Goal: Task Accomplishment & Management: Manage account settings

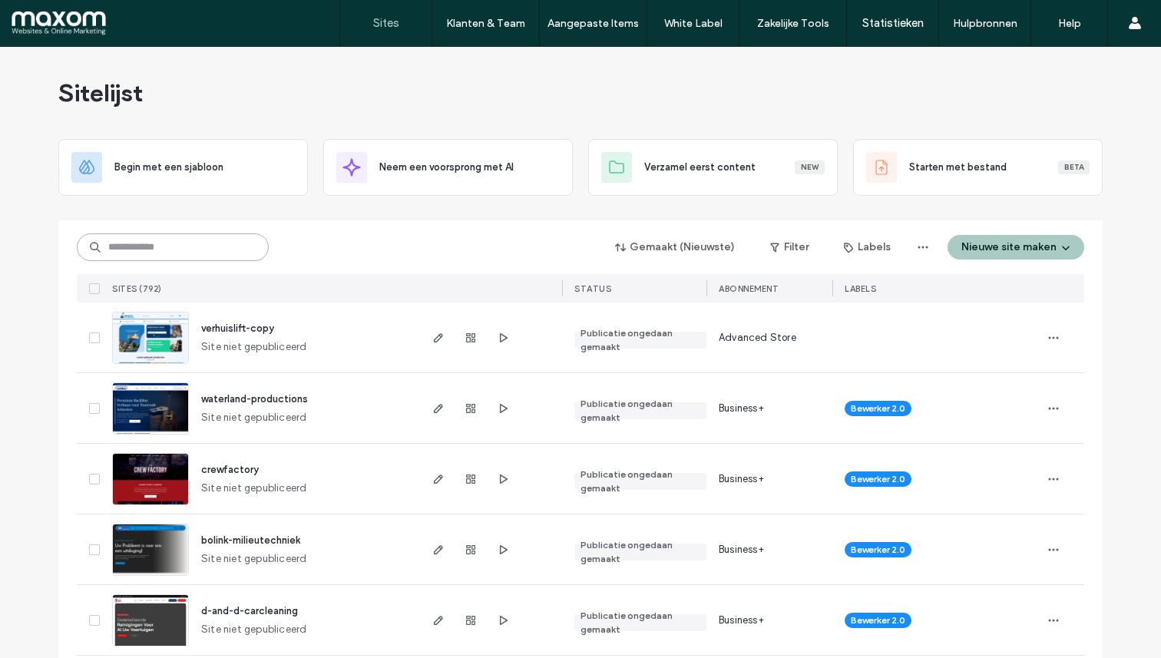
click at [157, 244] on input at bounding box center [173, 247] width 192 height 28
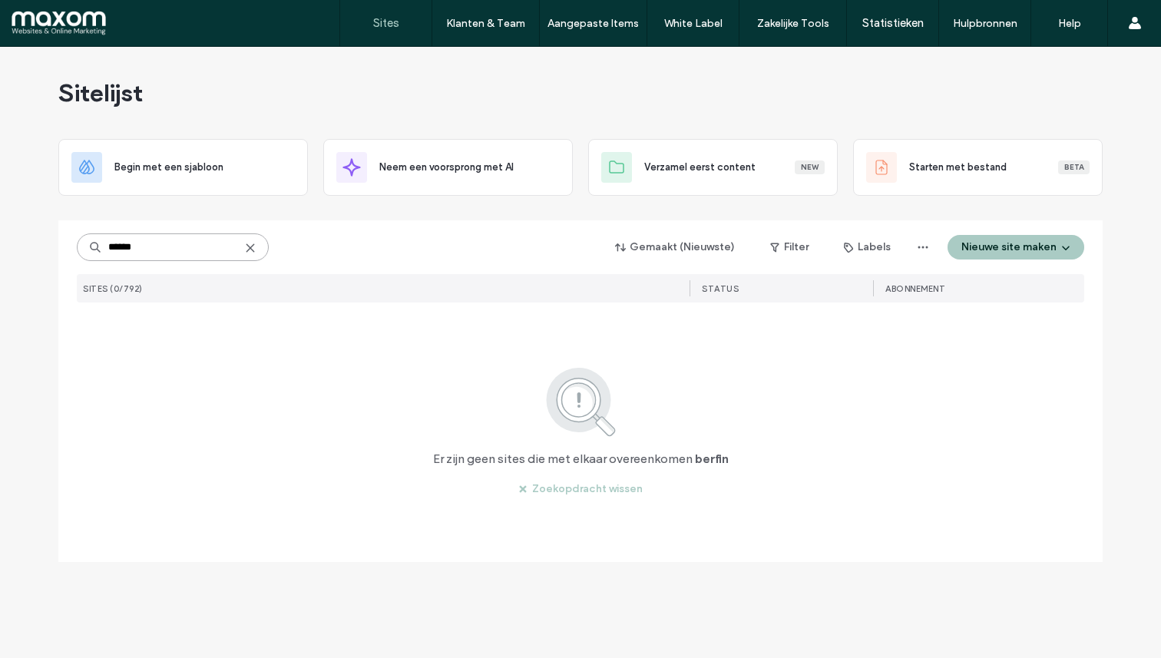
click at [157, 244] on input "******" at bounding box center [173, 247] width 192 height 28
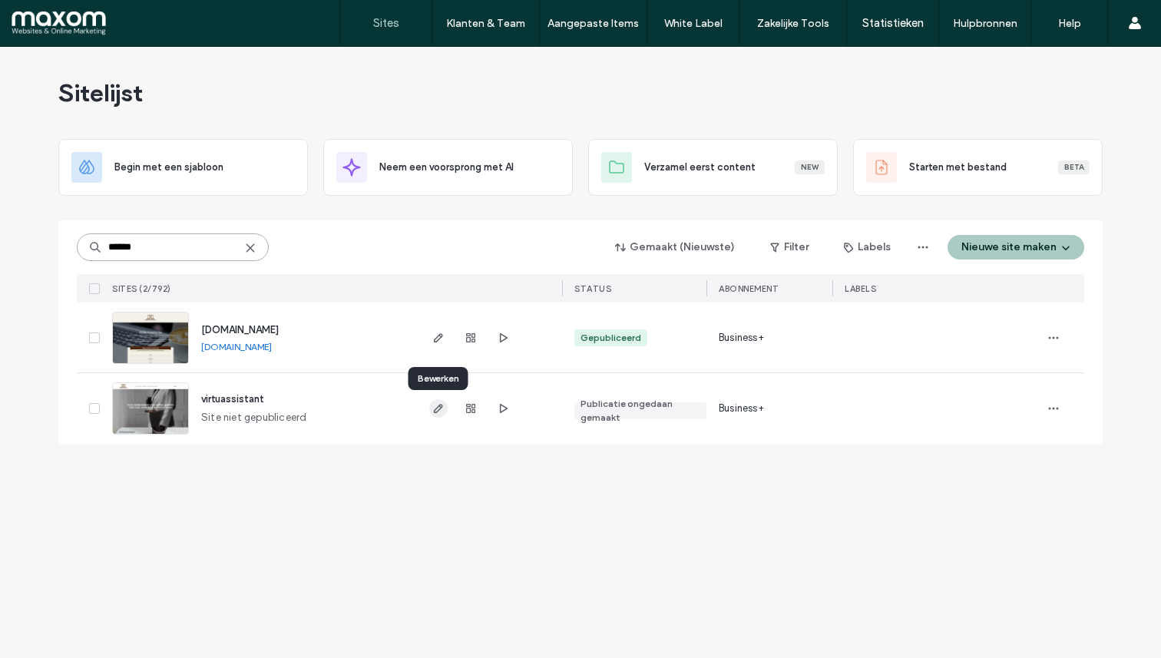
type input "******"
click at [440, 406] on use "button" at bounding box center [438, 408] width 9 height 9
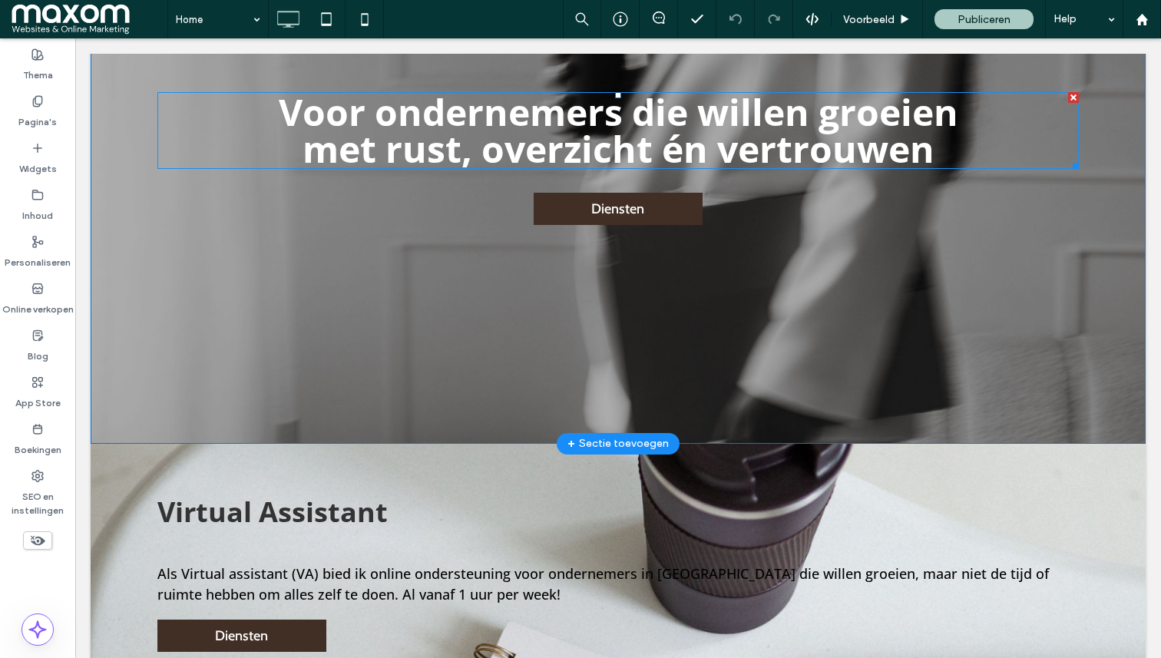
scroll to position [279, 0]
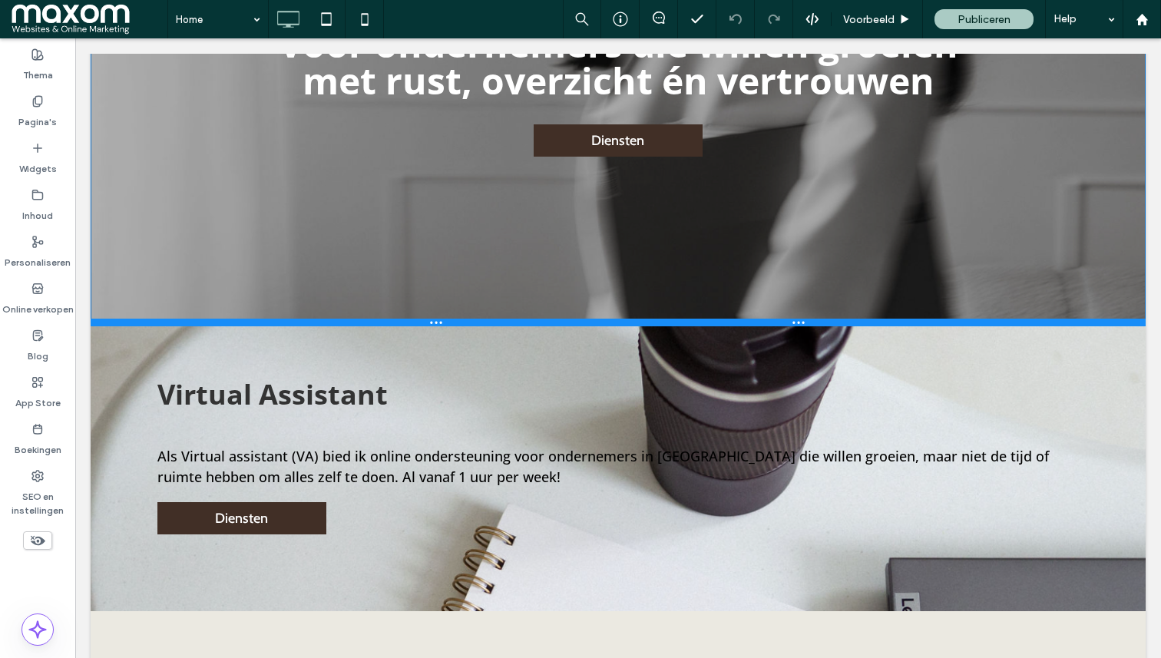
drag, startPoint x: 243, startPoint y: 422, endPoint x: 250, endPoint y: 278, distance: 143.8
click at [250, 319] on div at bounding box center [618, 323] width 1055 height 8
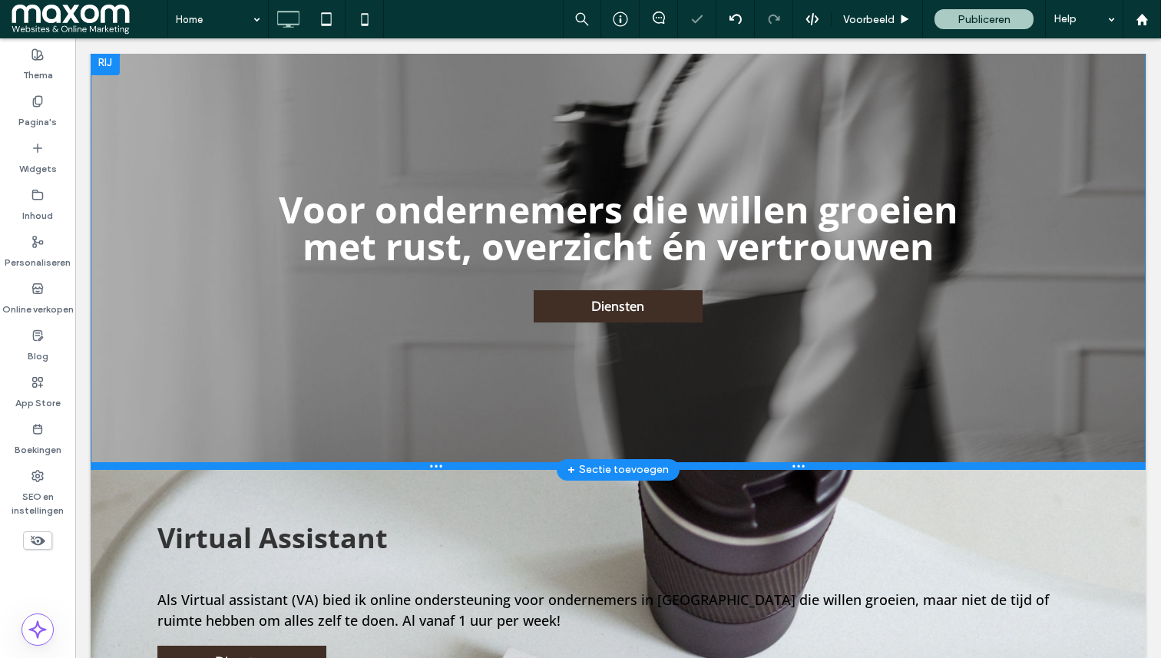
scroll to position [0, 0]
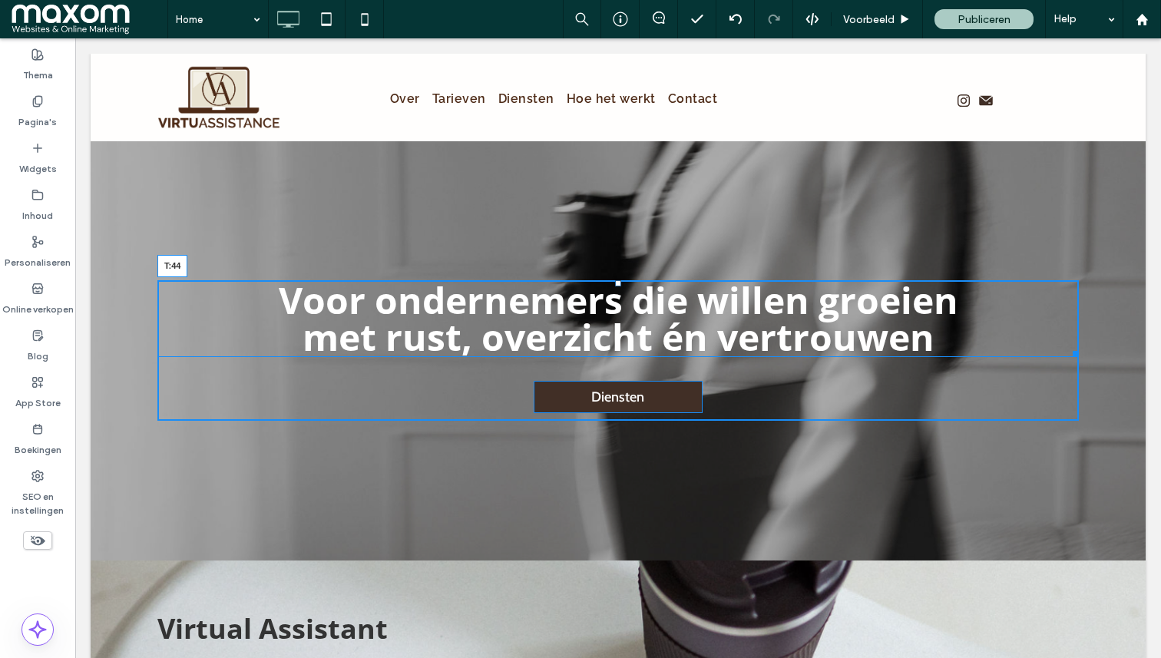
drag, startPoint x: 617, startPoint y: 280, endPoint x: 615, endPoint y: 318, distance: 37.7
click at [615, 286] on div at bounding box center [618, 283] width 6 height 6
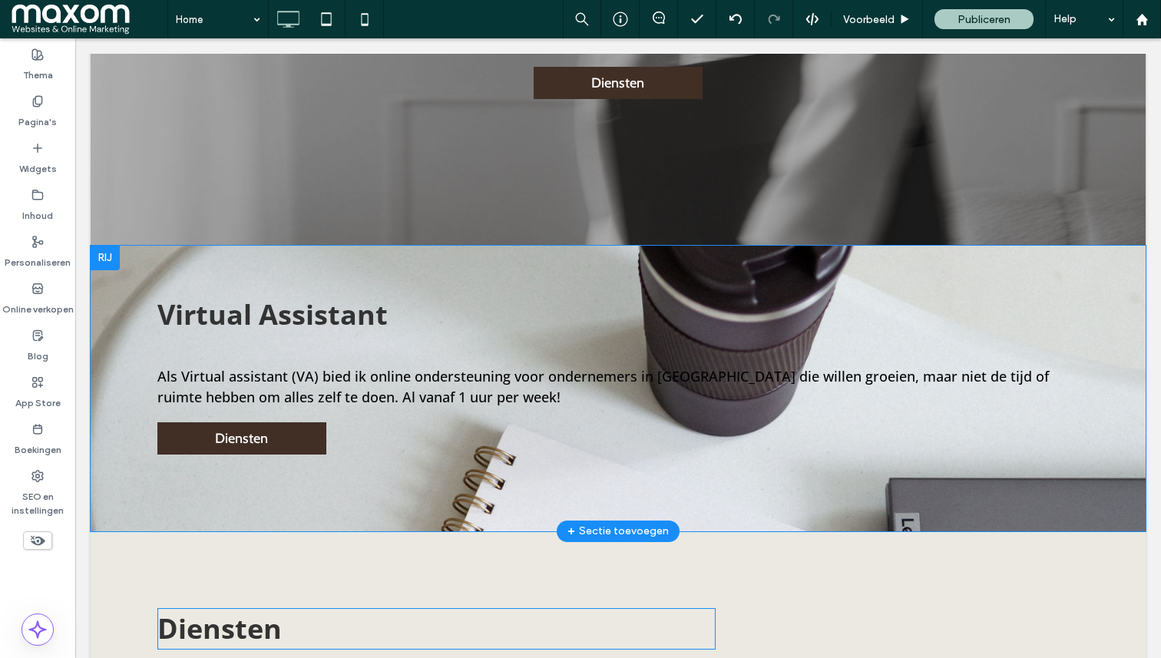
scroll to position [358, 0]
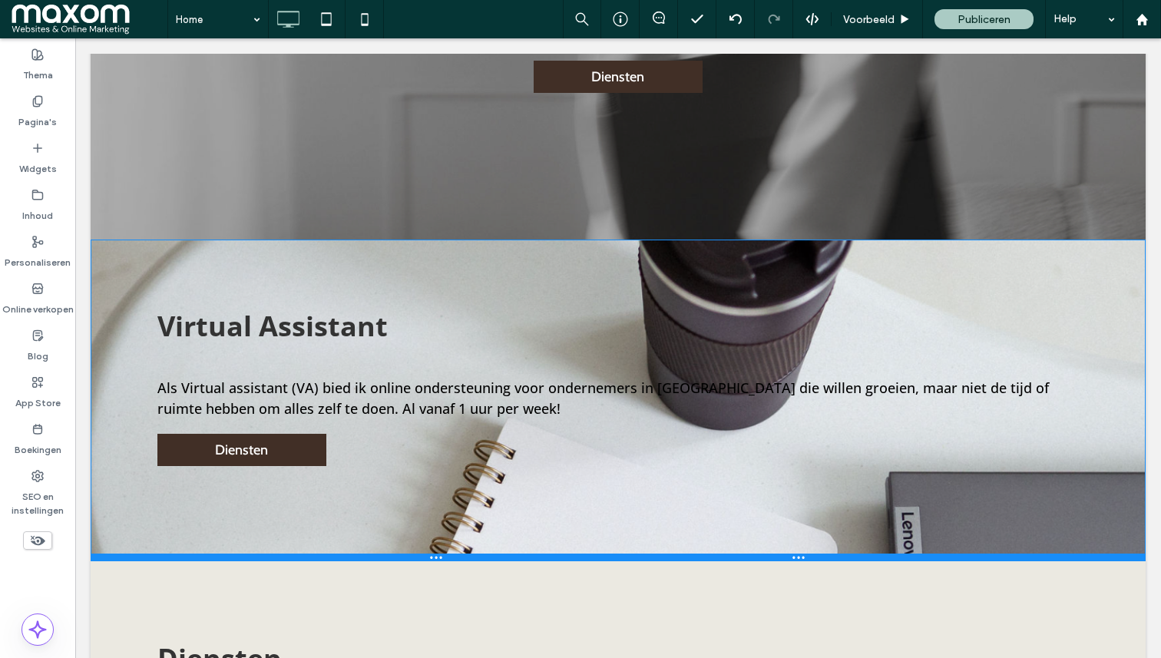
drag, startPoint x: 502, startPoint y: 523, endPoint x: 502, endPoint y: 559, distance: 36.1
click at [502, 559] on div at bounding box center [618, 558] width 1055 height 8
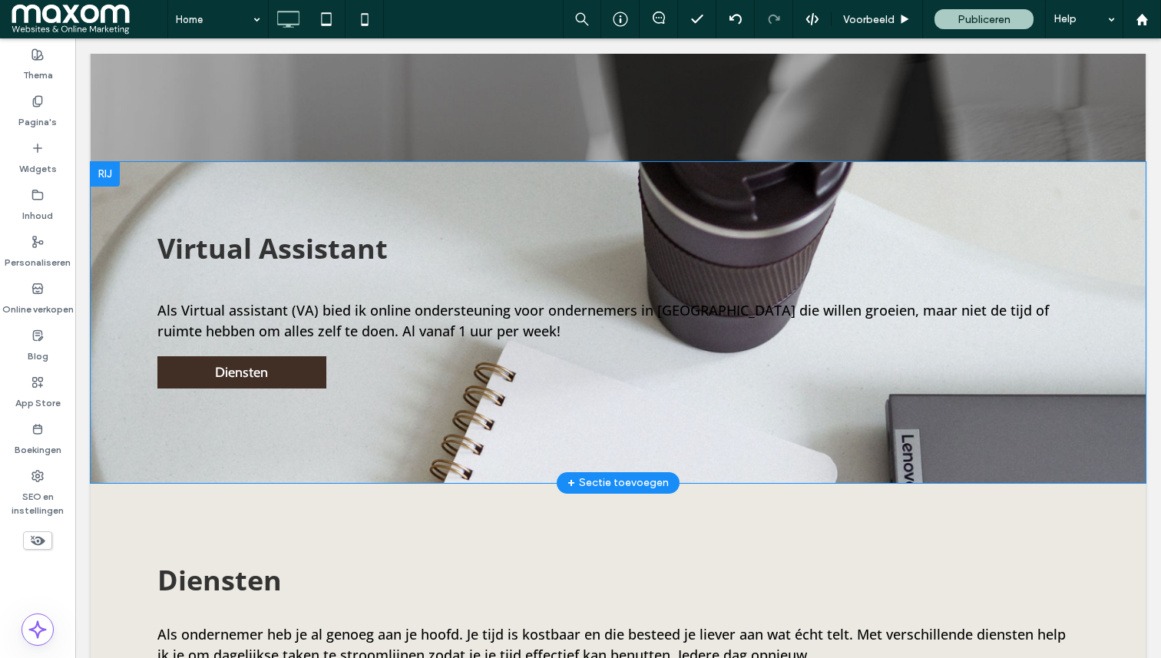
scroll to position [447, 0]
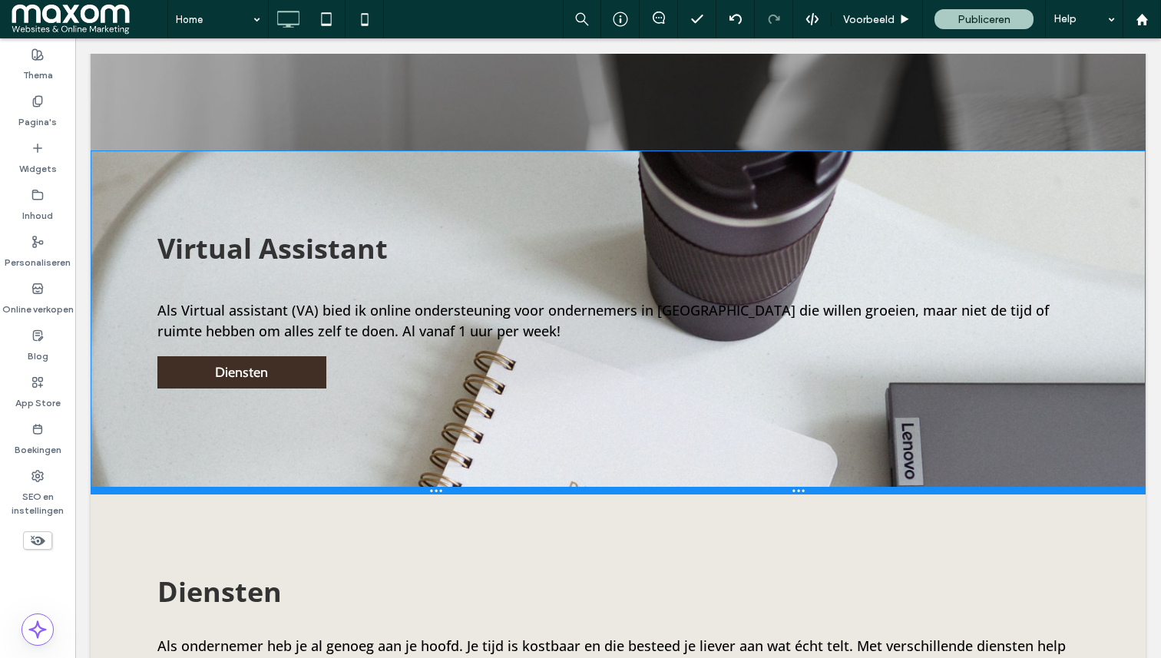
drag, startPoint x: 736, startPoint y: 471, endPoint x: 810, endPoint y: 532, distance: 96.5
click at [735, 494] on div at bounding box center [618, 491] width 1055 height 8
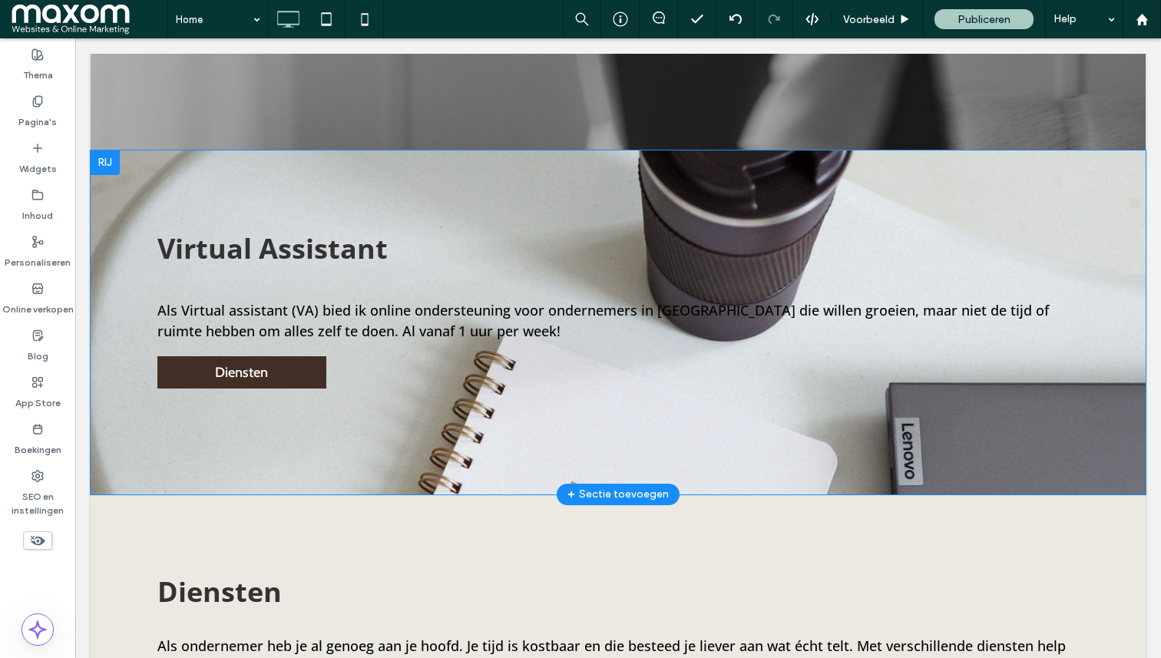
click at [193, 178] on div "Virtual Assistant Als Virtual assistant (VA) bied ik online ondersteuning voor …" at bounding box center [618, 322] width 1055 height 344
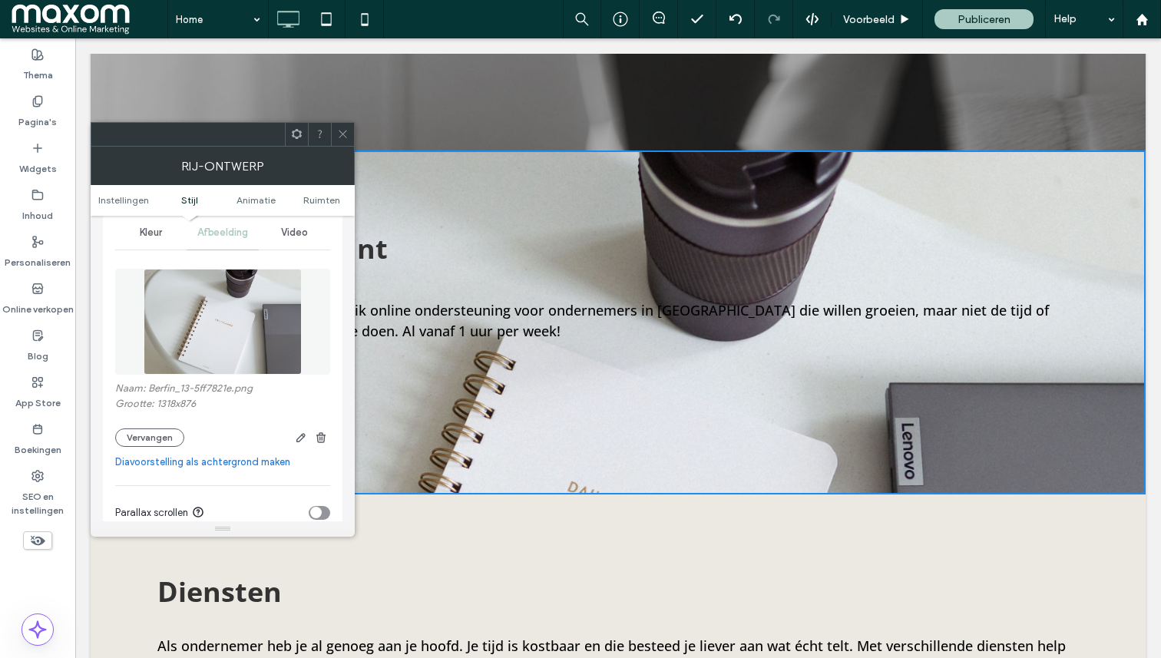
scroll to position [218, 0]
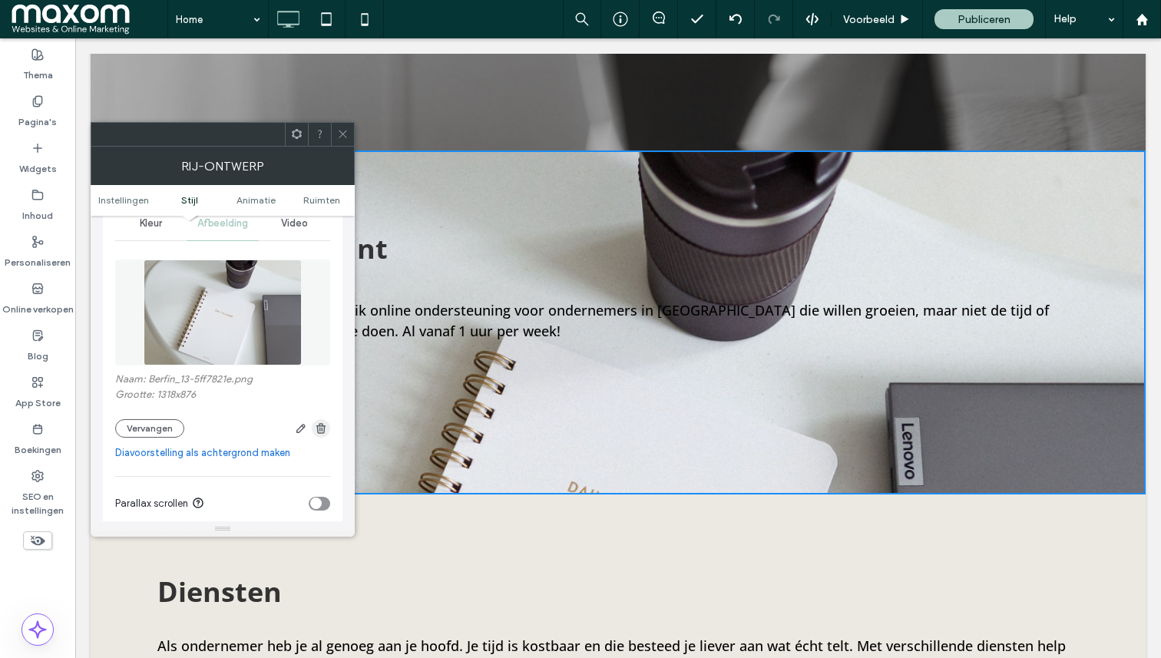
click at [319, 428] on icon "button" at bounding box center [321, 428] width 12 height 12
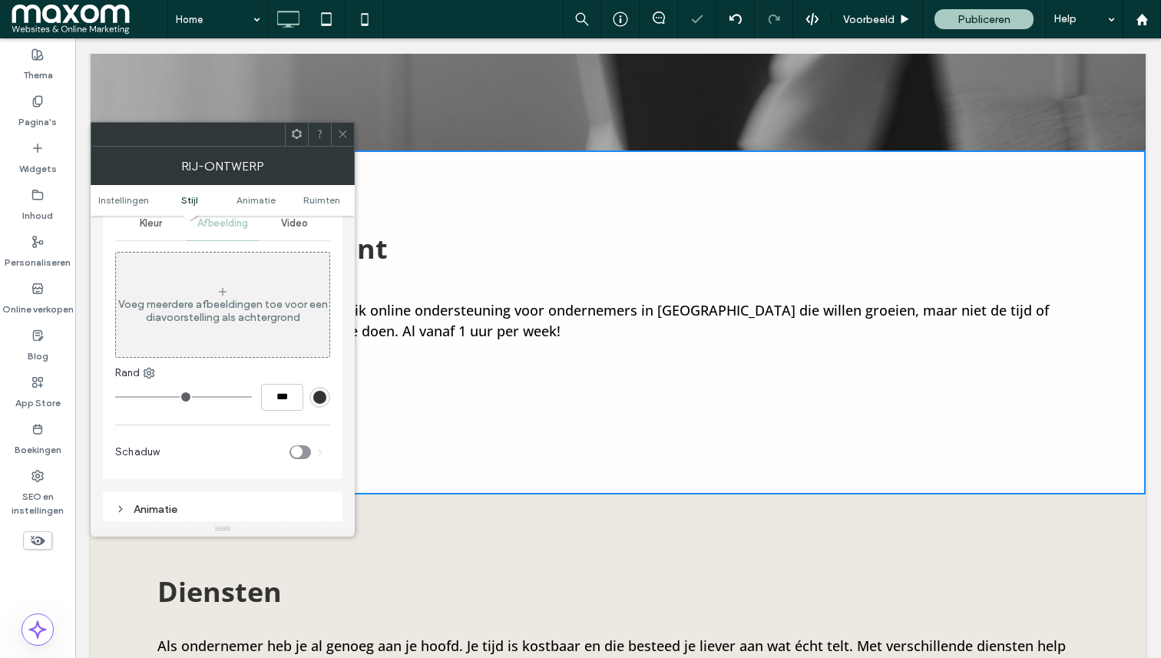
click at [339, 124] on span at bounding box center [343, 134] width 12 height 23
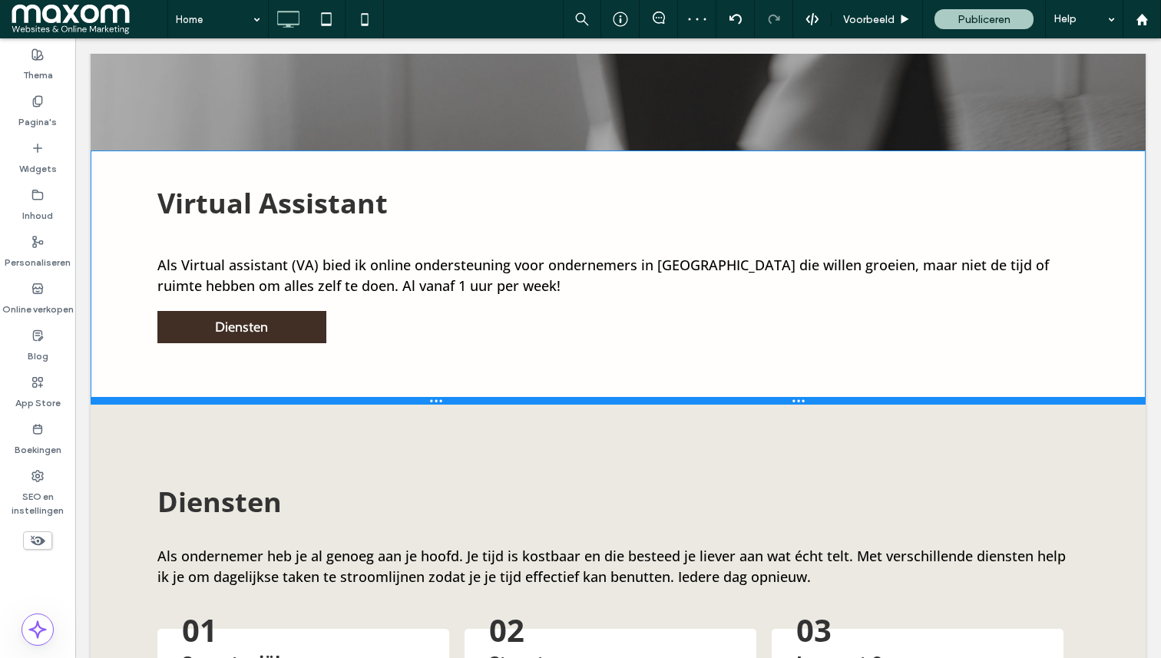
drag, startPoint x: 267, startPoint y: 491, endPoint x: 275, endPoint y: 402, distance: 90.2
click at [275, 402] on div at bounding box center [618, 401] width 1055 height 8
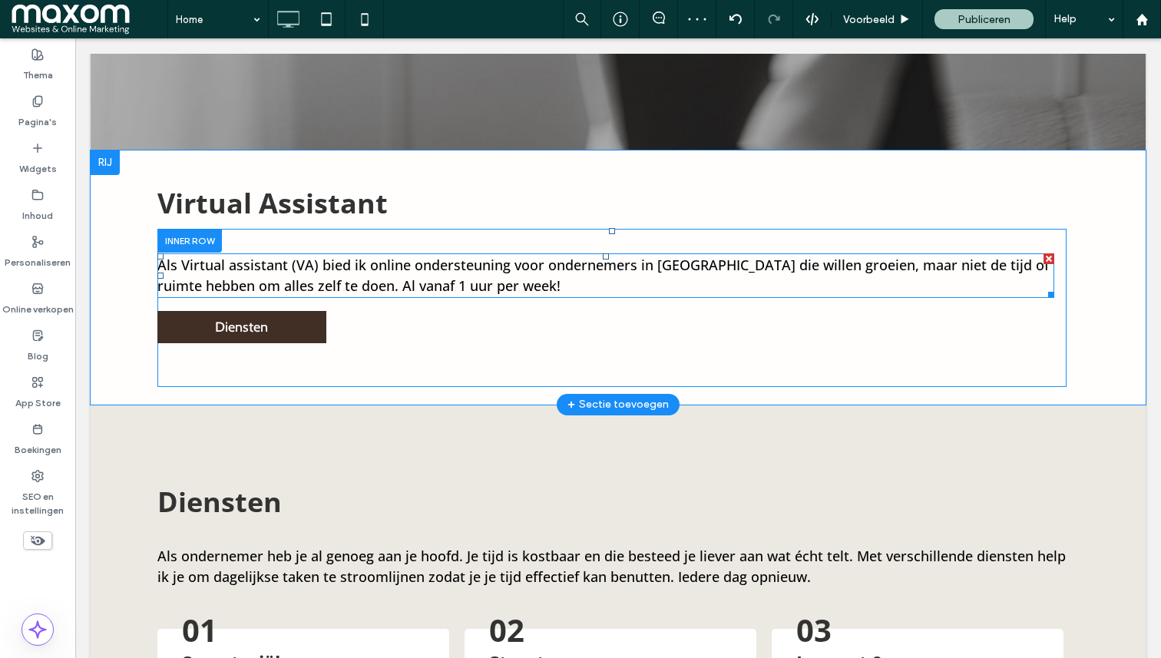
click at [250, 280] on span "Als Virtual assistant (VA) bied ik online ondersteuning voor ondernemers in Ned…" at bounding box center [602, 275] width 891 height 39
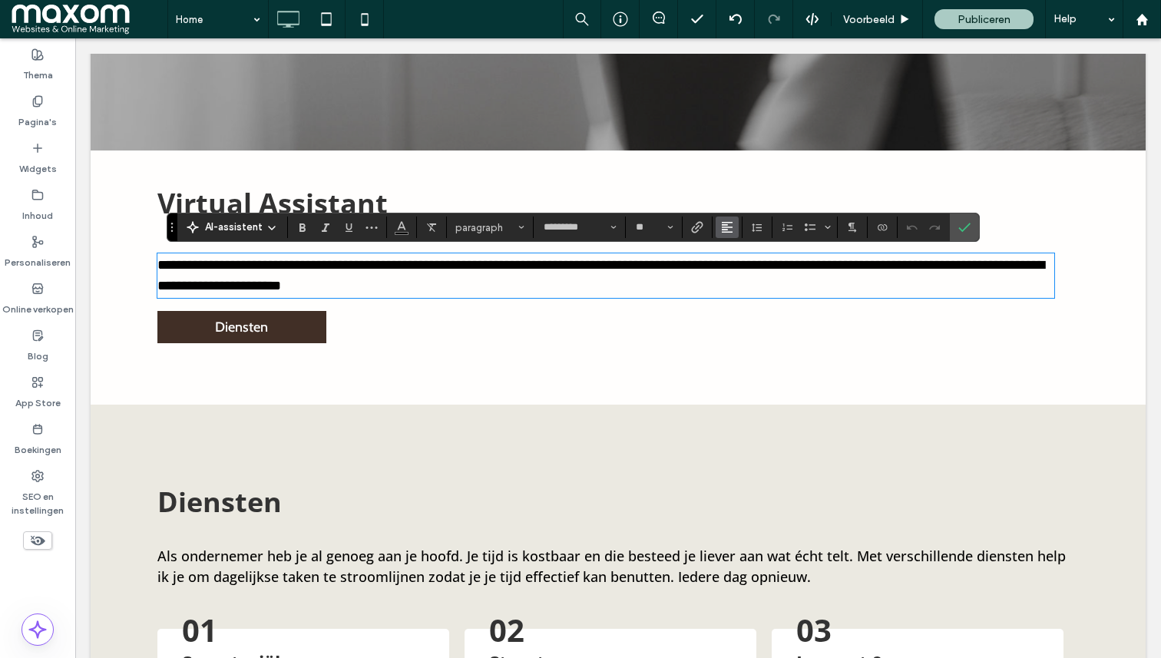
click at [726, 232] on use "Uitlijning" at bounding box center [727, 227] width 11 height 11
click at [736, 271] on icon "ui.textEditor.alignment.center" at bounding box center [738, 275] width 12 height 12
click at [329, 395] on div "**********" at bounding box center [617, 284] width 921 height 229
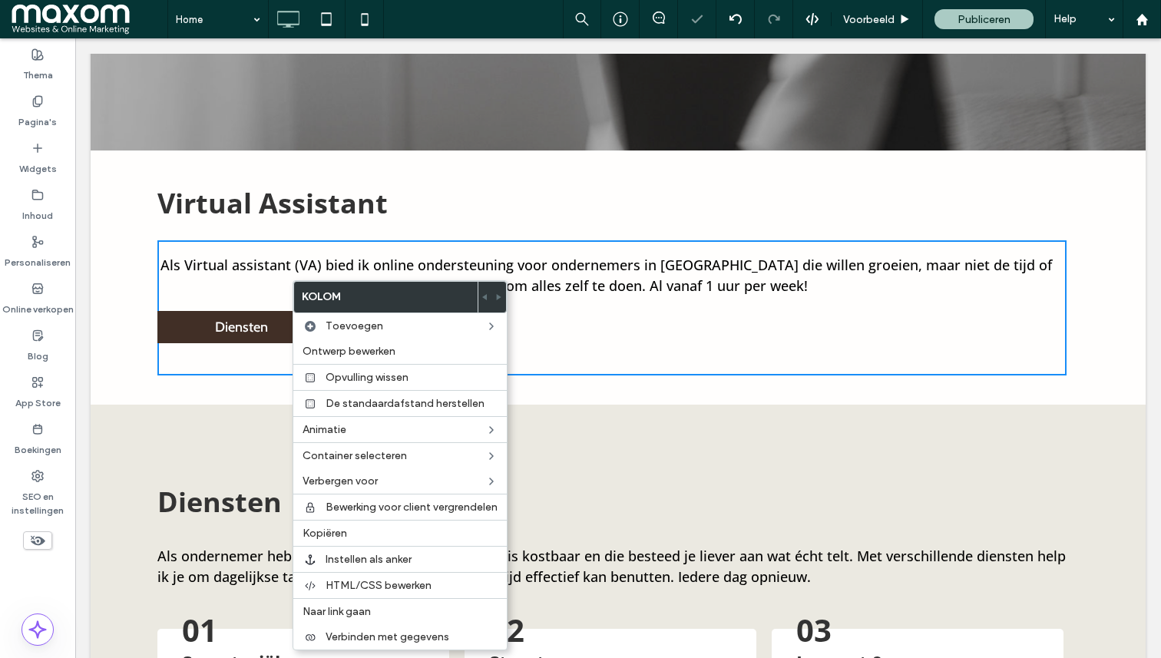
click at [136, 338] on div "Virtual Assistant Als Virtual assistant (VA) bied ik online ondersteuning voor …" at bounding box center [618, 277] width 1055 height 254
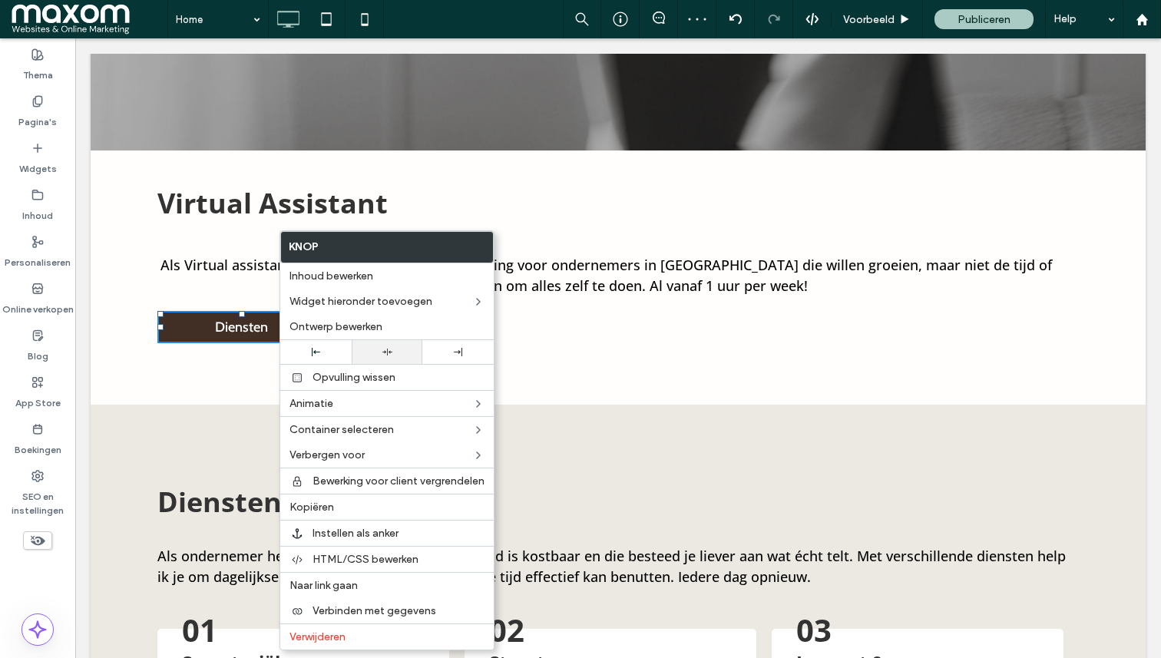
click at [382, 357] on div at bounding box center [387, 352] width 71 height 24
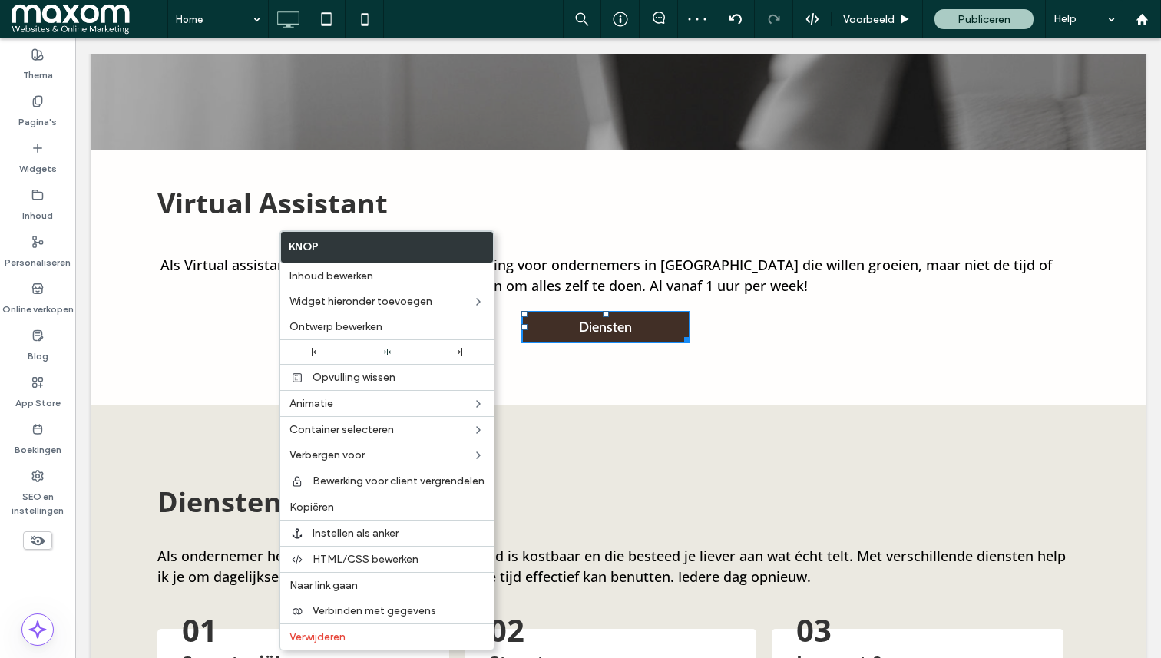
click at [243, 152] on div "Virtual Assistant Als Virtual assistant (VA) bied ik online ondersteuning voor …" at bounding box center [618, 277] width 1055 height 254
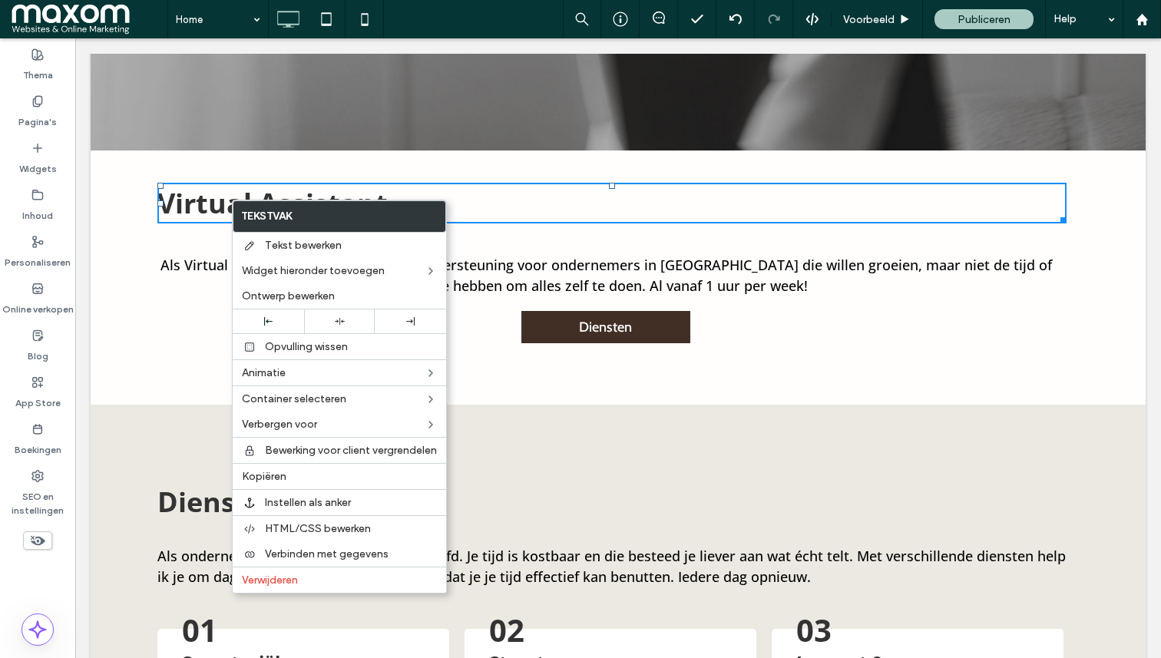
click at [517, 203] on h1 "Virtual Assistant" at bounding box center [611, 203] width 909 height 38
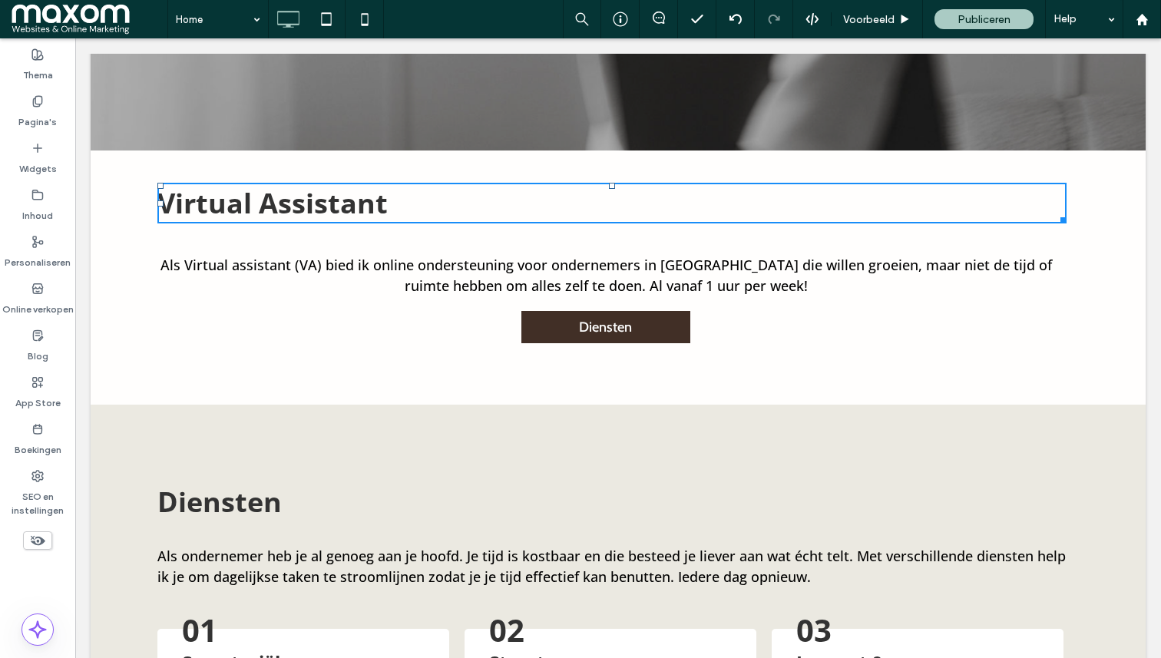
click at [517, 203] on h1 "Virtual Assistant" at bounding box center [611, 203] width 909 height 38
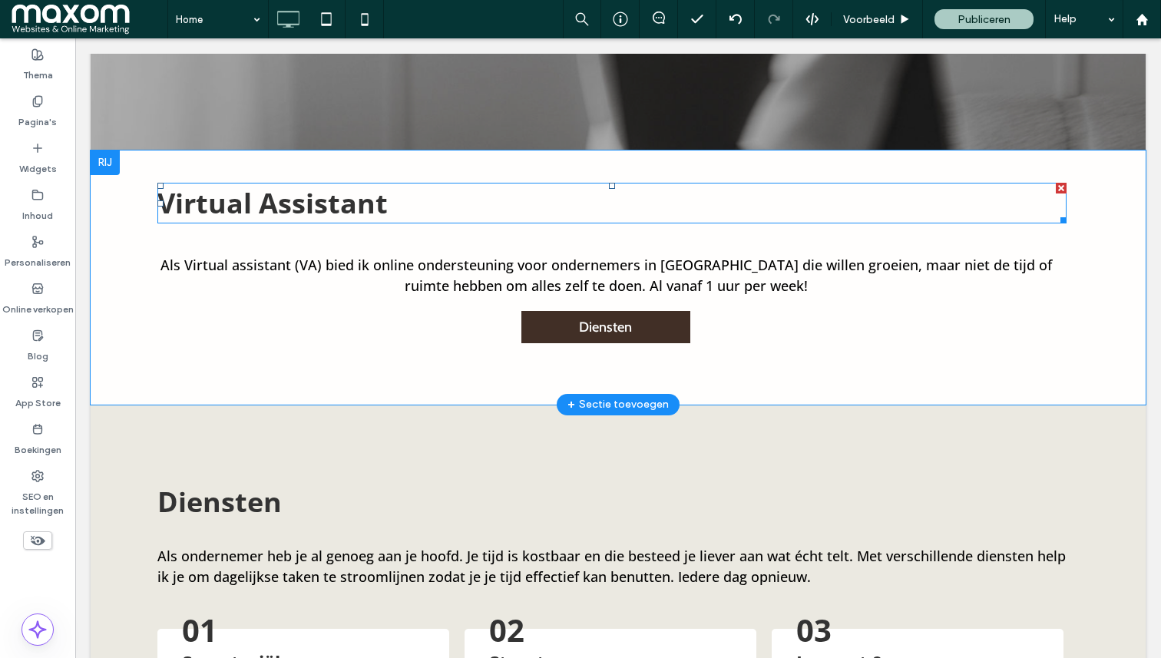
click at [517, 203] on h1 "Virtual Assistant" at bounding box center [611, 203] width 909 height 38
type input "*********"
type input "**"
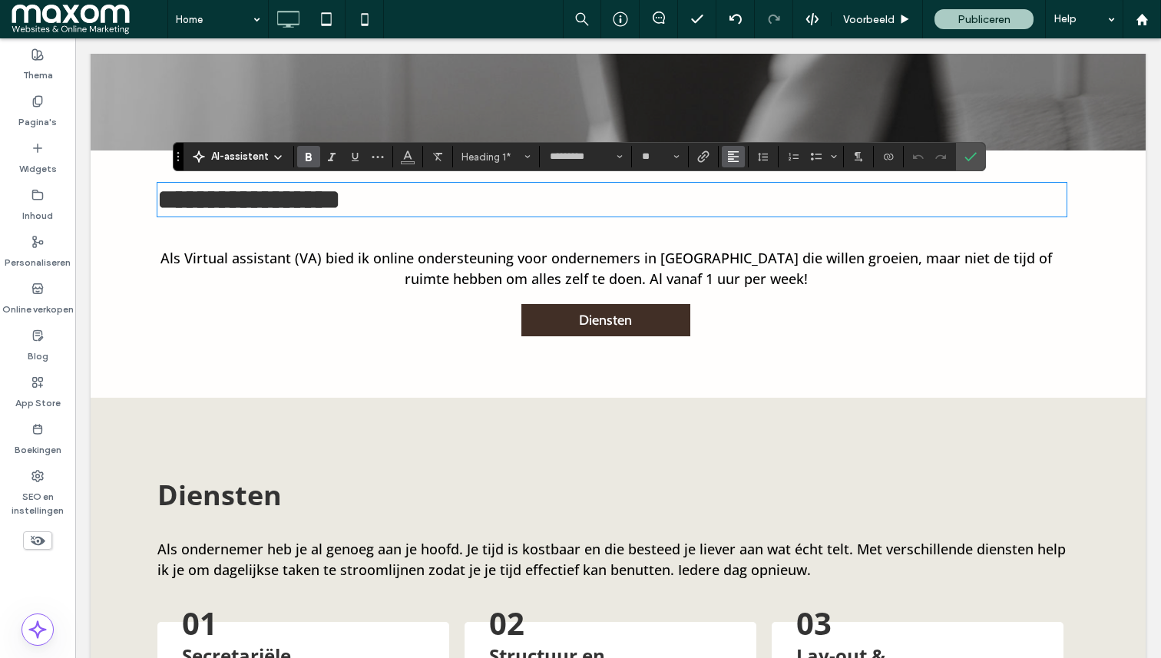
click at [731, 158] on use "Uitlijning" at bounding box center [733, 156] width 11 height 11
click at [748, 244] on icon "ui.textEditor.alignment.justify" at bounding box center [745, 249] width 12 height 12
click at [738, 162] on button "Uitlijning" at bounding box center [733, 156] width 23 height 21
click at [752, 200] on div "ui.textEditor.alignment.center" at bounding box center [749, 204] width 20 height 12
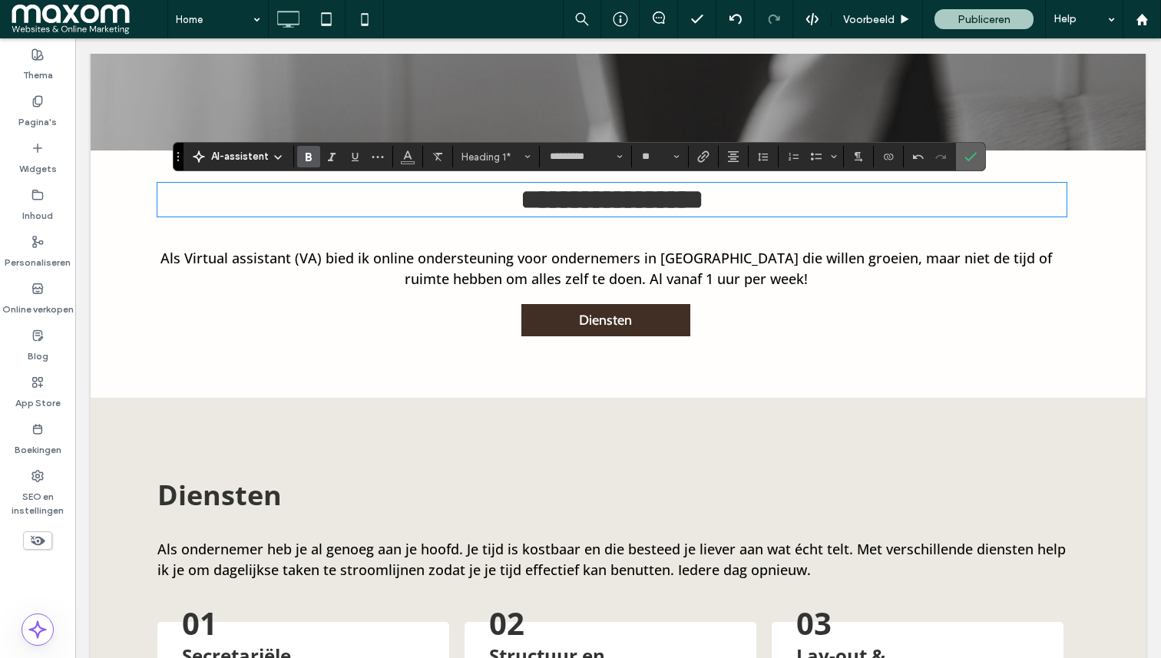
drag, startPoint x: 974, startPoint y: 157, endPoint x: 899, endPoint y: 117, distance: 84.5
click at [974, 157] on icon "Bevestigen" at bounding box center [970, 156] width 12 height 12
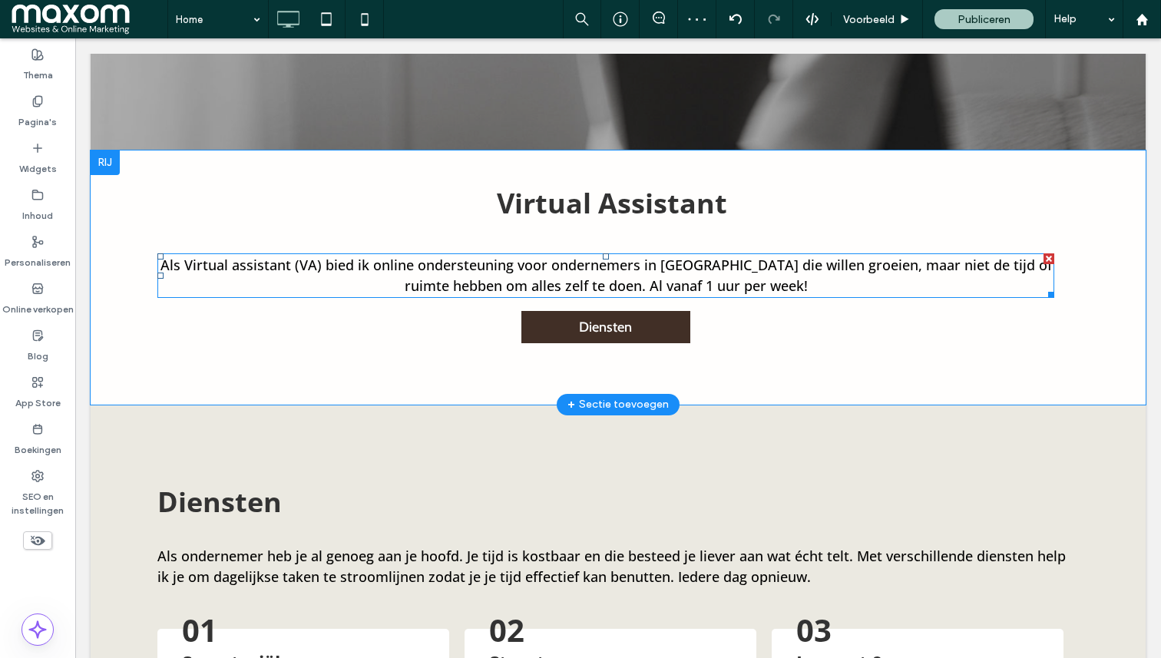
click at [177, 266] on span "Als Virtual assistant (VA) bied ik online ondersteuning voor ondernemers in Ned…" at bounding box center [605, 275] width 891 height 39
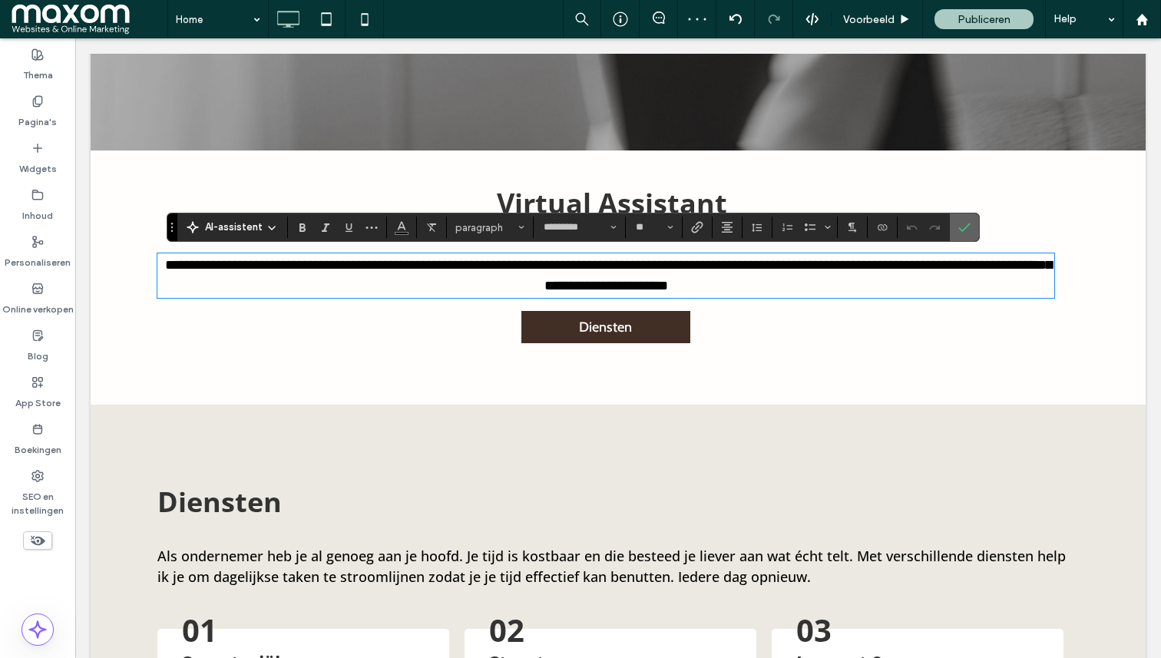
click at [958, 221] on icon "Bevestigen" at bounding box center [964, 227] width 12 height 12
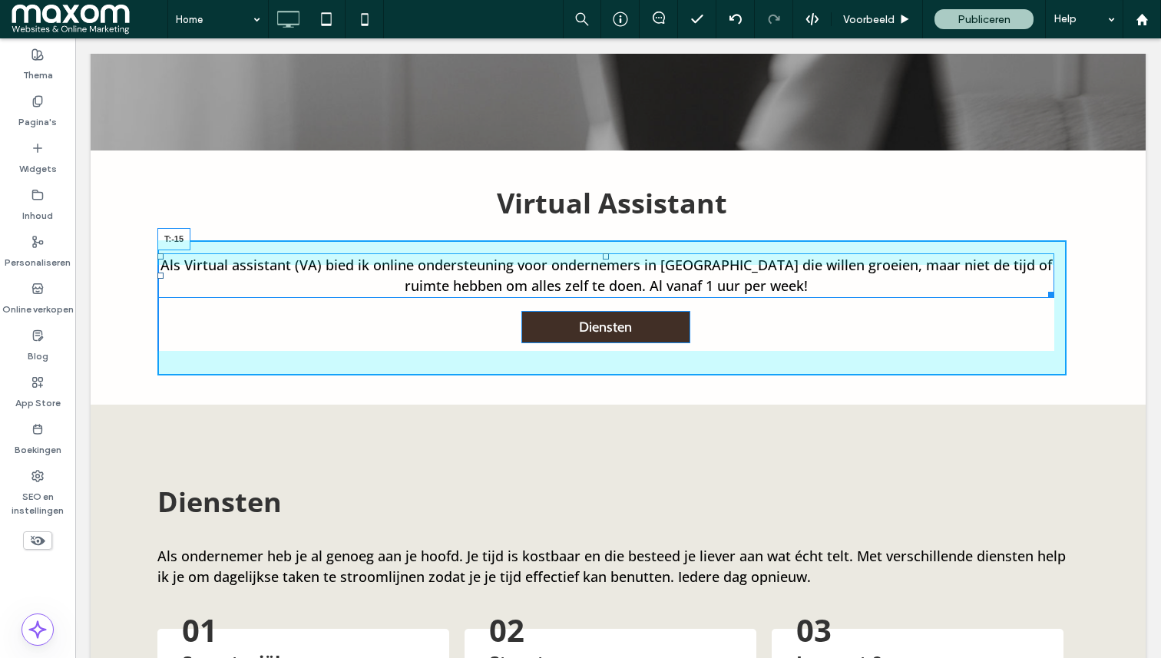
drag, startPoint x: 606, startPoint y: 255, endPoint x: 609, endPoint y: 236, distance: 18.7
click at [609, 236] on div "Als Virtual assistant (VA) bied ik online ondersteuning voor ondernemers in Ned…" at bounding box center [611, 308] width 909 height 158
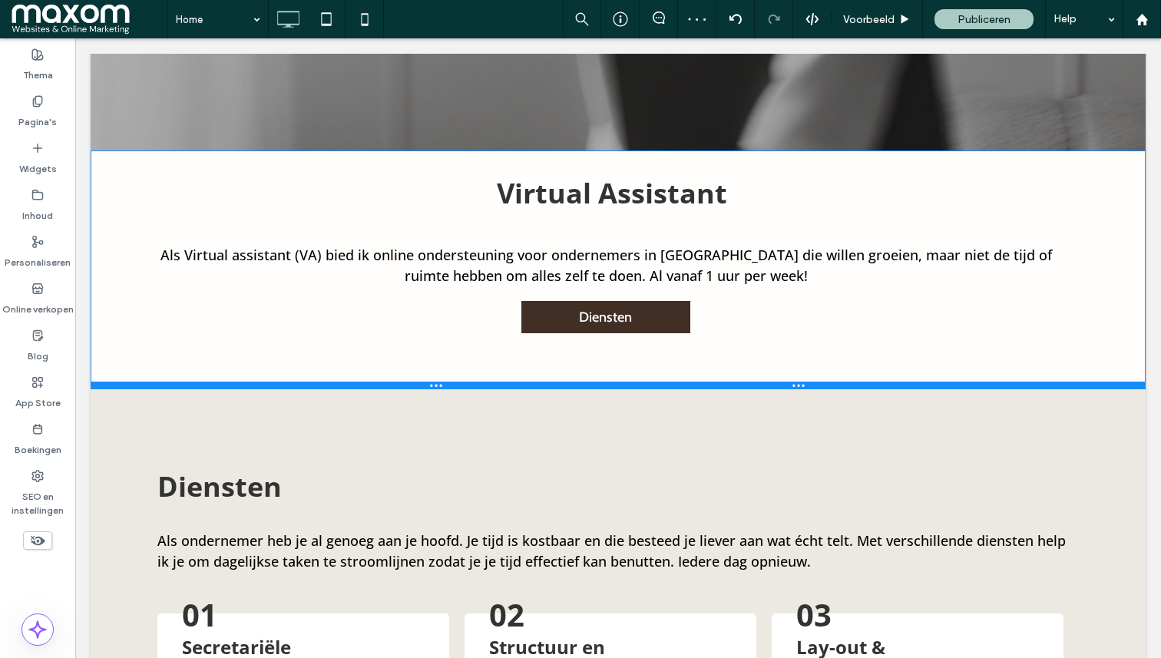
drag, startPoint x: 728, startPoint y: 401, endPoint x: 728, endPoint y: 381, distance: 20.0
click at [728, 382] on div at bounding box center [618, 386] width 1055 height 8
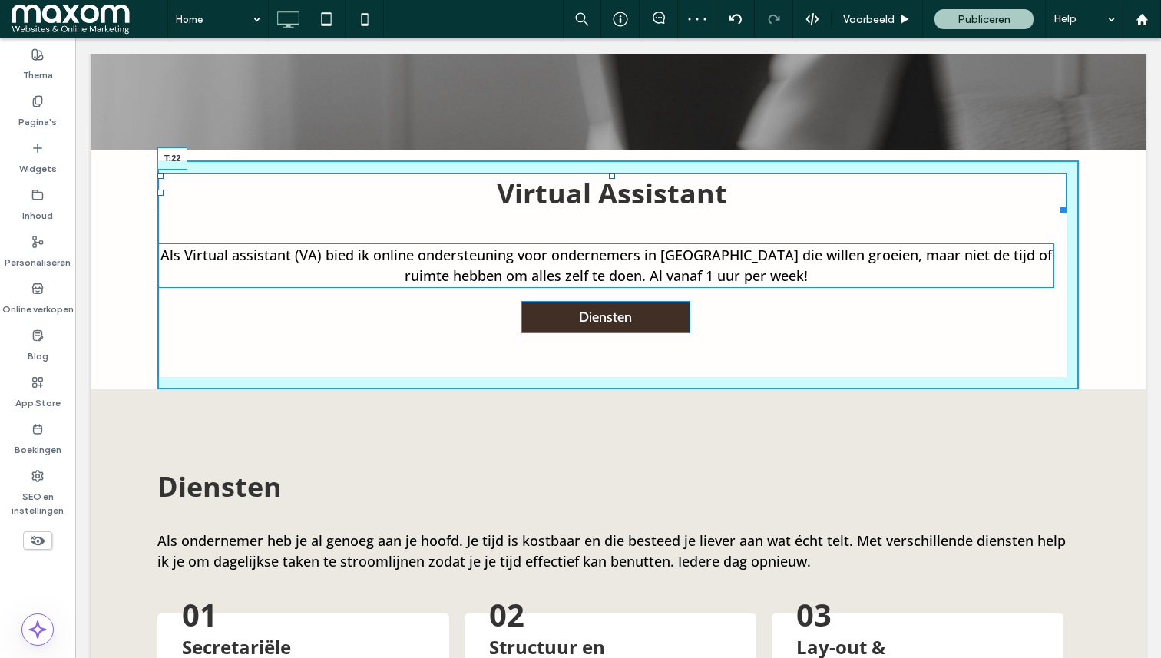
drag, startPoint x: 613, startPoint y: 176, endPoint x: 613, endPoint y: 193, distance: 17.7
click at [613, 179] on div at bounding box center [612, 176] width 6 height 6
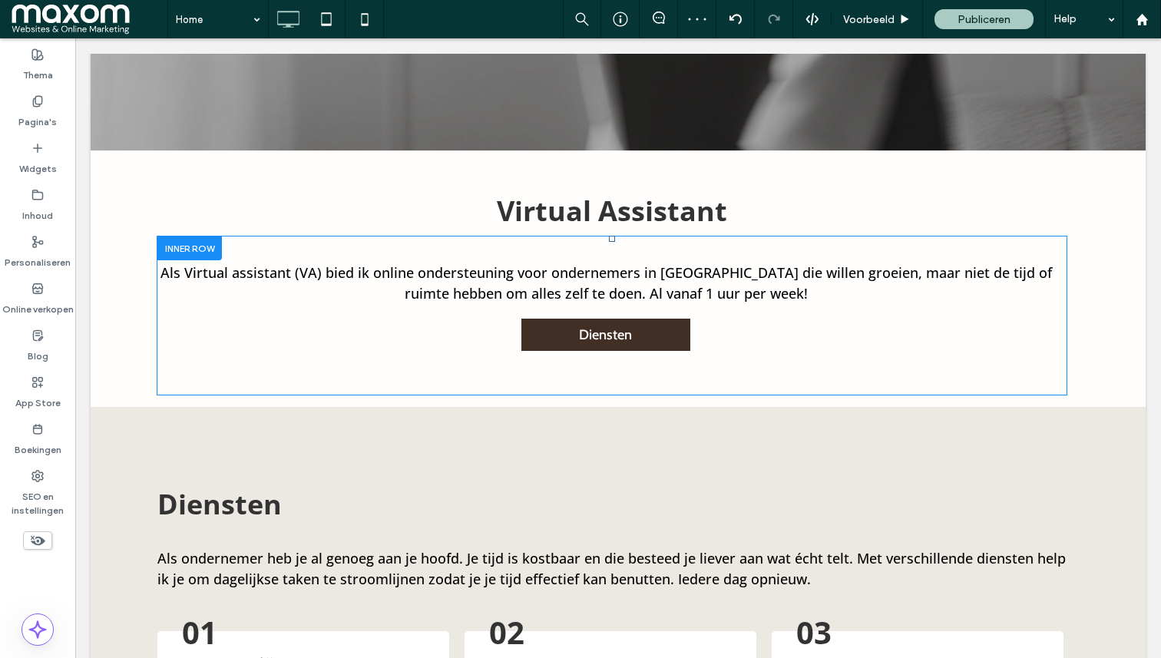
click at [583, 246] on div "Als Virtual assistant (VA) bied ik online ondersteuning voor ondernemers in Ned…" at bounding box center [611, 315] width 909 height 158
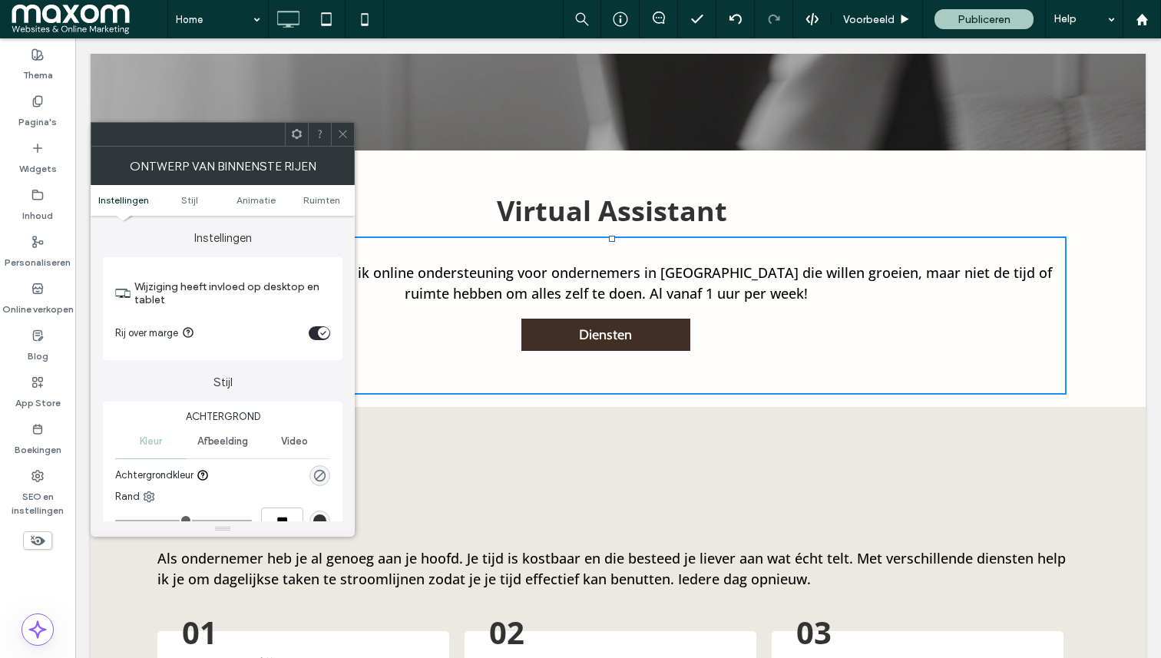
click at [338, 127] on span at bounding box center [343, 134] width 12 height 23
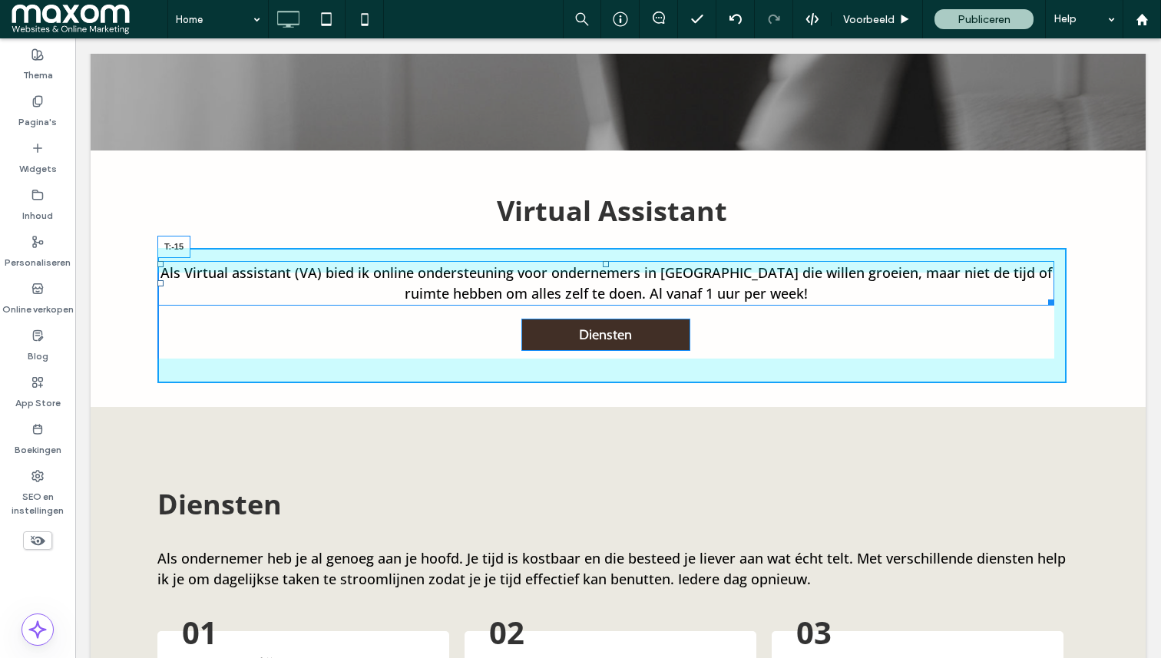
drag, startPoint x: 606, startPoint y: 263, endPoint x: 607, endPoint y: 237, distance: 25.4
click at [607, 237] on div "Als Virtual assistant (VA) bied ik online ondersteuning voor ondernemers in Ned…" at bounding box center [611, 315] width 909 height 158
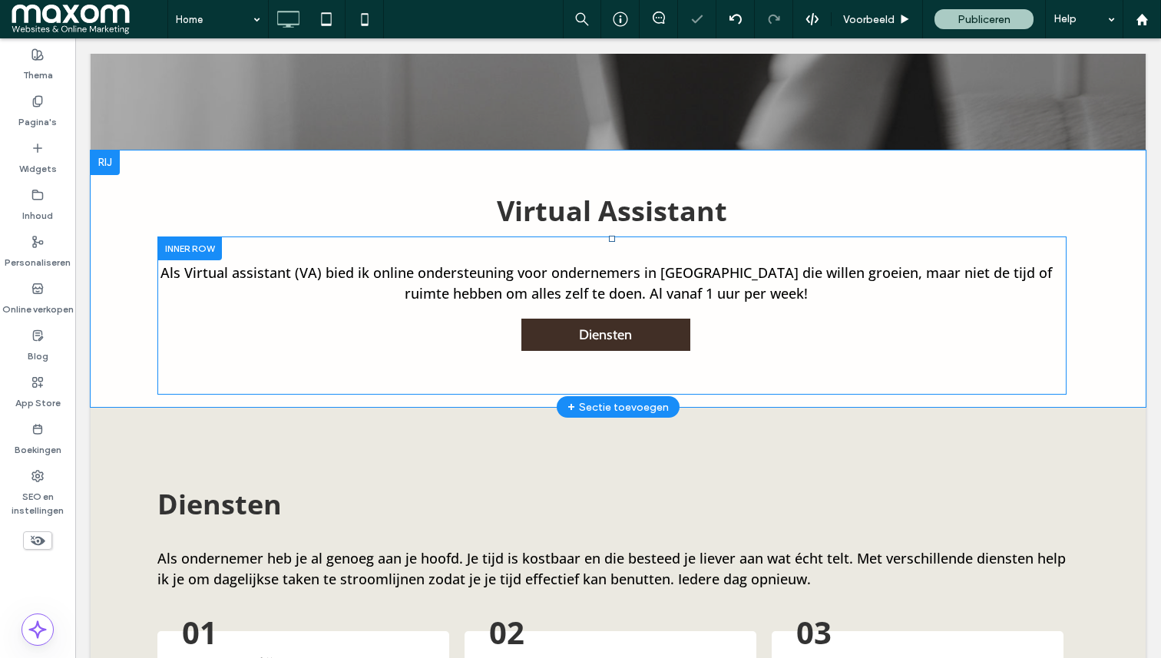
click at [647, 243] on div "Als Virtual assistant (VA) bied ik online ondersteuning voor ondernemers in Ned…" at bounding box center [611, 315] width 909 height 158
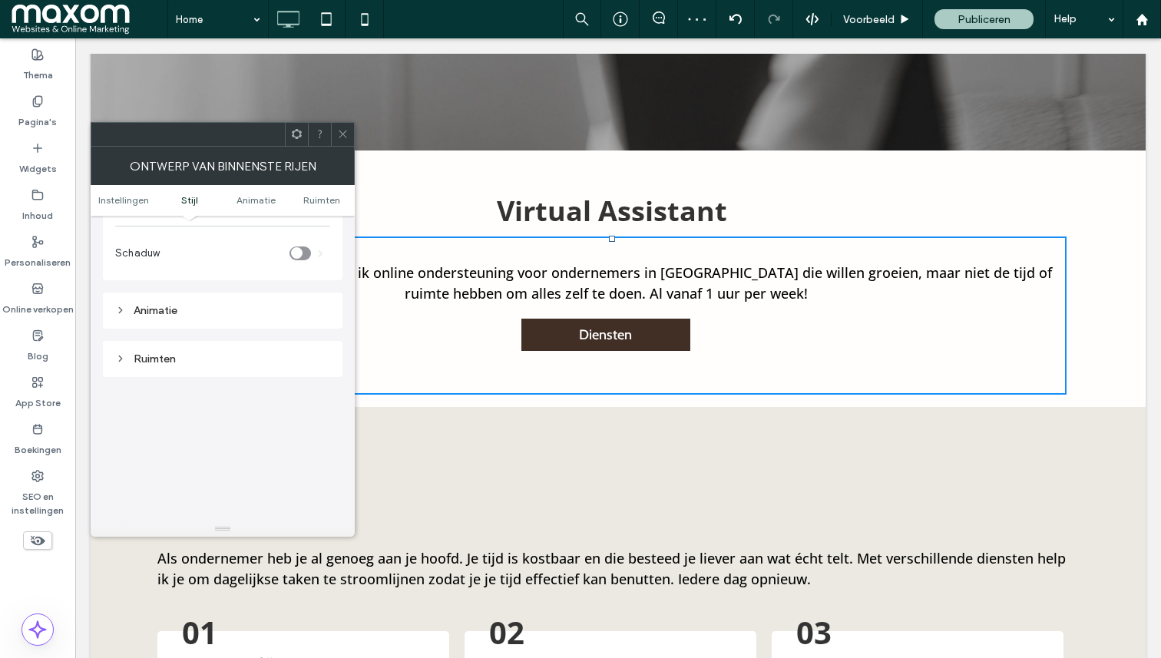
scroll to position [405, 0]
click at [167, 340] on div "Ruimten" at bounding box center [222, 333] width 215 height 21
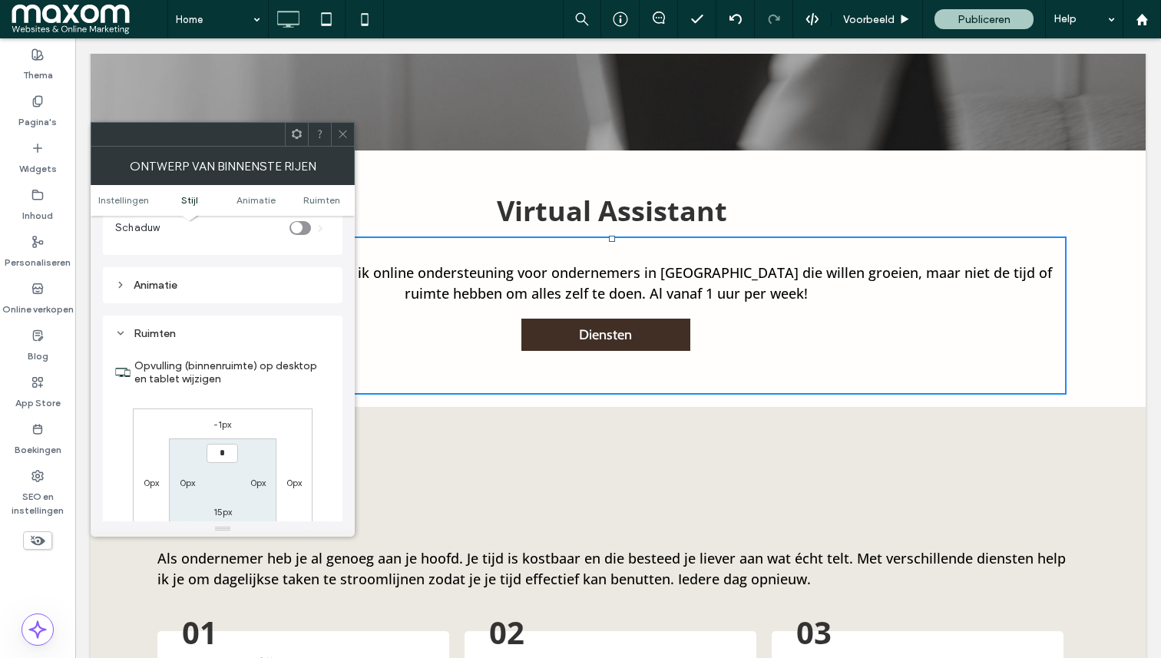
type input "***"
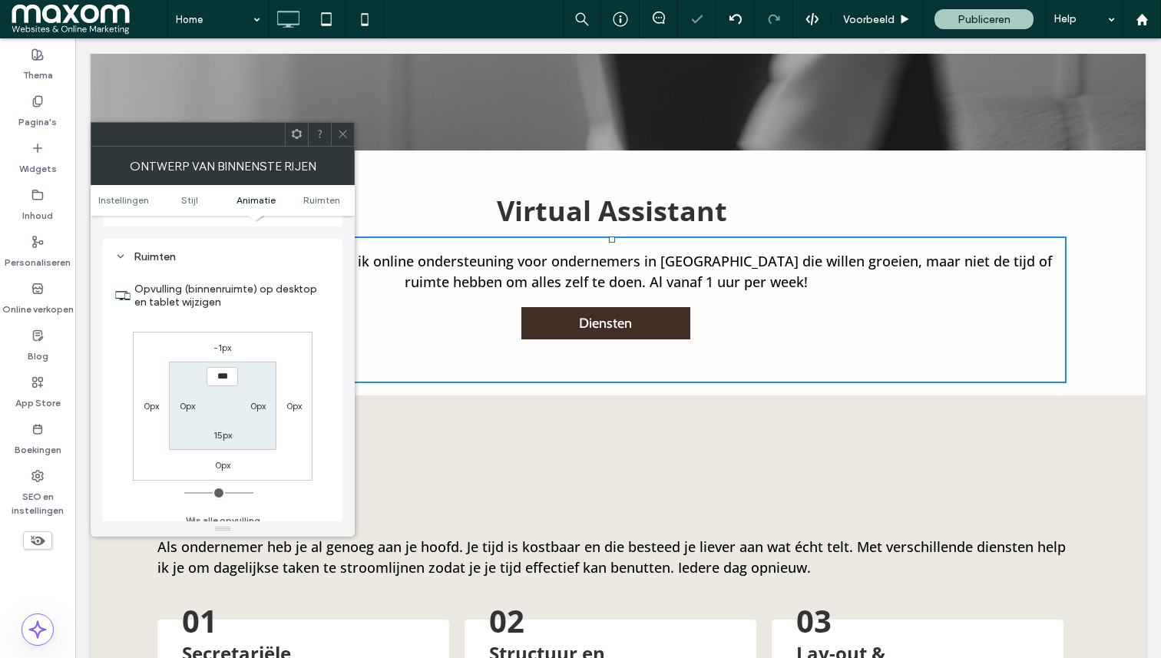
scroll to position [489, 0]
click at [223, 427] on label "15px" at bounding box center [222, 428] width 18 height 12
type input "**"
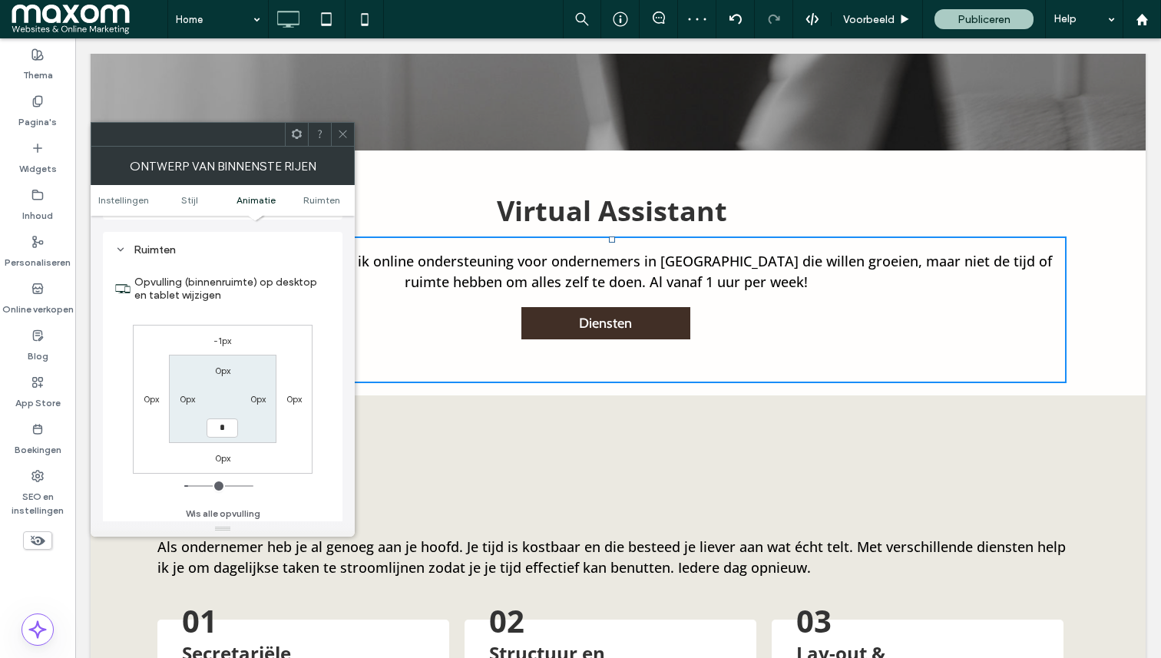
type input "*"
type input "***"
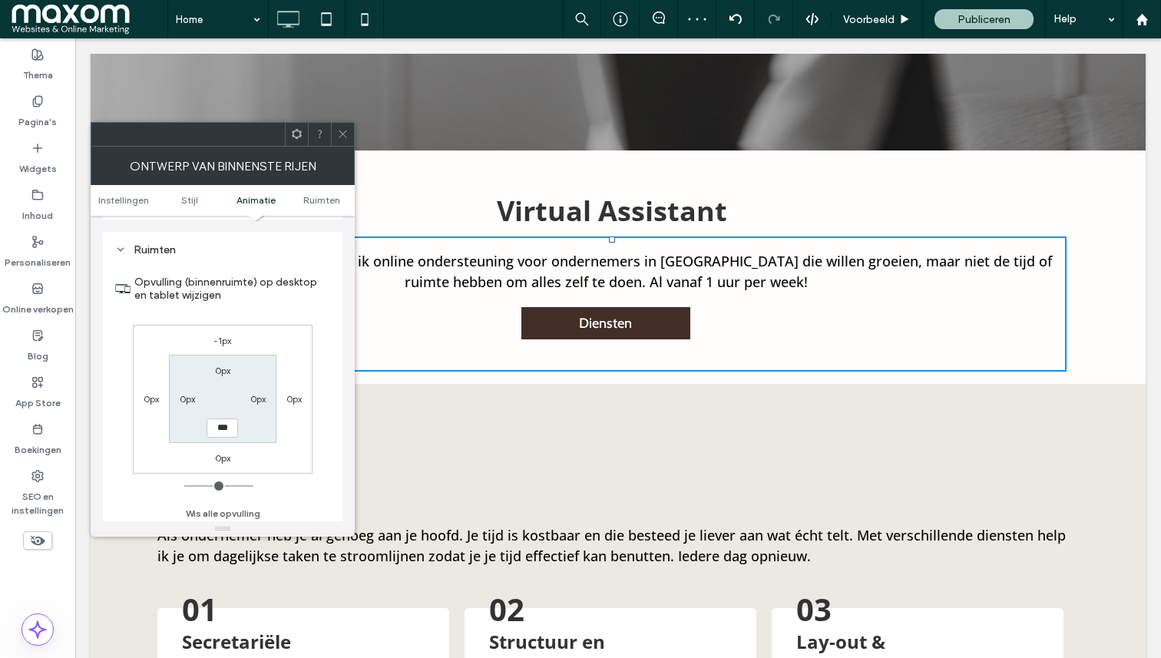
click at [340, 134] on icon at bounding box center [343, 134] width 12 height 12
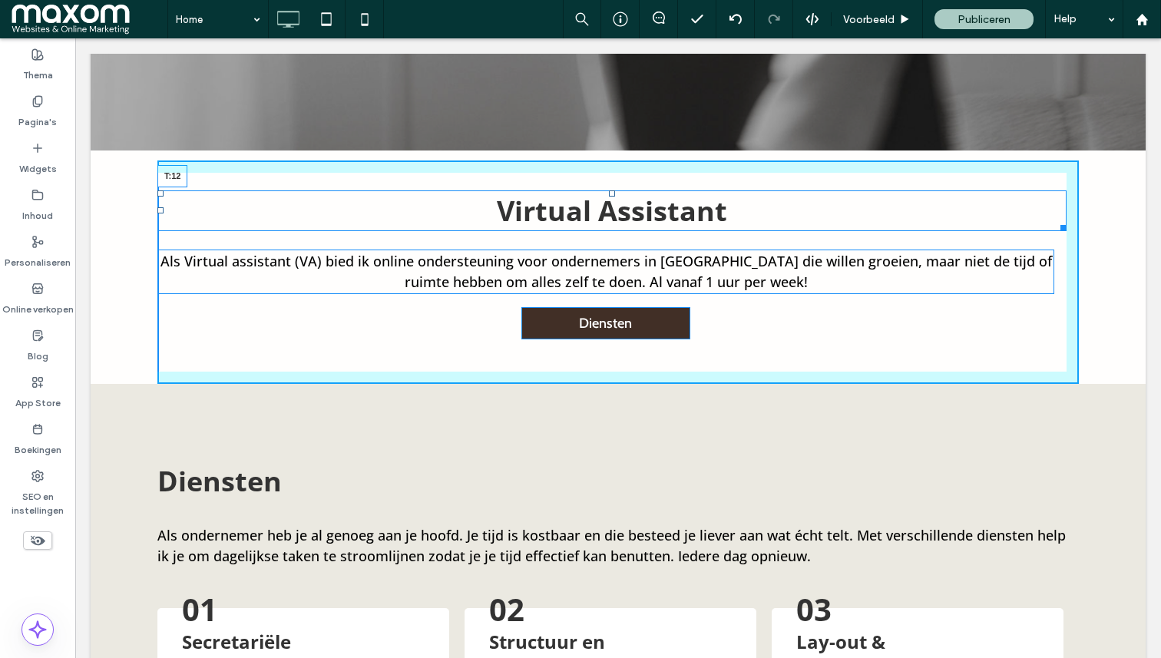
drag, startPoint x: 610, startPoint y: 191, endPoint x: 611, endPoint y: 183, distance: 8.5
click at [611, 190] on div at bounding box center [612, 193] width 6 height 6
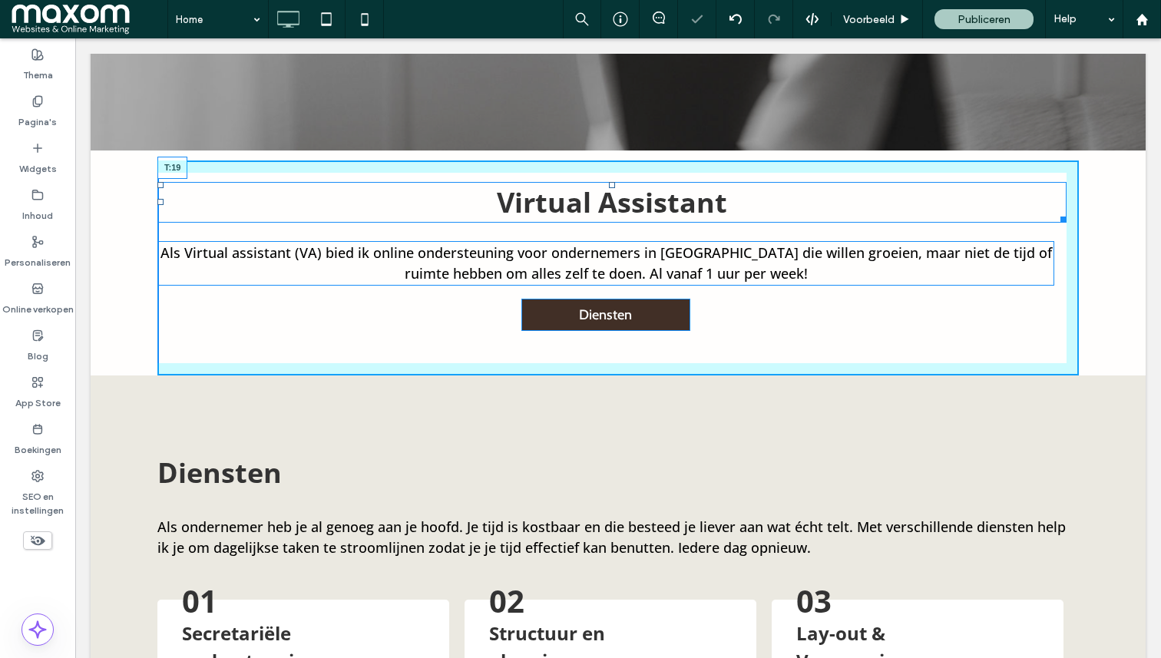
click at [611, 188] on div at bounding box center [612, 185] width 6 height 6
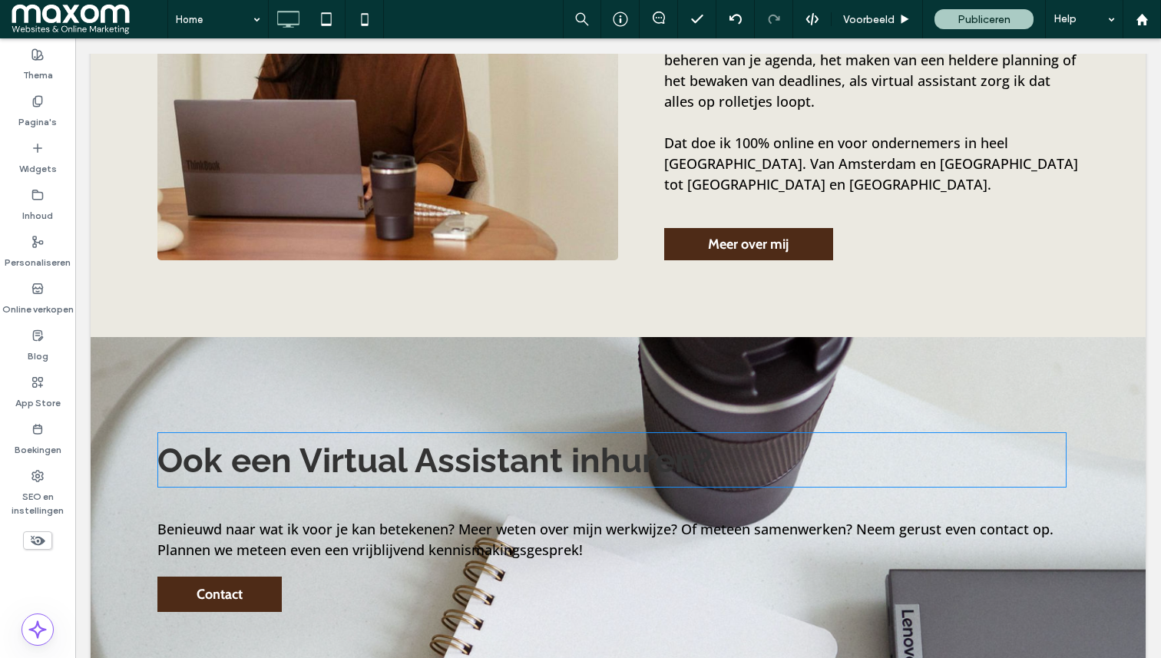
scroll to position [2825, 0]
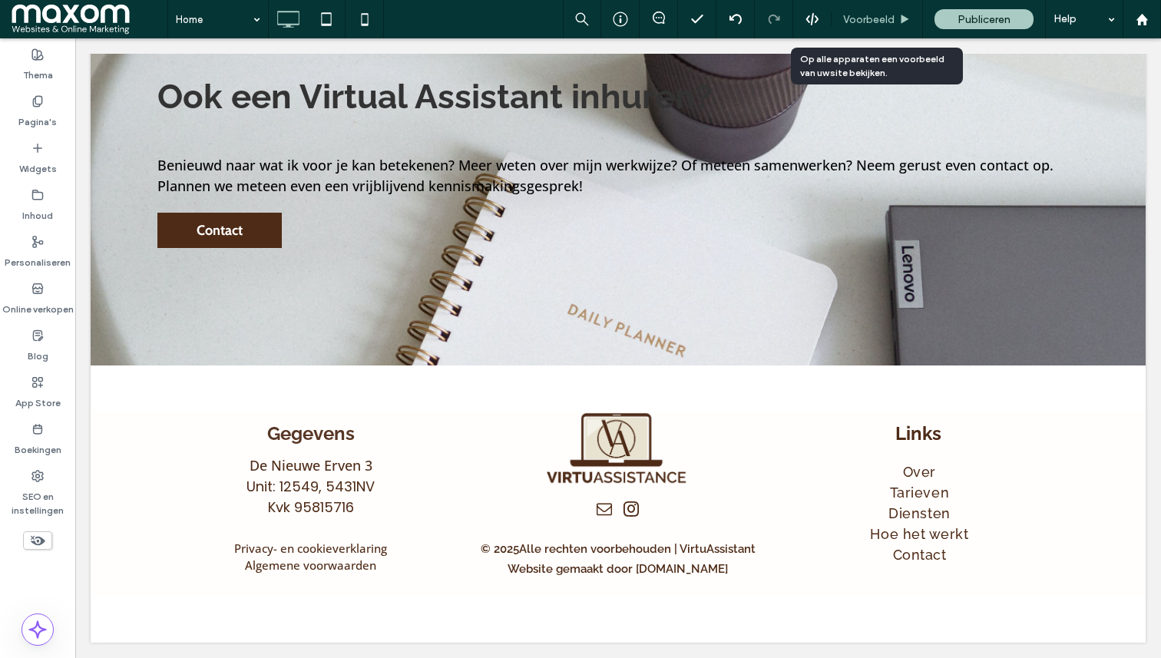
click at [877, 16] on span "Voorbeeld" at bounding box center [868, 19] width 51 height 13
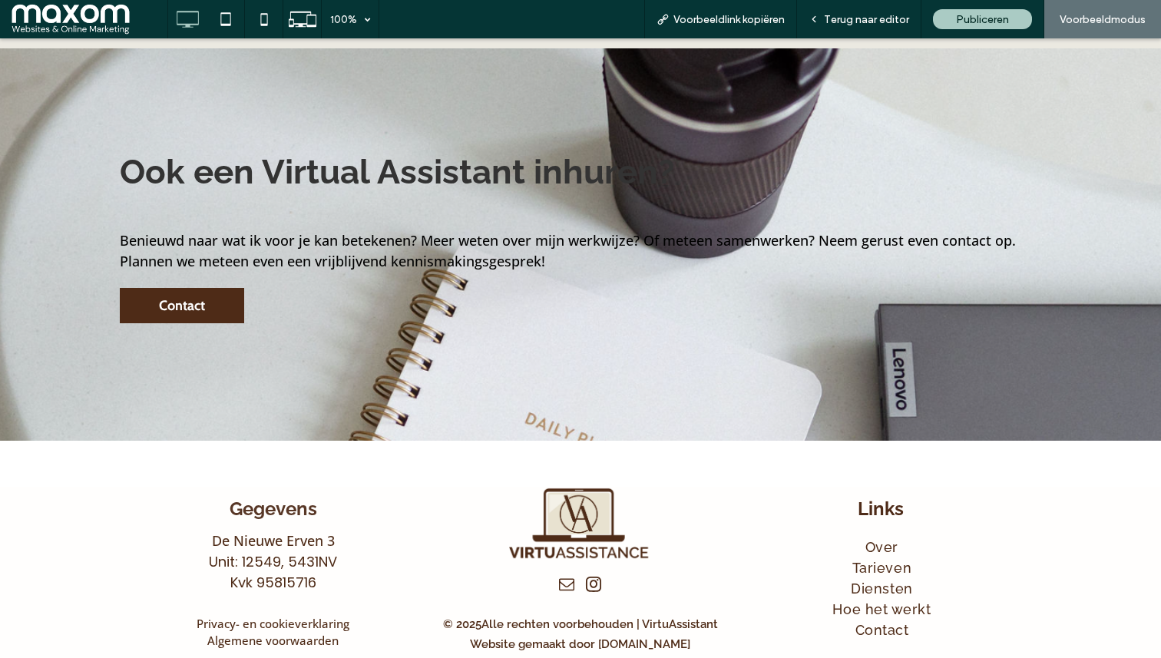
scroll to position [2795, 0]
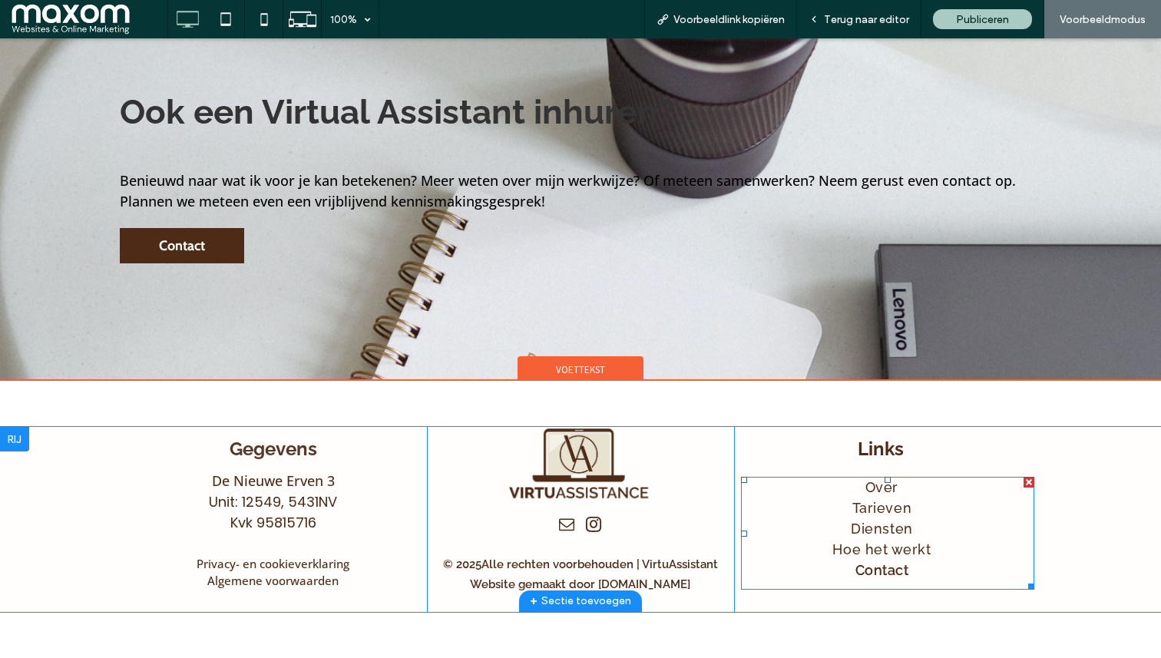
click at [891, 572] on span "Contact" at bounding box center [882, 570] width 54 height 21
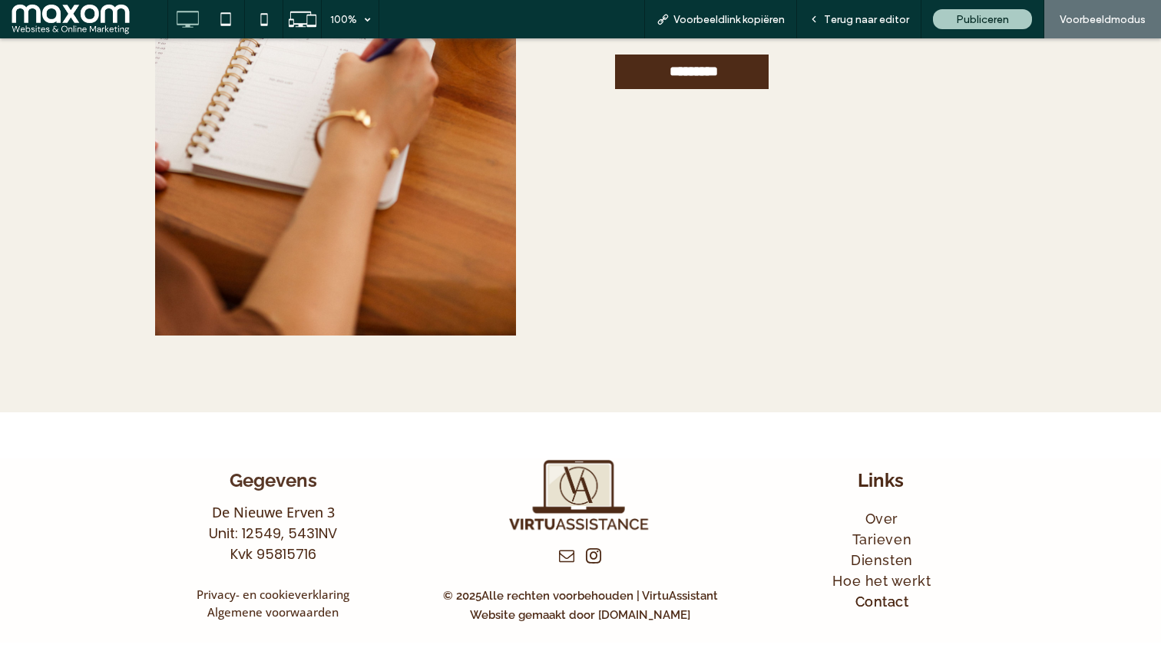
scroll to position [570, 0]
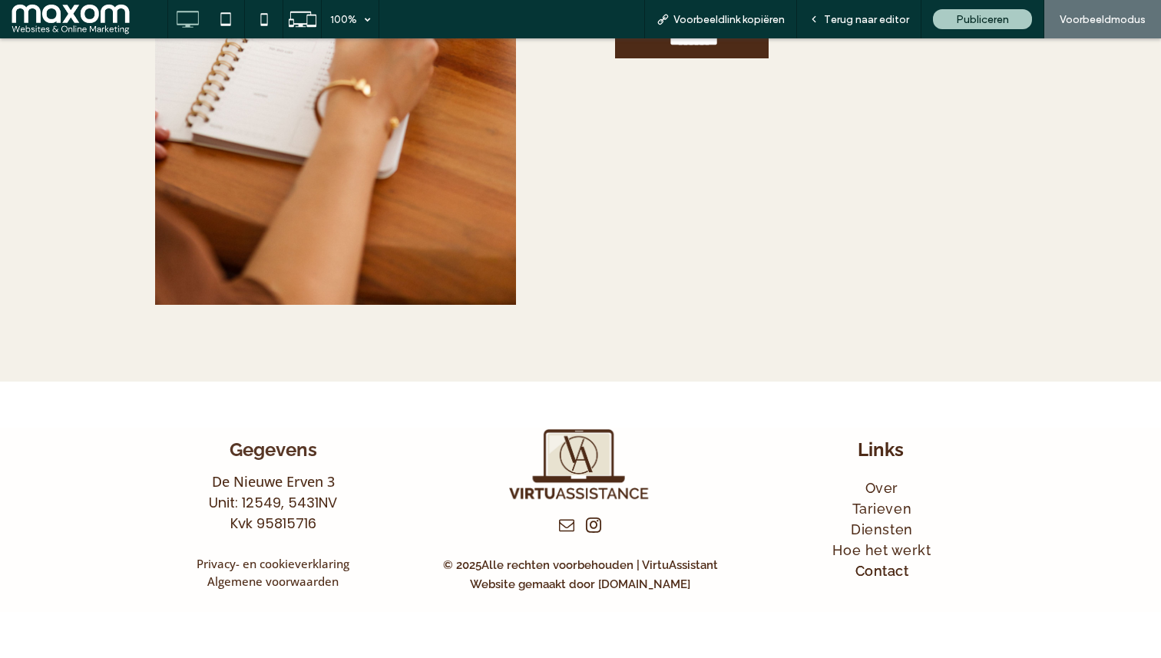
click at [882, 570] on span "Contact" at bounding box center [882, 570] width 54 height 21
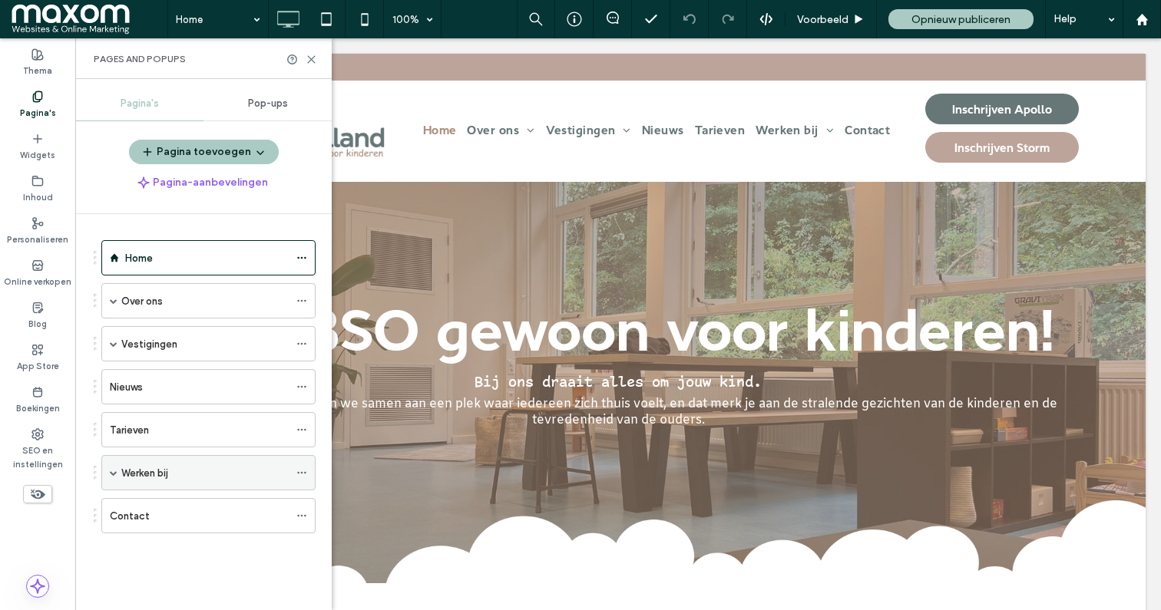
click at [111, 474] on span at bounding box center [114, 473] width 8 height 8
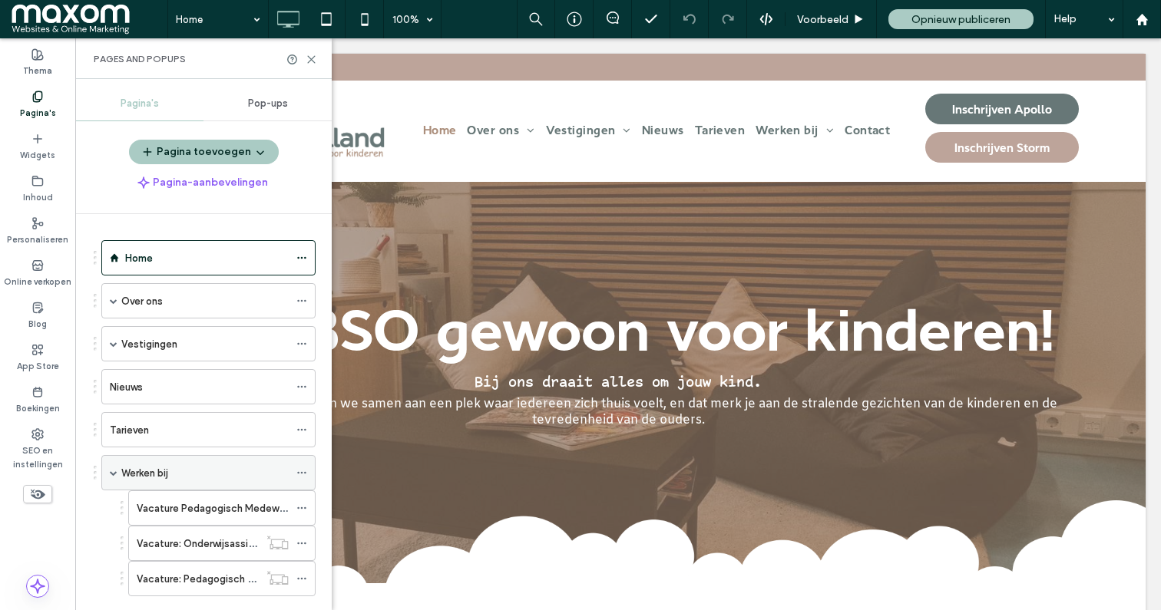
click at [115, 472] on span at bounding box center [114, 473] width 8 height 8
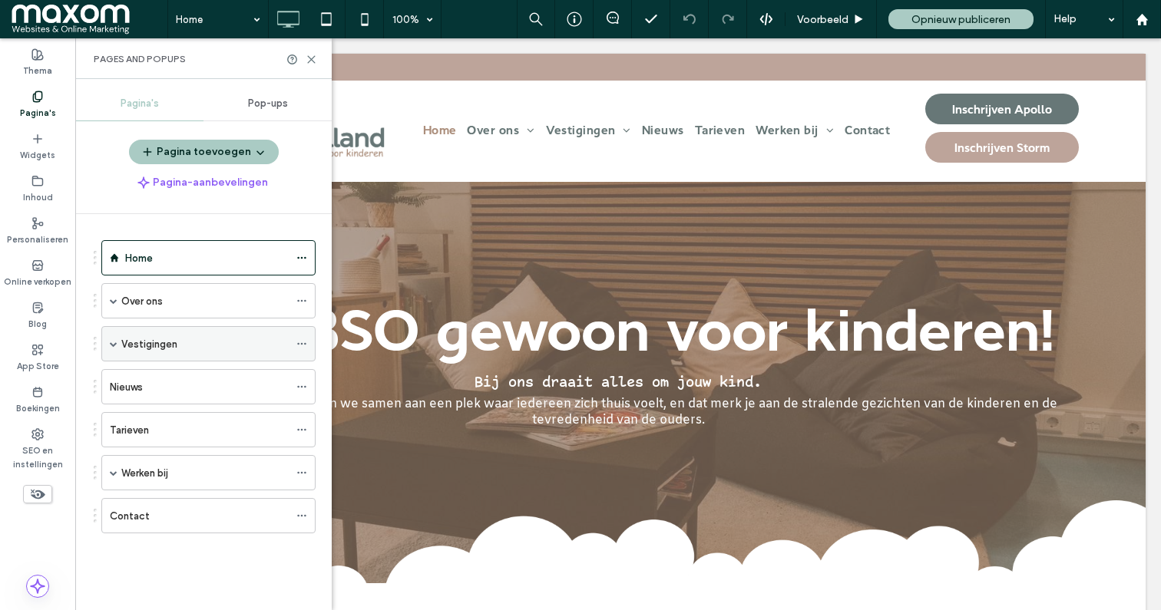
click at [113, 340] on span at bounding box center [114, 344] width 8 height 8
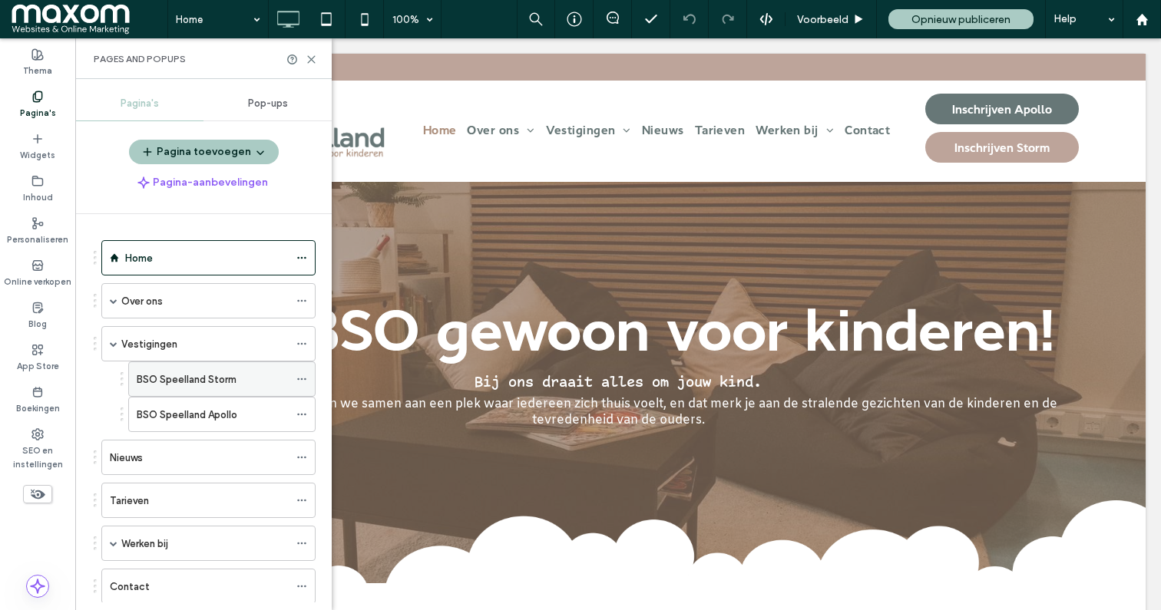
click at [207, 387] on div "BSO Speelland Storm" at bounding box center [213, 379] width 152 height 34
click at [306, 59] on div "BSO Speelland Storm 100% Voorbeeld Opnieuw publiceren Help Siteopmerkingen Site…" at bounding box center [580, 305] width 1161 height 610
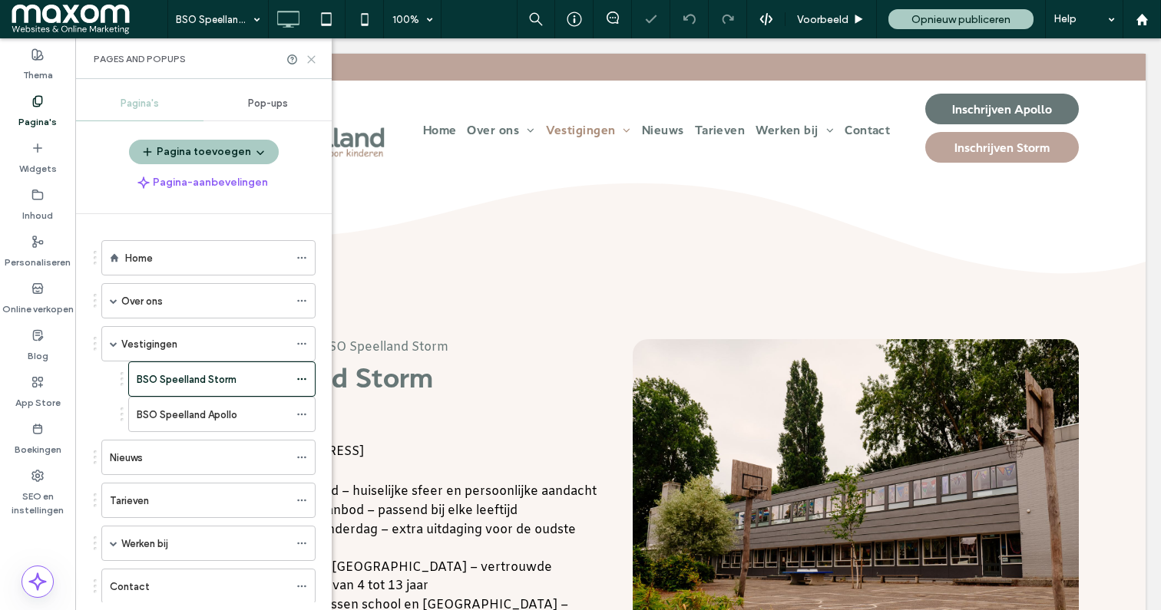
drag, startPoint x: 309, startPoint y: 61, endPoint x: 234, endPoint y: 23, distance: 83.8
click at [309, 61] on use at bounding box center [311, 59] width 7 height 7
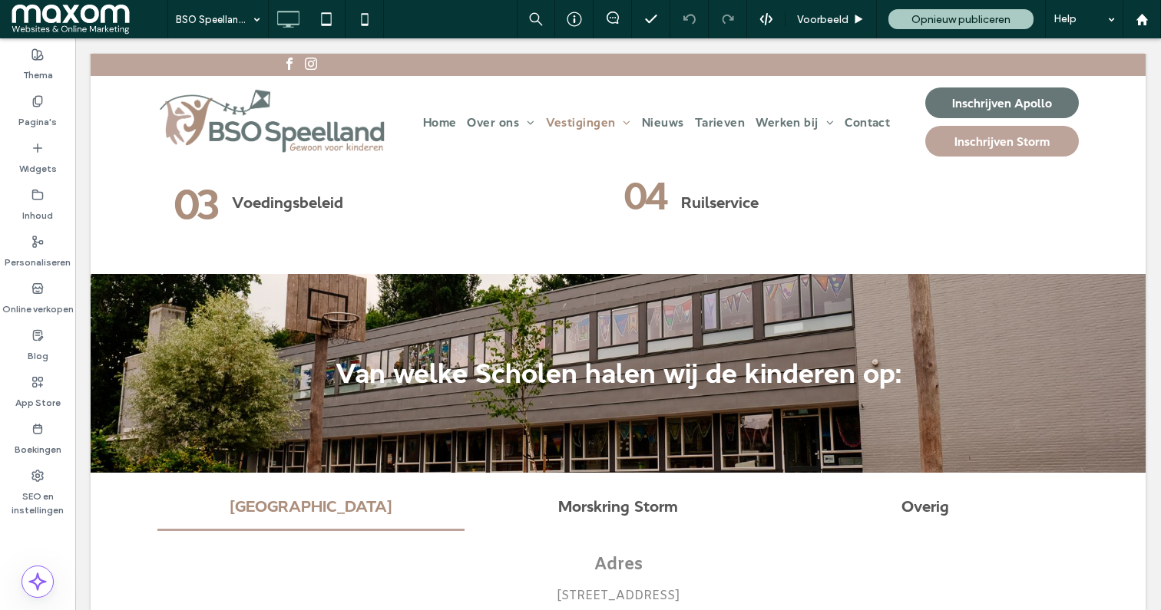
scroll to position [2582, 0]
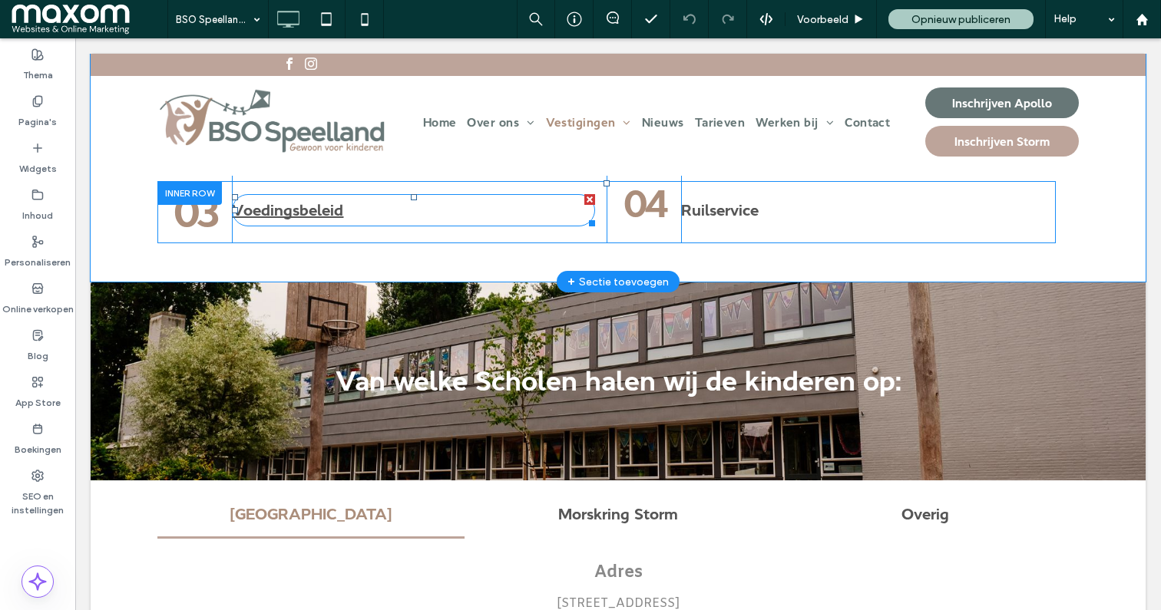
click at [284, 226] on span "Voedingsbeleid" at bounding box center [287, 210] width 111 height 32
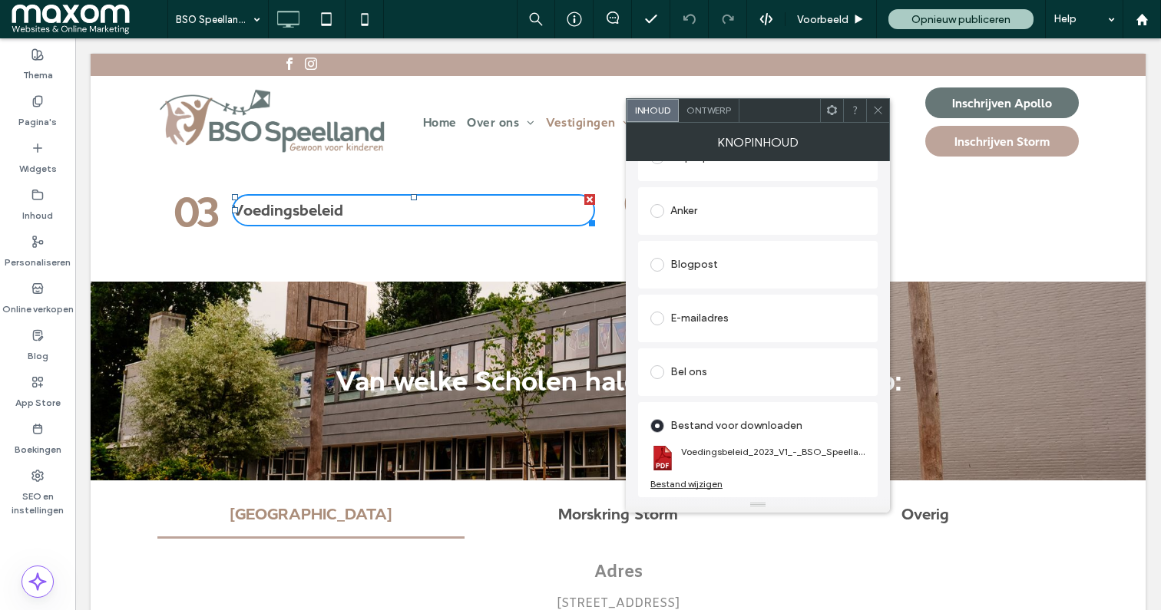
scroll to position [298, 0]
click at [711, 484] on div "Bestand wijzigen" at bounding box center [686, 484] width 72 height 12
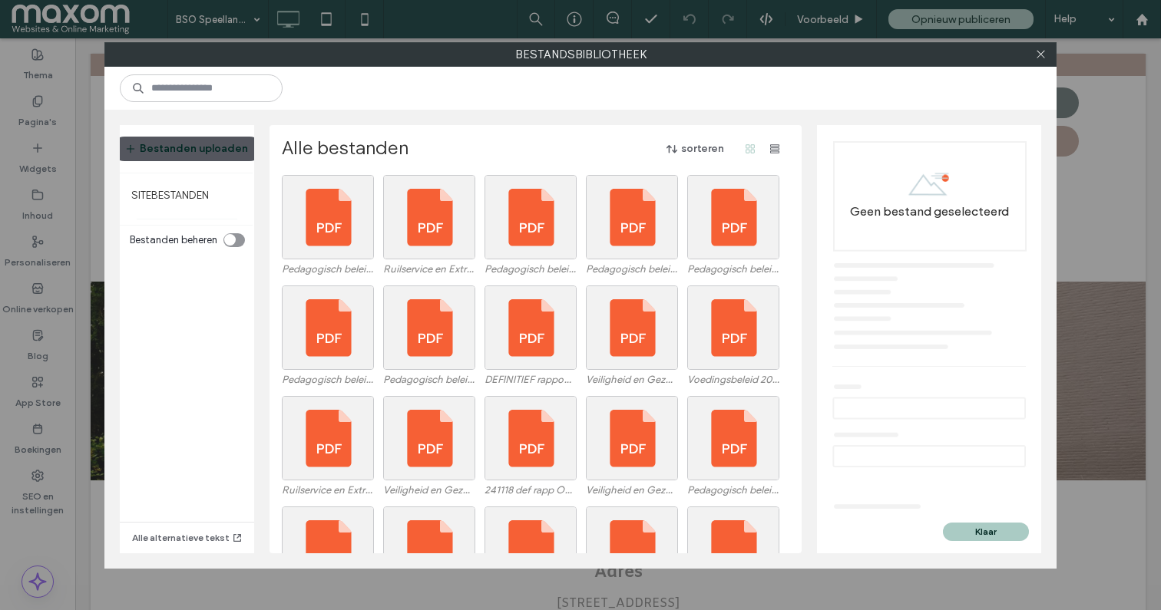
click at [217, 152] on button "Bestanden uploaden" at bounding box center [187, 149] width 150 height 25
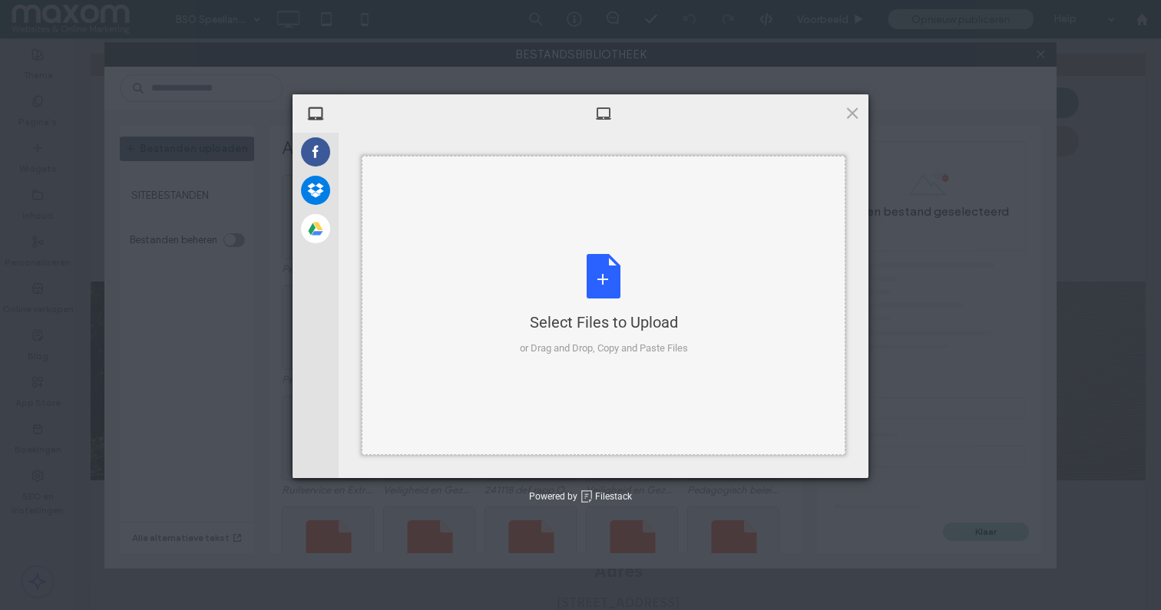
click at [602, 269] on div "Select Files to Upload or Drag and Drop, Copy and Paste Files" at bounding box center [604, 305] width 168 height 102
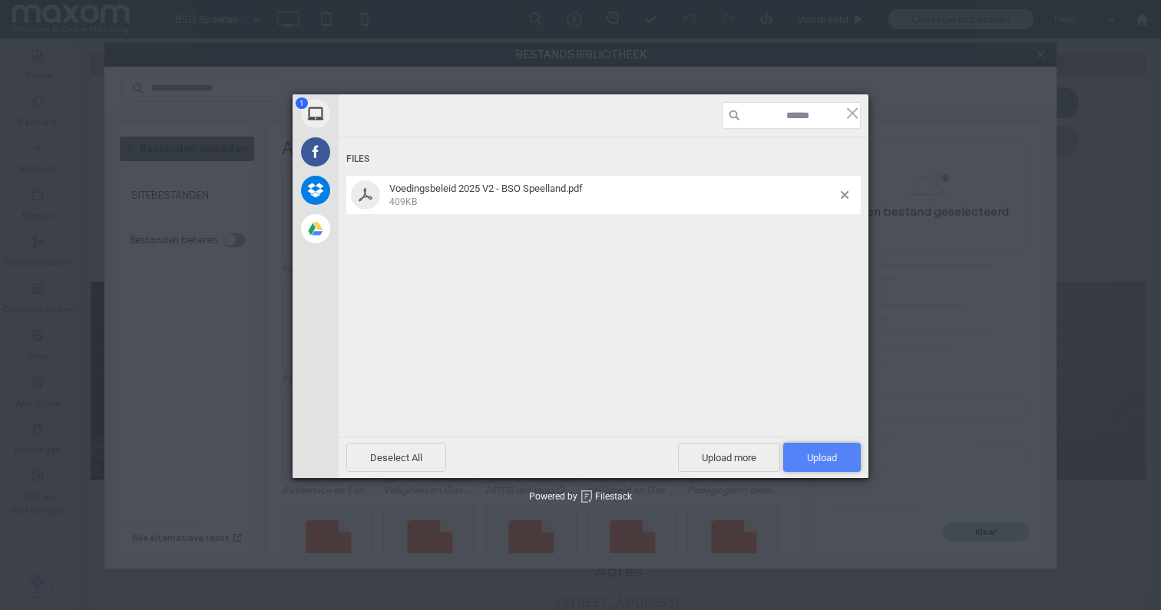
click at [822, 457] on span "Upload 1" at bounding box center [822, 458] width 30 height 12
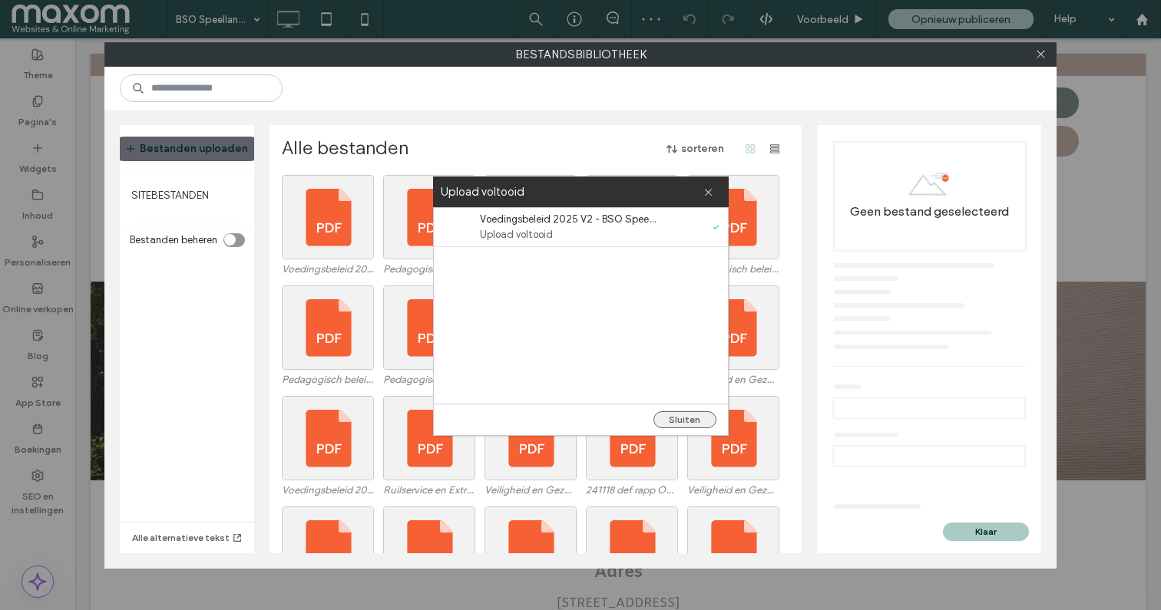
click at [672, 417] on button "Sluiten" at bounding box center [684, 420] width 63 height 17
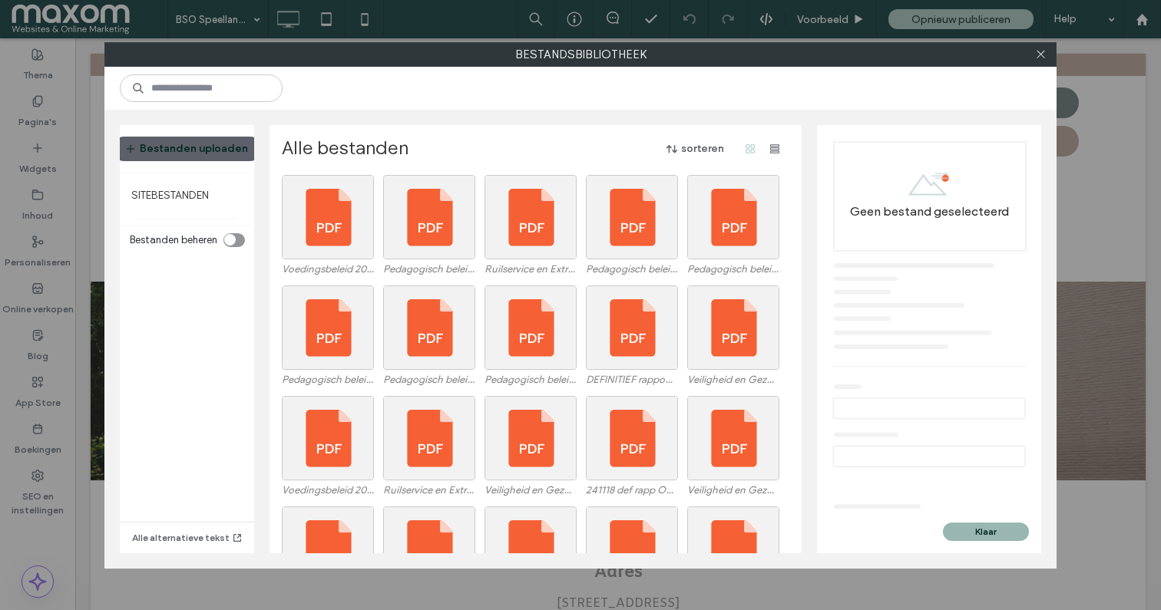
click at [975, 533] on button "Klaar" at bounding box center [986, 532] width 86 height 18
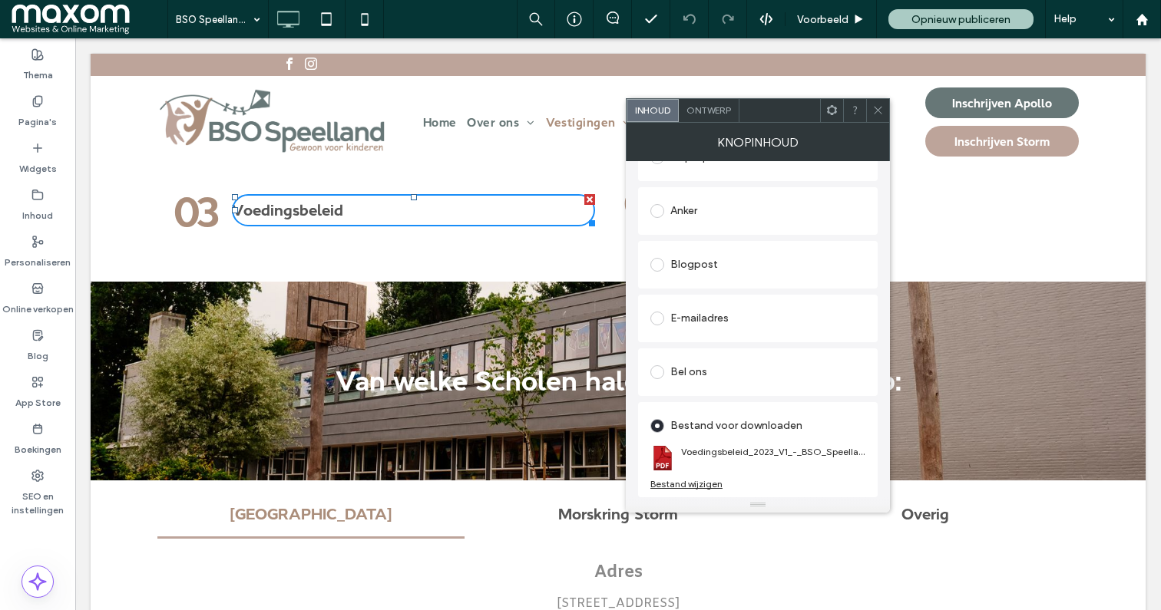
click at [878, 111] on use at bounding box center [878, 111] width 8 height 8
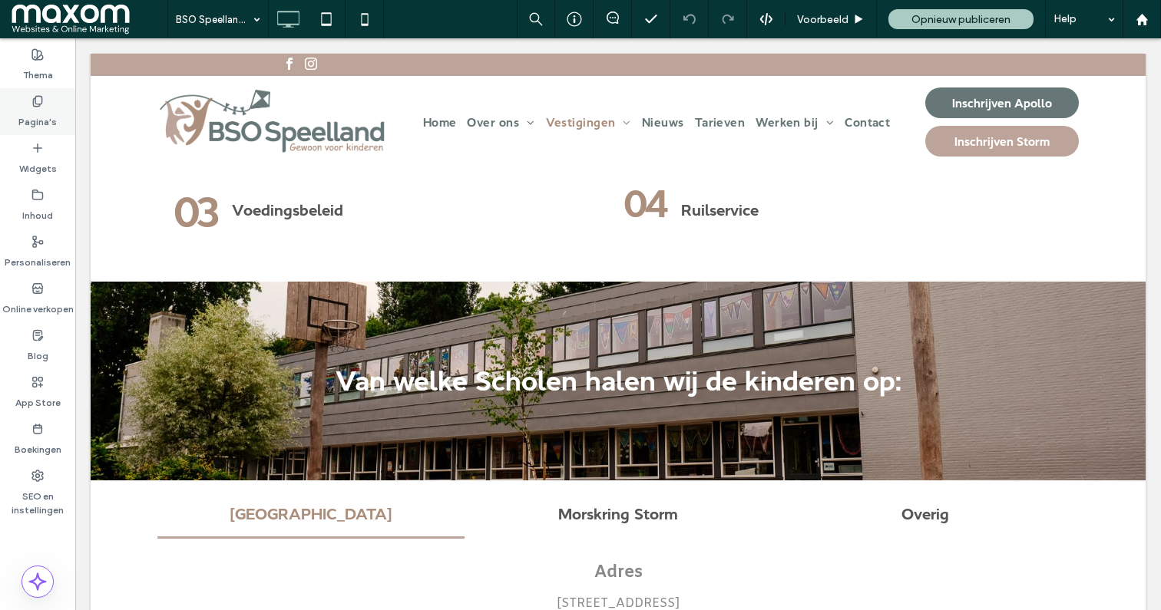
click at [53, 104] on div "Pagina's" at bounding box center [37, 111] width 75 height 47
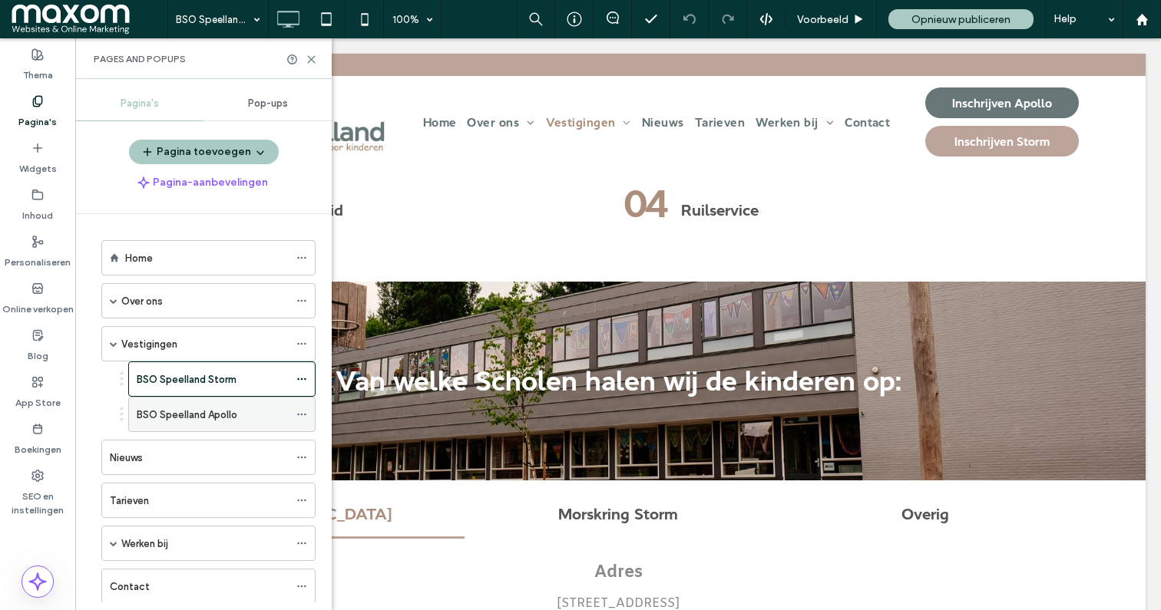
click at [231, 413] on label "BSO Speelland Apollo" at bounding box center [187, 415] width 101 height 27
click at [316, 63] on icon at bounding box center [312, 60] width 12 height 12
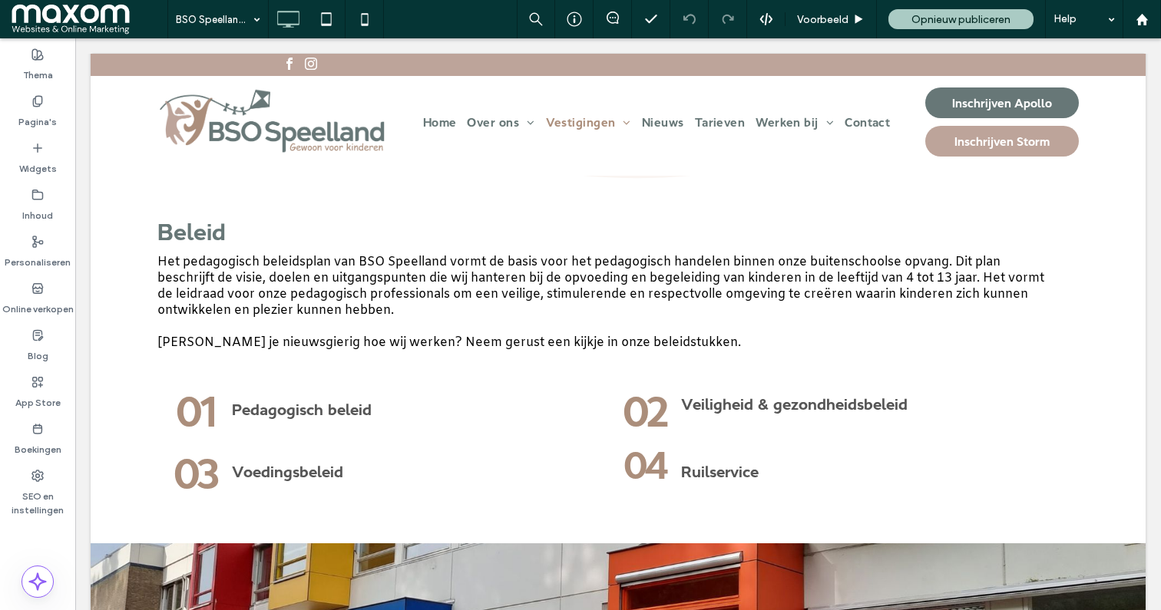
scroll to position [2611, 0]
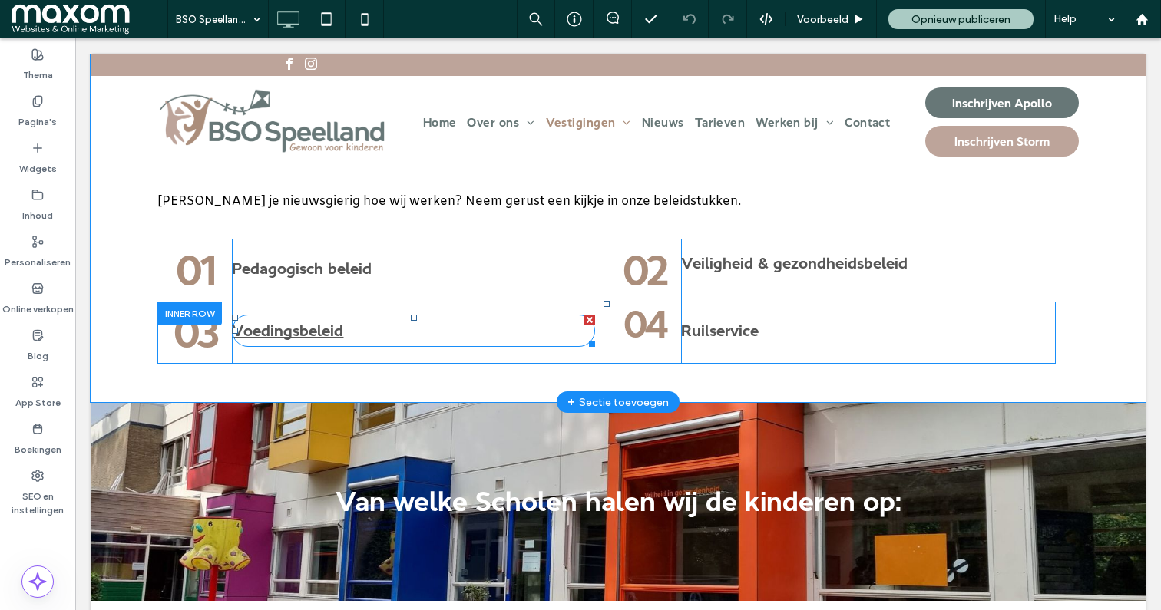
click at [313, 347] on span "Voedingsbeleid" at bounding box center [287, 331] width 111 height 32
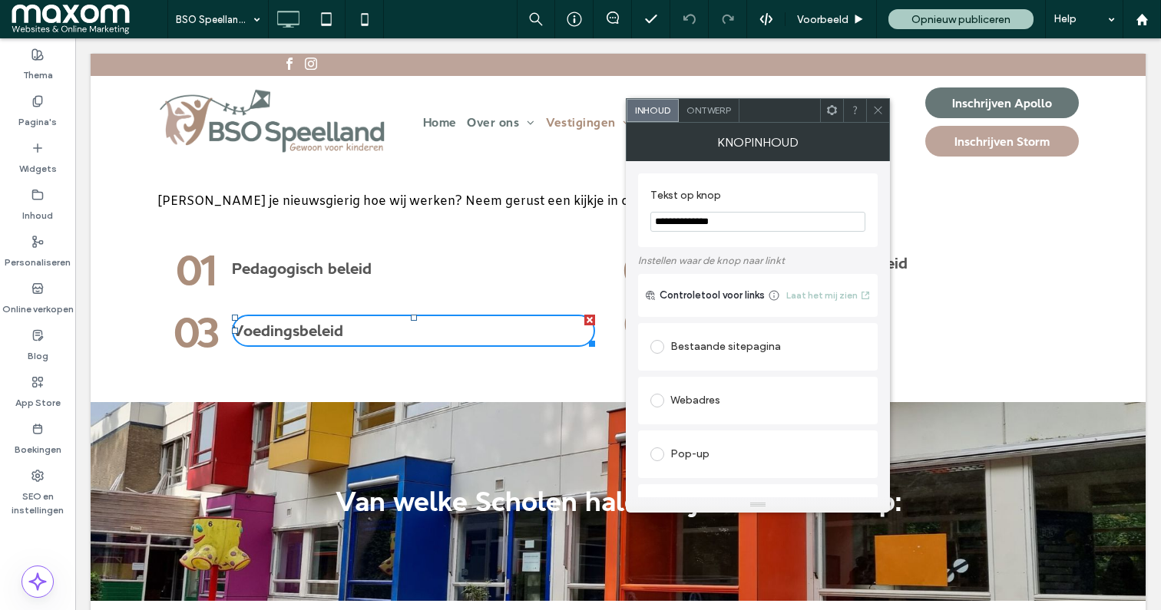
scroll to position [299, 0]
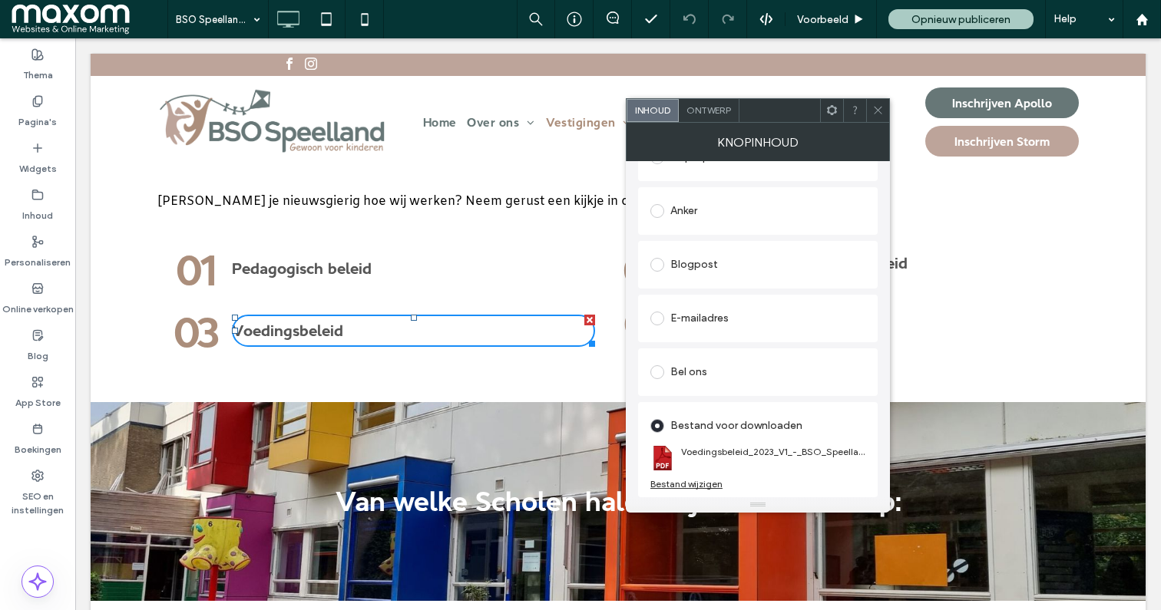
click at [693, 487] on div "Bestand wijzigen" at bounding box center [686, 484] width 72 height 12
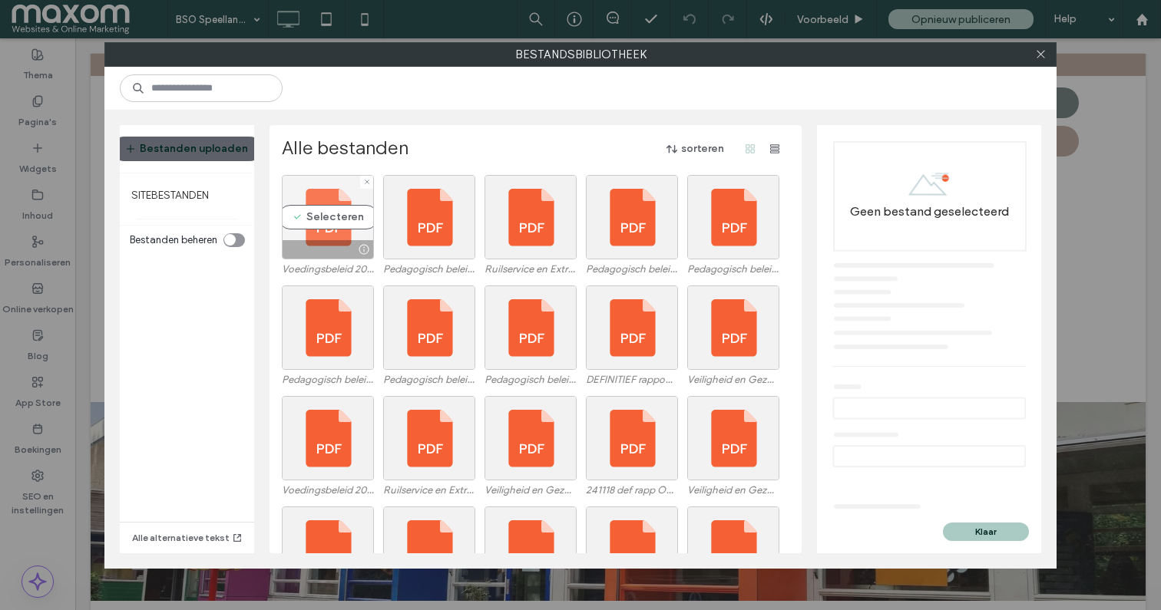
click at [337, 219] on div "Selecteren" at bounding box center [328, 217] width 92 height 84
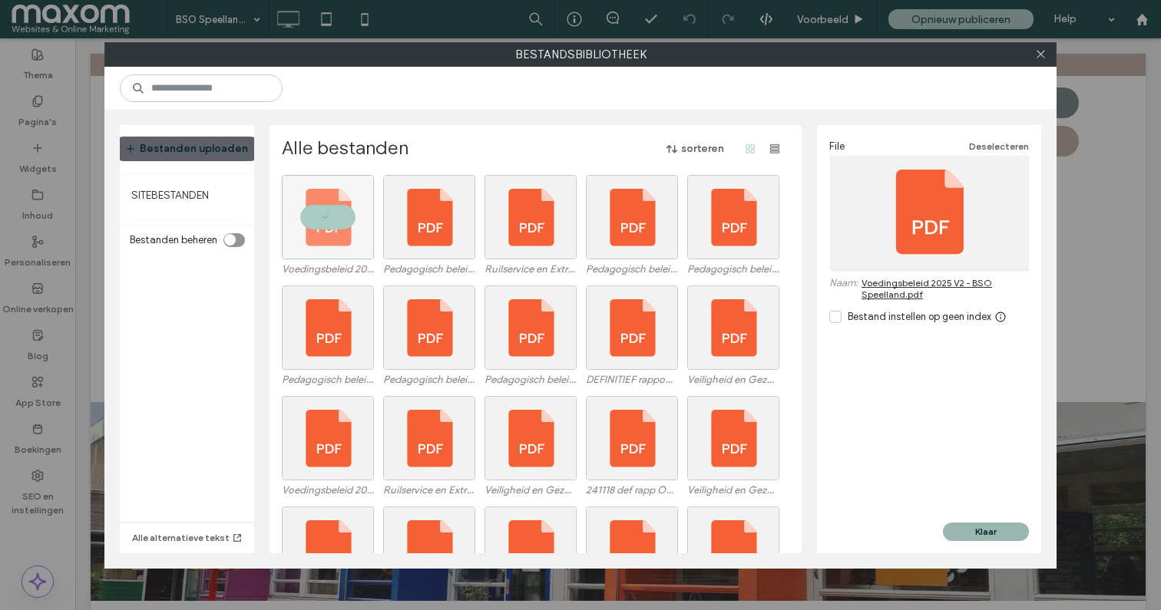
click at [985, 532] on button "Klaar" at bounding box center [986, 532] width 86 height 18
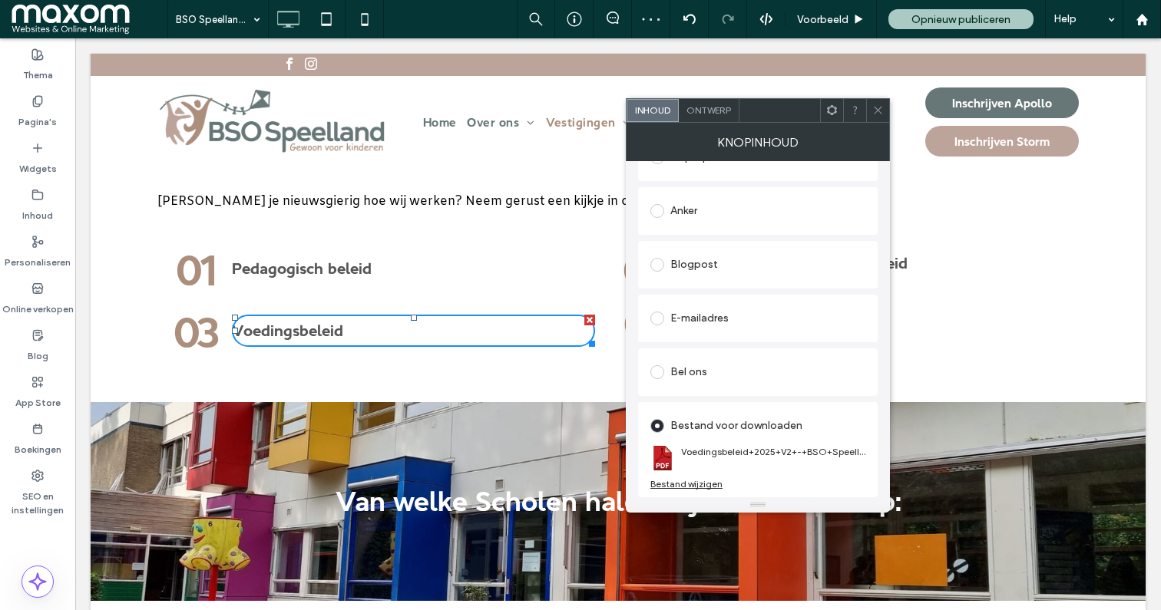
click at [874, 104] on icon at bounding box center [878, 110] width 12 height 12
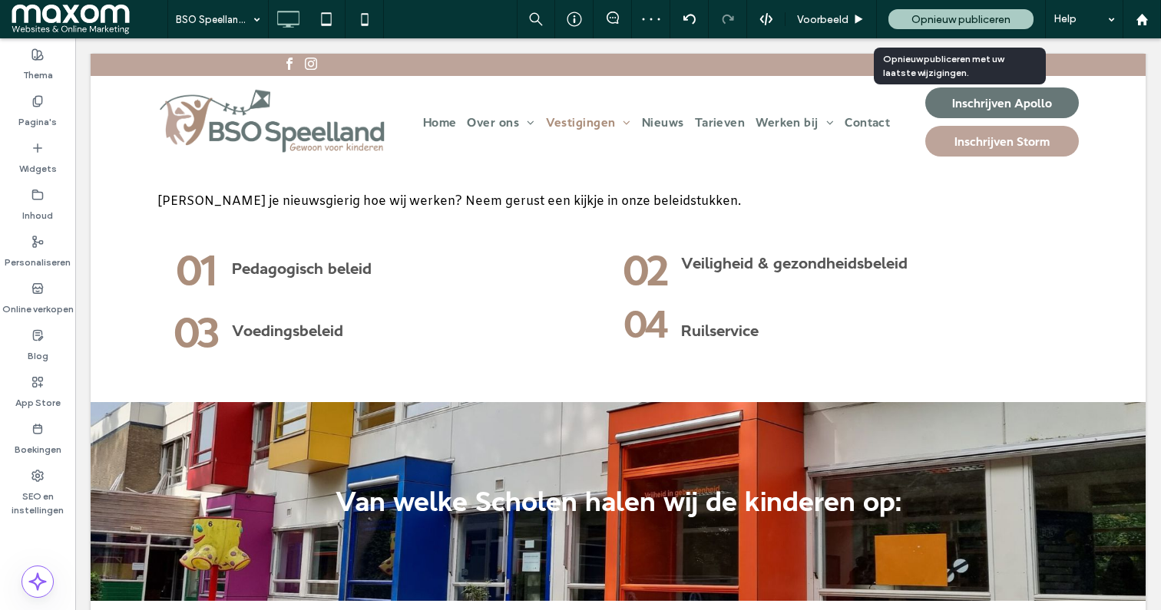
click at [929, 21] on span "Opnieuw publiceren" at bounding box center [960, 19] width 99 height 13
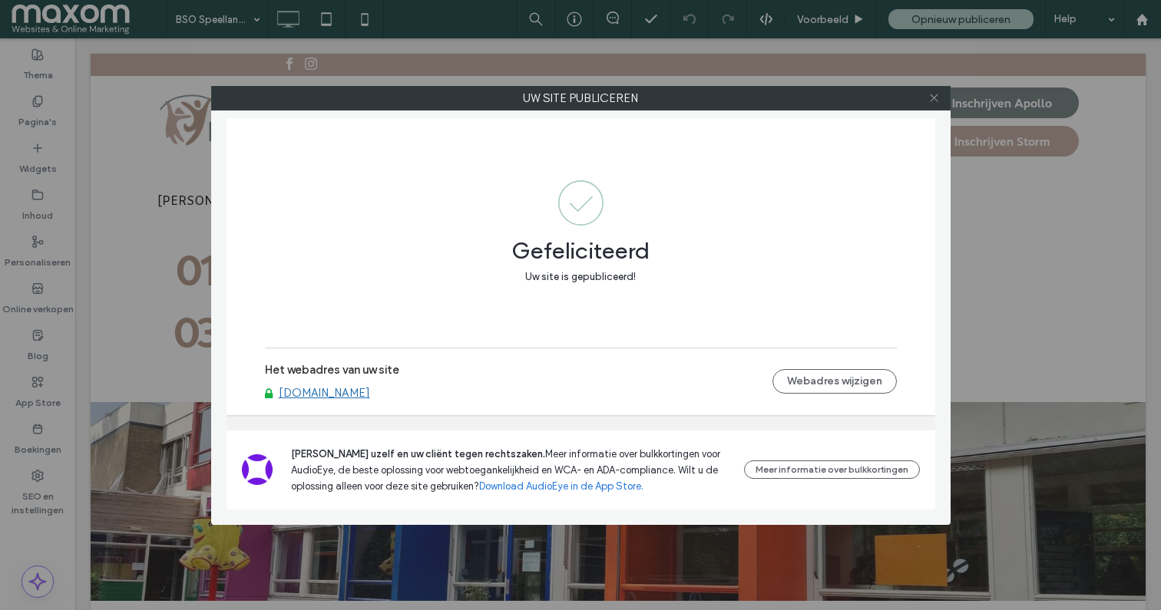
click at [931, 99] on icon at bounding box center [934, 98] width 12 height 12
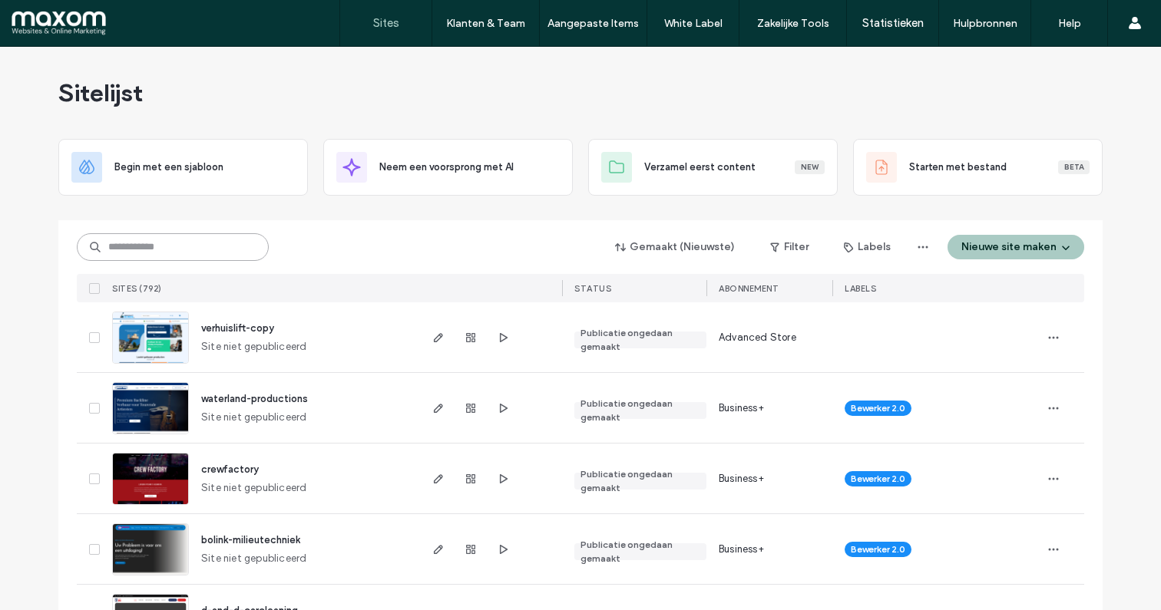
click at [180, 253] on input at bounding box center [173, 247] width 192 height 28
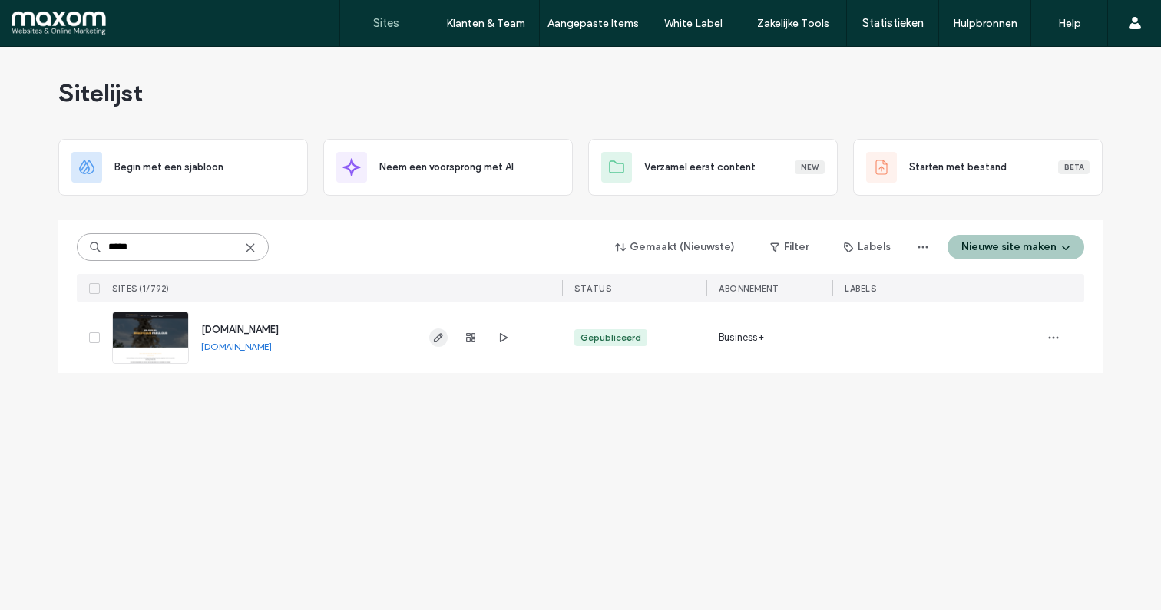
type input "*****"
click at [437, 338] on icon "button" at bounding box center [438, 338] width 12 height 12
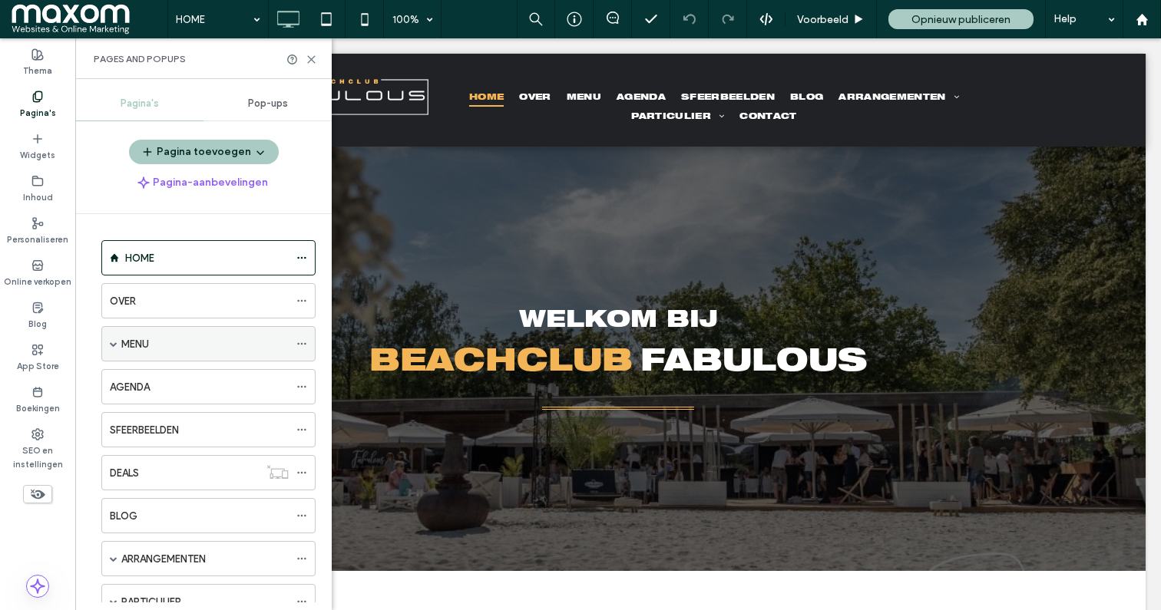
click at [109, 346] on div "MENU" at bounding box center [208, 343] width 214 height 35
click at [111, 336] on span at bounding box center [114, 344] width 8 height 34
click at [117, 342] on div "MENU" at bounding box center [208, 343] width 214 height 35
click at [114, 343] on span at bounding box center [114, 344] width 8 height 8
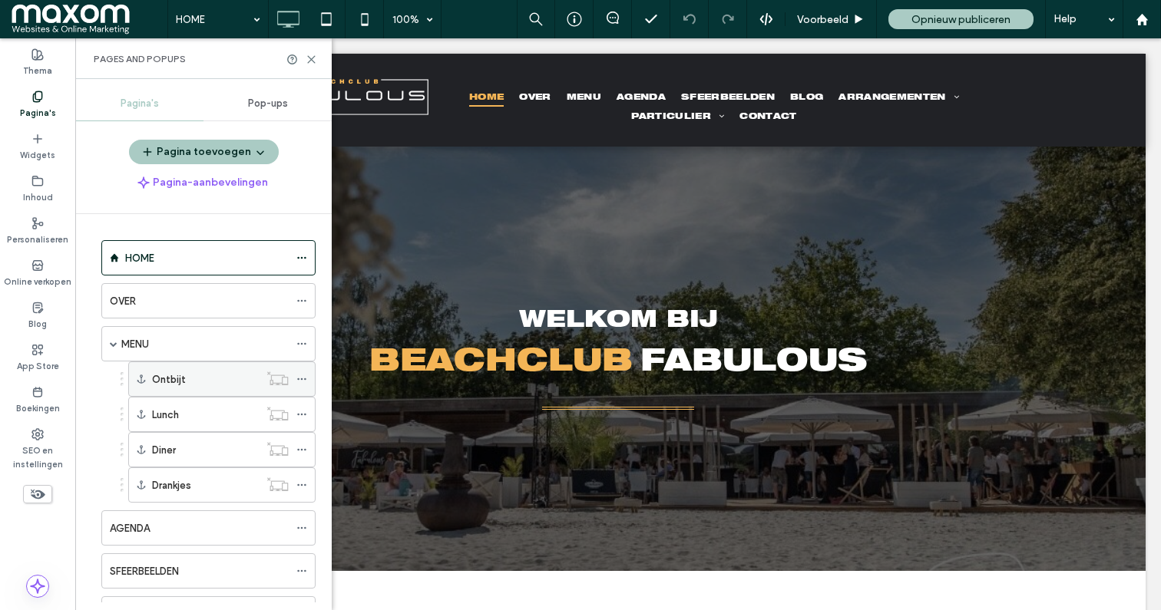
click at [193, 390] on div "Ontbijt" at bounding box center [205, 379] width 107 height 34
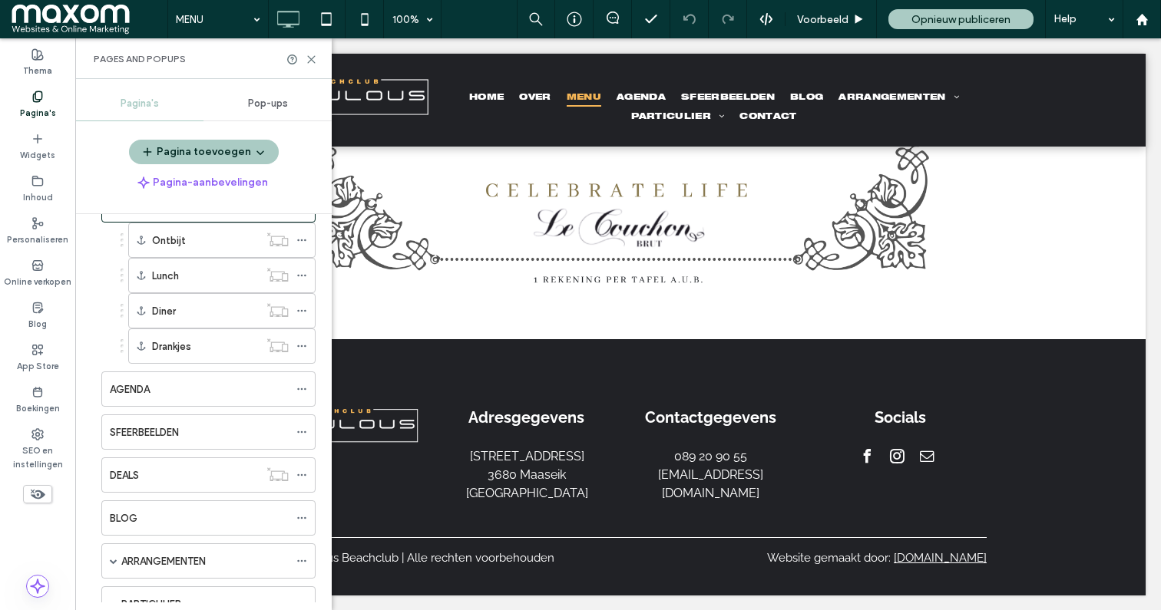
scroll to position [240, 0]
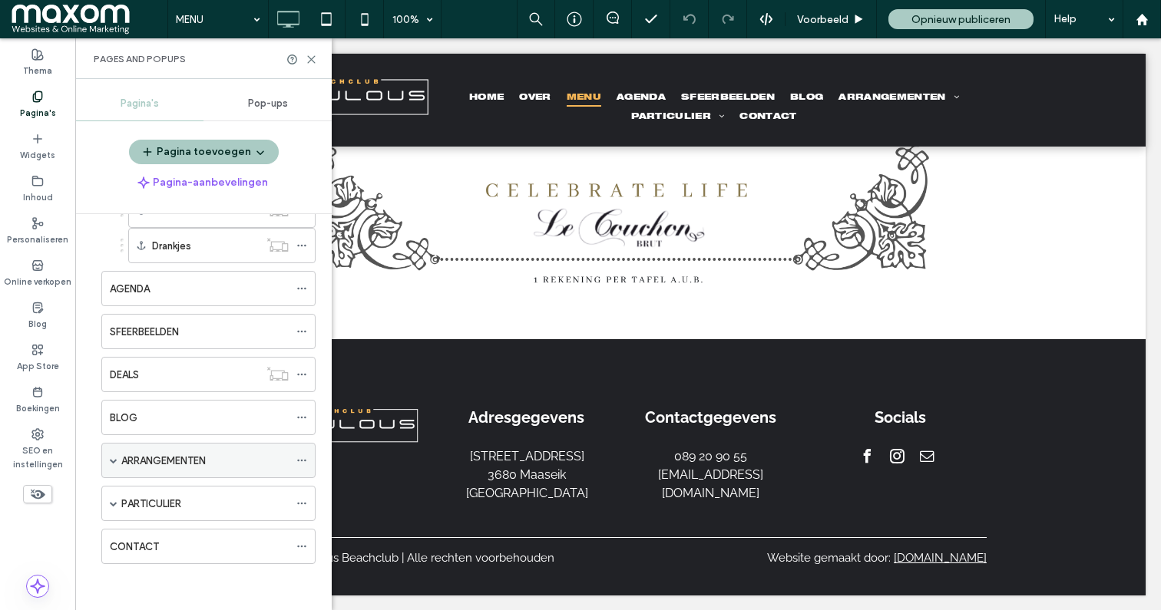
click at [115, 465] on span at bounding box center [114, 461] width 8 height 34
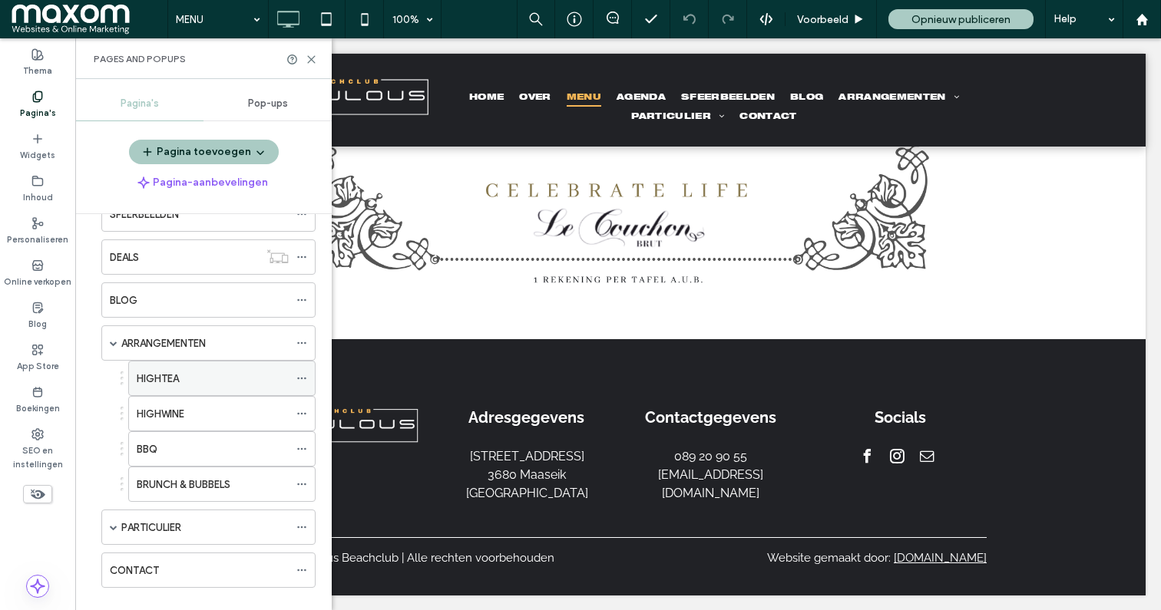
scroll to position [355, 0]
click at [191, 484] on label "BRUNCH & BUBBELS" at bounding box center [184, 486] width 94 height 27
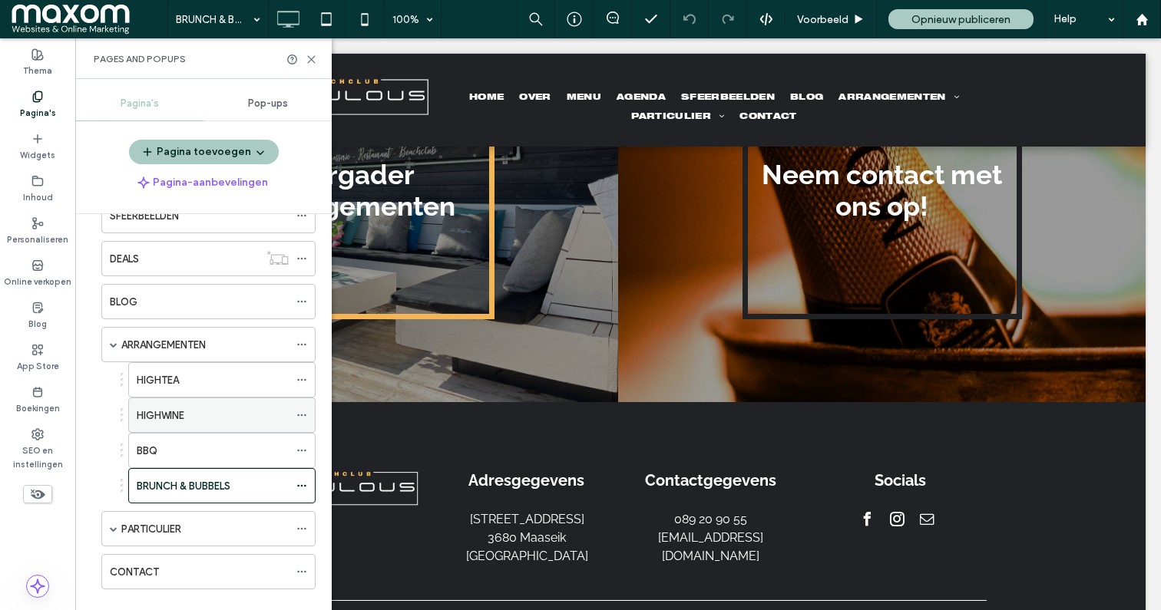
scroll to position [2072, 0]
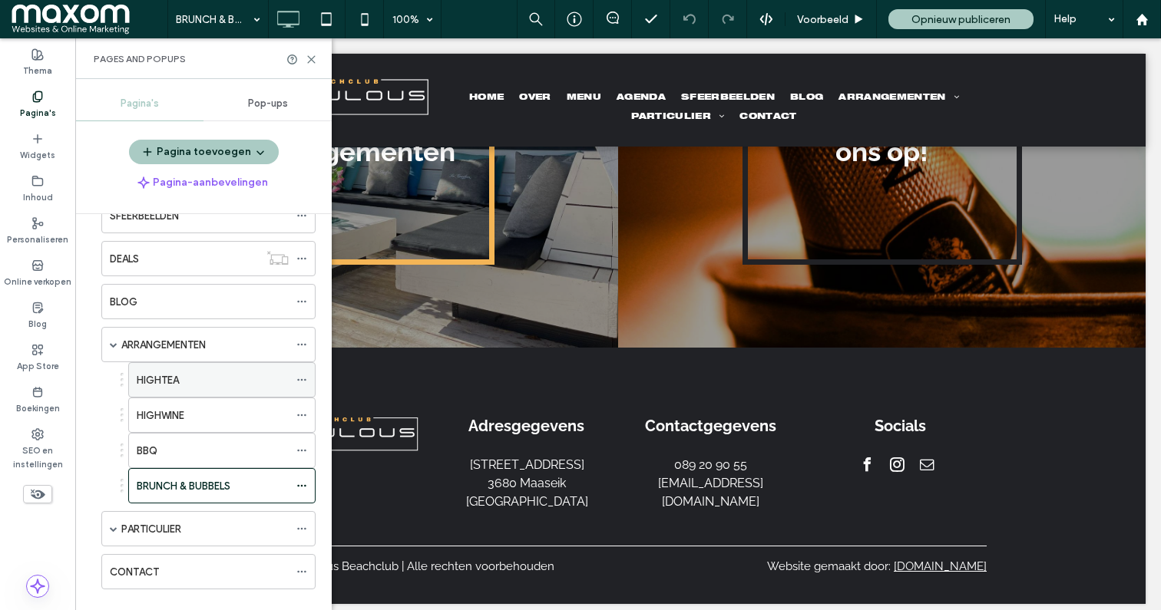
click at [230, 376] on div "HIGHTEA" at bounding box center [213, 380] width 152 height 16
click at [217, 348] on div "ARRANGEMENTEN" at bounding box center [204, 345] width 167 height 16
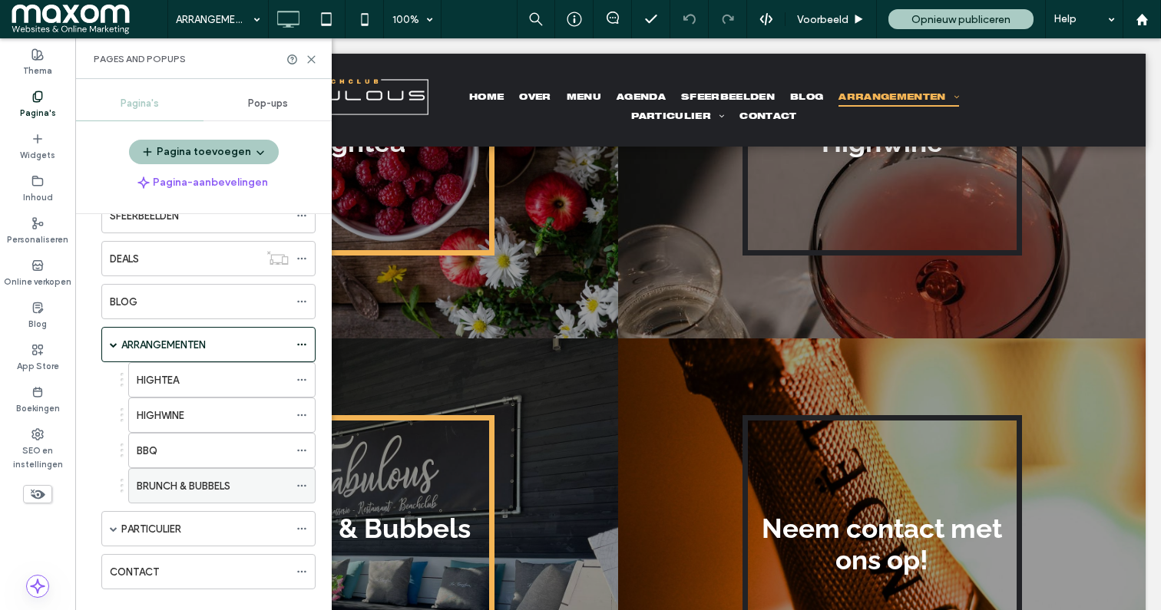
scroll to position [381, 0]
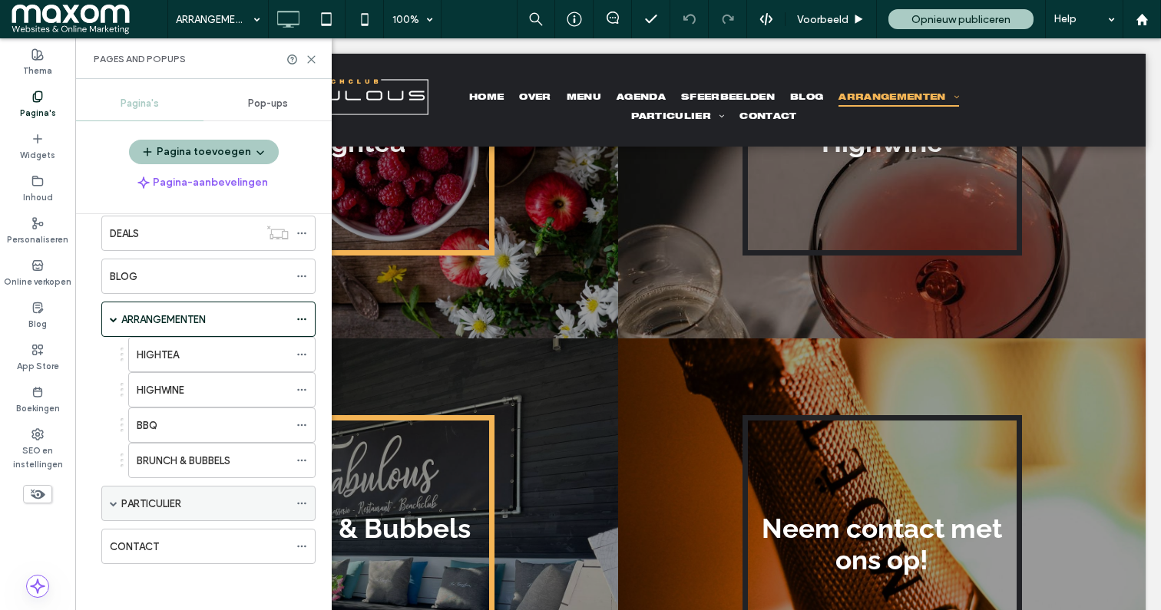
click at [116, 508] on span at bounding box center [114, 504] width 8 height 34
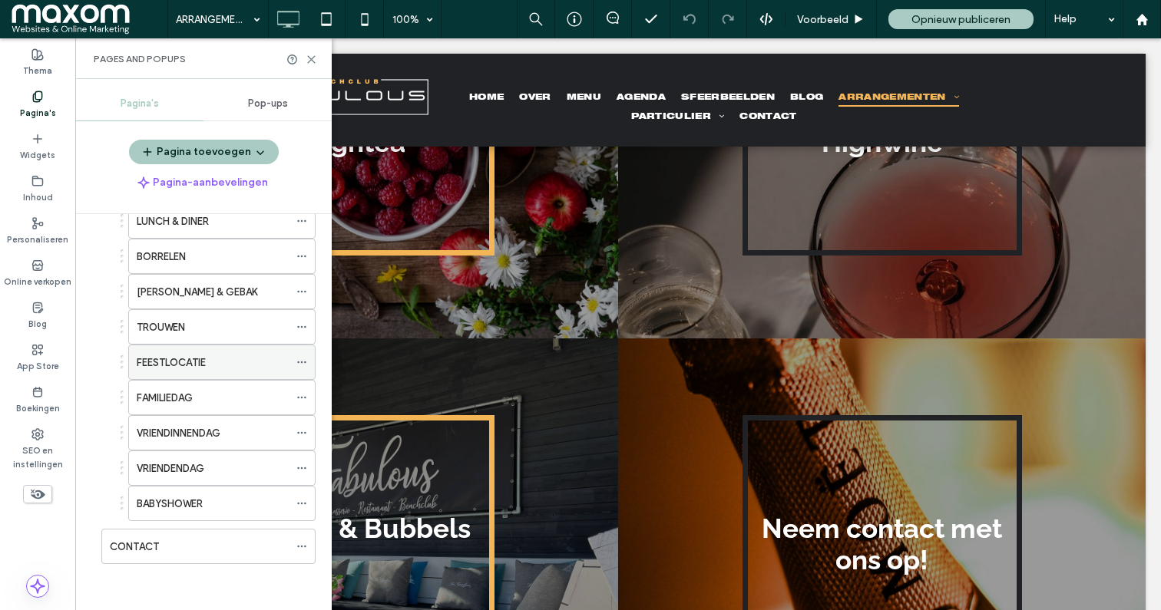
scroll to position [0, 0]
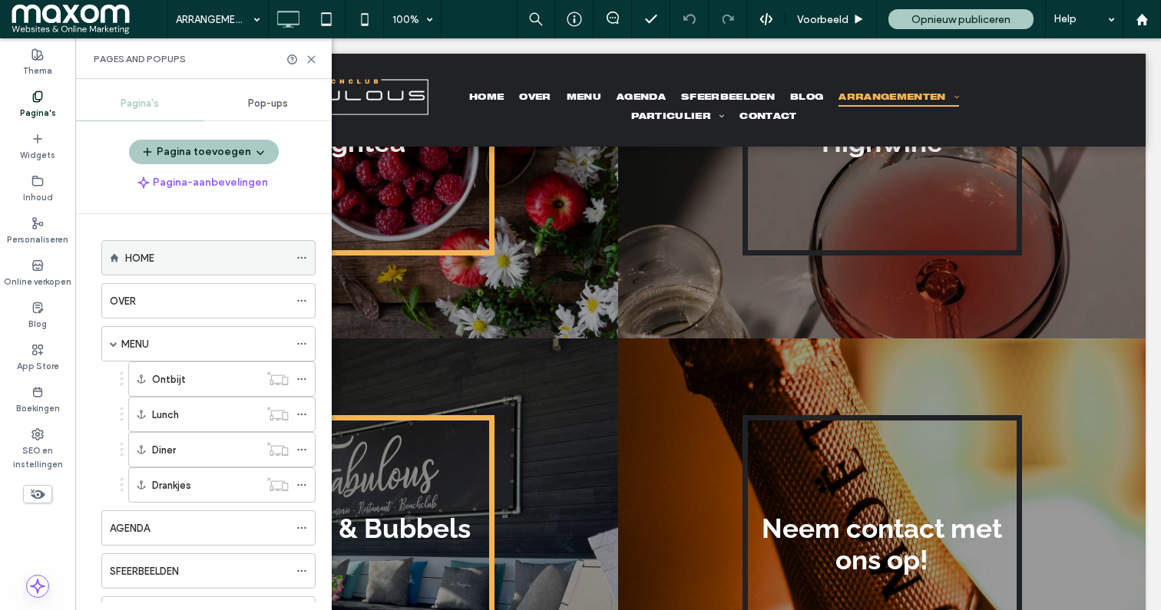
click at [224, 252] on div "HOME" at bounding box center [207, 258] width 164 height 16
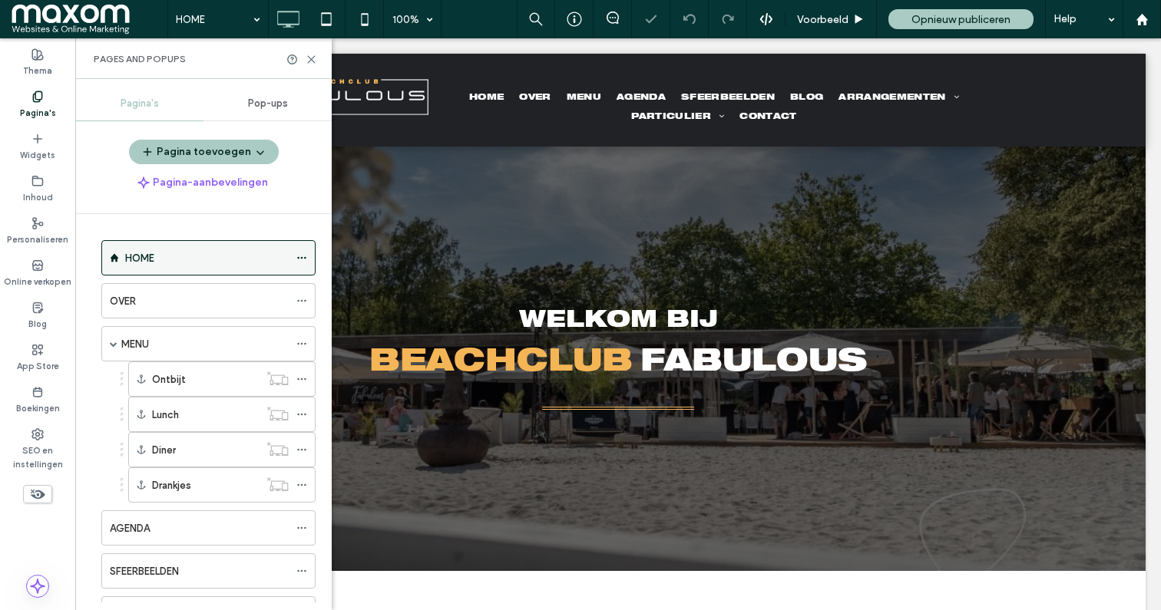
scroll to position [783, 0]
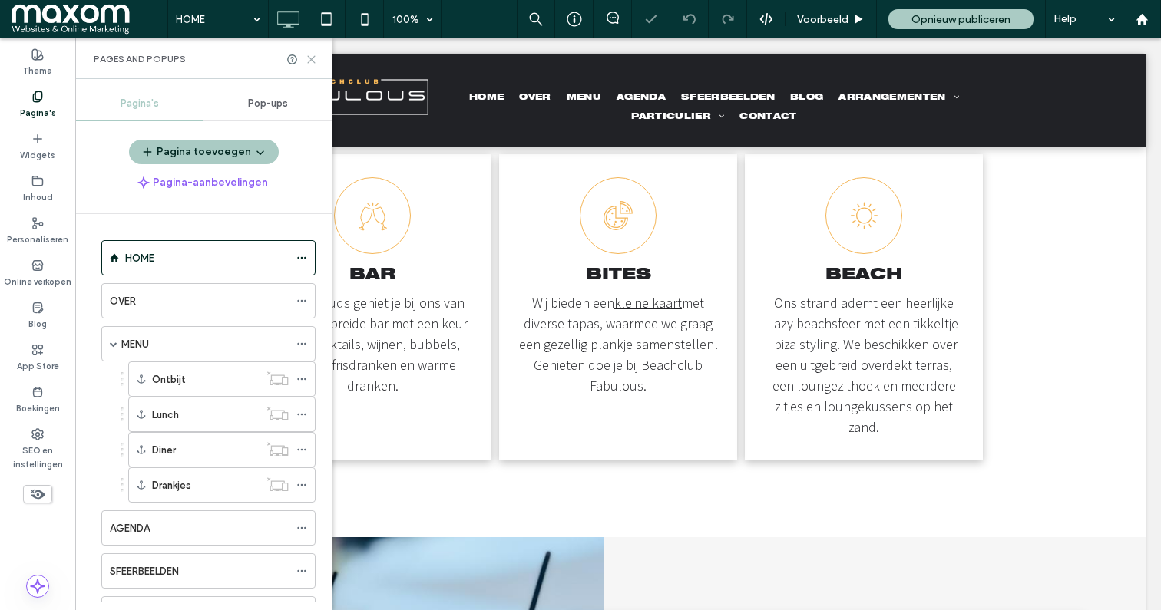
click at [312, 56] on icon at bounding box center [312, 60] width 12 height 12
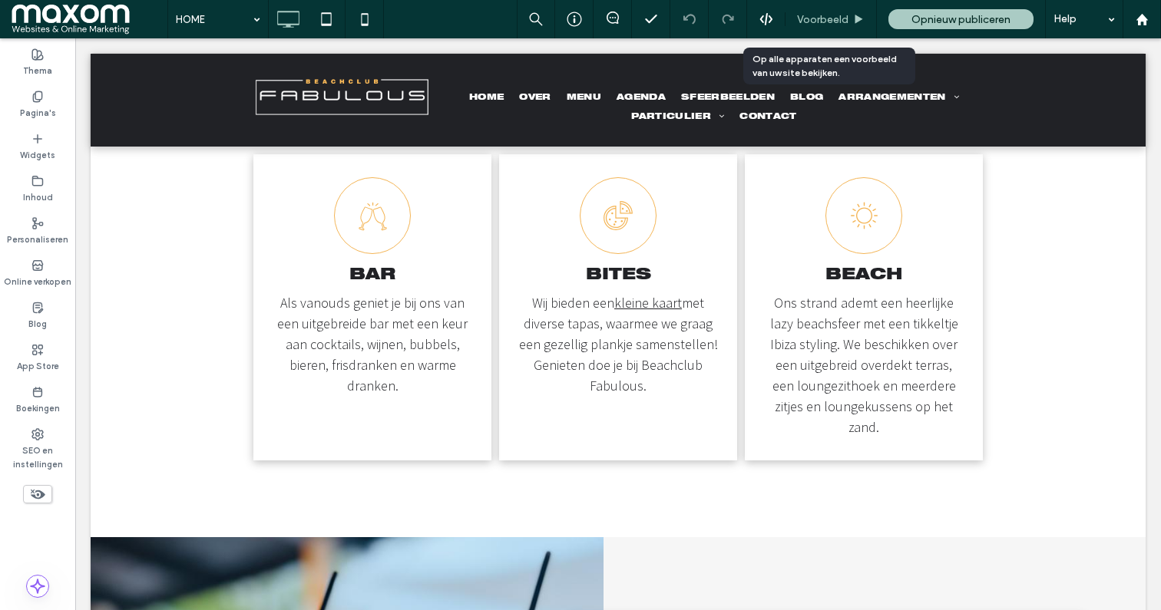
click at [816, 21] on span "Voorbeeld" at bounding box center [822, 19] width 51 height 13
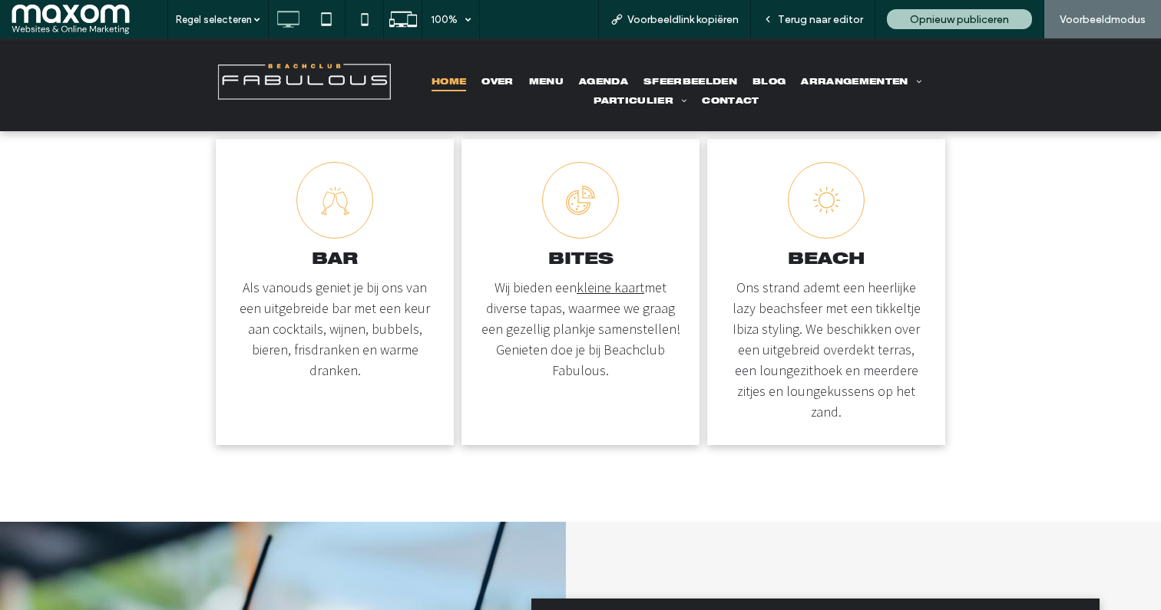
click at [603, 287] on link "kleine kaart" at bounding box center [611, 288] width 68 height 18
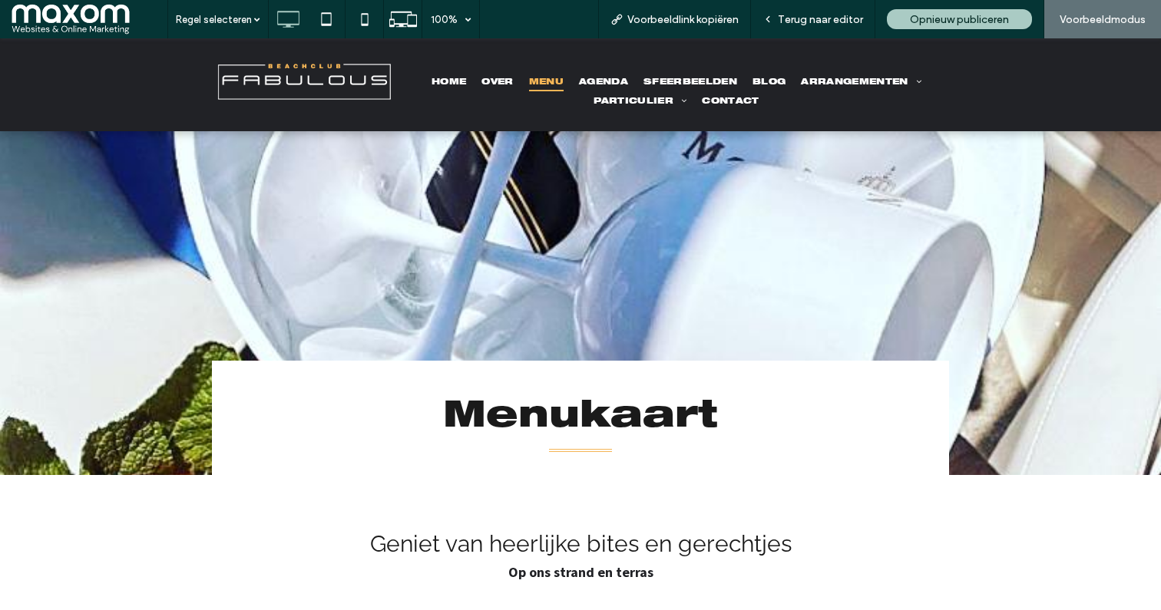
click at [541, 84] on span "MENU" at bounding box center [546, 81] width 35 height 19
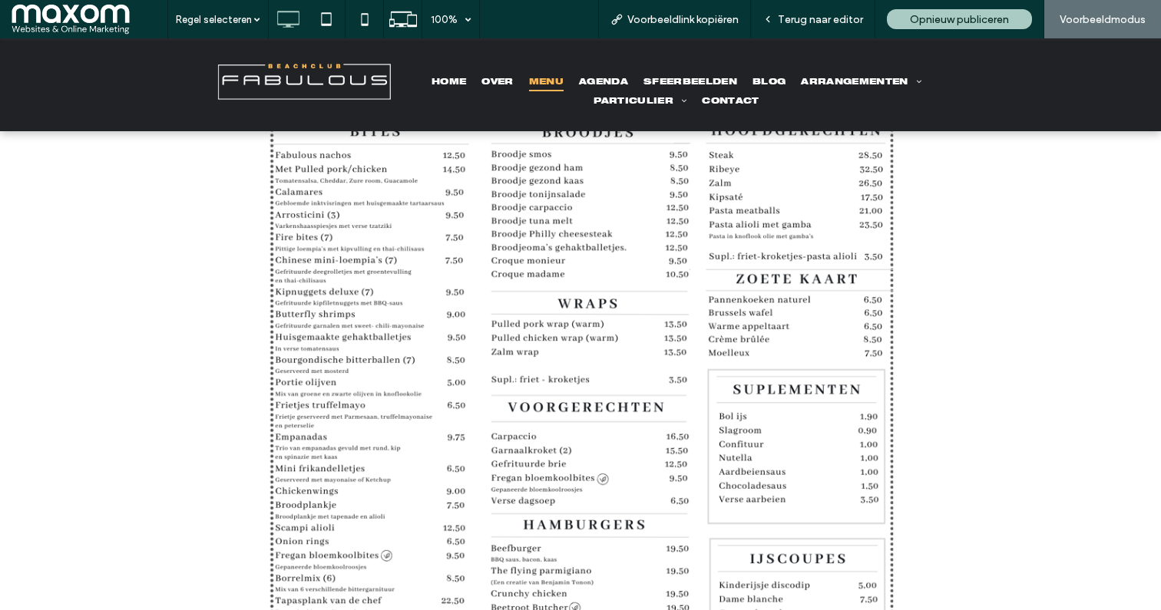
scroll to position [746, 0]
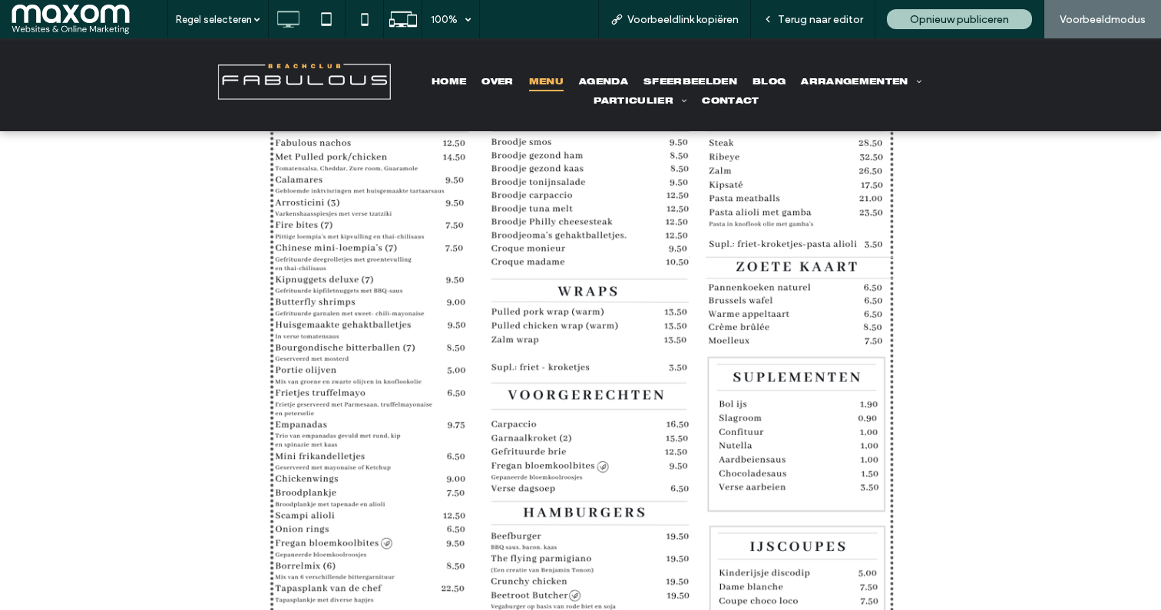
click at [563, 458] on img at bounding box center [580, 419] width 660 height 934
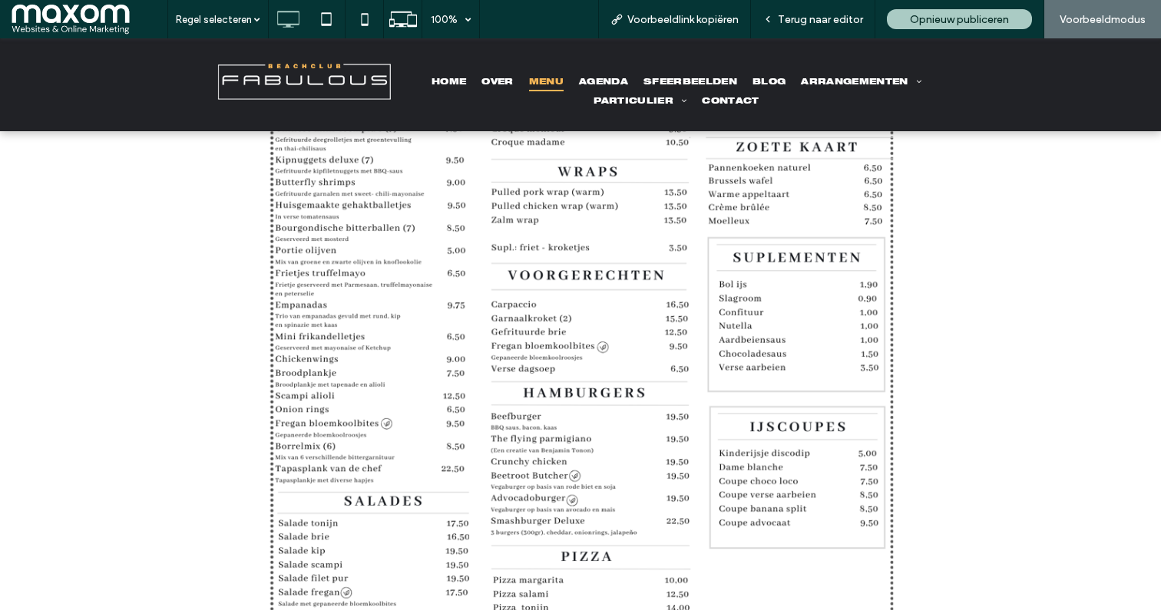
scroll to position [866, 0]
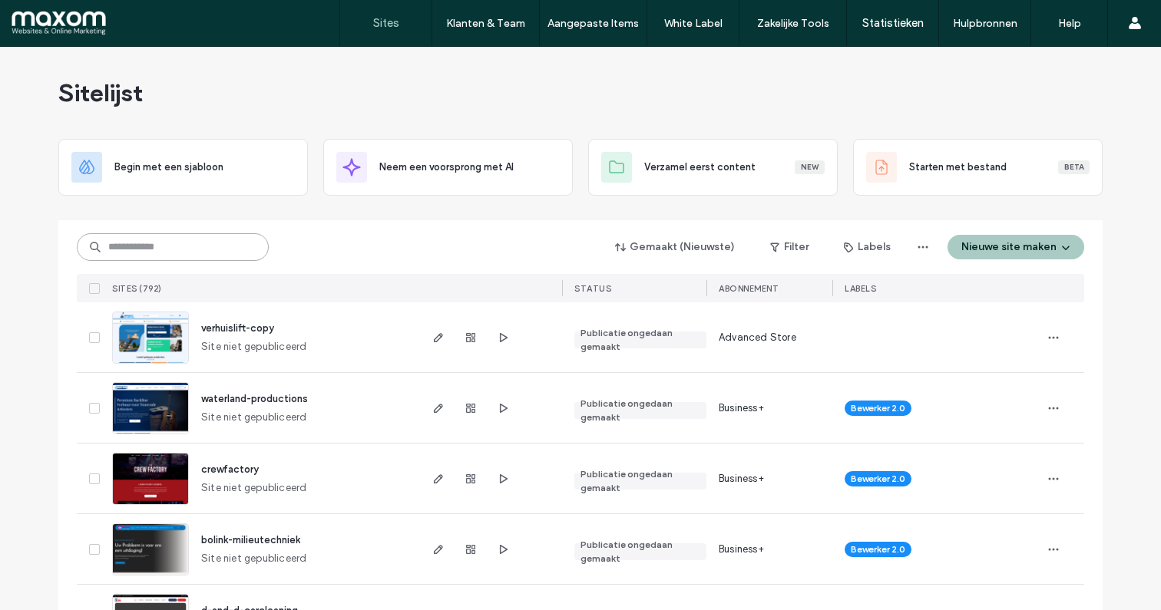
click at [145, 254] on input at bounding box center [173, 247] width 192 height 28
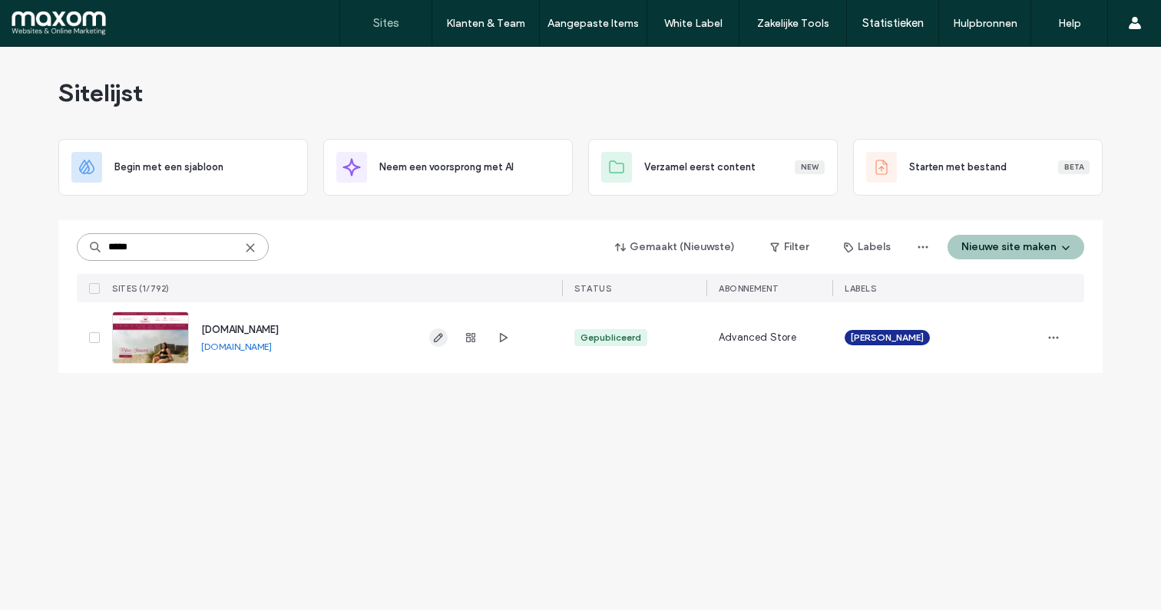
type input "*****"
click at [434, 342] on use "button" at bounding box center [438, 337] width 9 height 9
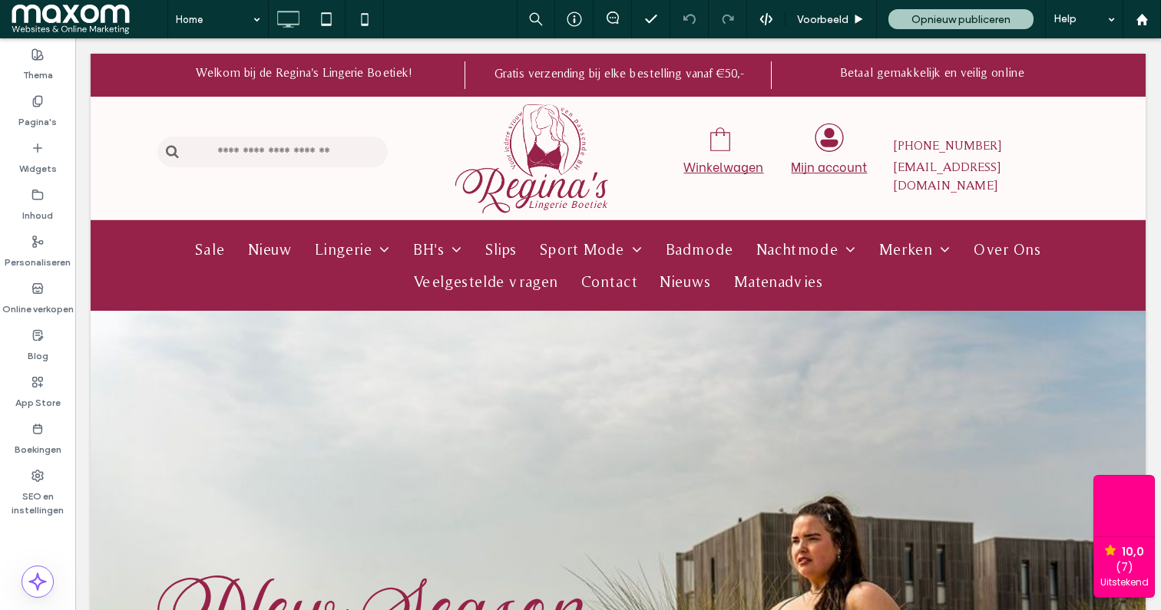
click at [47, 117] on label "Pagina's" at bounding box center [37, 117] width 38 height 21
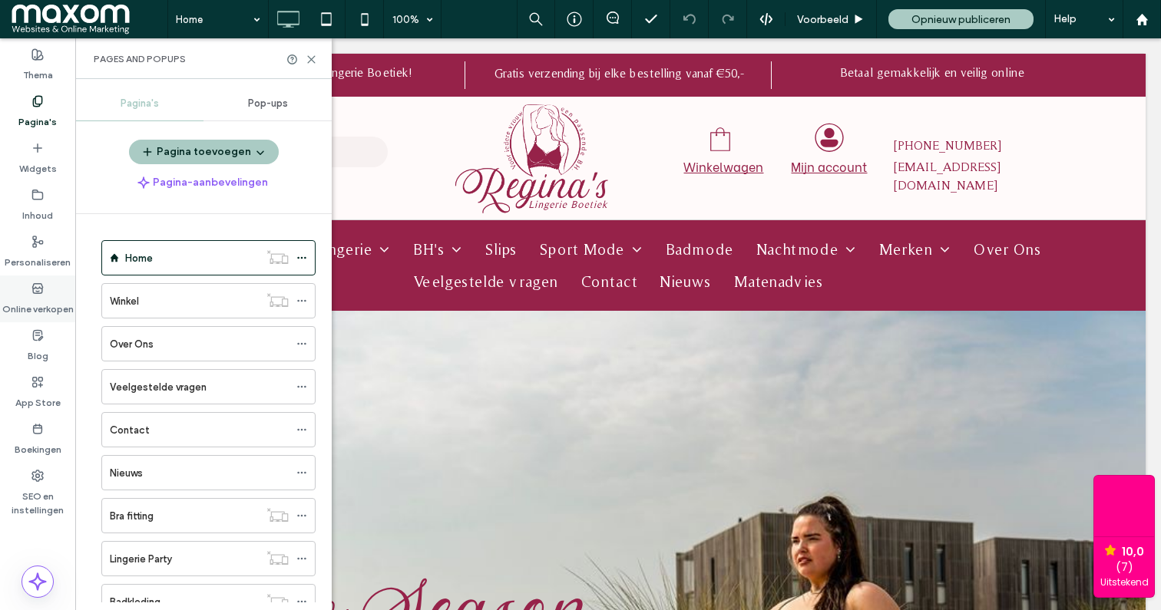
click at [39, 289] on icon at bounding box center [37, 289] width 12 height 12
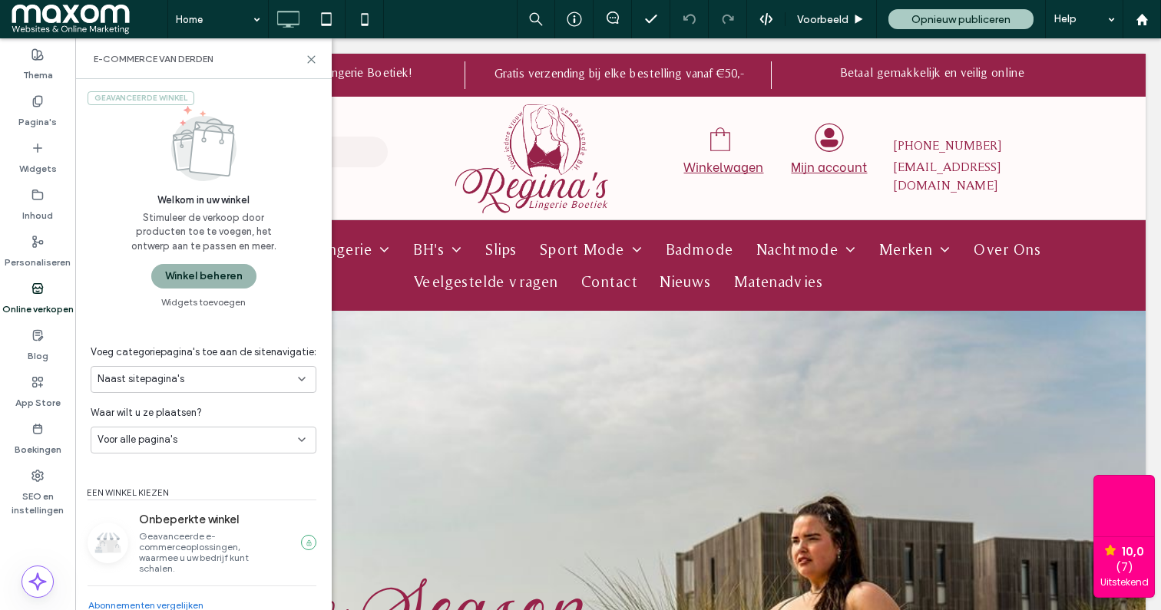
click at [198, 282] on button "Winkel beheren" at bounding box center [203, 276] width 105 height 25
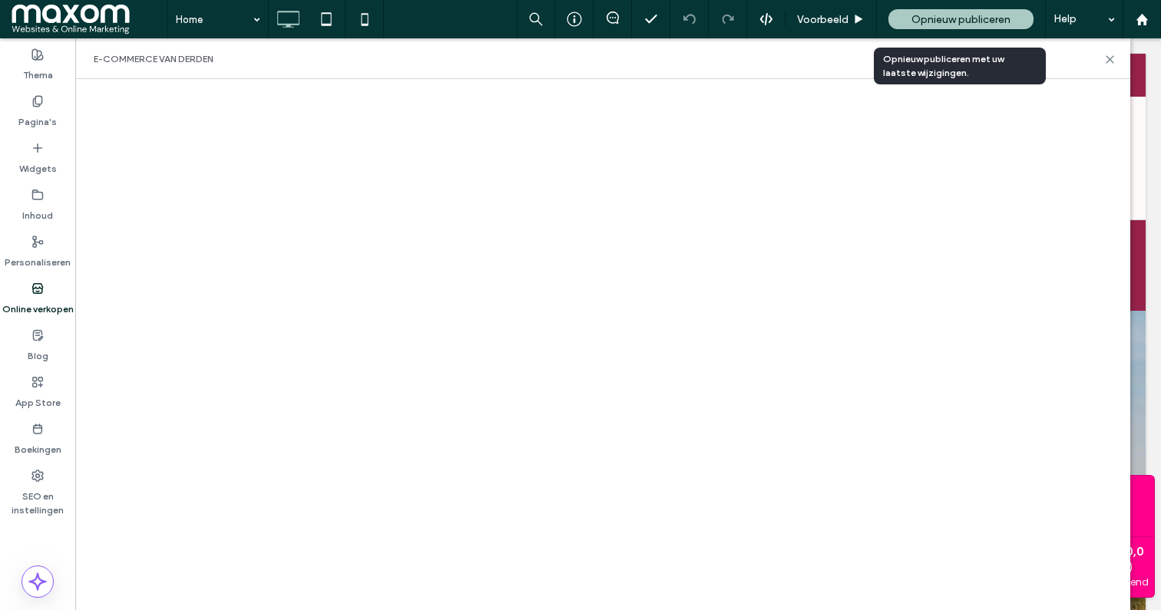
click at [931, 22] on span "Opnieuw publiceren" at bounding box center [960, 19] width 99 height 13
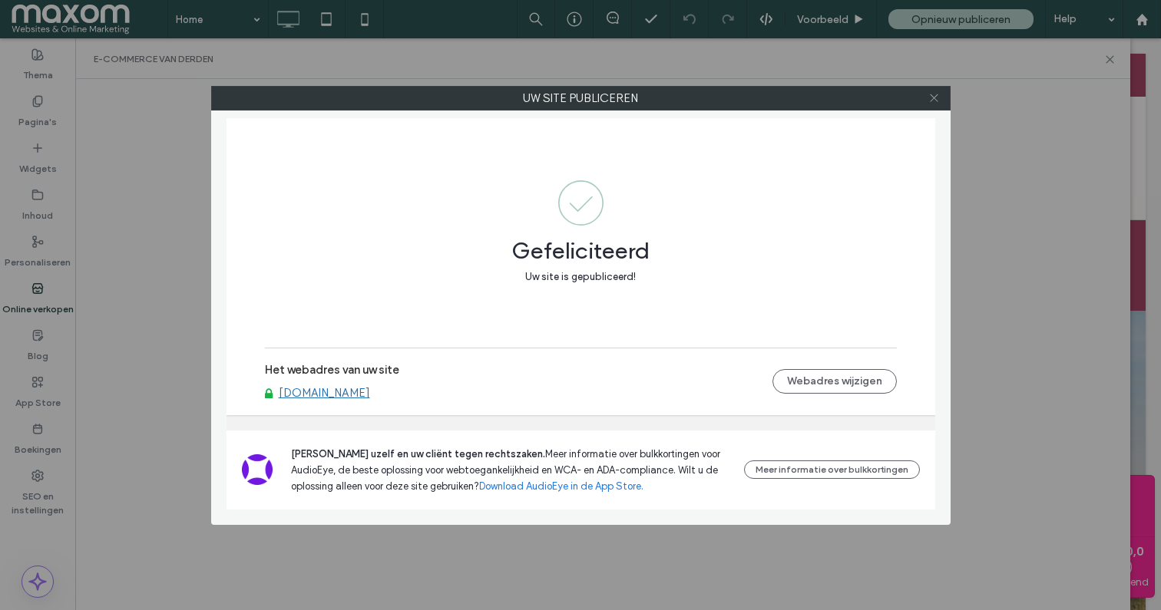
click at [936, 102] on icon at bounding box center [934, 98] width 12 height 12
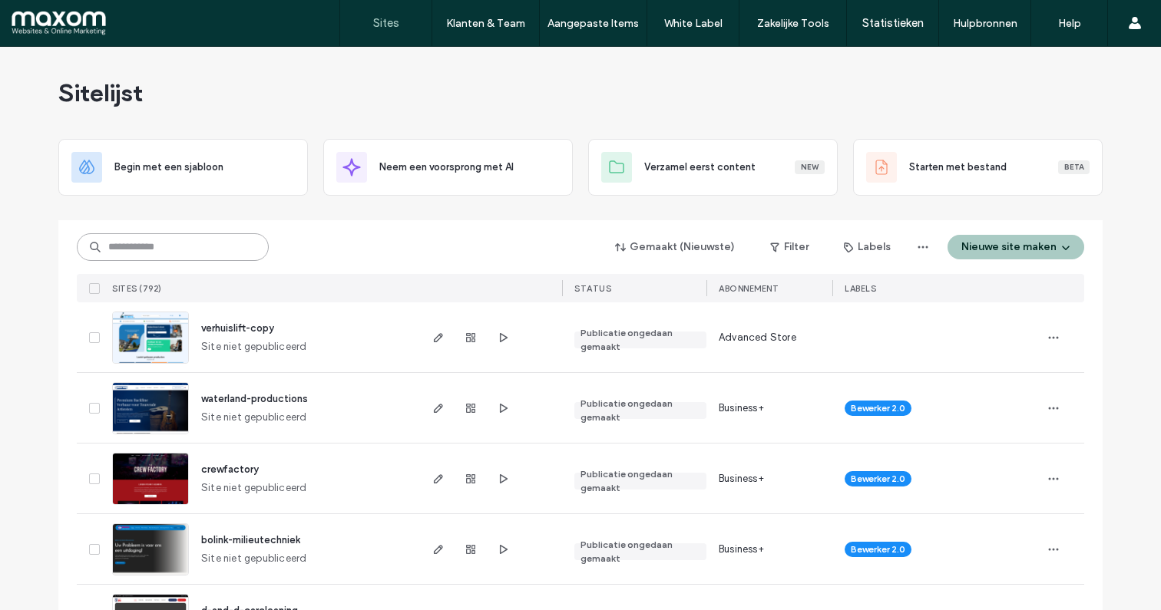
click at [132, 250] on input at bounding box center [173, 247] width 192 height 28
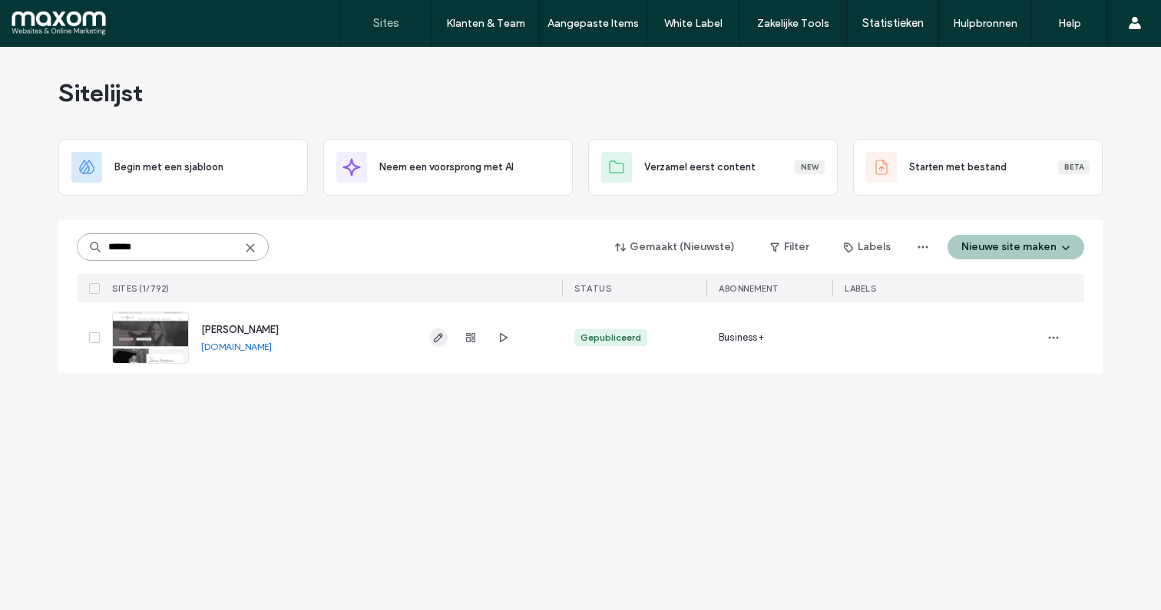
type input "******"
click at [440, 341] on icon "button" at bounding box center [438, 338] width 12 height 12
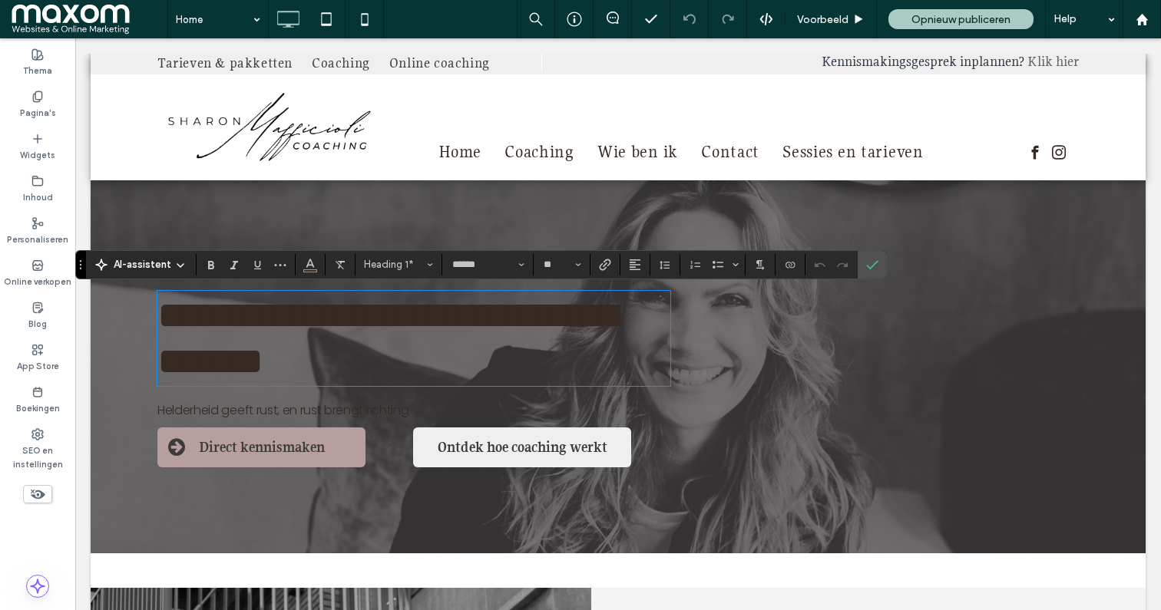
click at [292, 329] on span "**********" at bounding box center [387, 338] width 460 height 84
click at [281, 346] on span "**********" at bounding box center [387, 338] width 460 height 84
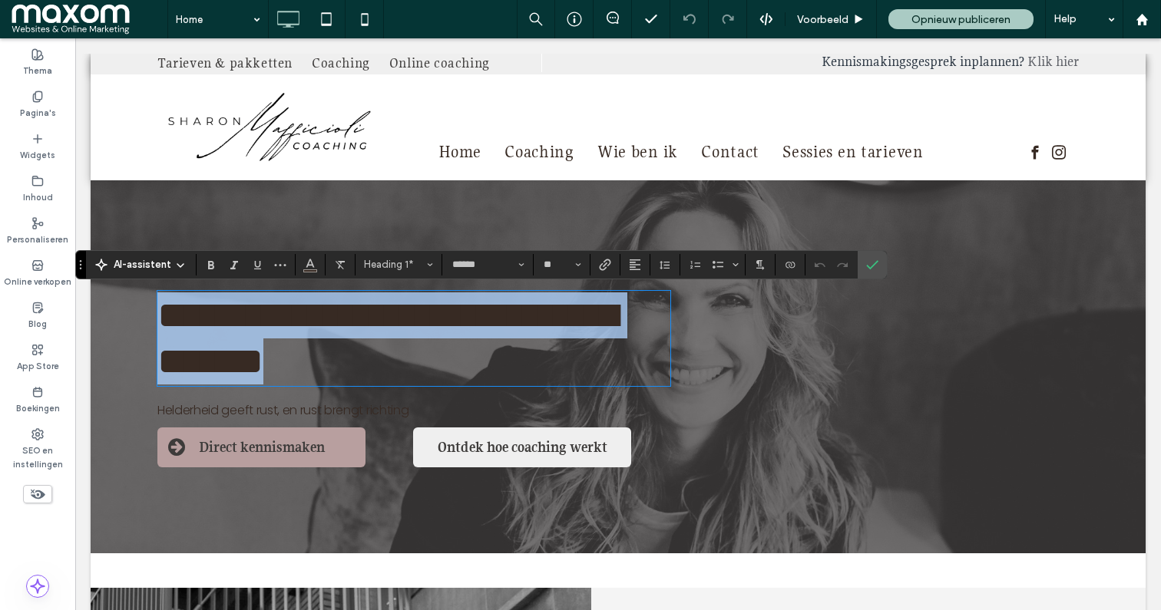
click at [281, 346] on span "**********" at bounding box center [387, 338] width 460 height 84
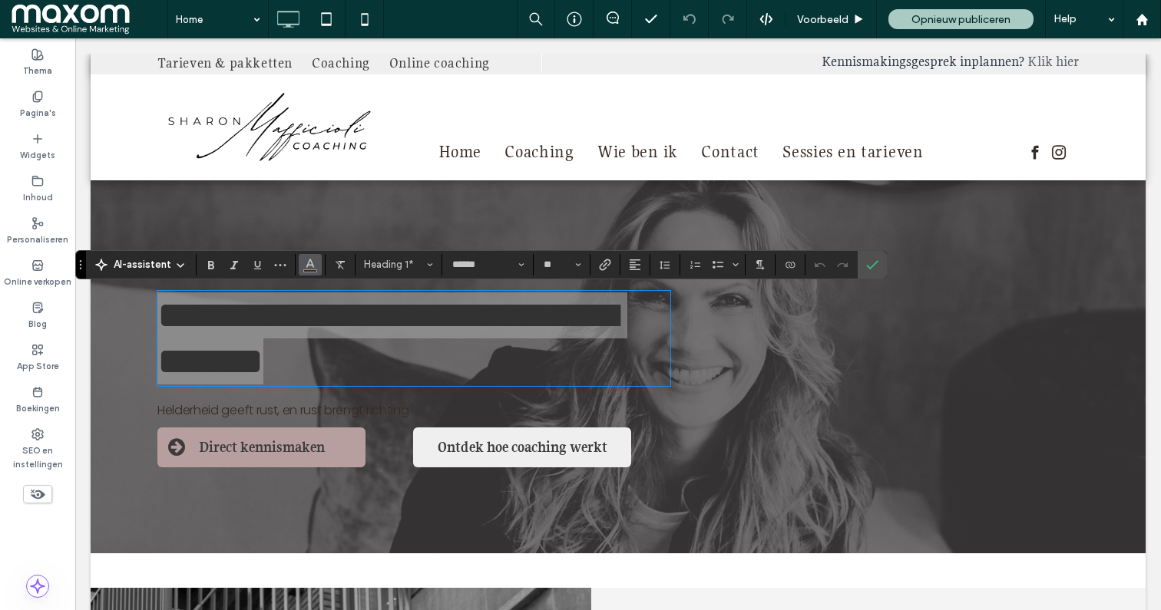
click at [302, 265] on button "Kleur" at bounding box center [310, 264] width 23 height 21
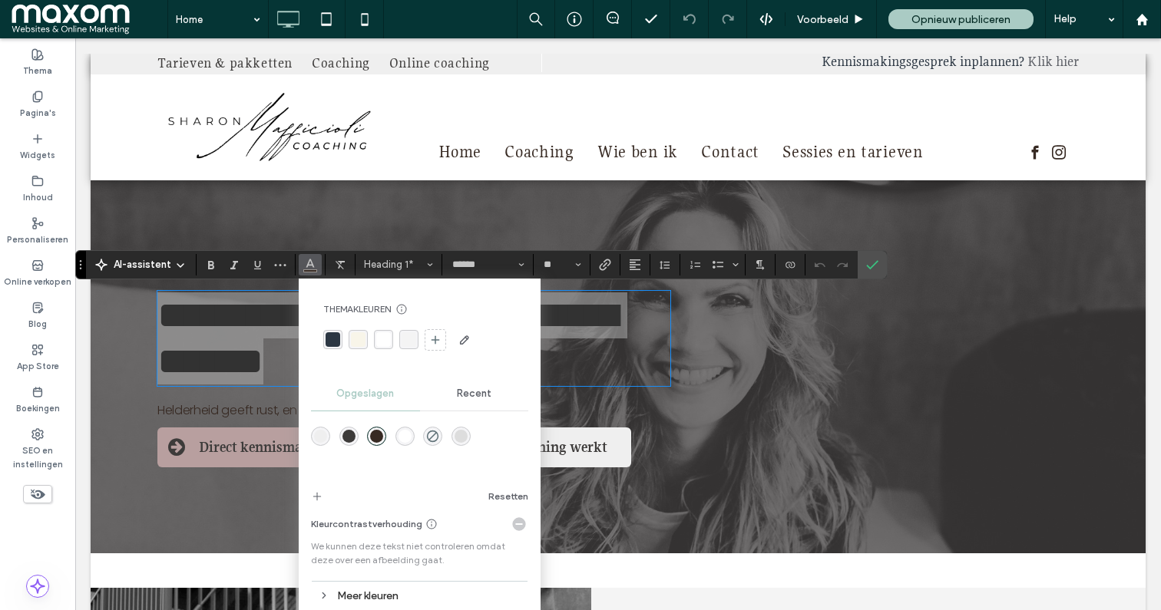
click at [385, 339] on div "rgba(255, 255, 255, 1)" at bounding box center [383, 339] width 15 height 15
click at [869, 263] on icon "Bevestigen" at bounding box center [872, 265] width 12 height 12
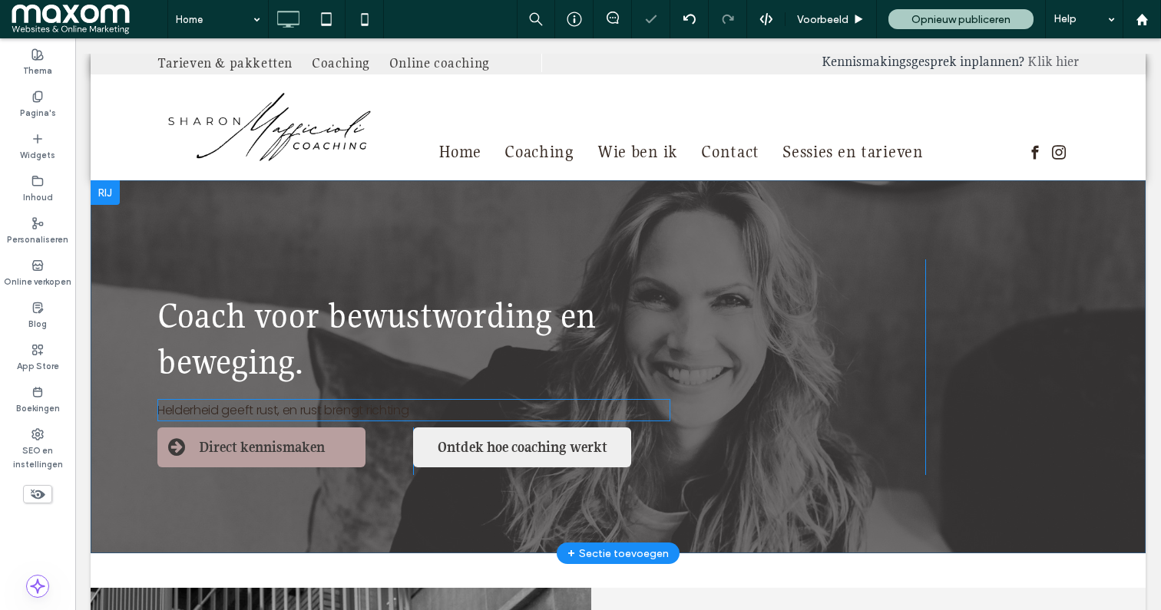
click at [290, 407] on span "Helderheid geeft rust, en rust brengt richting" at bounding box center [282, 411] width 251 height 18
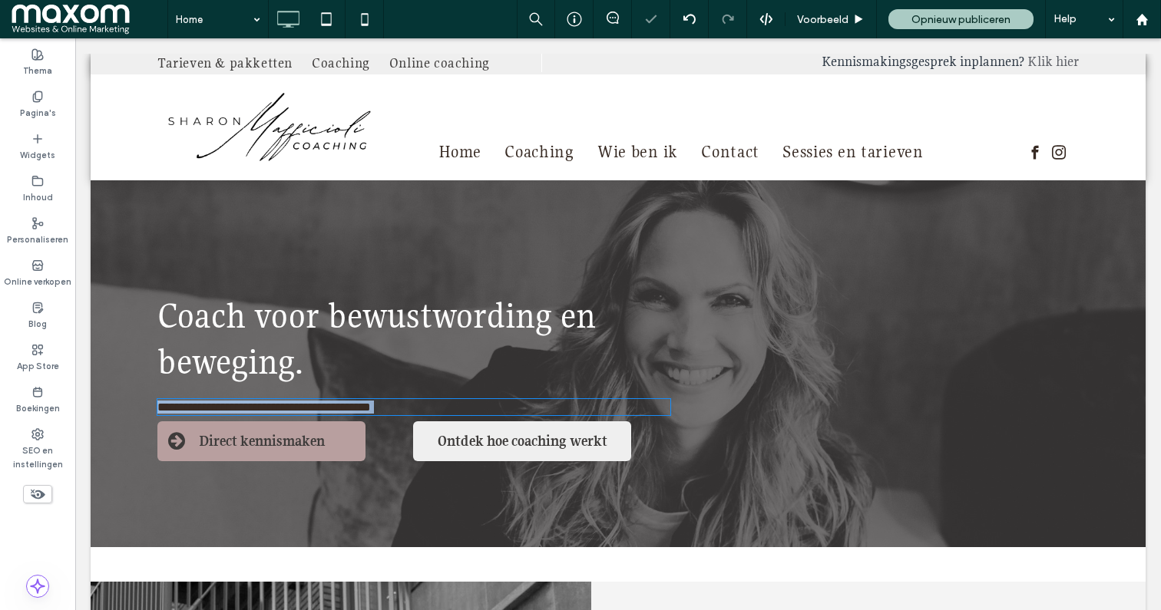
click at [290, 407] on span "**********" at bounding box center [263, 408] width 213 height 12
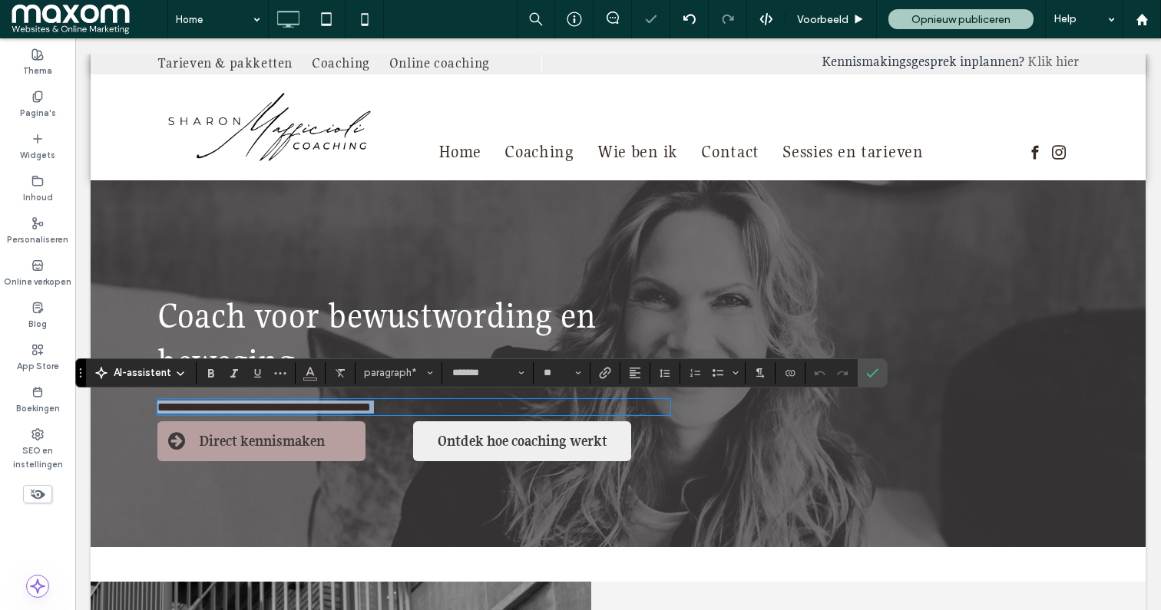
click at [290, 407] on span "**********" at bounding box center [263, 408] width 213 height 12
click at [309, 375] on icon "Kleur" at bounding box center [310, 371] width 12 height 12
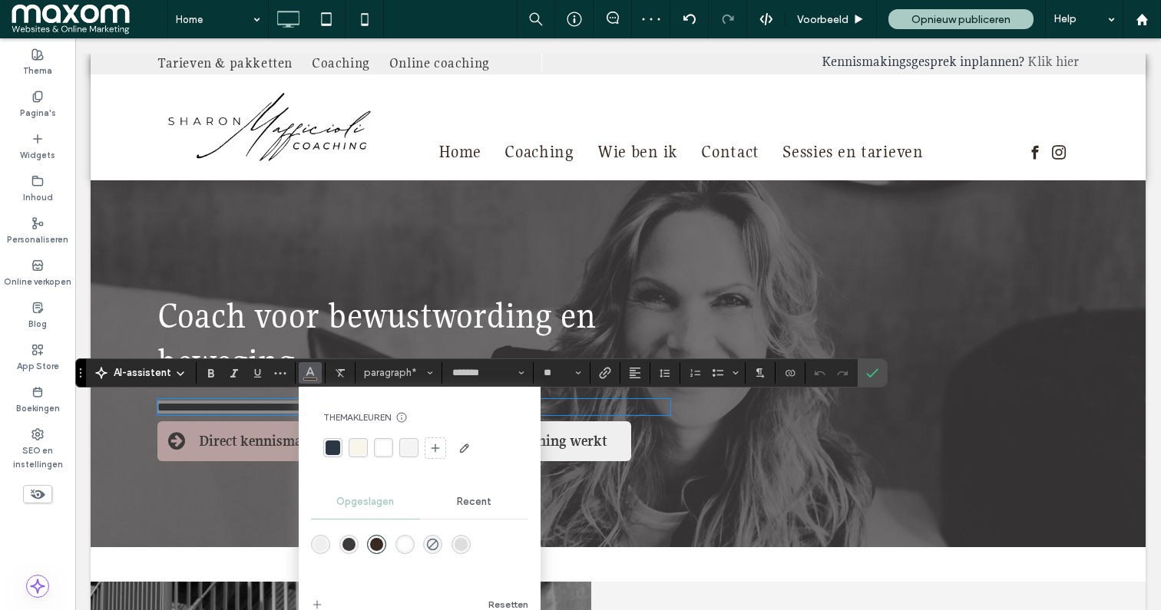
click at [381, 448] on div "rgba(255, 255, 255, 1)" at bounding box center [383, 448] width 15 height 15
click at [872, 377] on icon "Bevestigen" at bounding box center [872, 373] width 12 height 12
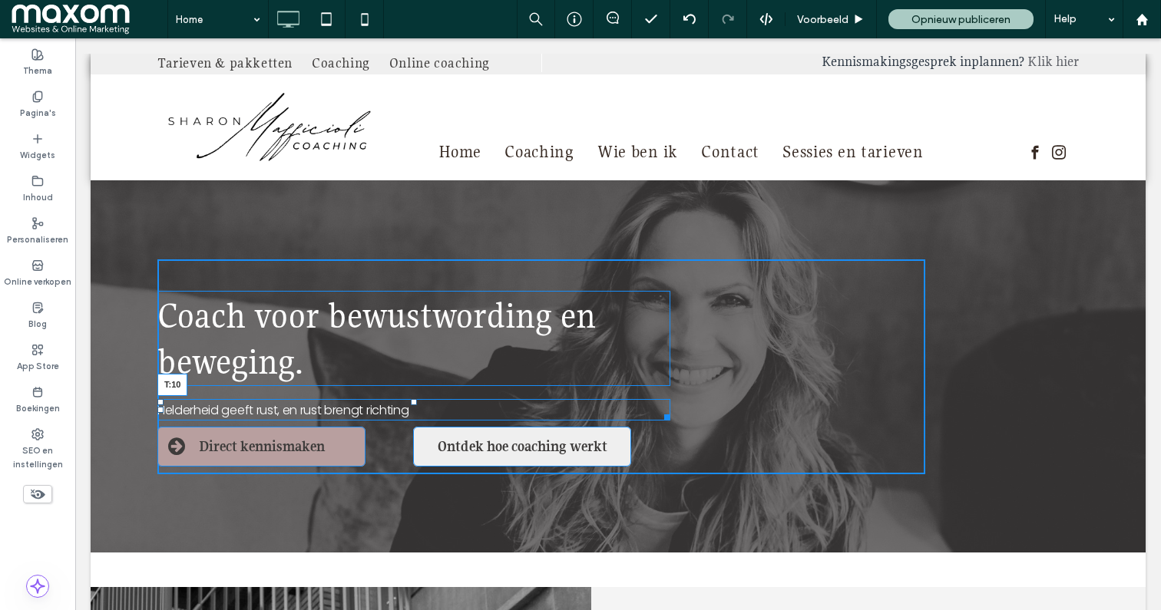
click at [415, 399] on div at bounding box center [414, 402] width 6 height 6
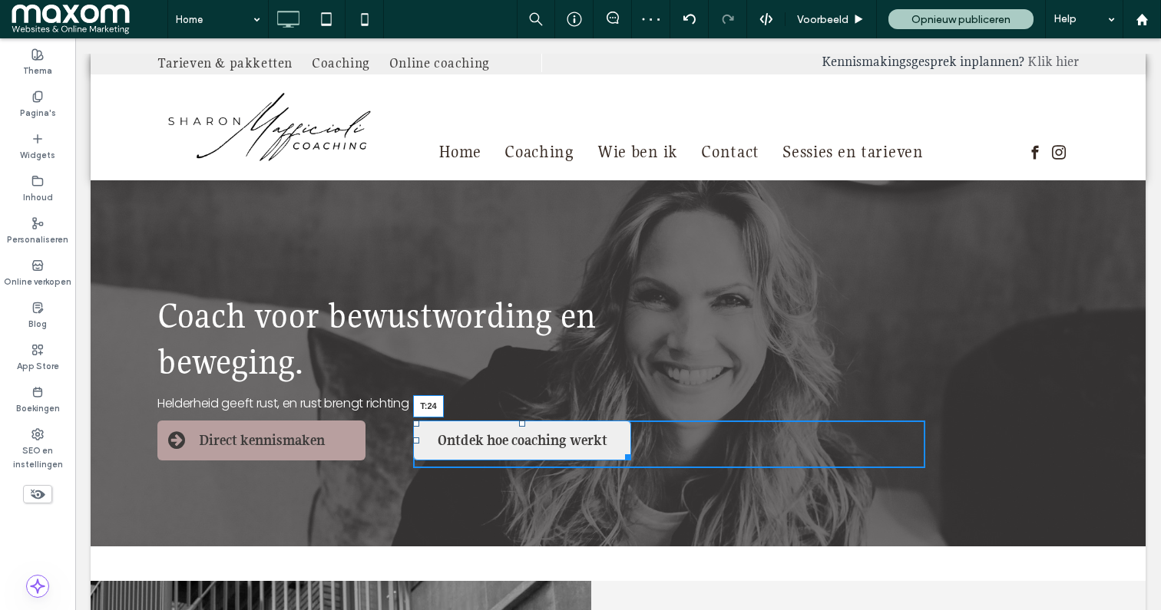
drag, startPoint x: 521, startPoint y: 422, endPoint x: 520, endPoint y: 441, distance: 18.4
click at [520, 427] on div at bounding box center [522, 424] width 6 height 6
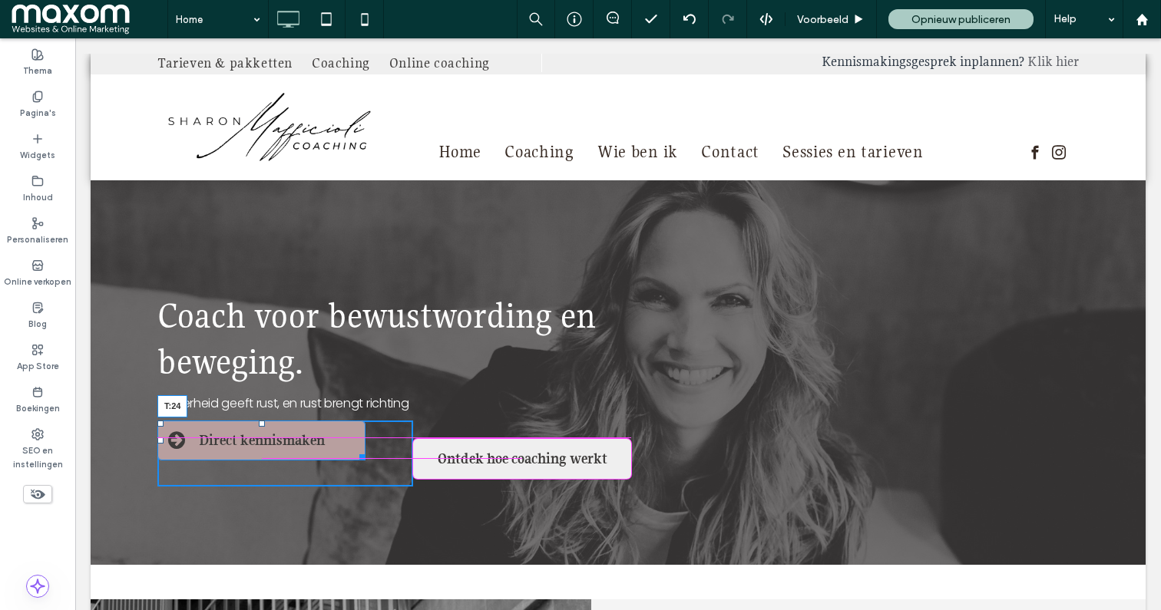
drag, startPoint x: 262, startPoint y: 421, endPoint x: 263, endPoint y: 441, distance: 20.0
click at [263, 427] on div at bounding box center [262, 424] width 6 height 6
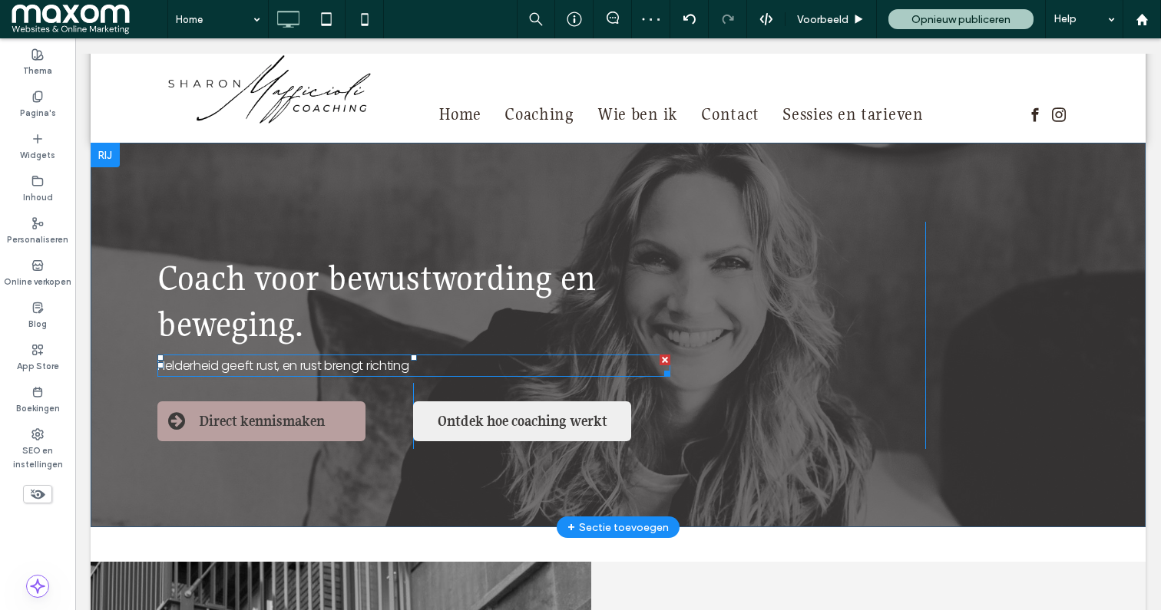
scroll to position [25, 0]
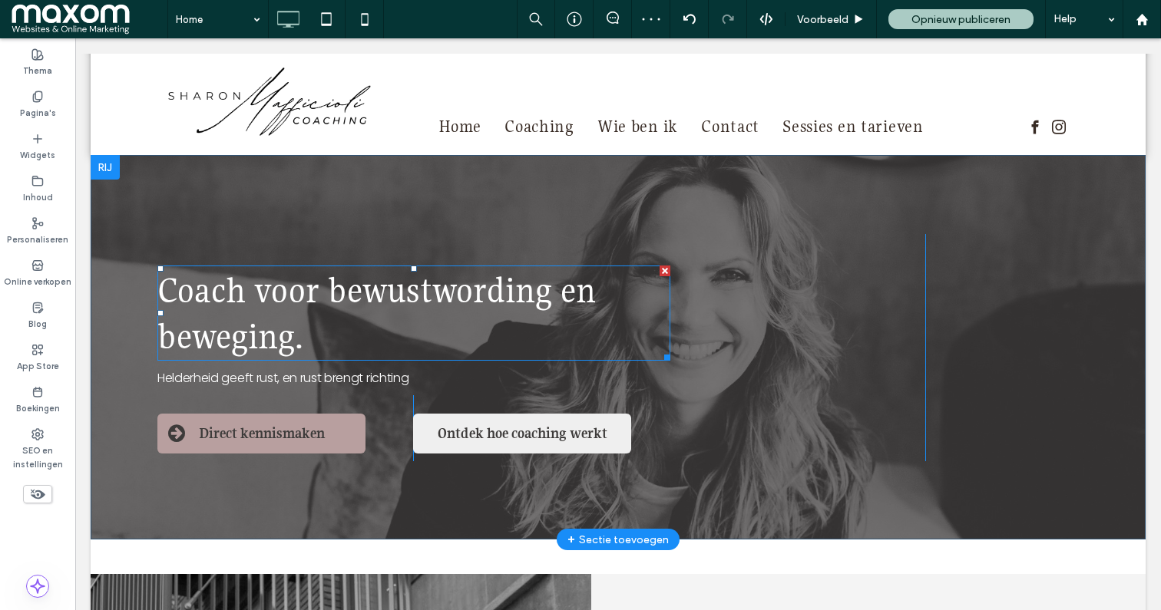
click at [351, 305] on span "Coach voor bewustwording en beweging." at bounding box center [376, 313] width 438 height 91
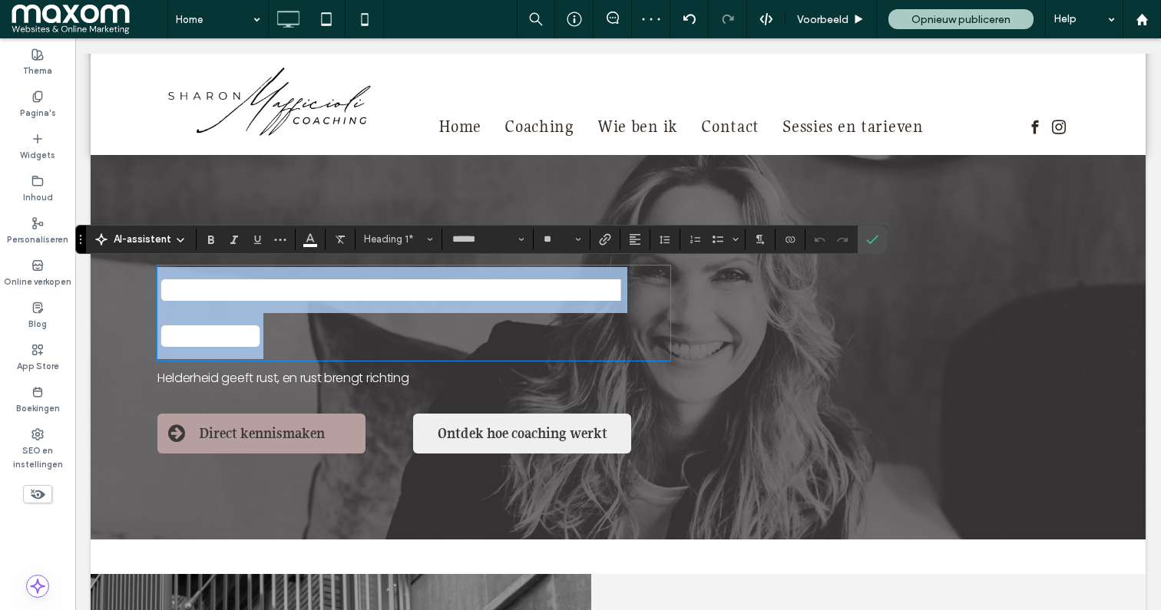
click at [351, 305] on span "**********" at bounding box center [387, 313] width 460 height 84
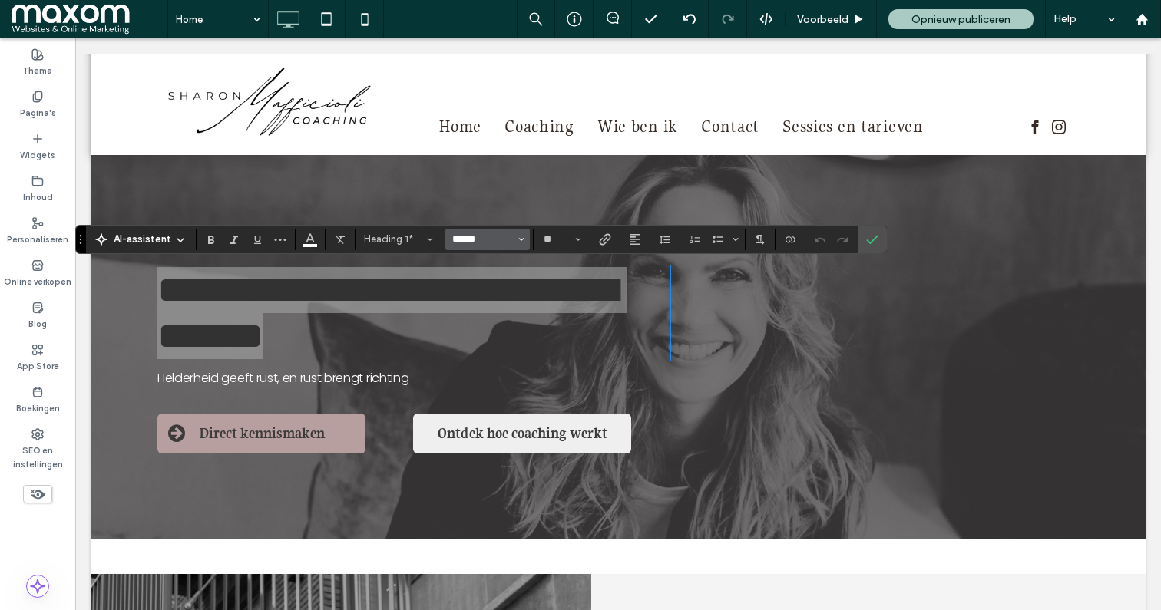
click at [480, 242] on input "******" at bounding box center [483, 239] width 65 height 12
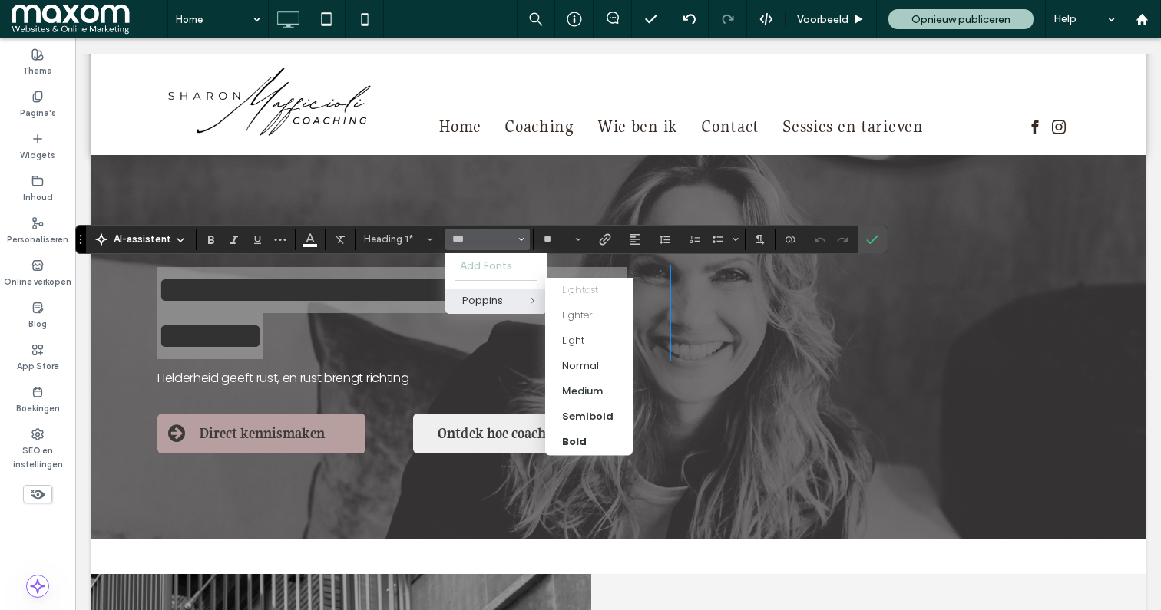
click at [498, 298] on span "Poppins" at bounding box center [521, 301] width 51 height 25
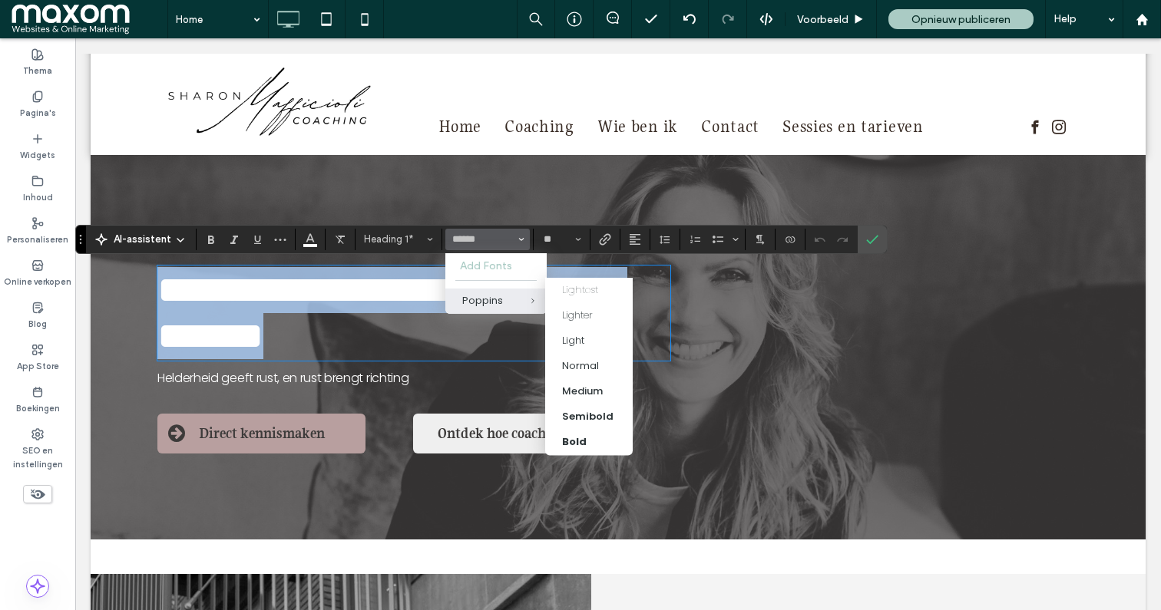
type input "*******"
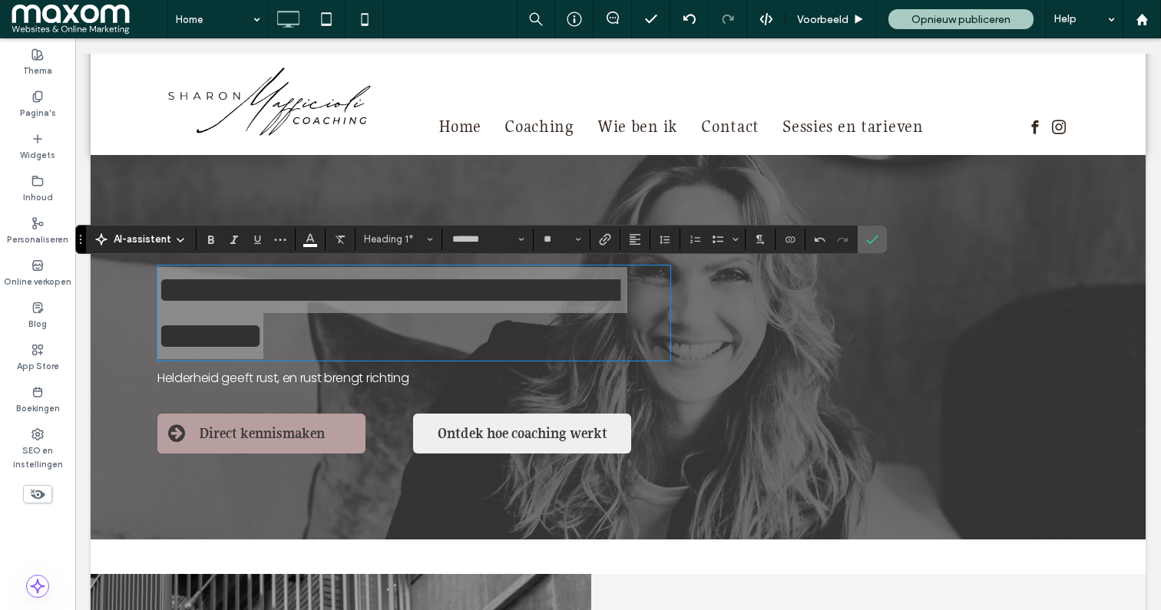
click at [876, 241] on icon "Bevestigen" at bounding box center [872, 239] width 12 height 12
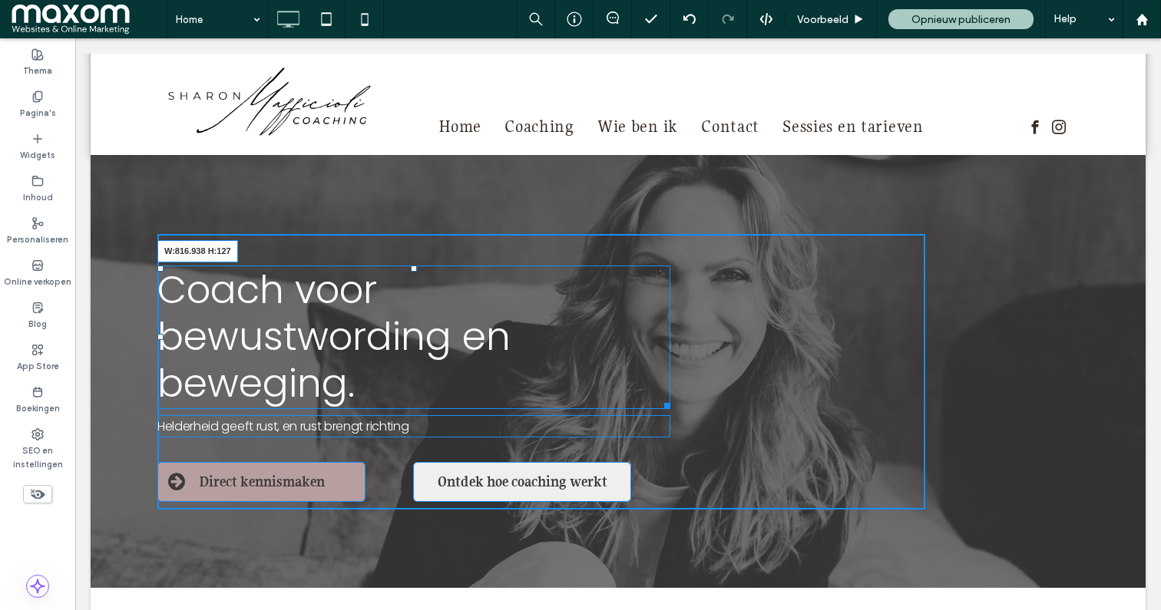
drag, startPoint x: 669, startPoint y: 407, endPoint x: 783, endPoint y: 400, distance: 114.6
click at [783, 400] on div "Coach voor bewustwording en beweging. W:816.938 H:127 Helderheid geeft rust, en…" at bounding box center [541, 372] width 768 height 276
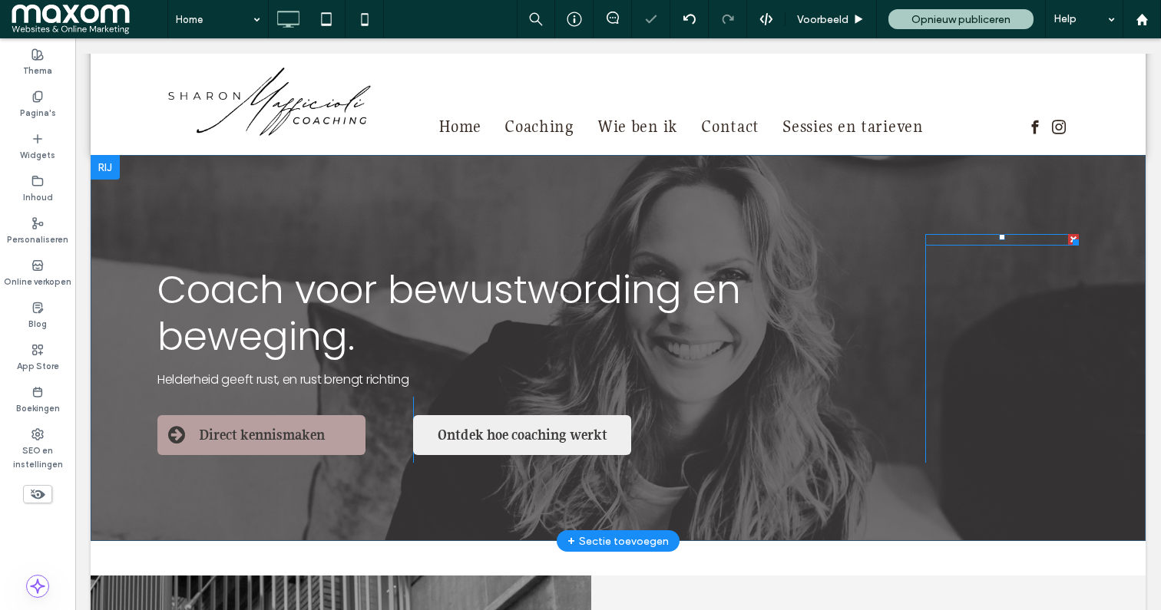
click at [1056, 243] on div at bounding box center [1002, 240] width 154 height 12
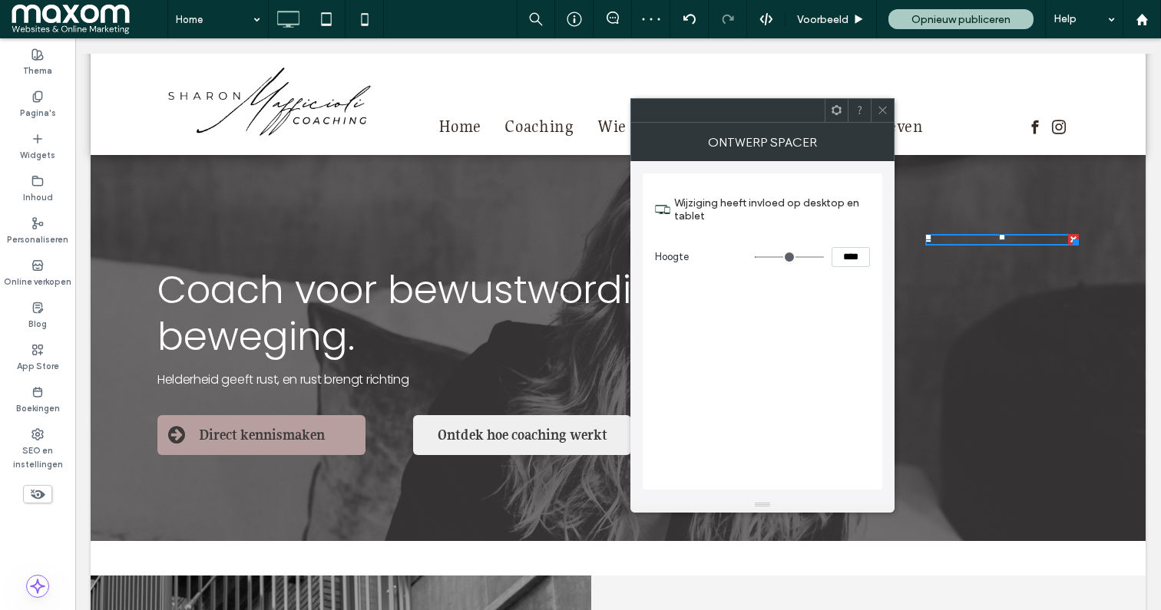
click at [884, 104] on icon at bounding box center [883, 110] width 12 height 12
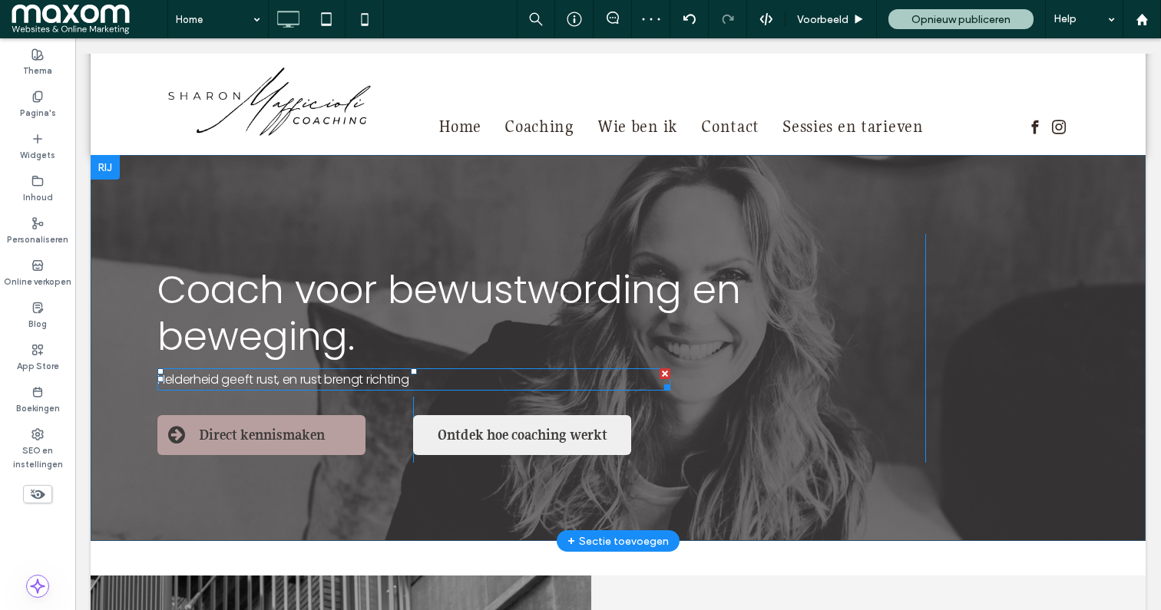
click at [340, 376] on span "Helderheid geeft rust, en rust brengt richting" at bounding box center [282, 380] width 251 height 18
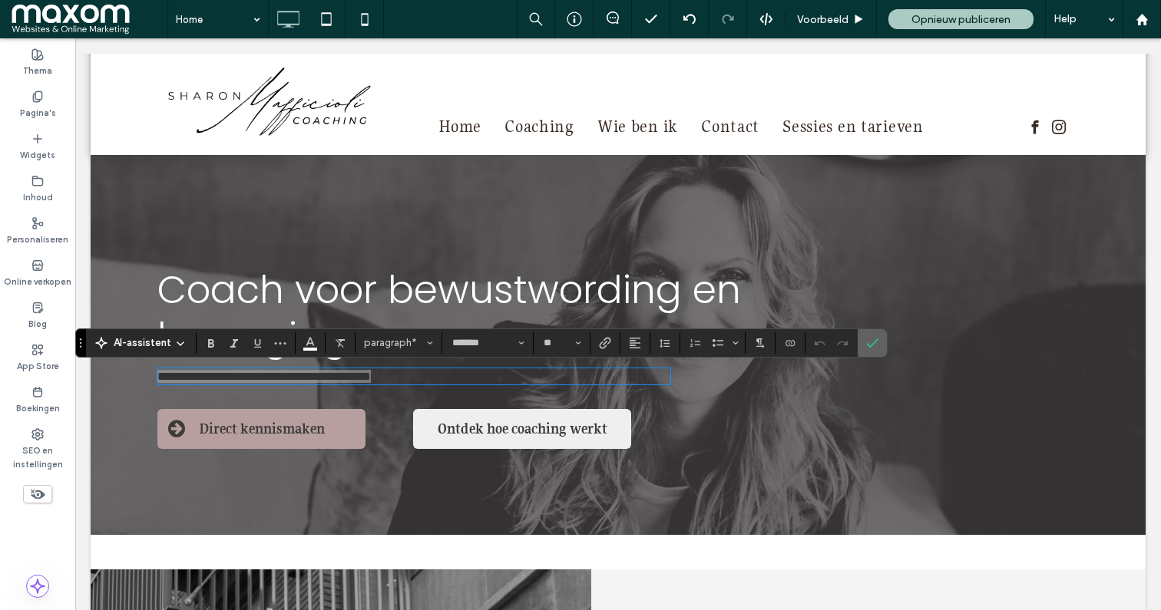
click at [871, 343] on icon "Bevestigen" at bounding box center [872, 343] width 12 height 12
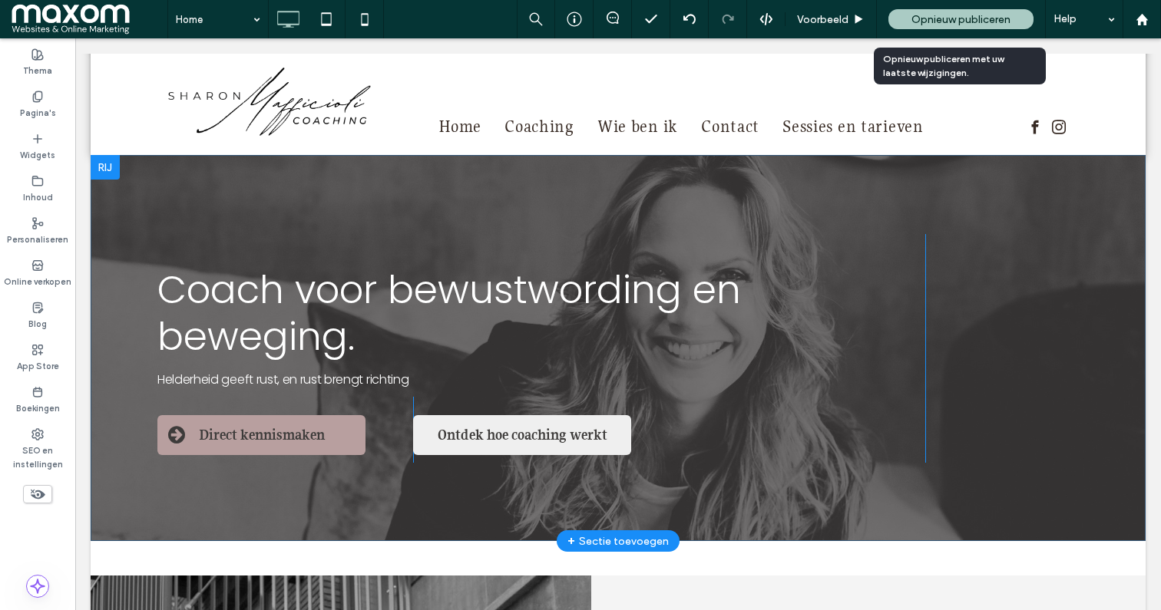
click at [921, 21] on span "Opnieuw publiceren" at bounding box center [960, 19] width 99 height 13
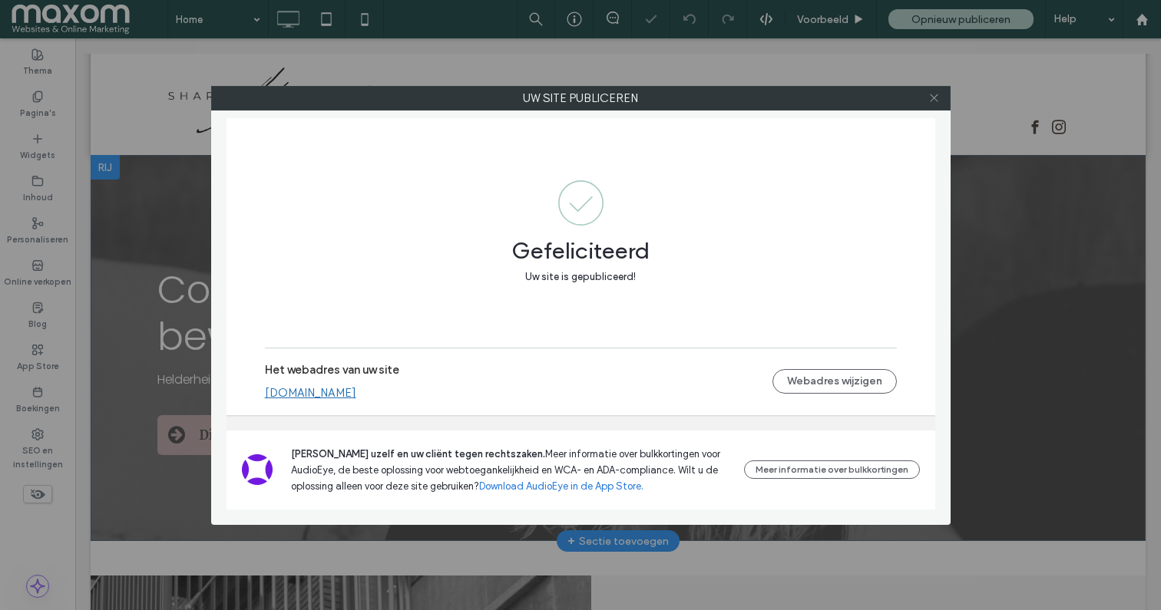
click at [934, 99] on use at bounding box center [934, 98] width 8 height 8
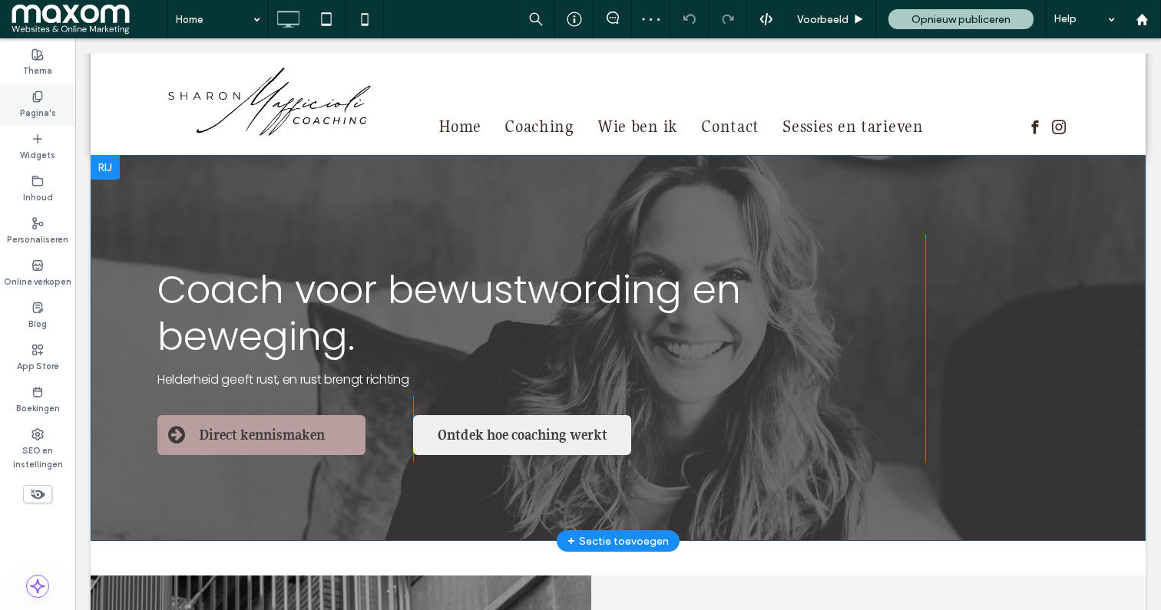
click at [38, 101] on use at bounding box center [37, 96] width 8 height 10
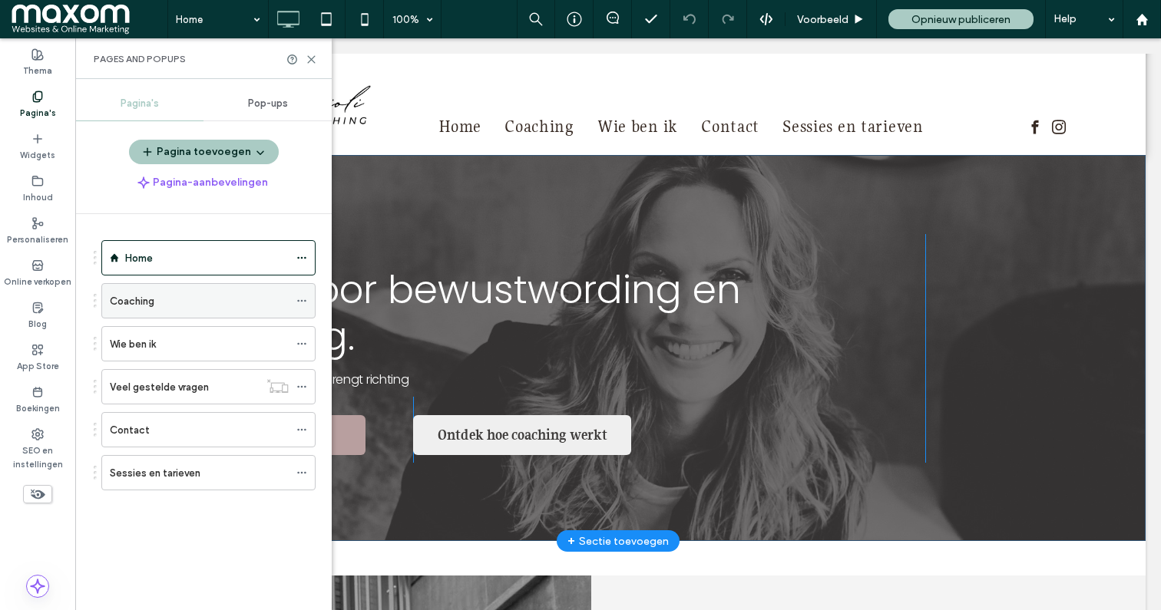
click at [180, 304] on div "Coaching" at bounding box center [199, 301] width 179 height 16
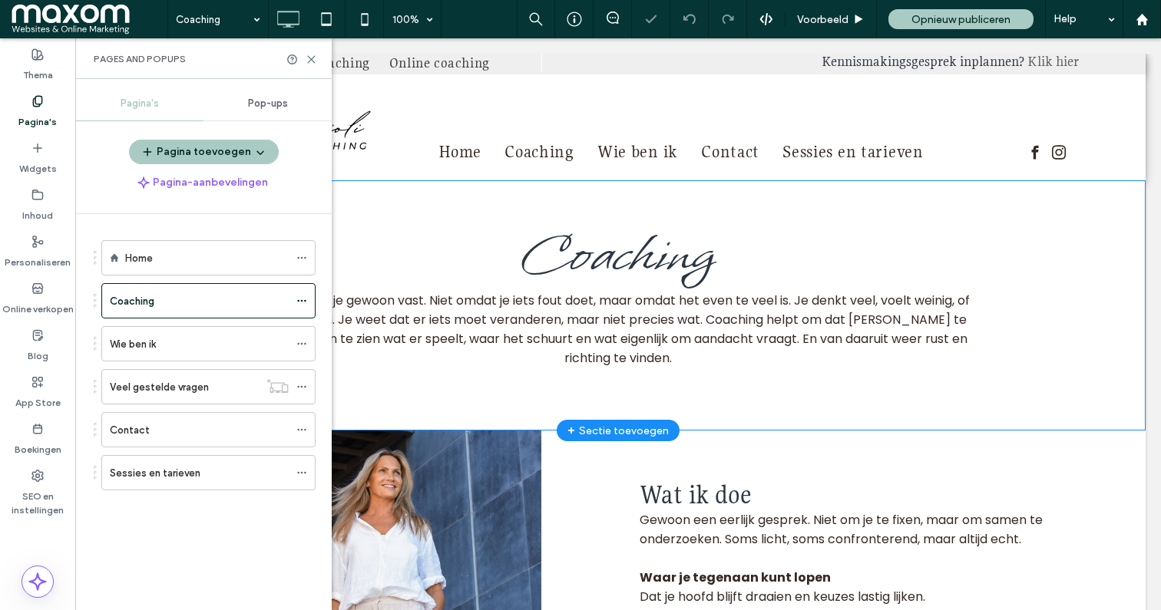
scroll to position [693, 0]
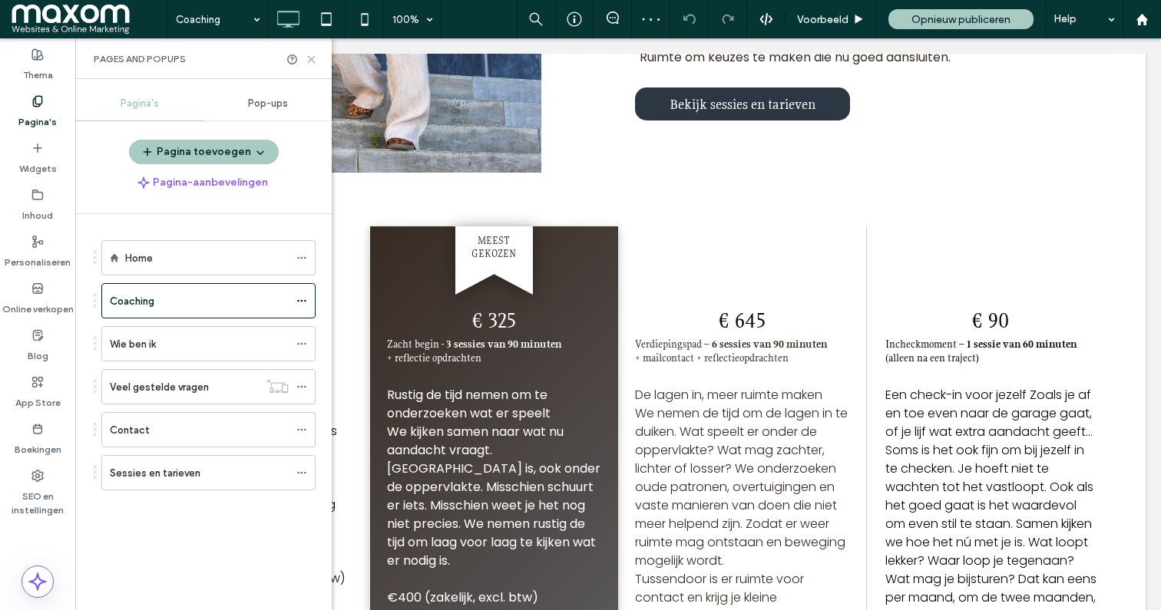
click at [309, 62] on icon at bounding box center [312, 60] width 12 height 12
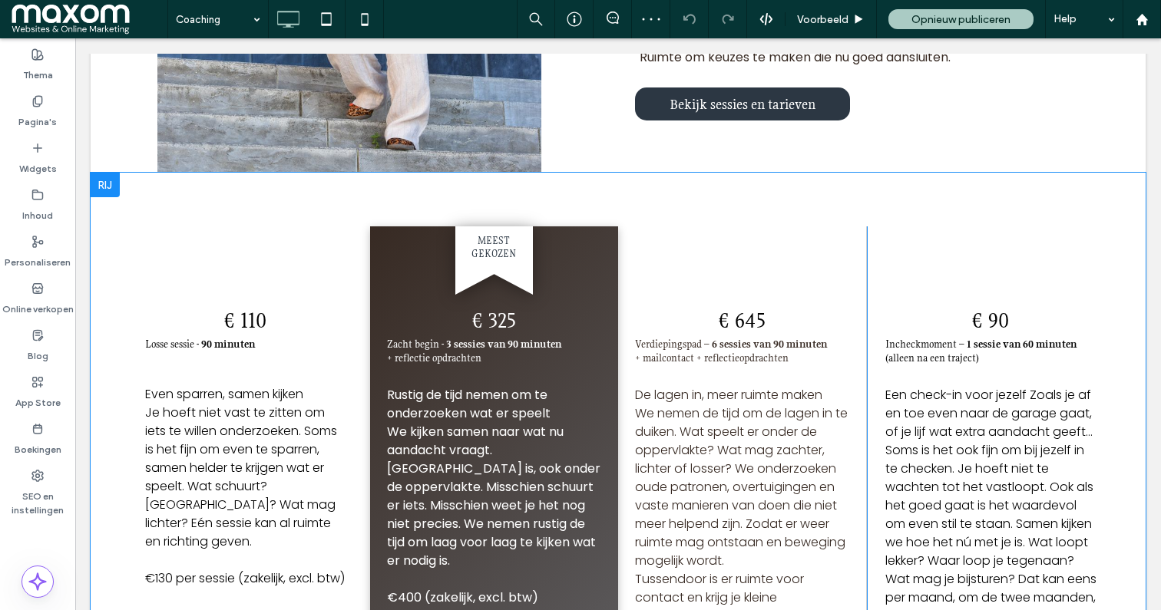
click at [106, 182] on div at bounding box center [105, 185] width 29 height 25
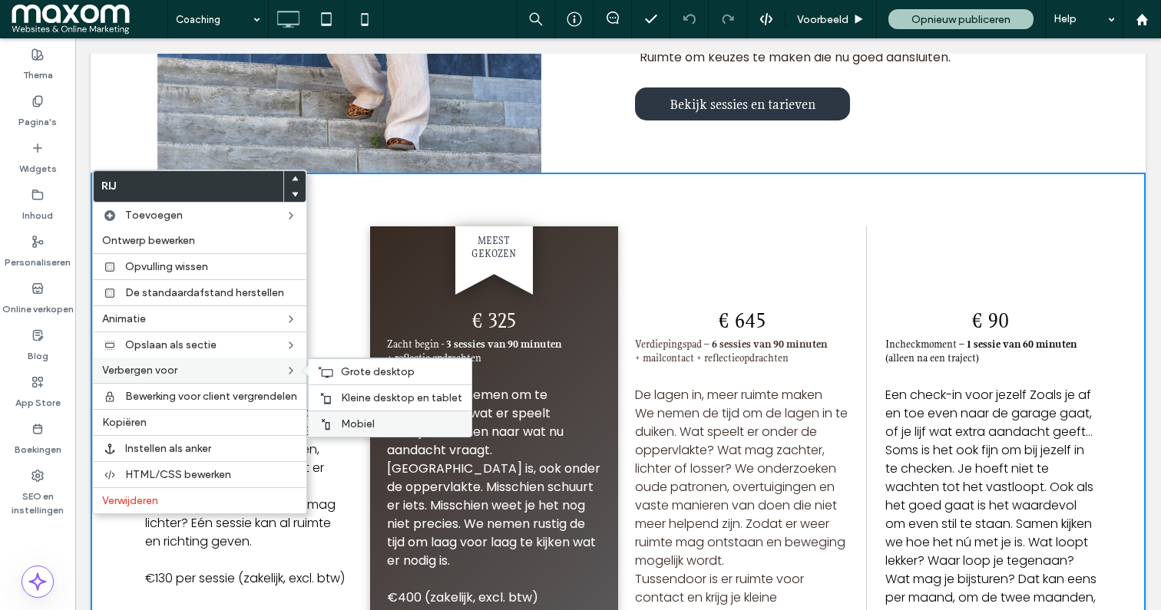
click at [349, 418] on span "Mobiel" at bounding box center [358, 424] width 34 height 13
click at [369, 402] on span "Kleine desktop en tablet" at bounding box center [401, 398] width 121 height 13
click at [355, 367] on span "Grote desktop" at bounding box center [378, 371] width 74 height 13
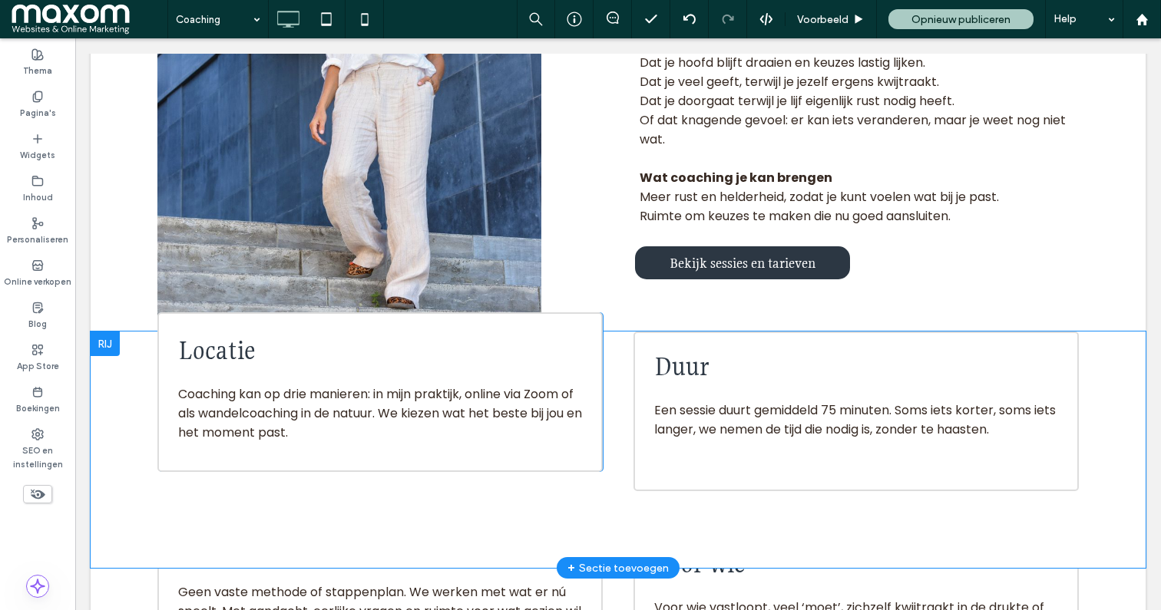
scroll to position [540, 0]
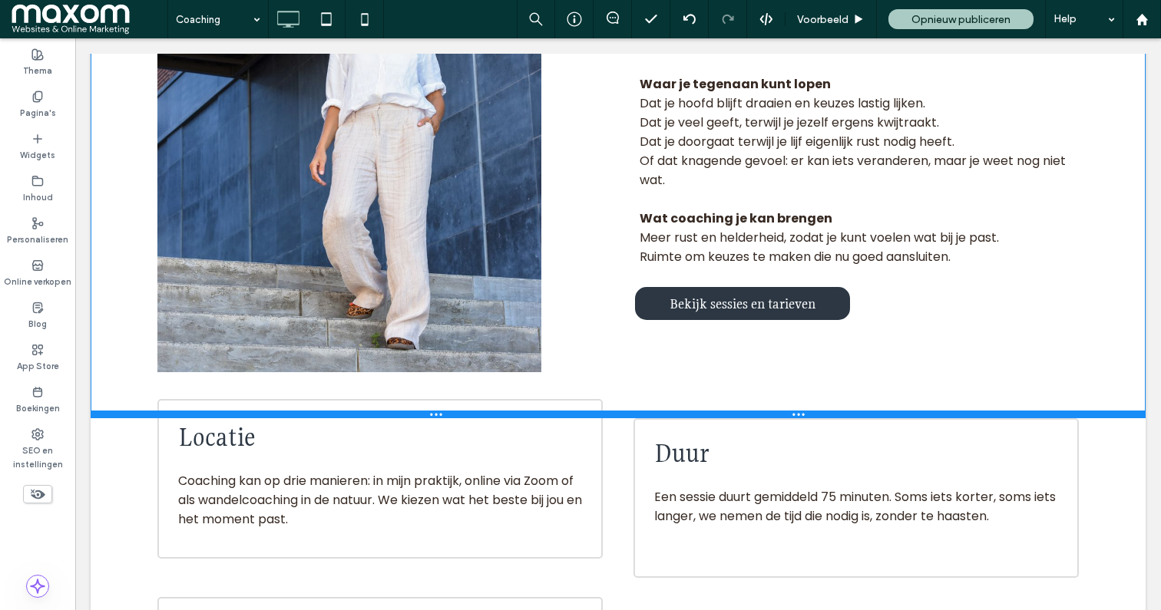
drag, startPoint x: 130, startPoint y: 322, endPoint x: 129, endPoint y: 417, distance: 95.2
click at [129, 417] on div at bounding box center [618, 415] width 1055 height 8
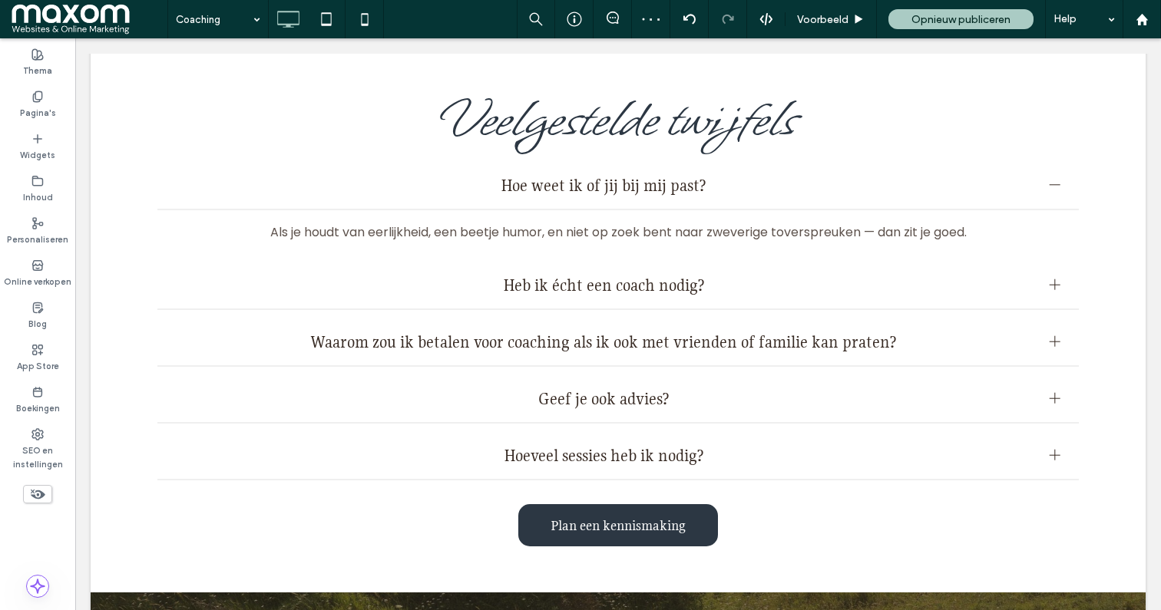
scroll to position [1631, 0]
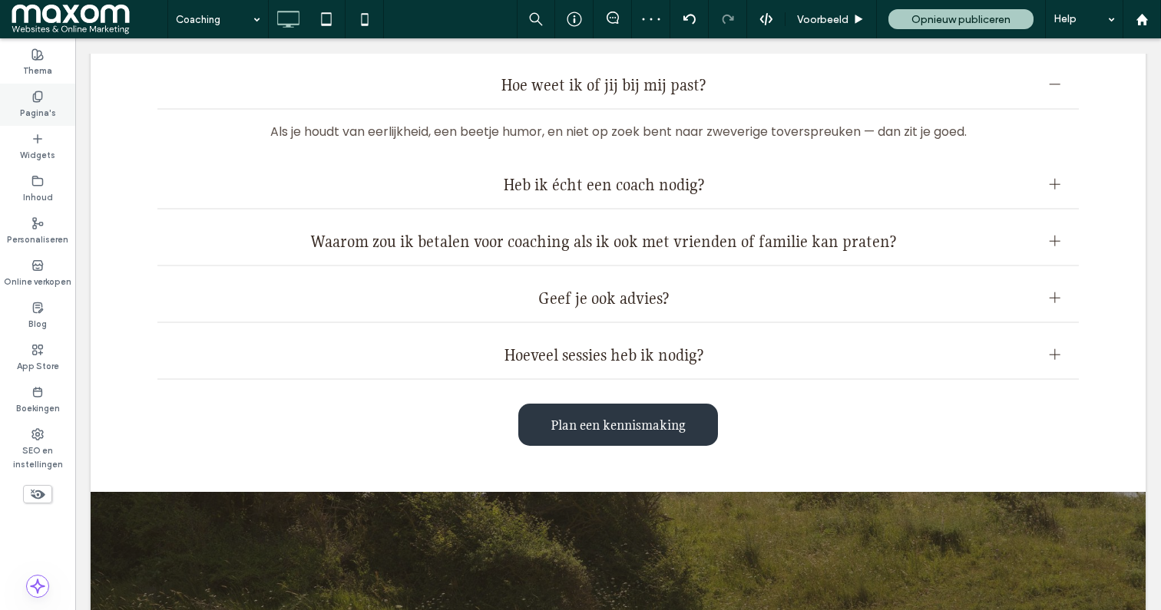
click at [42, 103] on label "Pagina's" at bounding box center [38, 111] width 36 height 17
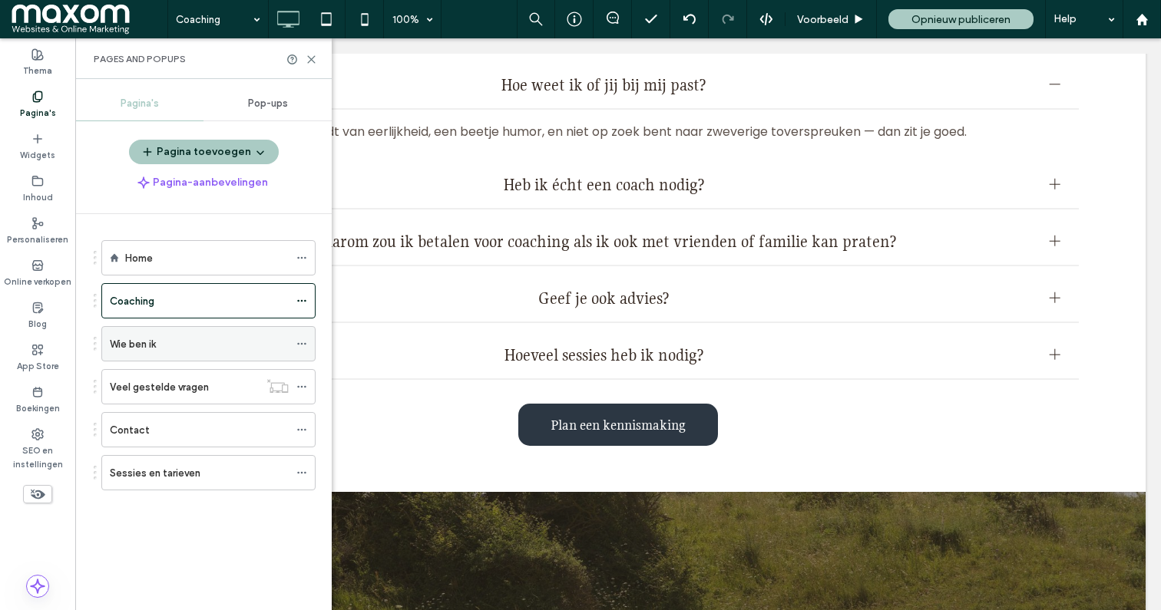
click at [205, 350] on div "Wie ben ik" at bounding box center [199, 344] width 179 height 16
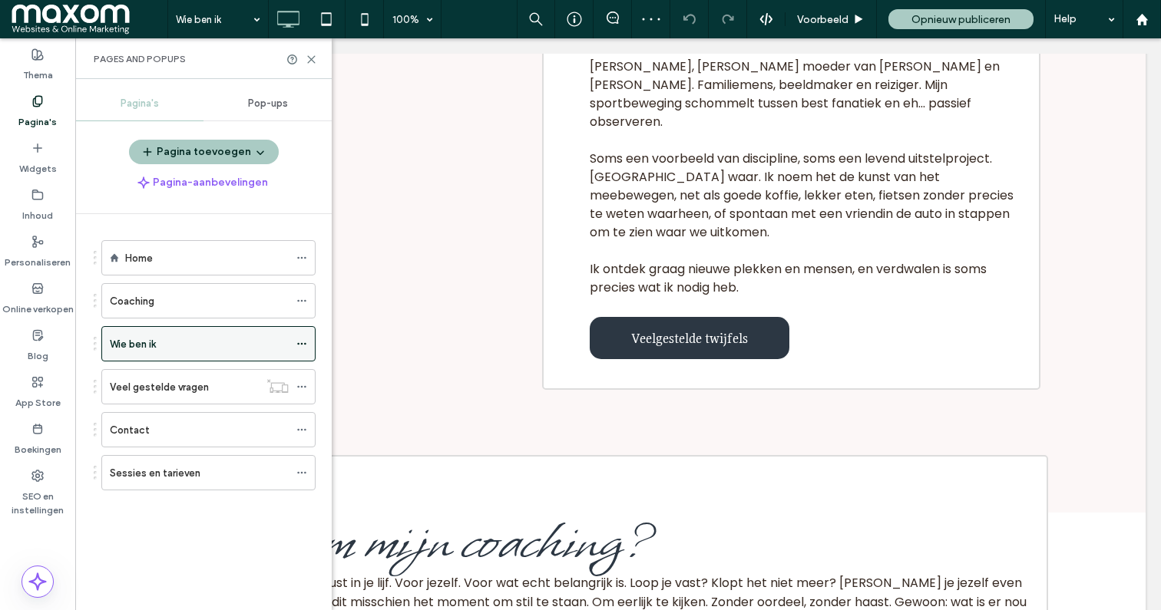
scroll to position [322, 0]
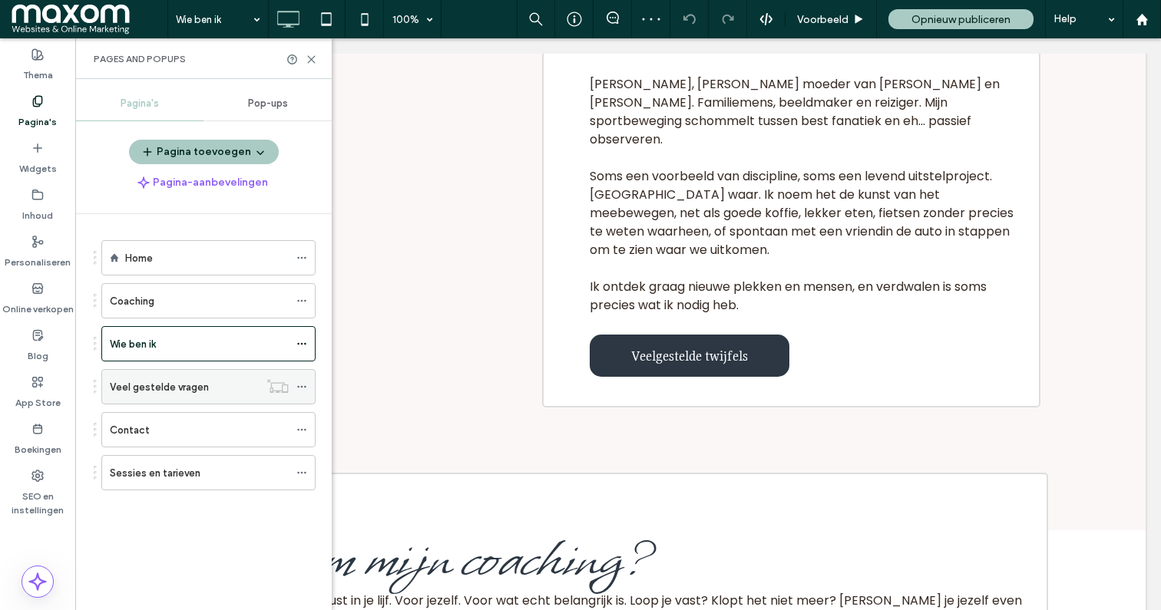
click at [202, 385] on label "Veel gestelde vragen" at bounding box center [159, 387] width 99 height 27
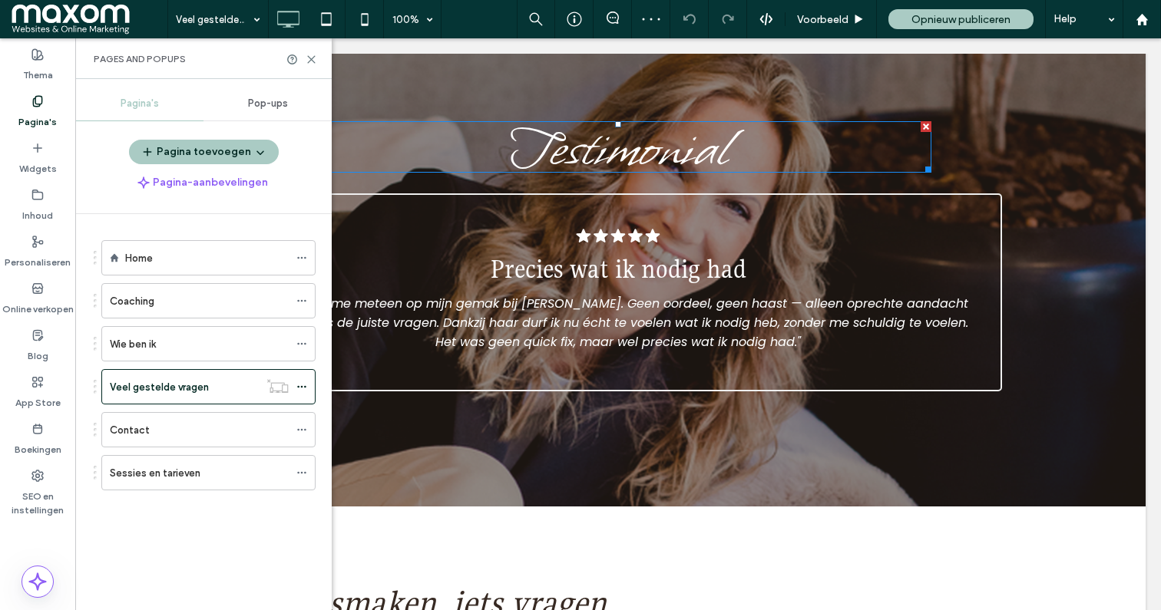
scroll to position [1344, 0]
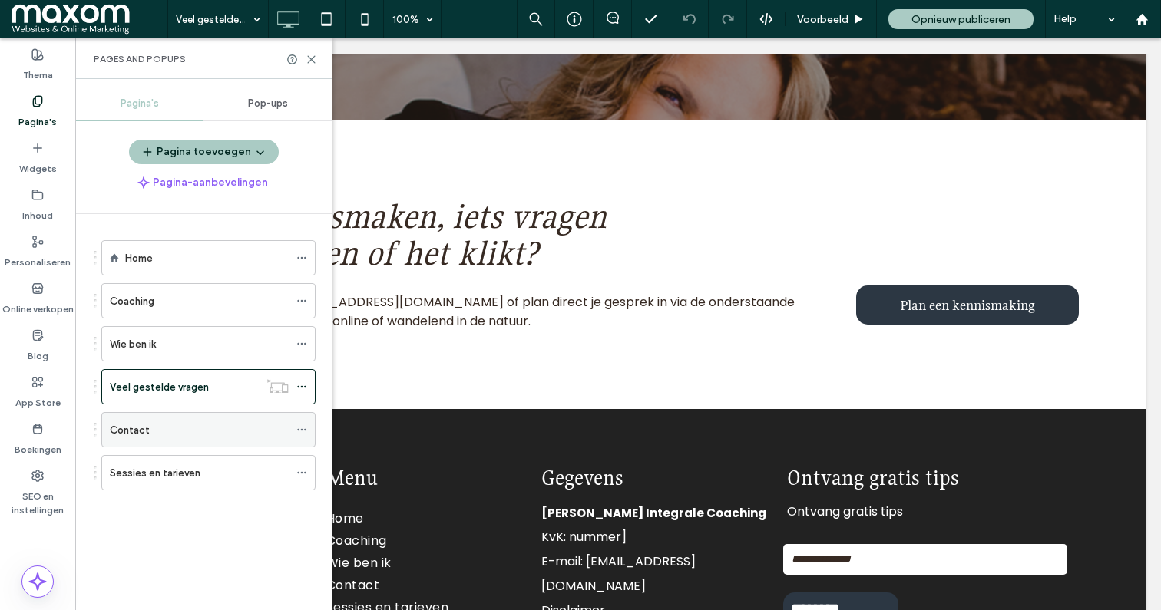
click at [214, 434] on div "Contact" at bounding box center [199, 430] width 179 height 16
click at [210, 468] on div "Sessies en tarieven" at bounding box center [199, 473] width 179 height 16
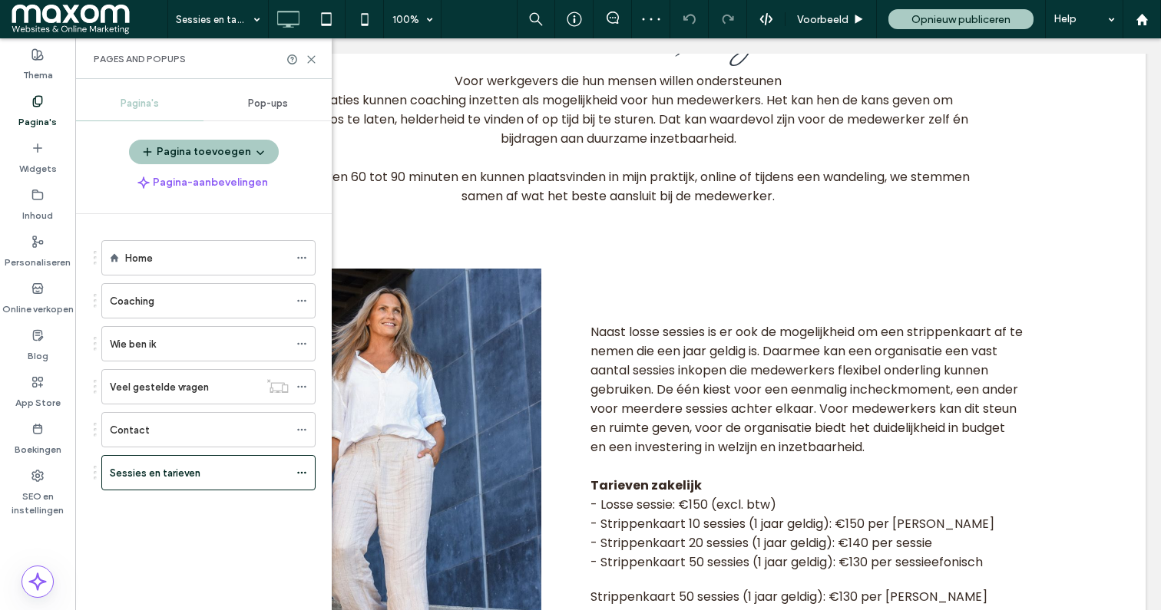
scroll to position [1051, 0]
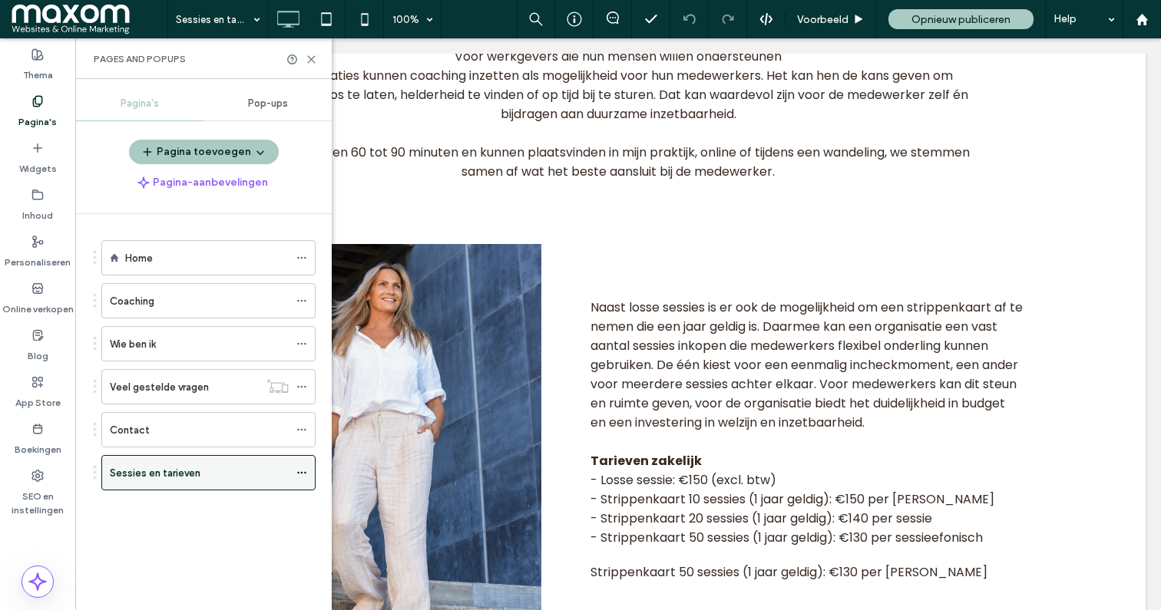
click at [302, 472] on use at bounding box center [301, 473] width 8 height 2
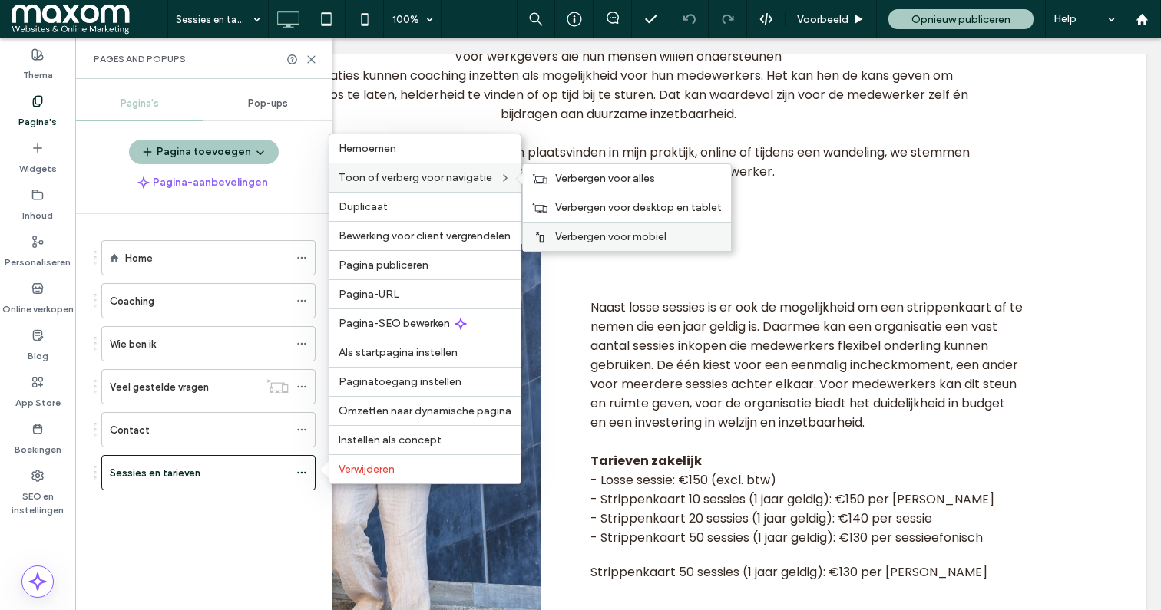
click at [591, 232] on span "Verbergen voor mobiel" at bounding box center [610, 236] width 111 height 13
click at [594, 204] on span "Verbergen voor desktop en tablet" at bounding box center [638, 207] width 167 height 13
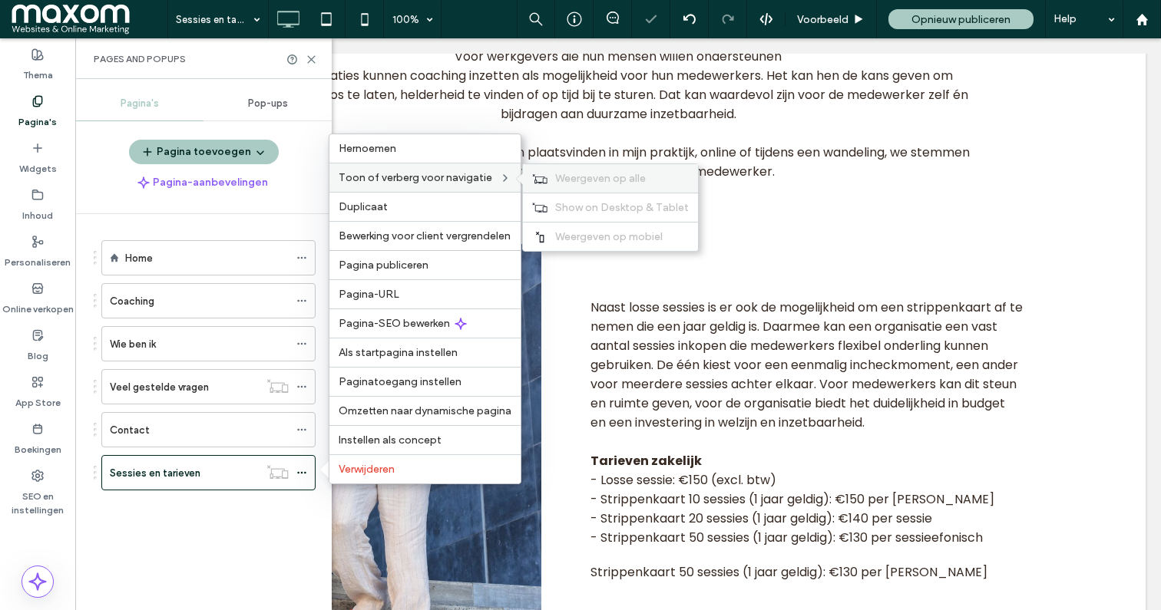
click at [574, 174] on span "Weergeven op alle" at bounding box center [600, 178] width 91 height 13
click at [599, 176] on span "Verbergen voor alles" at bounding box center [605, 178] width 100 height 13
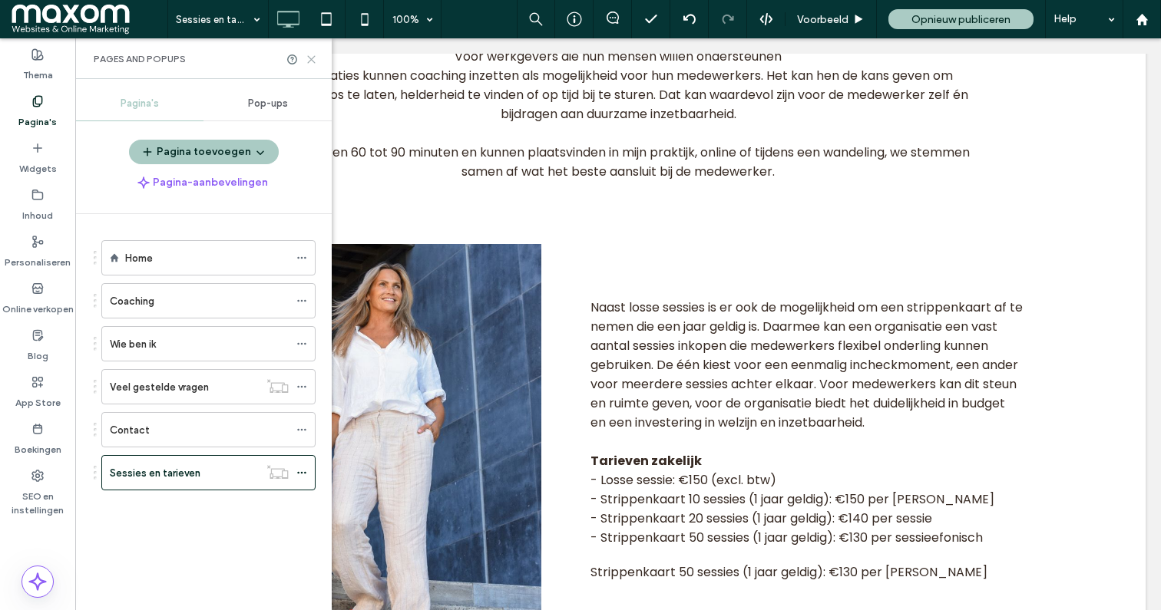
click at [309, 62] on icon at bounding box center [312, 60] width 12 height 12
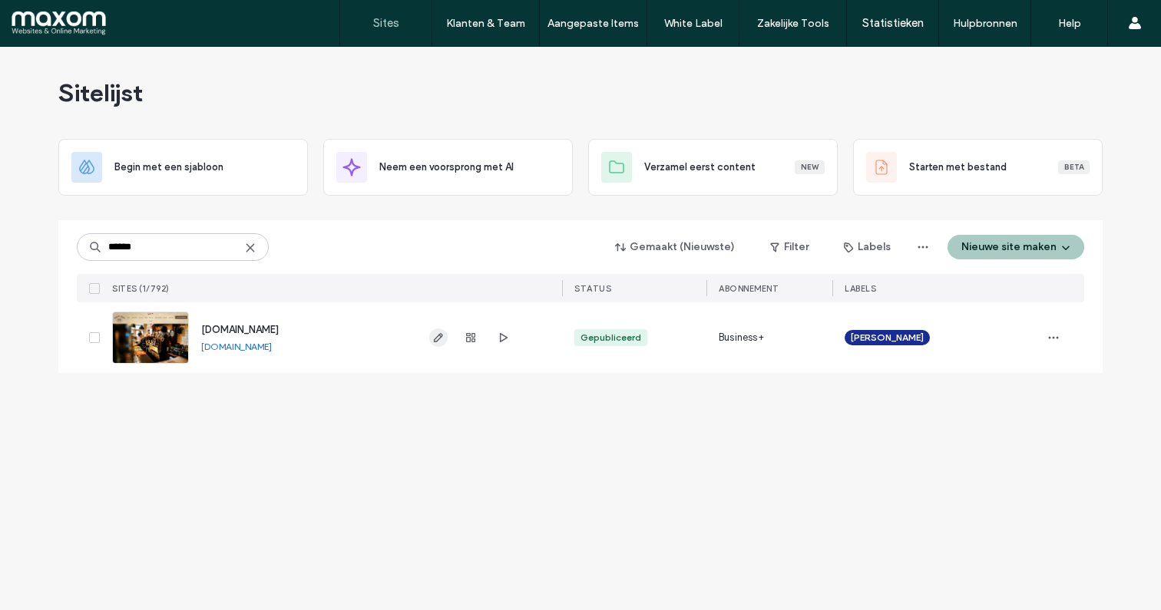
type input "******"
click at [434, 336] on icon "button" at bounding box center [438, 338] width 12 height 12
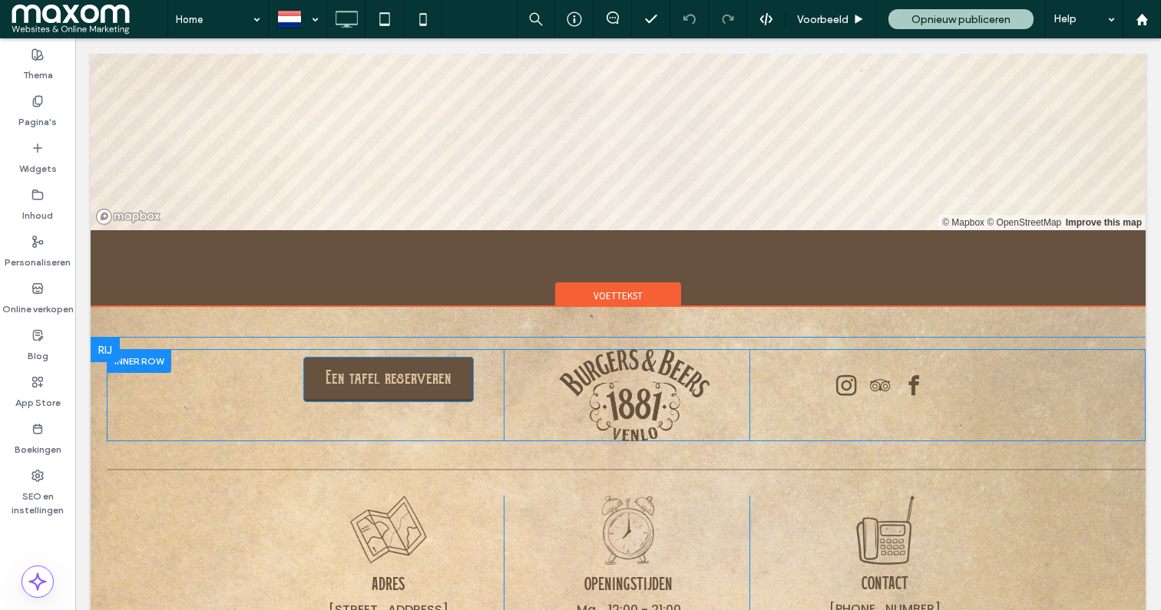
scroll to position [6603, 0]
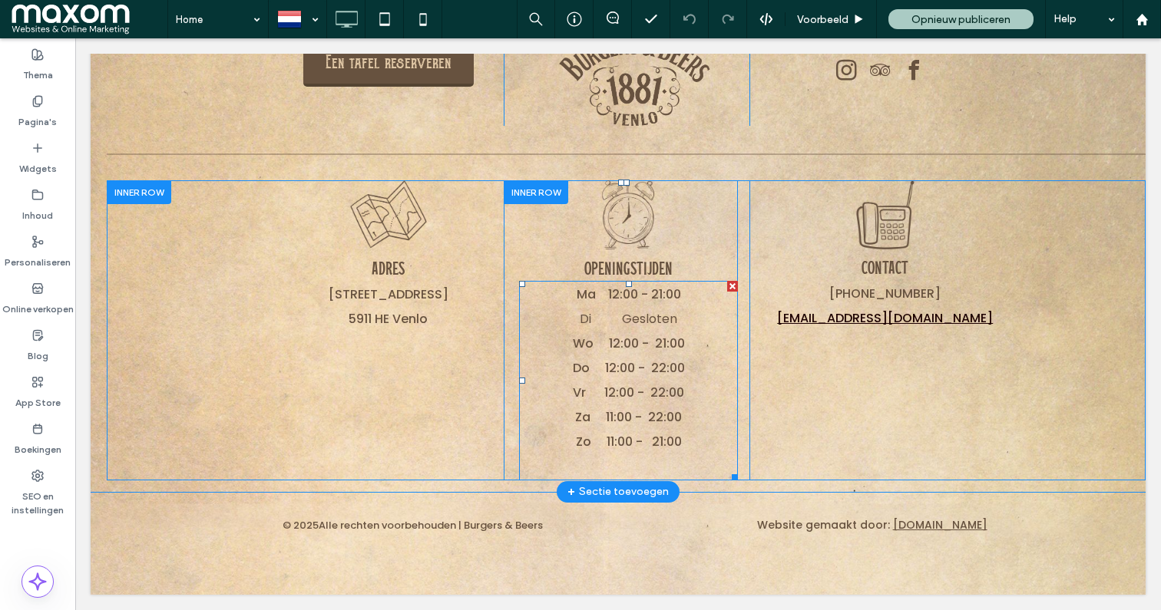
click at [584, 336] on span "Wo 12:00 - 21:00" at bounding box center [629, 344] width 112 height 18
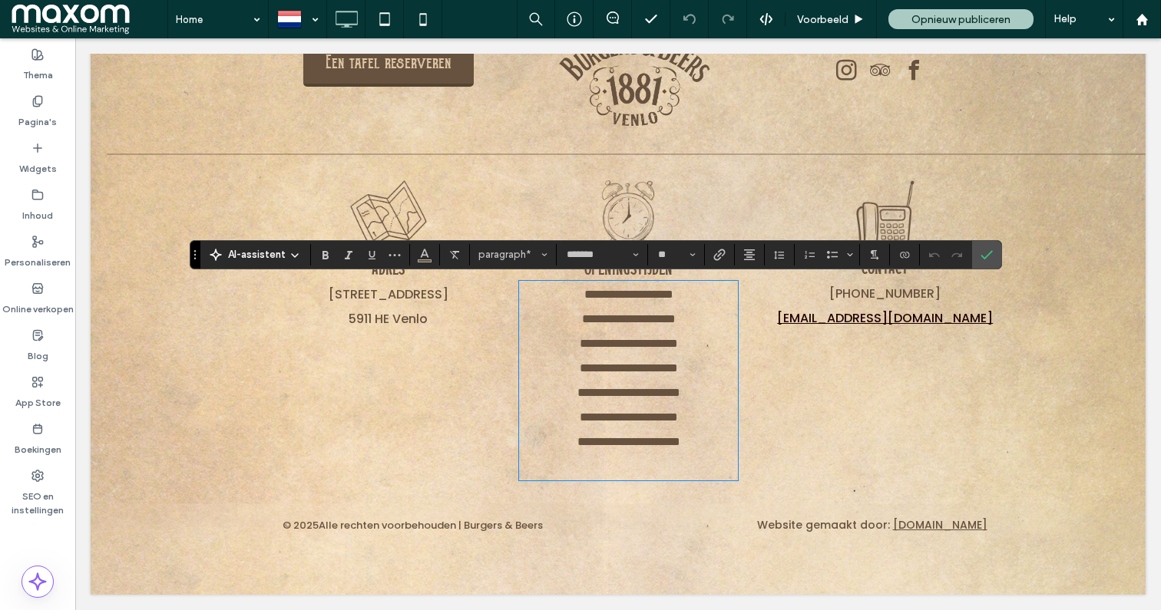
click at [600, 374] on span "**********" at bounding box center [629, 368] width 98 height 12
click at [610, 297] on span "**********" at bounding box center [628, 295] width 89 height 12
click at [613, 343] on span "**********" at bounding box center [629, 344] width 98 height 12
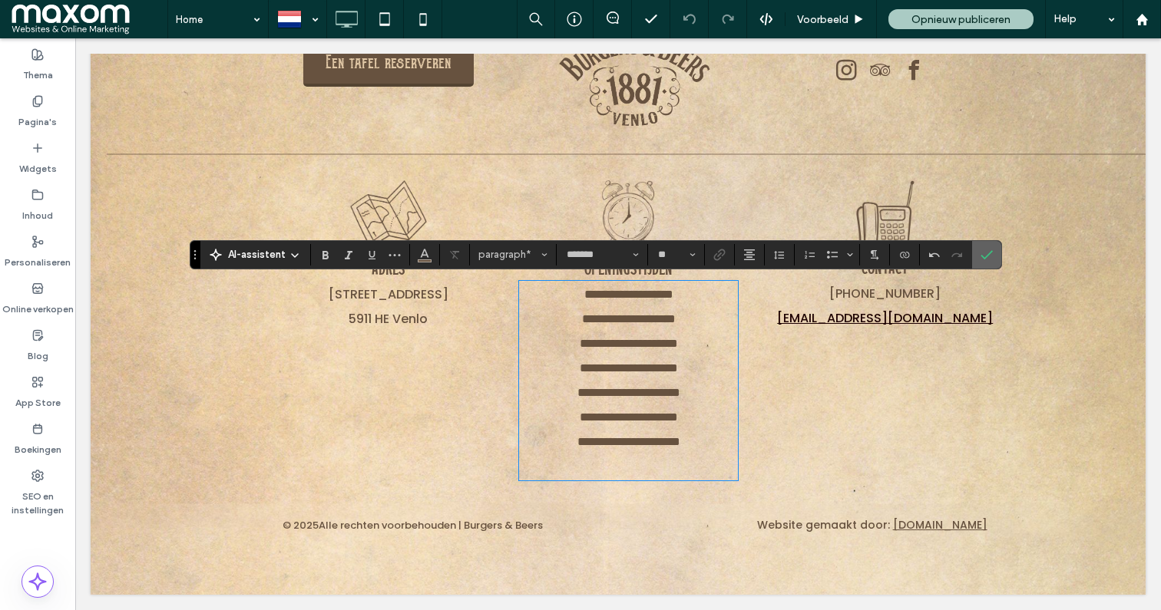
click at [994, 259] on label "Bevestigen" at bounding box center [986, 255] width 23 height 28
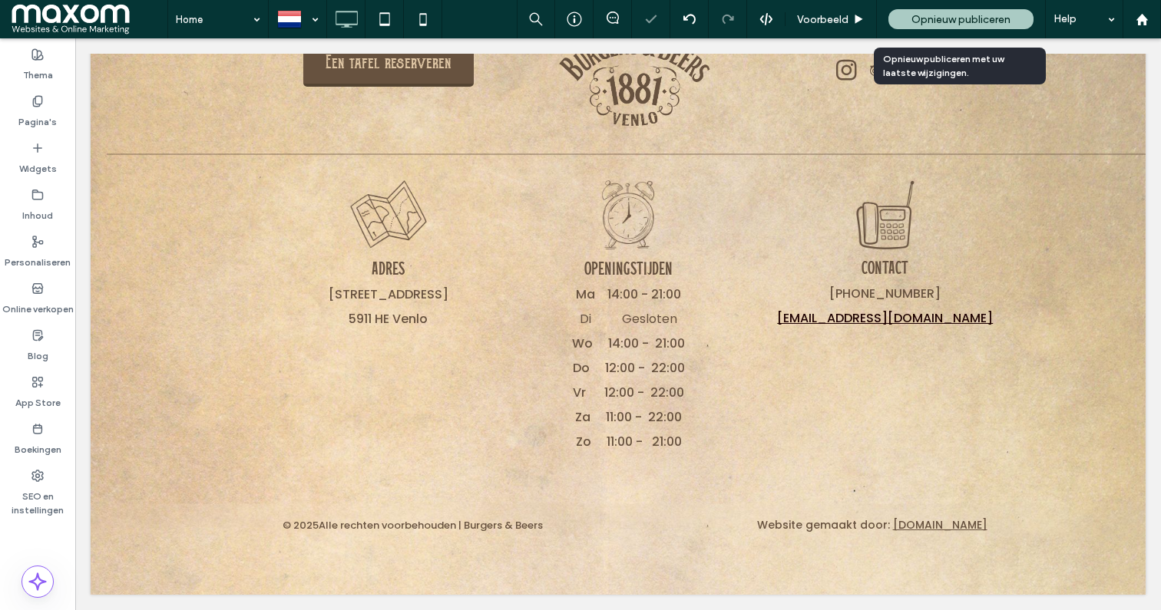
click at [928, 17] on span "Opnieuw publiceren" at bounding box center [960, 19] width 99 height 13
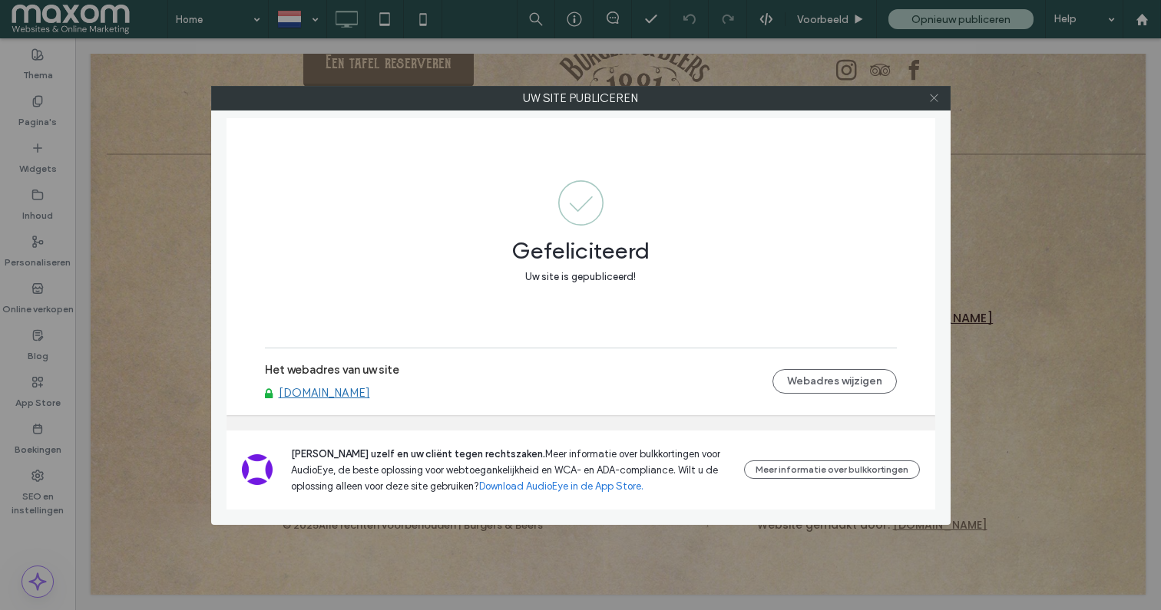
click at [932, 96] on use at bounding box center [934, 98] width 8 height 8
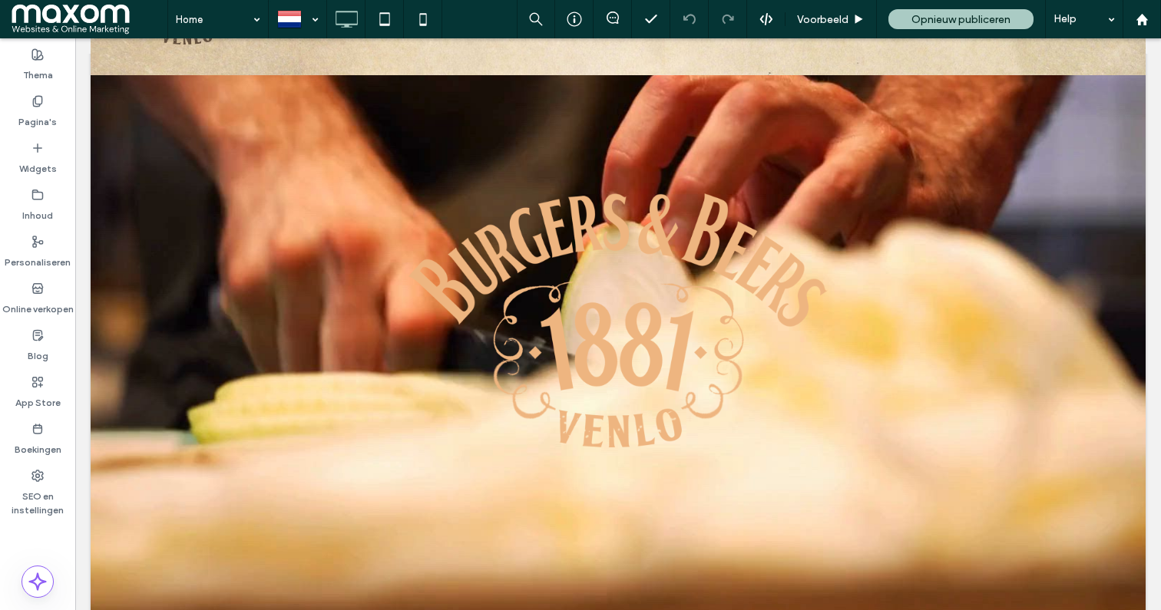
scroll to position [0, 0]
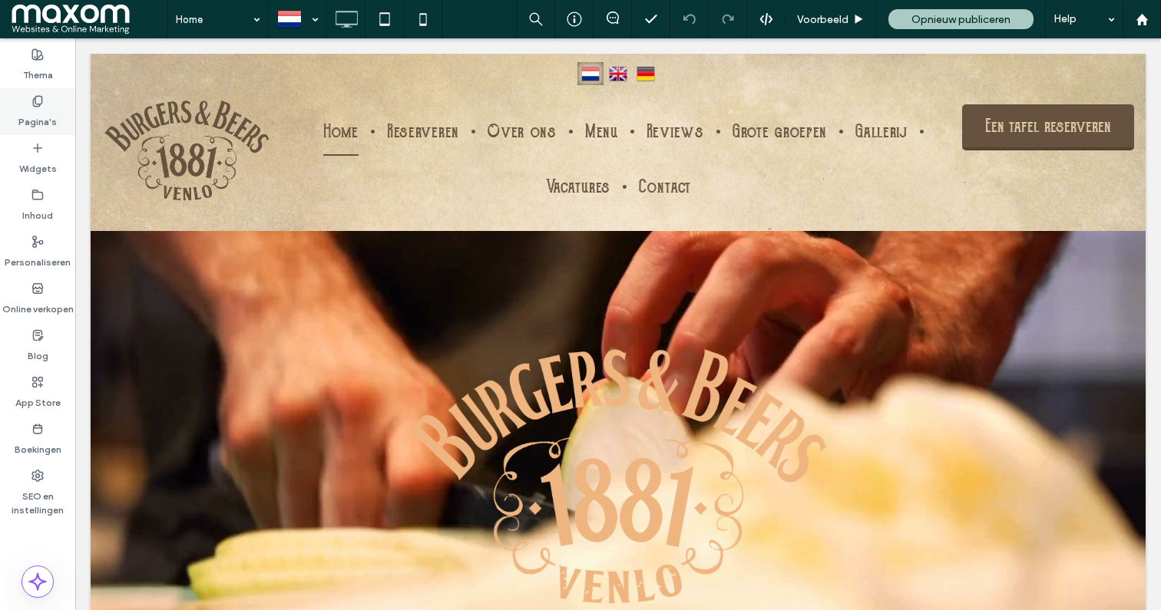
click at [48, 119] on label "Pagina's" at bounding box center [37, 117] width 38 height 21
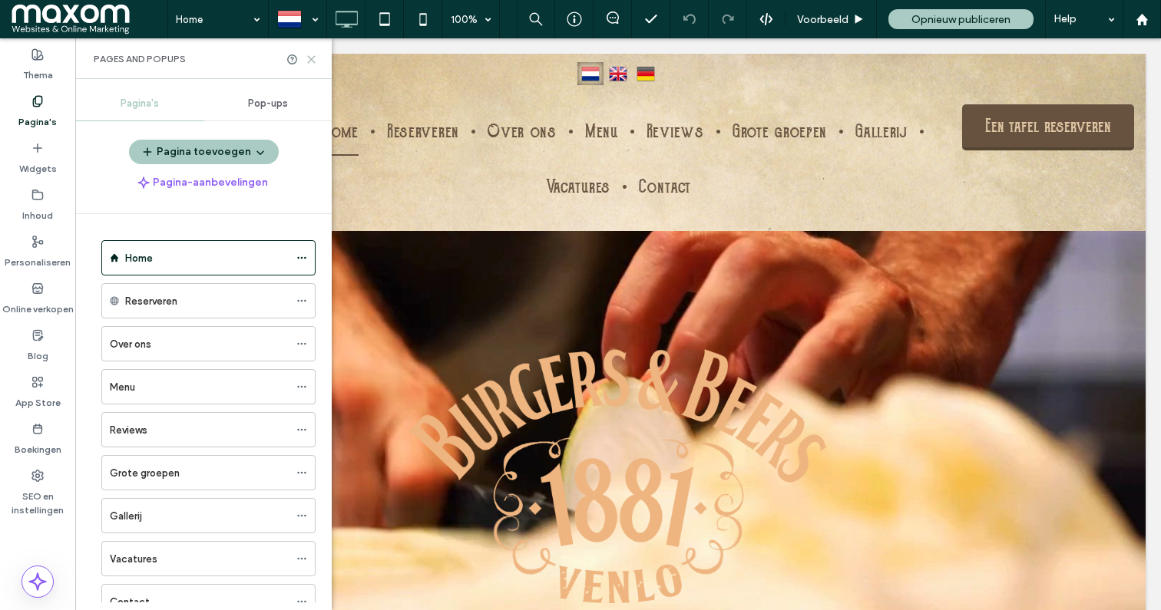
click at [312, 61] on icon at bounding box center [312, 60] width 12 height 12
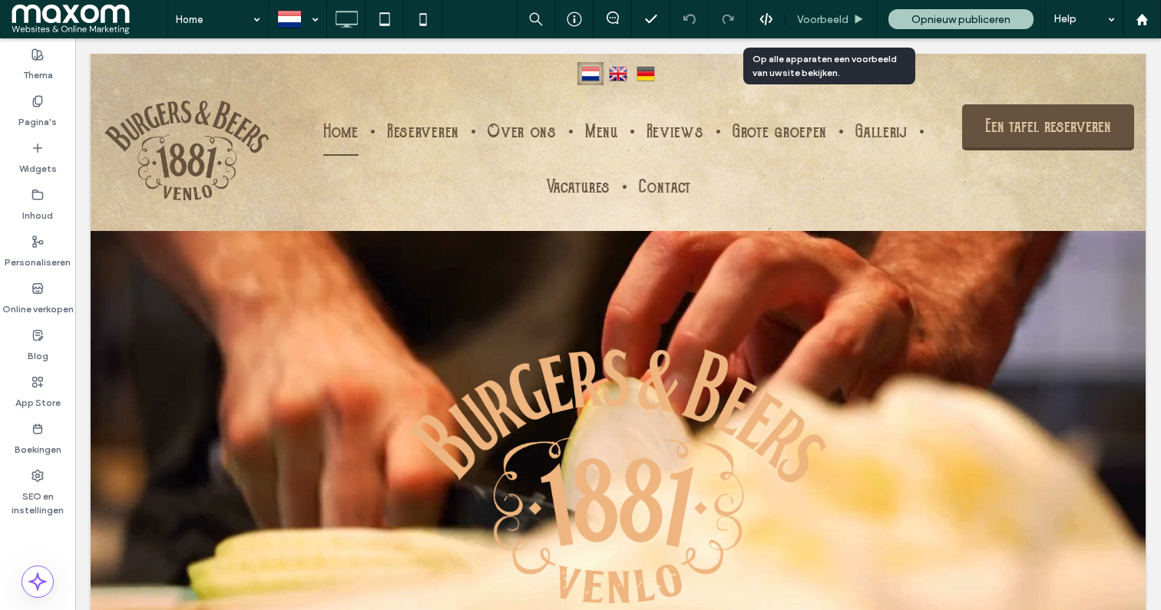
click at [822, 21] on span "Voorbeeld" at bounding box center [822, 19] width 51 height 13
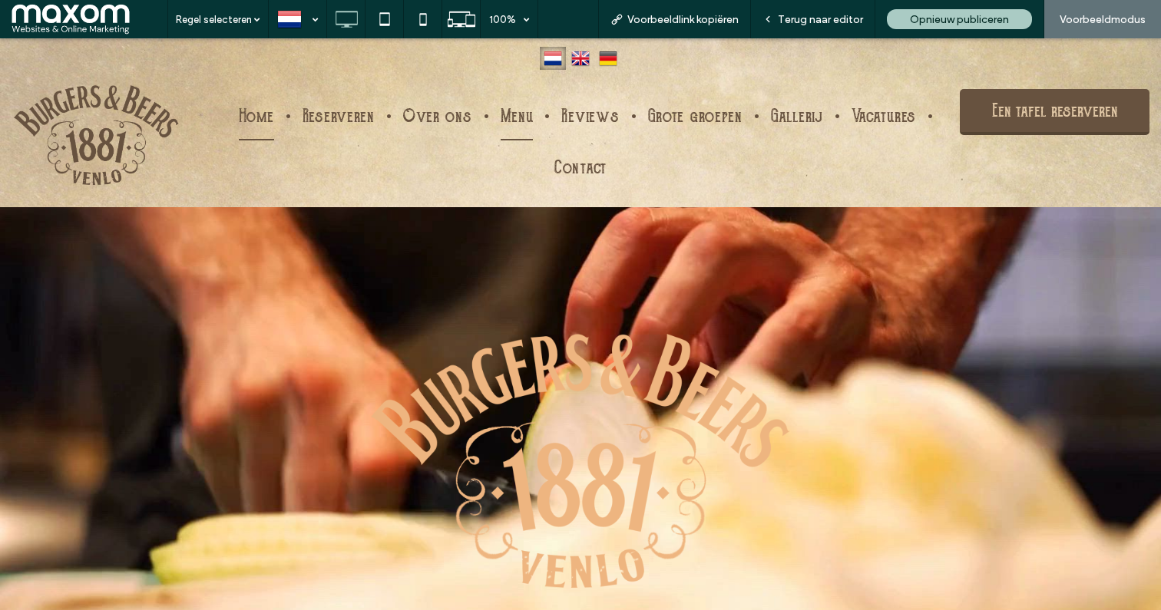
click at [521, 117] on span "Menu" at bounding box center [517, 117] width 33 height 48
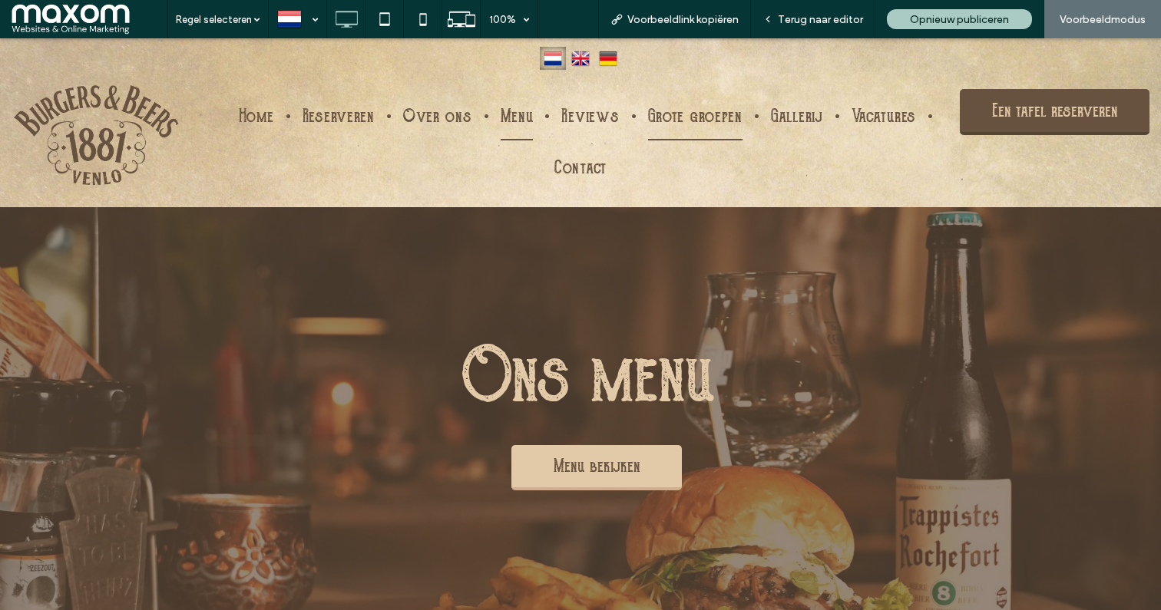
click at [684, 111] on span "Grote groepen" at bounding box center [695, 117] width 94 height 48
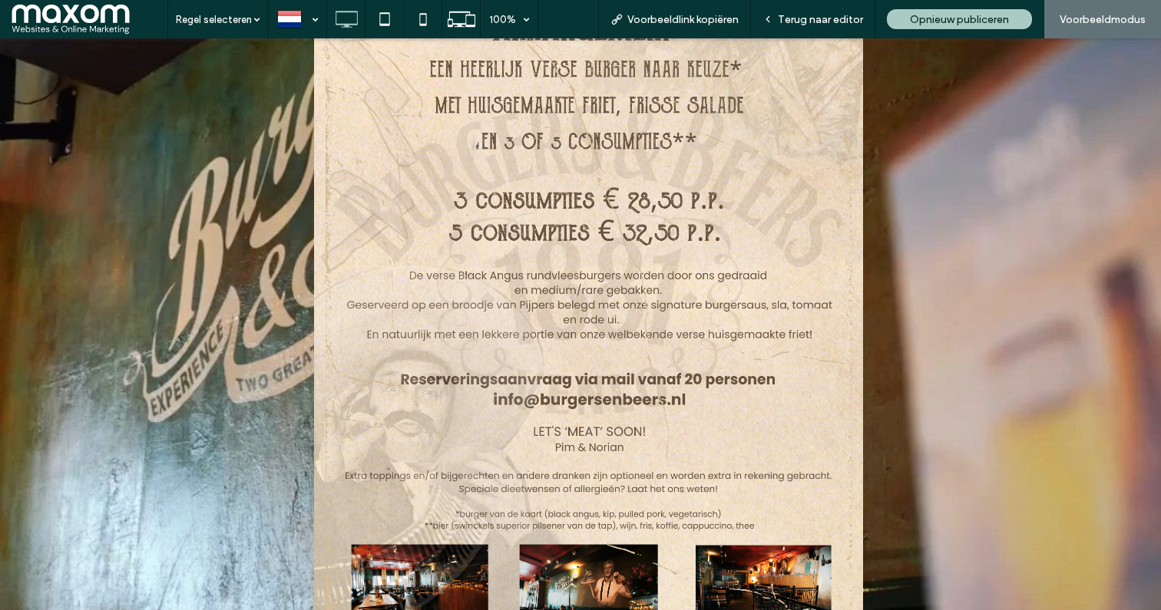
scroll to position [1532, 0]
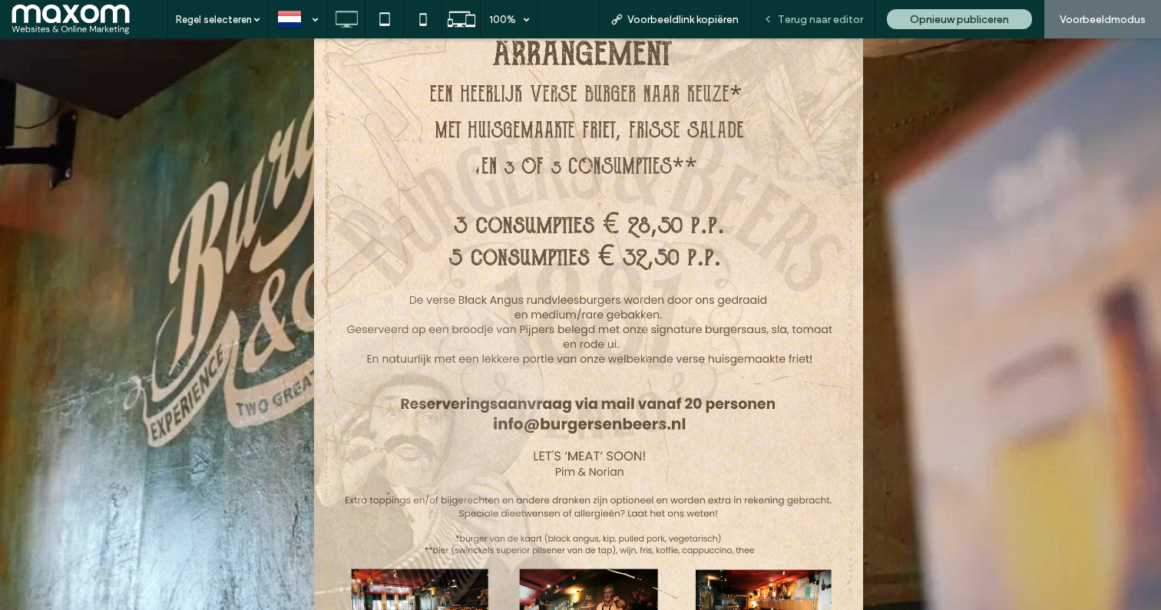
click at [829, 27] on div "Terug naar editor" at bounding box center [813, 19] width 124 height 38
click at [385, 183] on img at bounding box center [588, 284] width 549 height 776
click at [352, 177] on img at bounding box center [588, 284] width 549 height 776
click at [349, 210] on img at bounding box center [588, 284] width 549 height 776
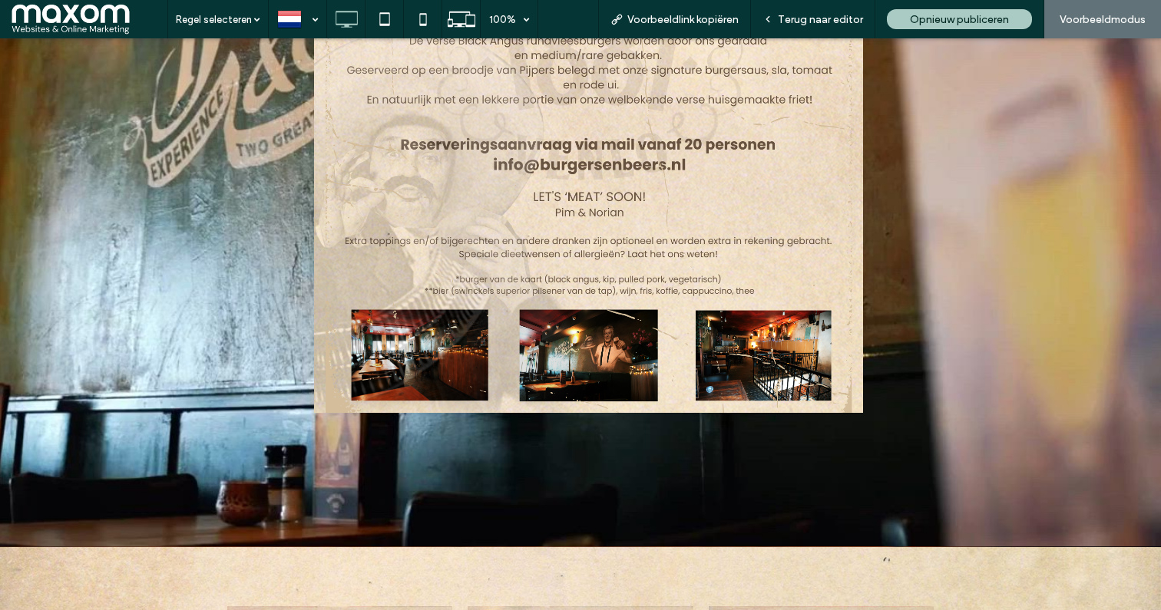
scroll to position [1802, 0]
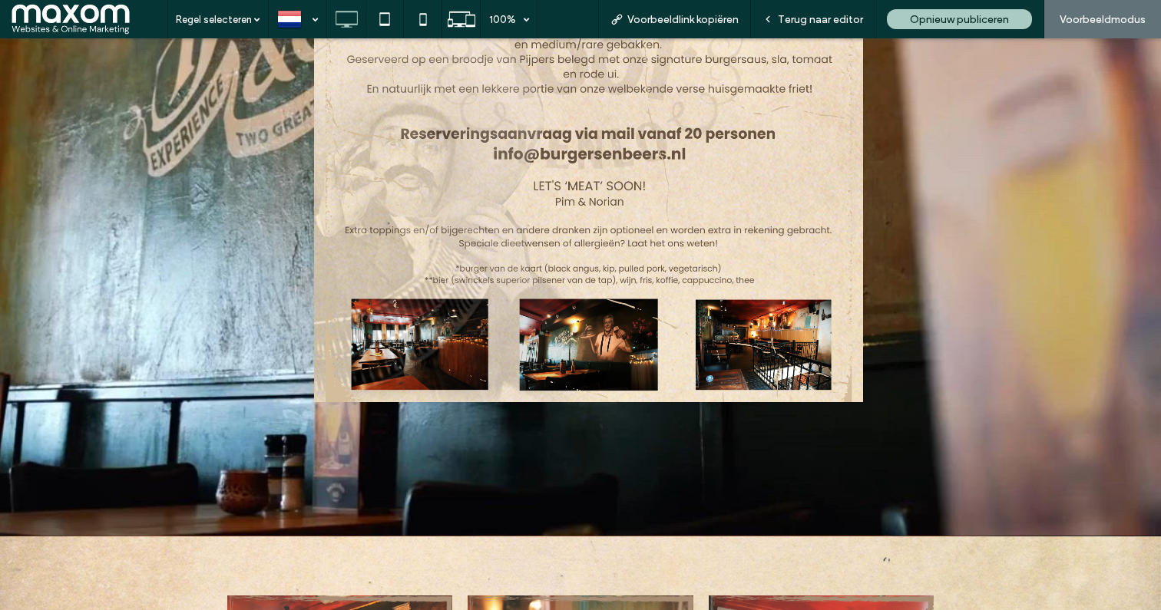
click at [328, 312] on img at bounding box center [588, 14] width 549 height 776
click at [824, 27] on div "Terug naar editor" at bounding box center [813, 19] width 124 height 38
click at [822, 23] on span "Terug naar editor" at bounding box center [820, 19] width 85 height 13
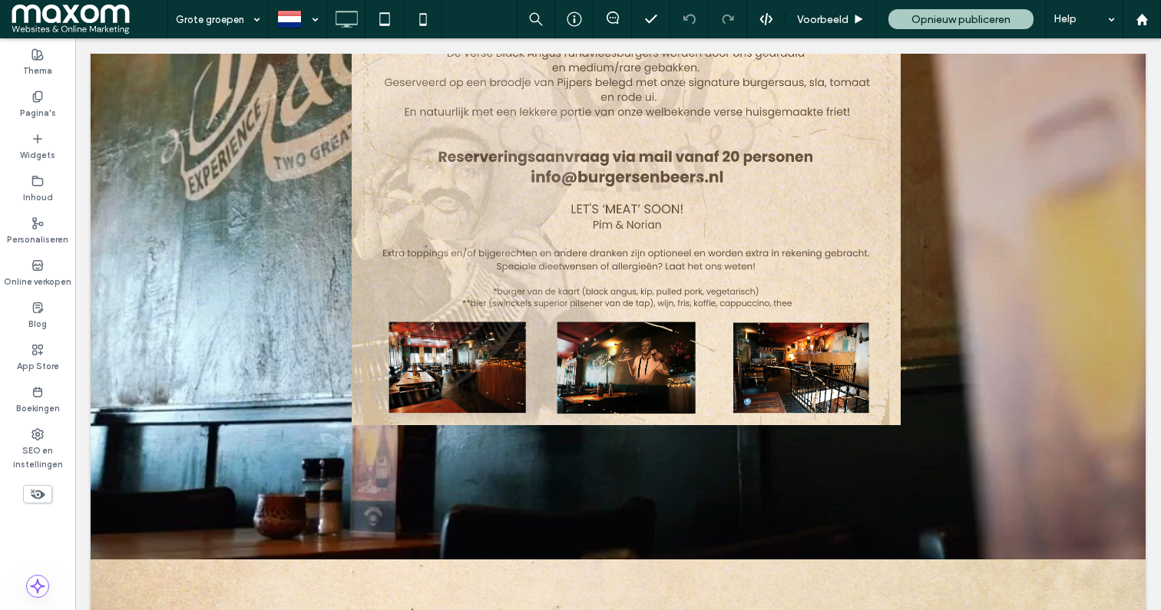
scroll to position [1810, 0]
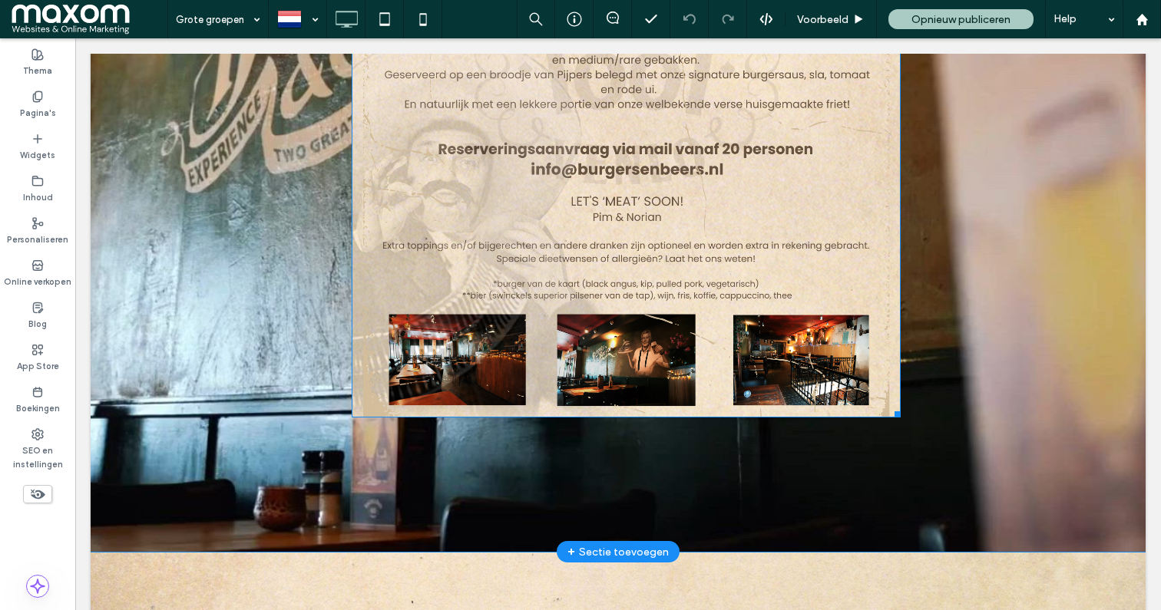
click at [377, 227] on img at bounding box center [626, 29] width 549 height 776
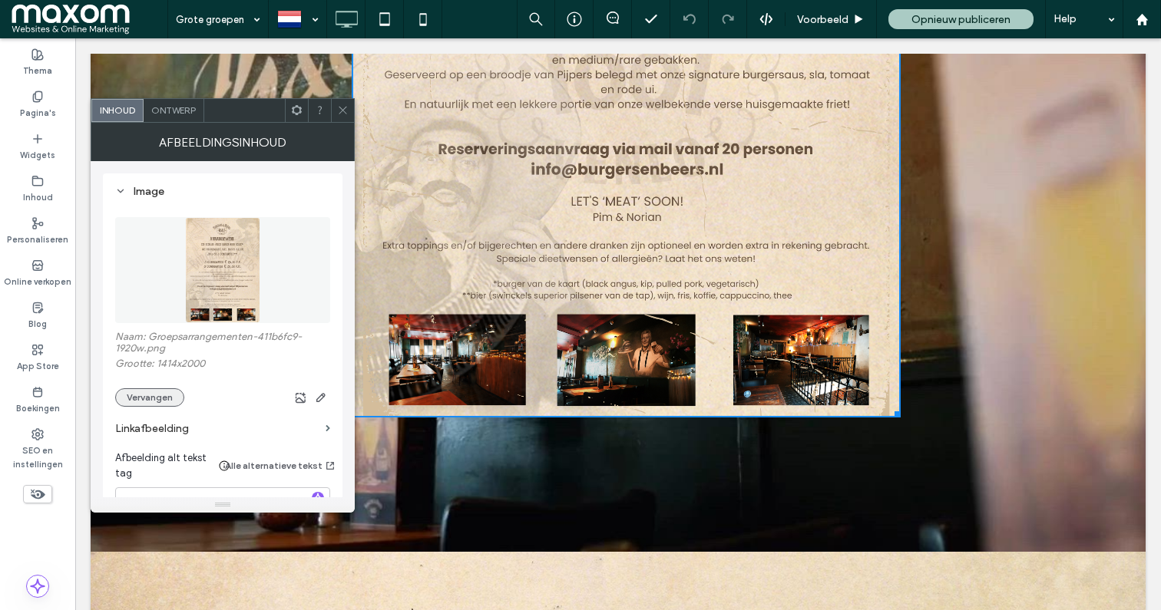
click at [162, 390] on button "Vervangen" at bounding box center [149, 397] width 69 height 18
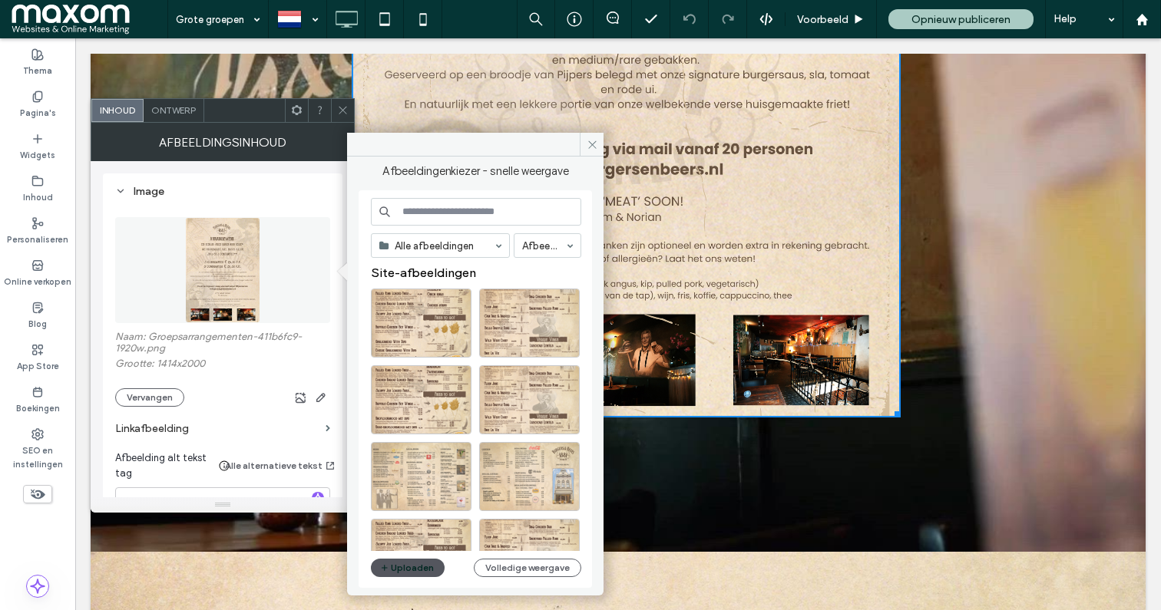
click at [406, 564] on button "Uploaden" at bounding box center [408, 568] width 74 height 18
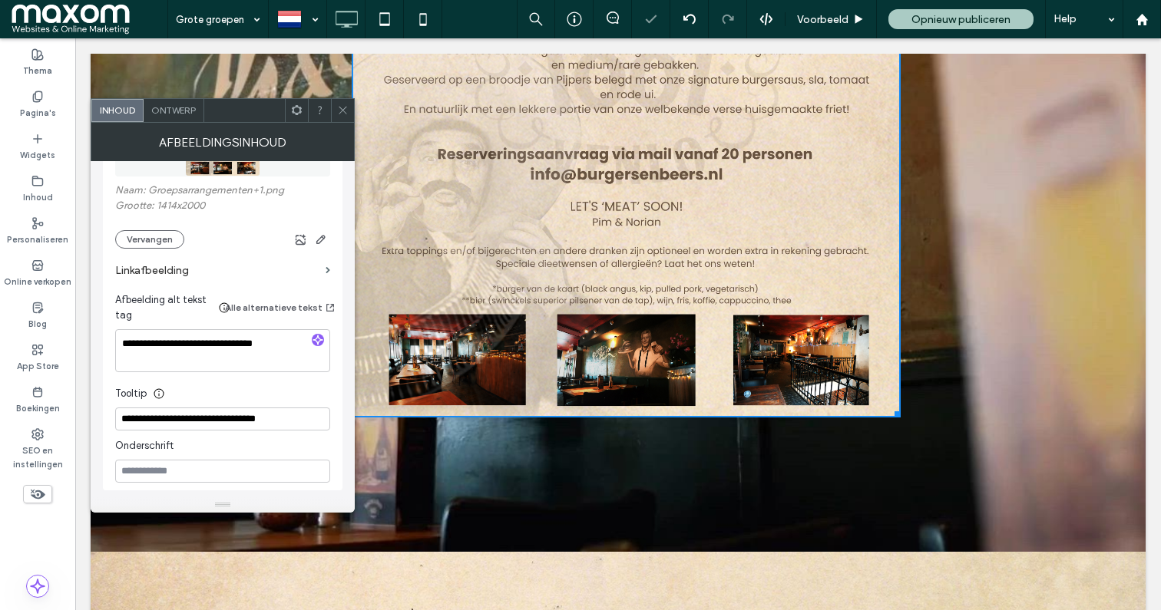
scroll to position [152, 0]
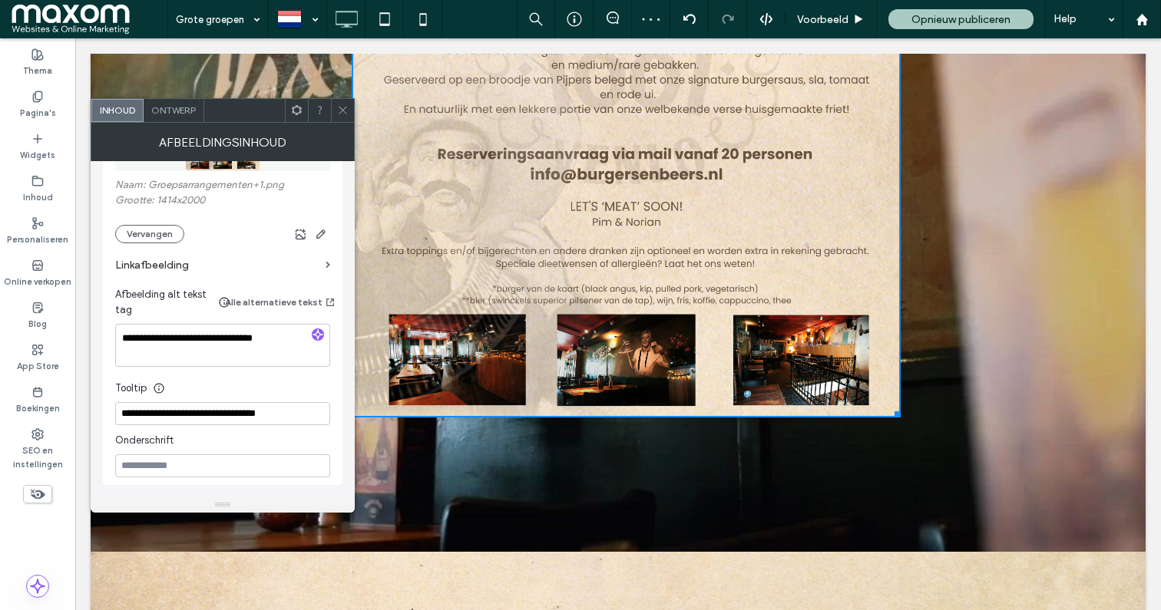
click at [343, 107] on icon at bounding box center [343, 110] width 12 height 12
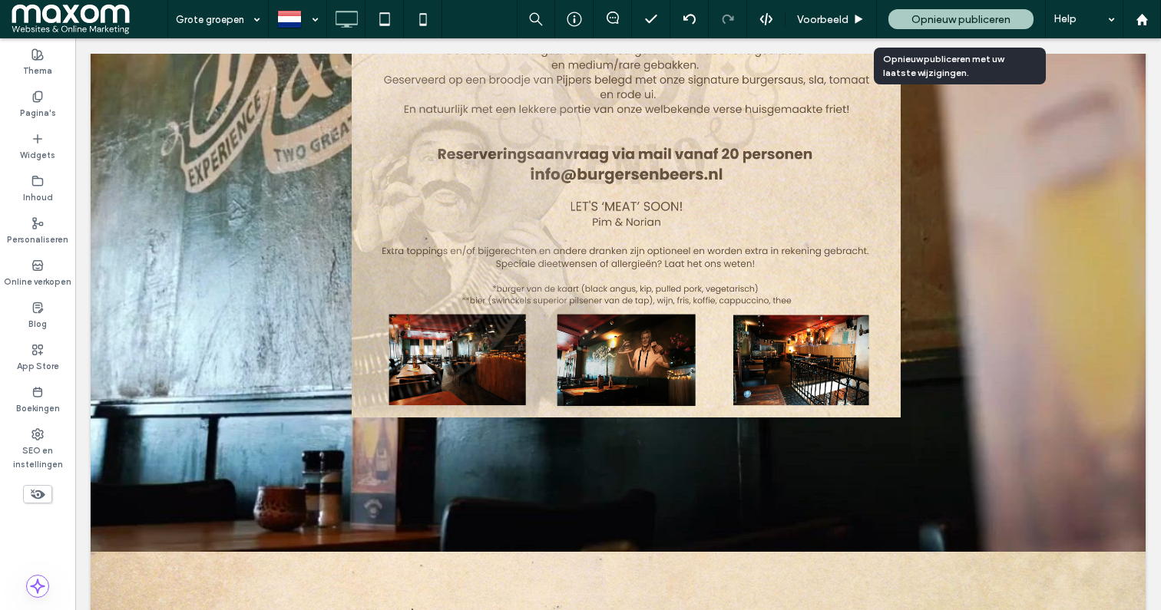
click at [942, 19] on span "Opnieuw publiceren" at bounding box center [960, 19] width 99 height 13
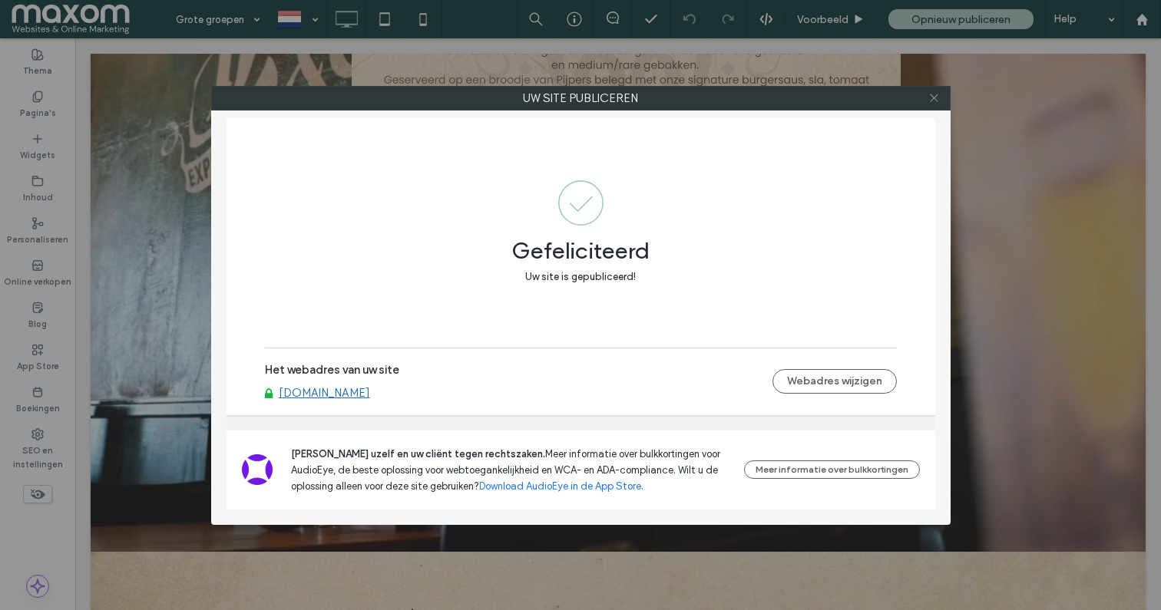
click at [934, 101] on icon at bounding box center [934, 98] width 12 height 12
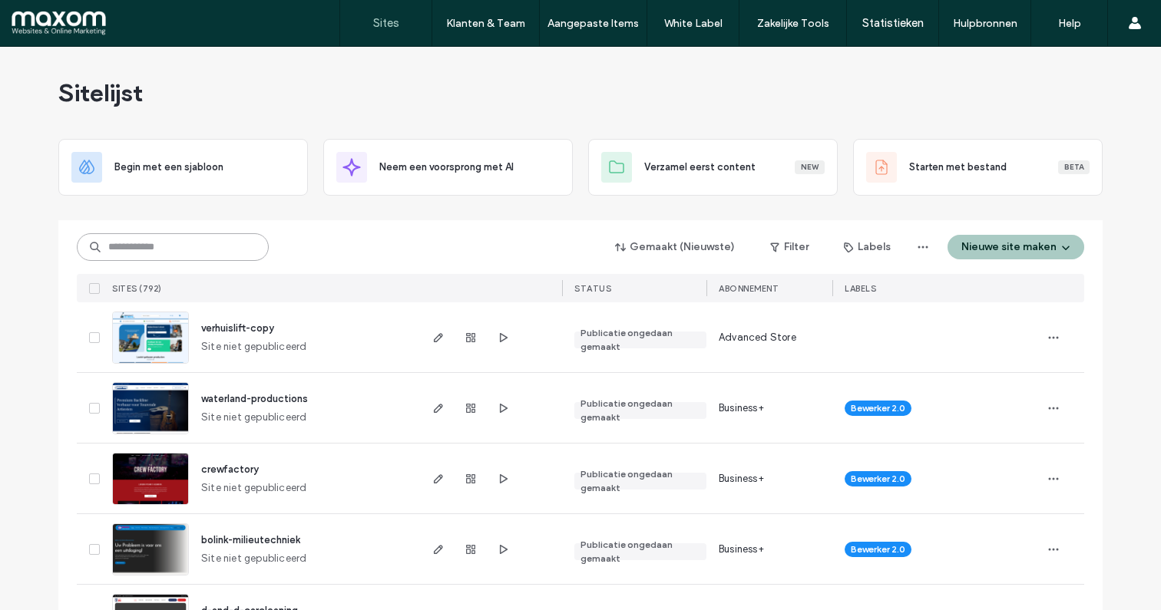
click at [185, 248] on input at bounding box center [173, 247] width 192 height 28
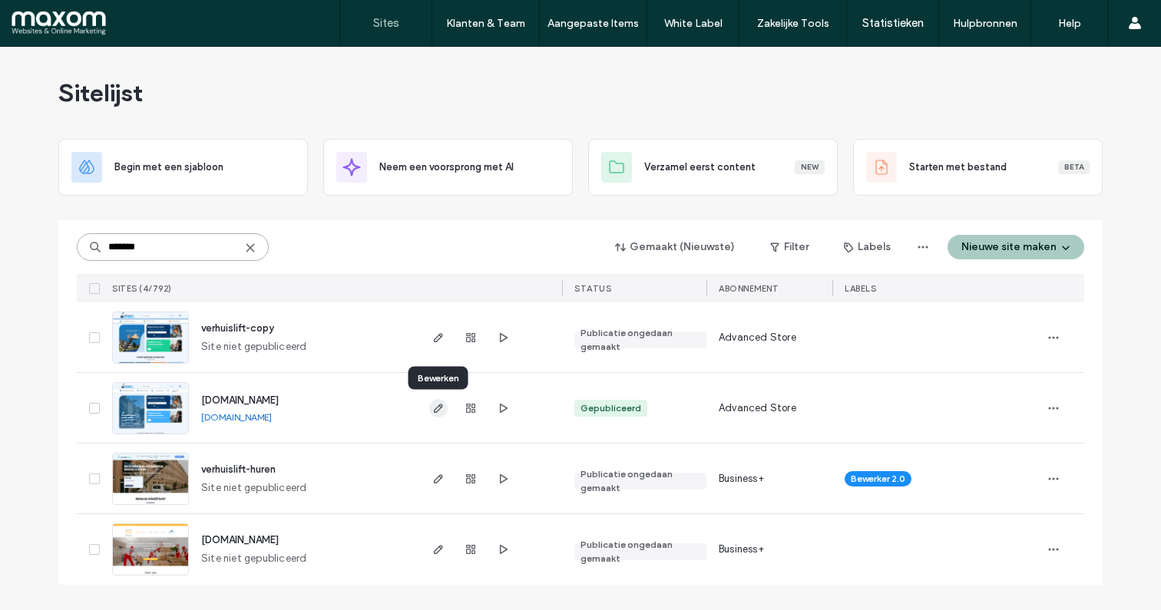
type input "*******"
click at [435, 408] on use "button" at bounding box center [438, 408] width 9 height 9
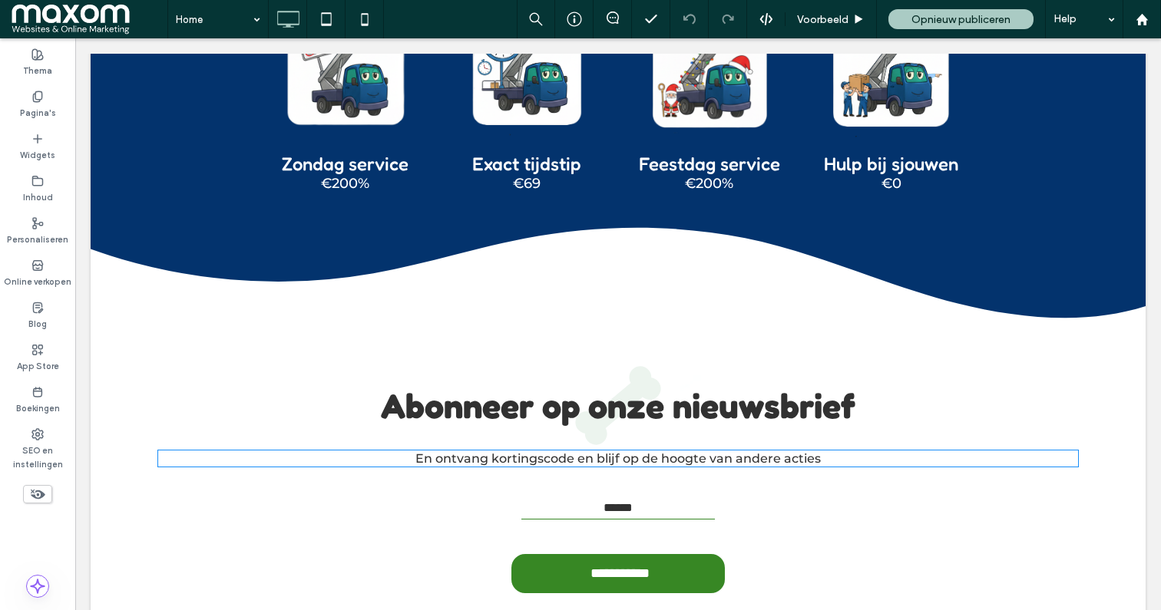
scroll to position [3518, 0]
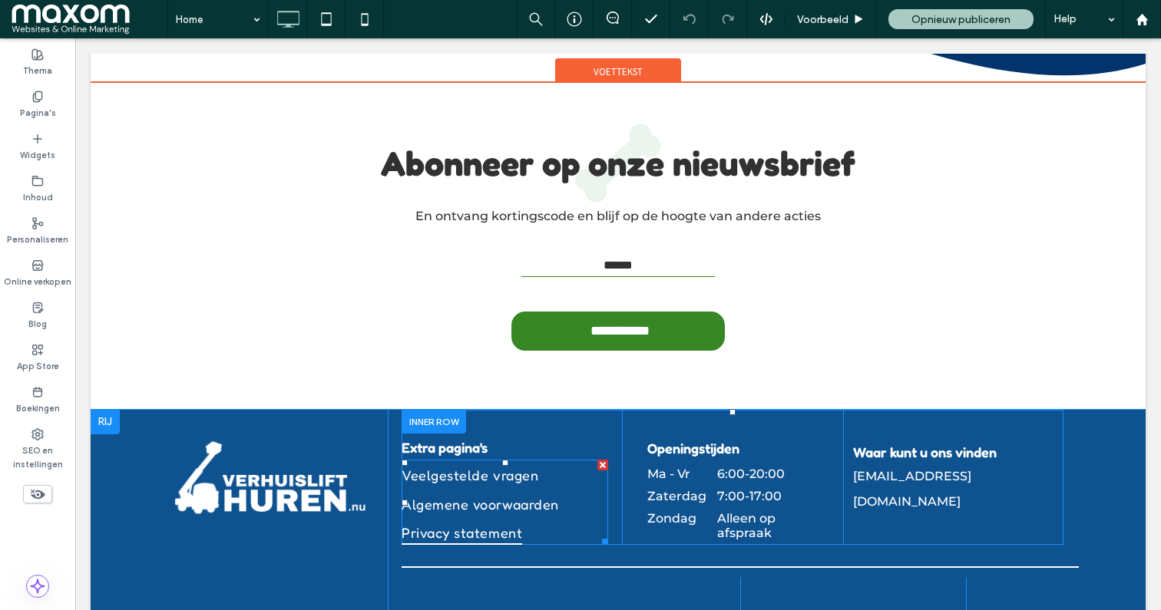
click at [558, 517] on link "Privacy statement" at bounding box center [505, 531] width 207 height 28
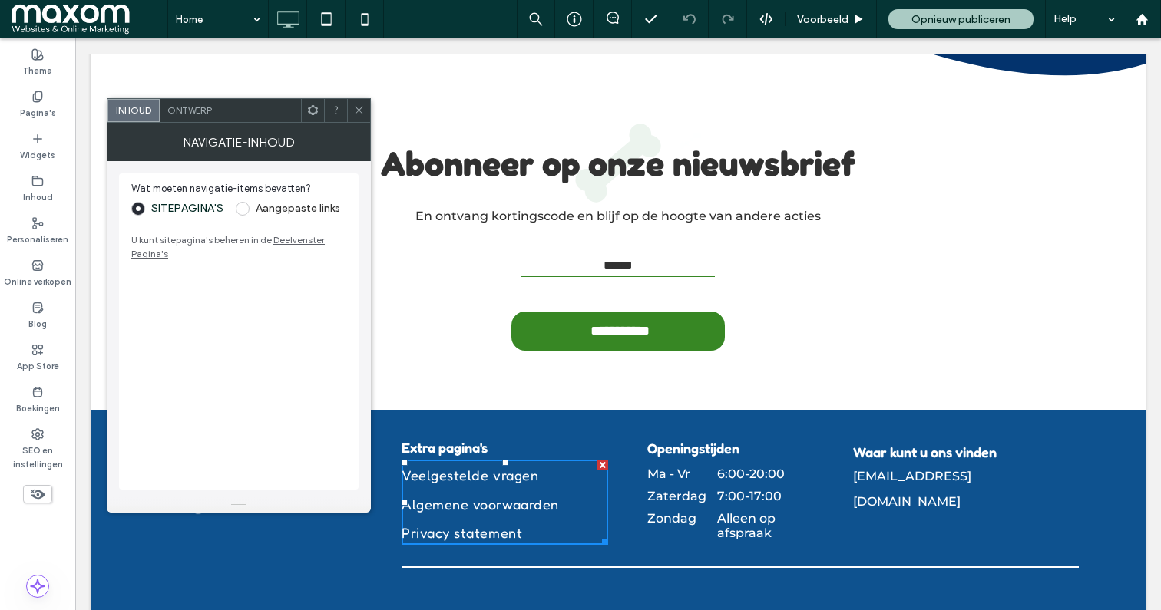
click at [197, 108] on span "Ontwerp" at bounding box center [189, 110] width 45 height 12
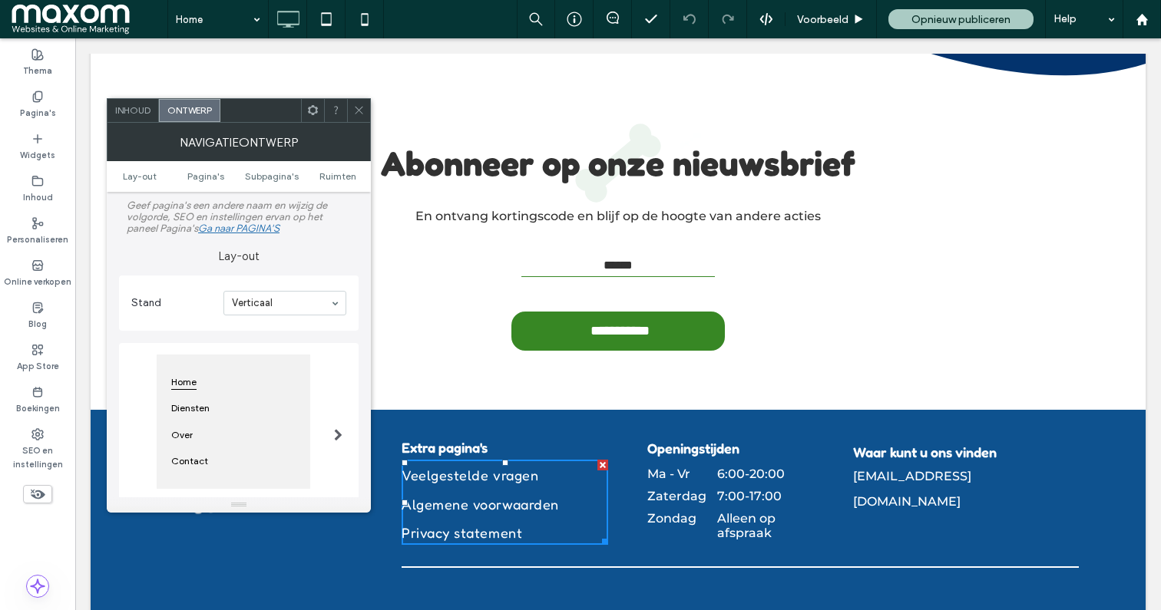
click at [137, 108] on span "Inhoud" at bounding box center [132, 110] width 35 height 12
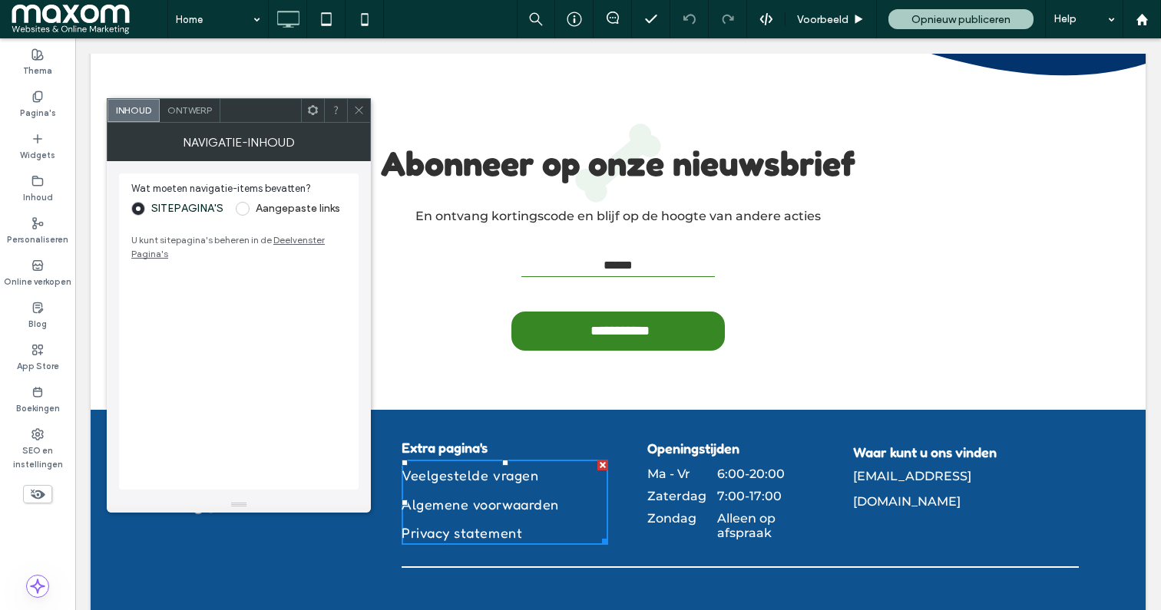
click at [355, 109] on icon at bounding box center [359, 110] width 12 height 12
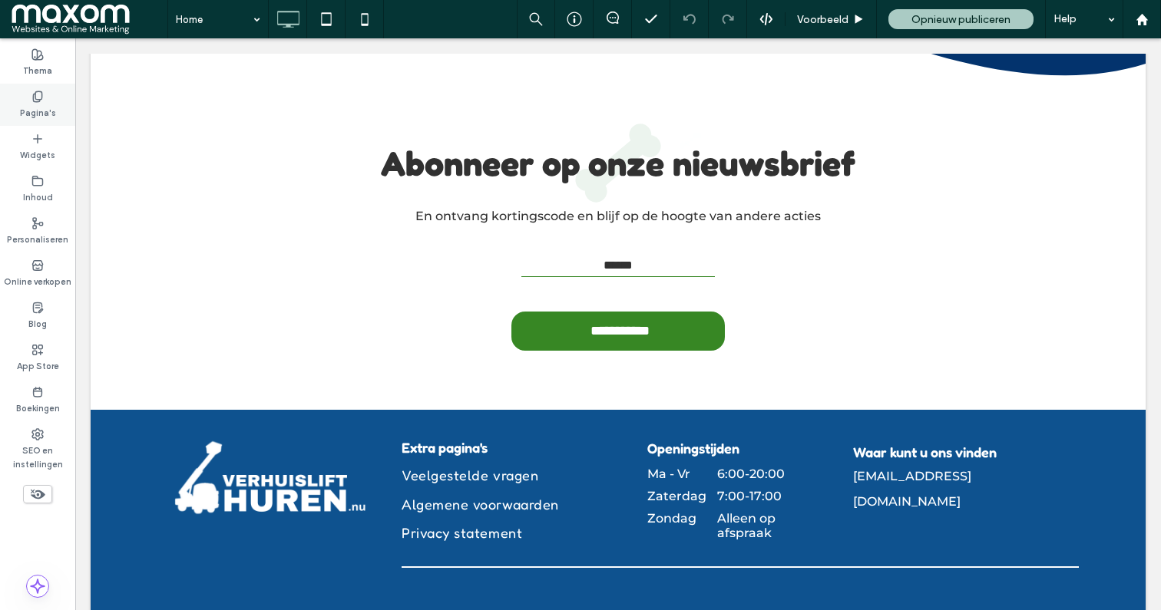
click at [45, 103] on label "Pagina's" at bounding box center [38, 111] width 36 height 17
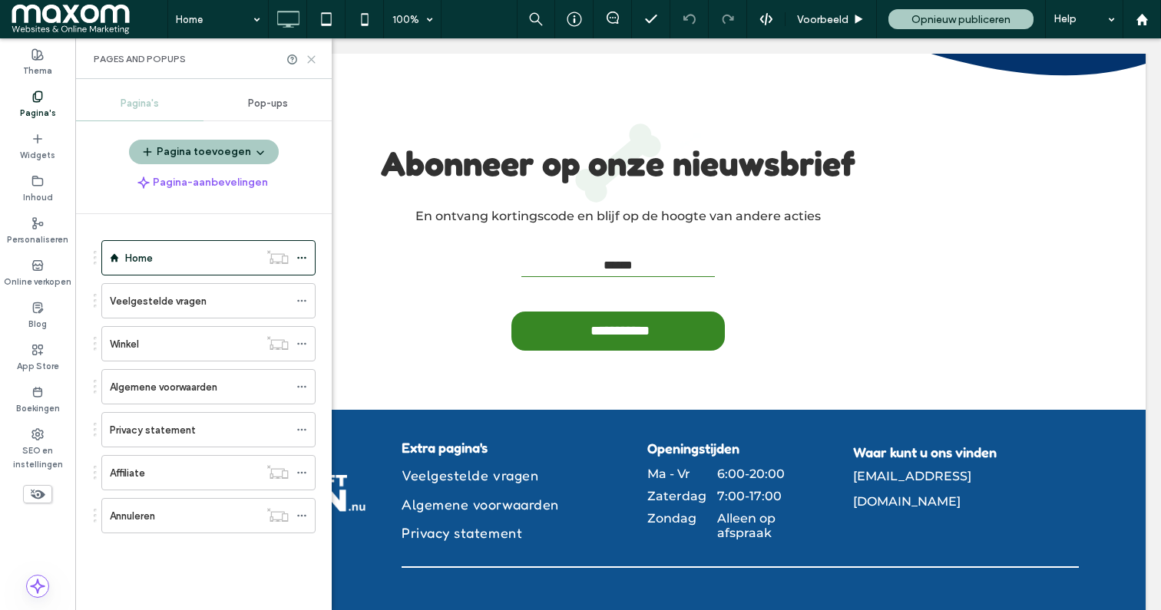
click at [314, 61] on icon at bounding box center [312, 60] width 12 height 12
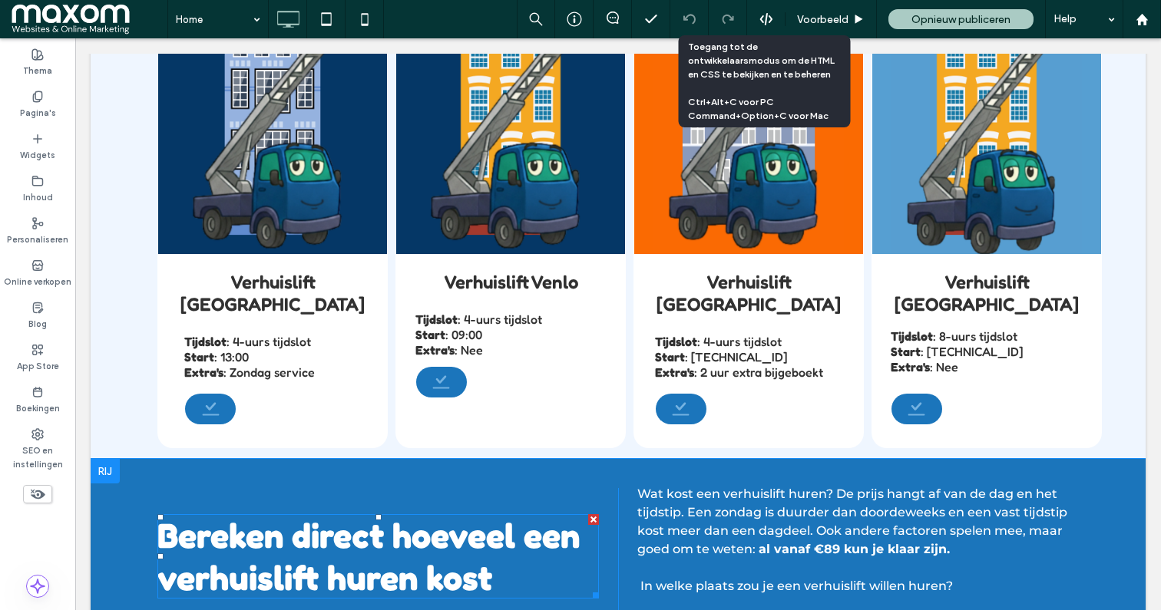
scroll to position [11, 0]
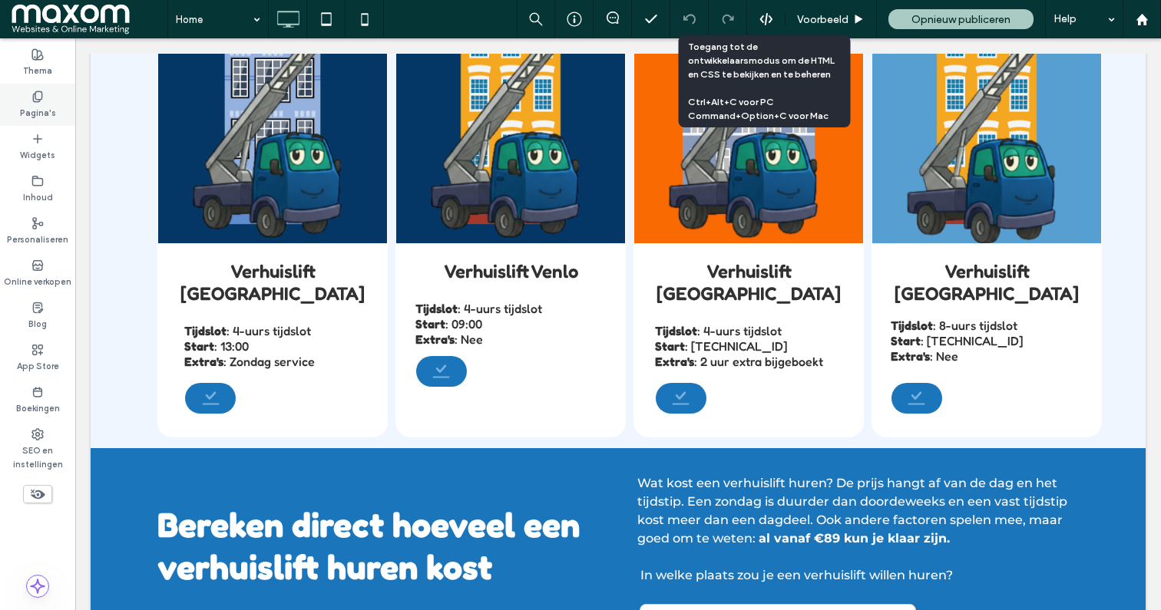
click at [52, 94] on div "Pagina's" at bounding box center [37, 105] width 75 height 42
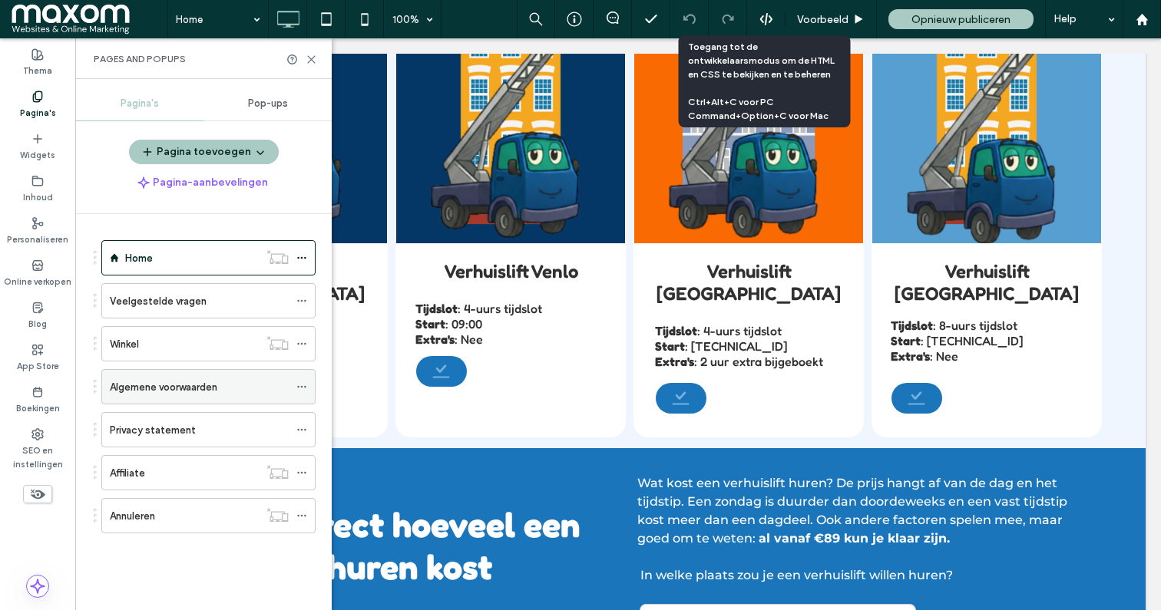
click at [301, 386] on use at bounding box center [301, 387] width 8 height 2
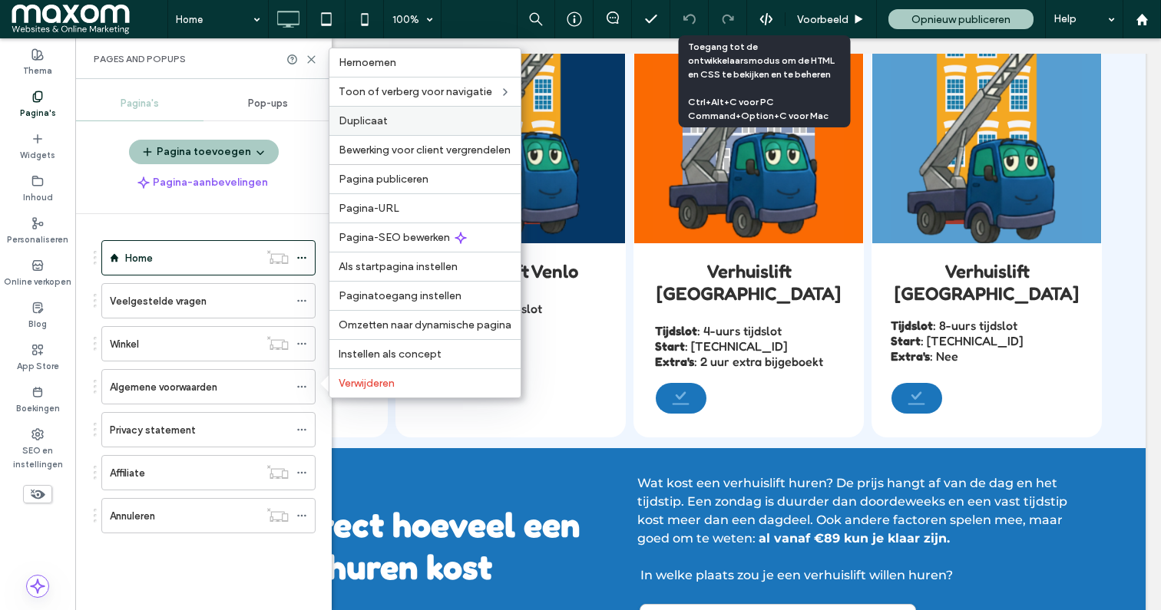
click at [406, 122] on label "Duplicaat" at bounding box center [425, 120] width 173 height 13
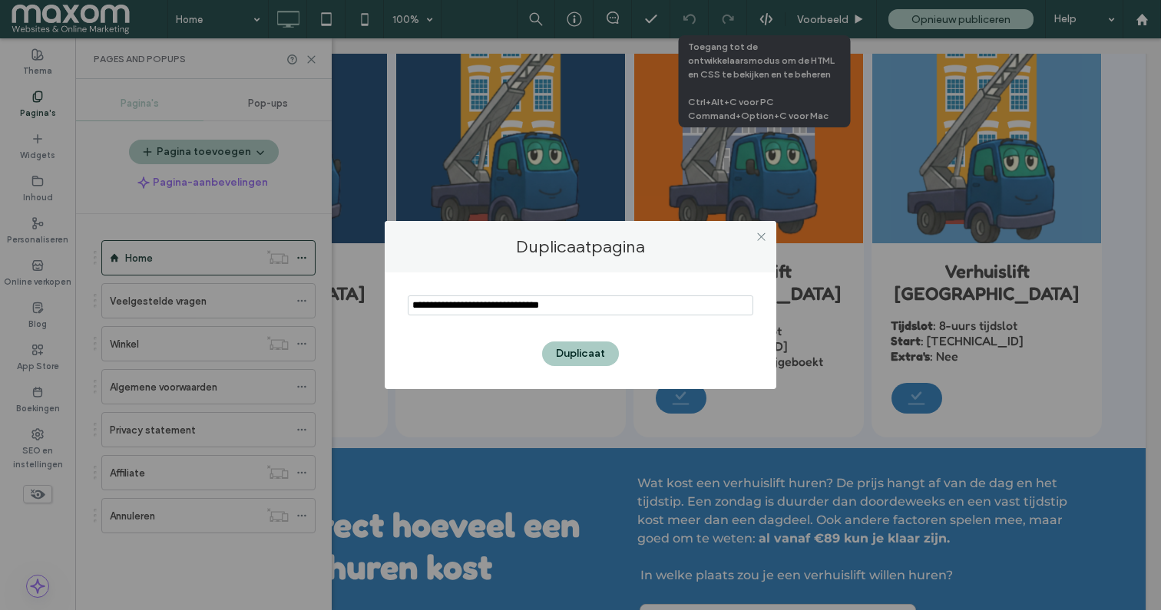
click at [468, 315] on input "notEmpty" at bounding box center [581, 306] width 346 height 20
click at [521, 297] on input "notEmpty" at bounding box center [581, 306] width 346 height 20
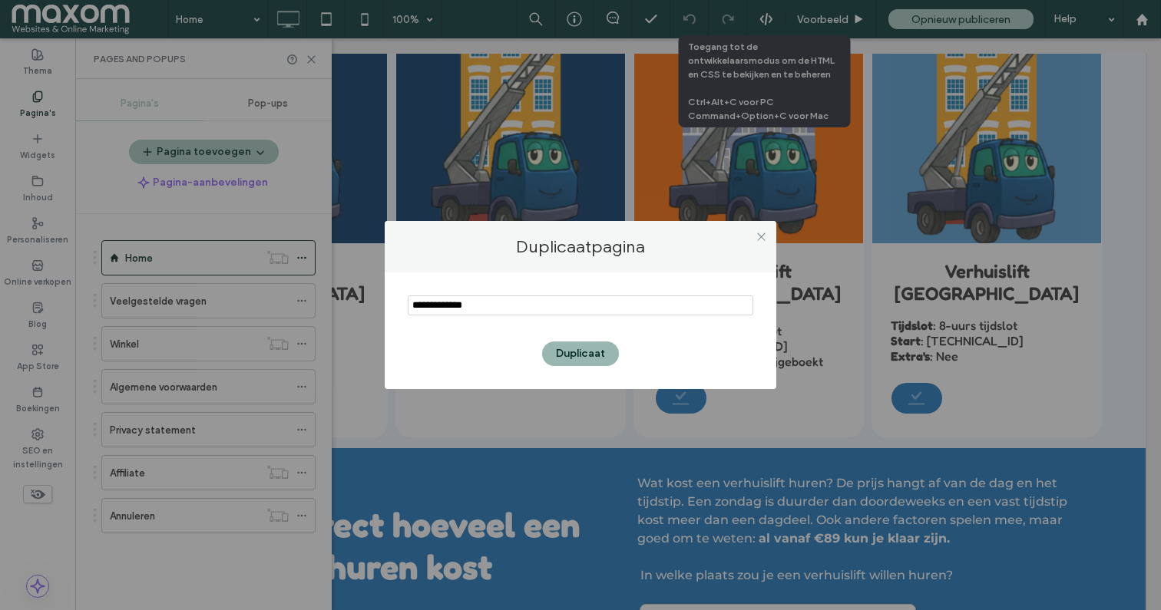
type input "**********"
click at [590, 349] on button "Duplicaat" at bounding box center [580, 354] width 77 height 25
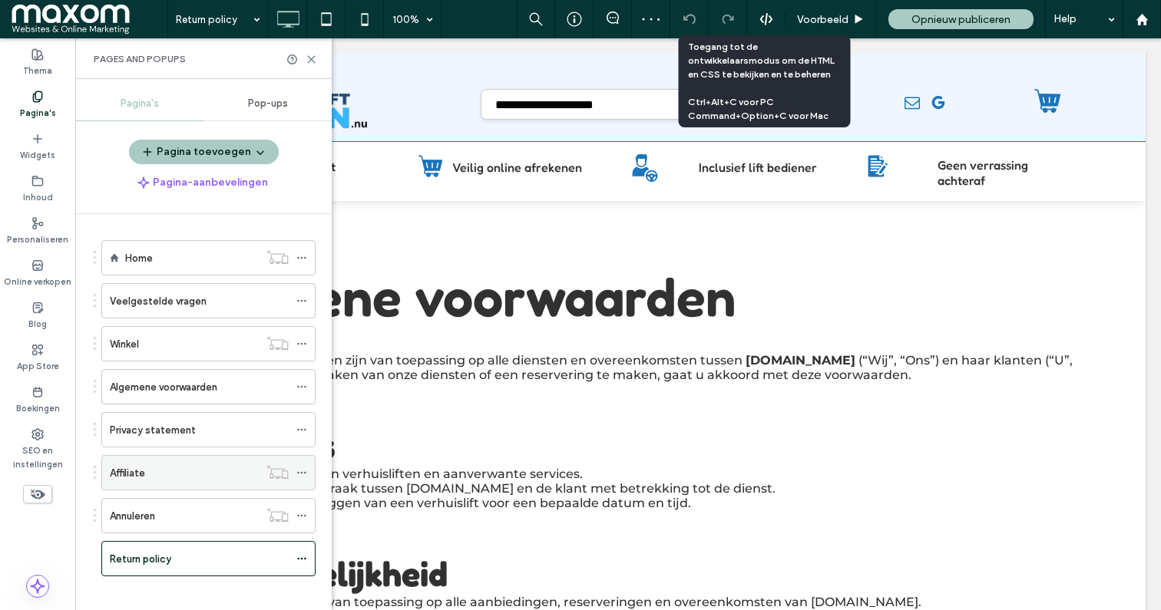
scroll to position [12, 0]
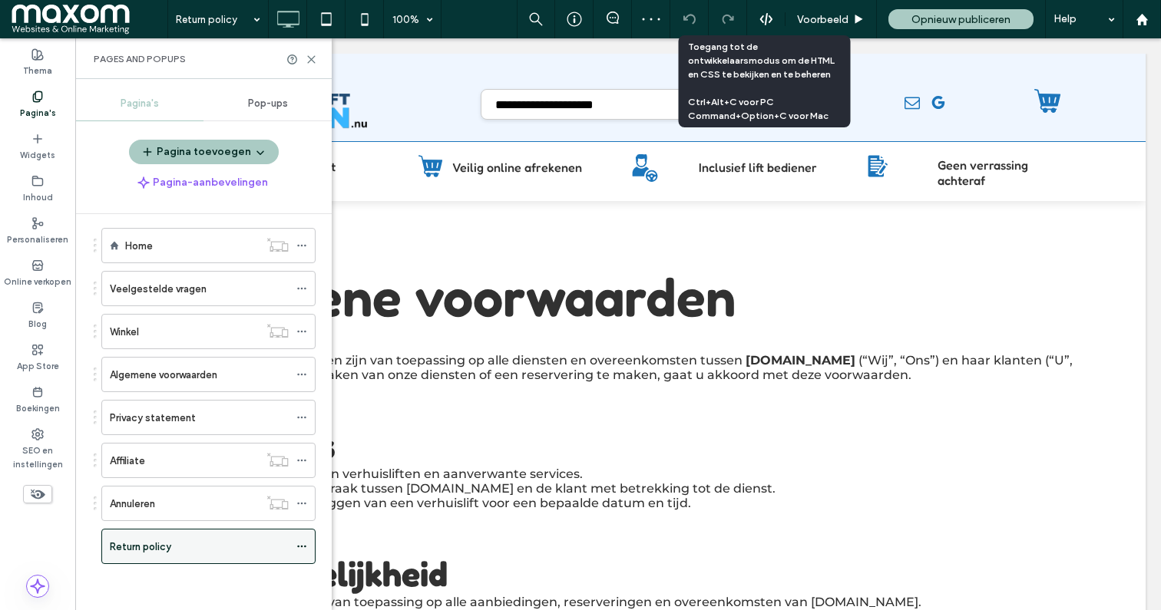
click at [278, 544] on div "Return policy" at bounding box center [199, 547] width 179 height 16
click at [299, 546] on div "Return policy 100% Voorbeeld Opnieuw publiceren Help Siteopmerkingen Siteopmerk…" at bounding box center [580, 305] width 1161 height 610
click at [299, 546] on icon at bounding box center [301, 546] width 11 height 11
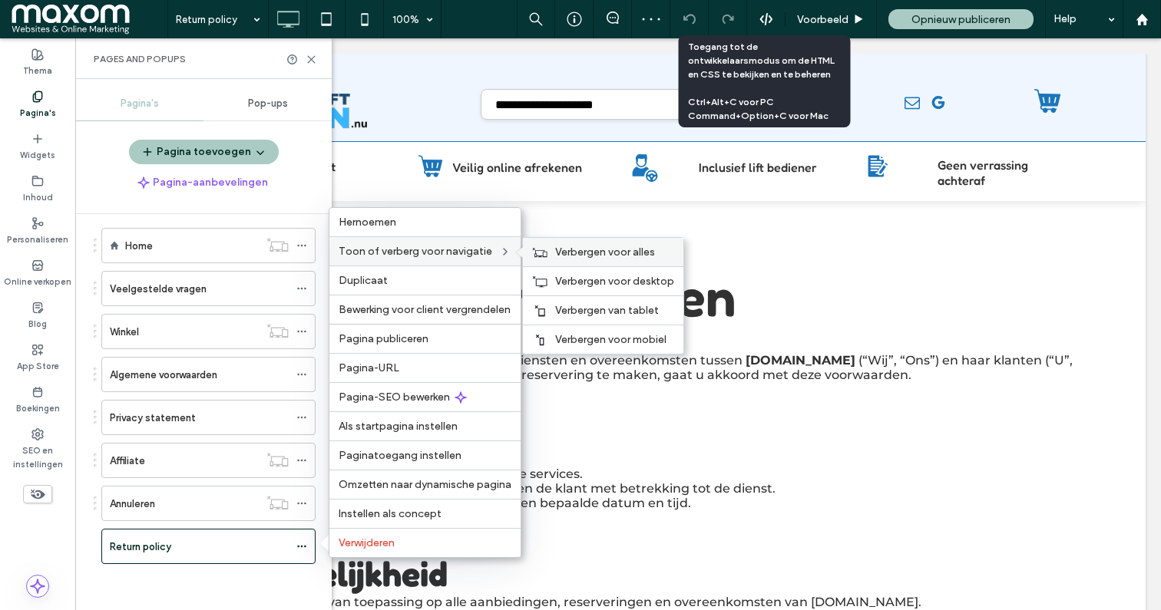
click at [555, 253] on div "Verbergen voor alles" at bounding box center [603, 252] width 160 height 28
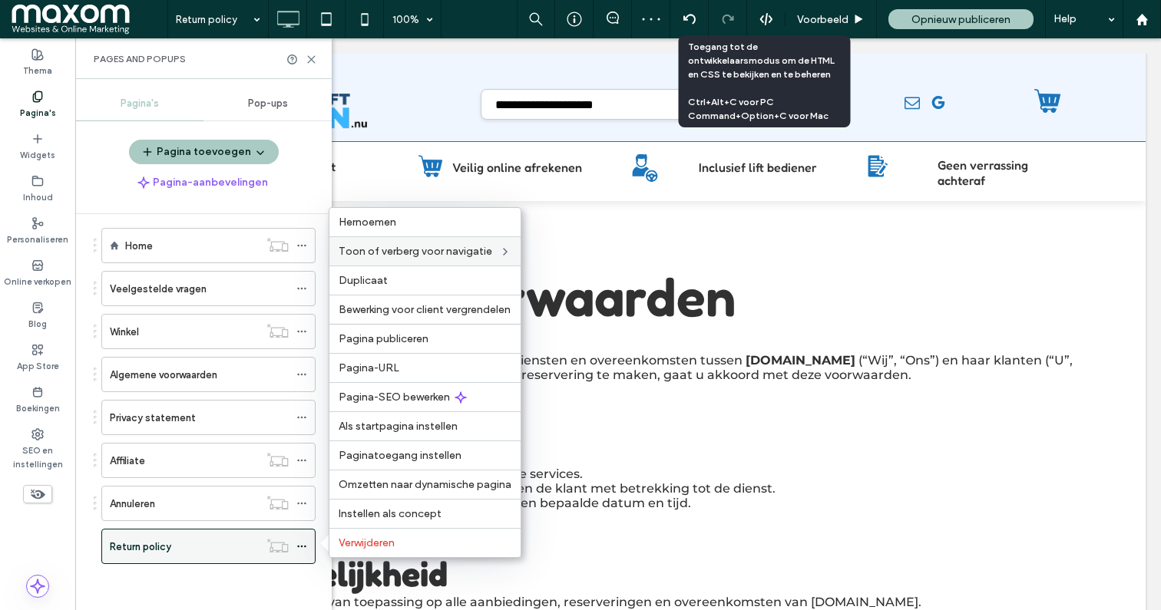
click at [231, 551] on div "Return policy" at bounding box center [184, 547] width 149 height 16
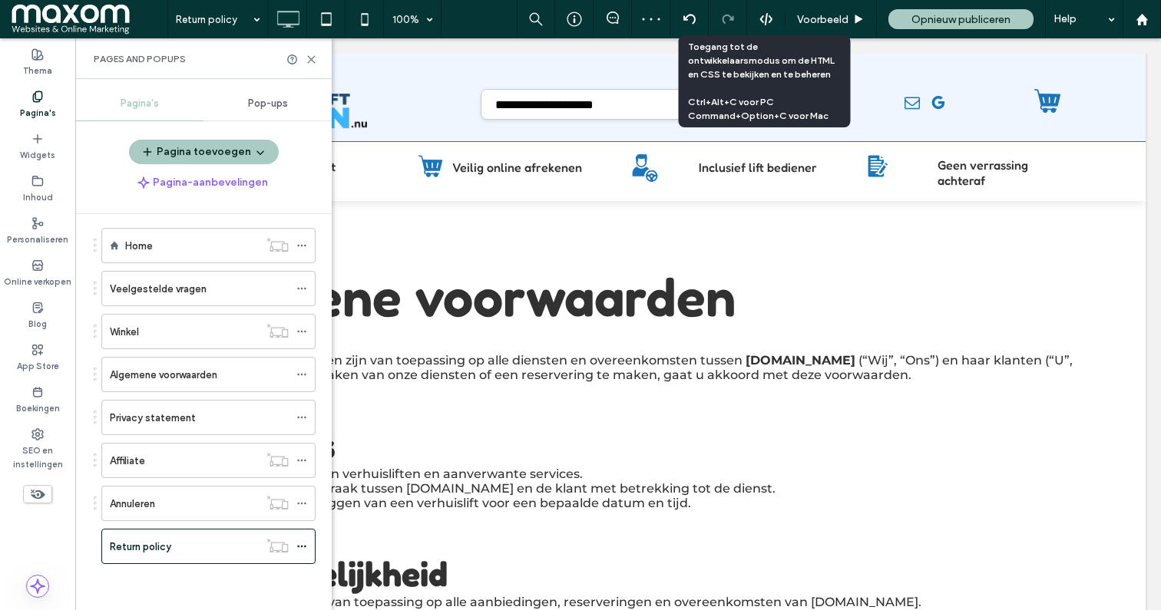
click at [527, 290] on div at bounding box center [580, 305] width 1161 height 610
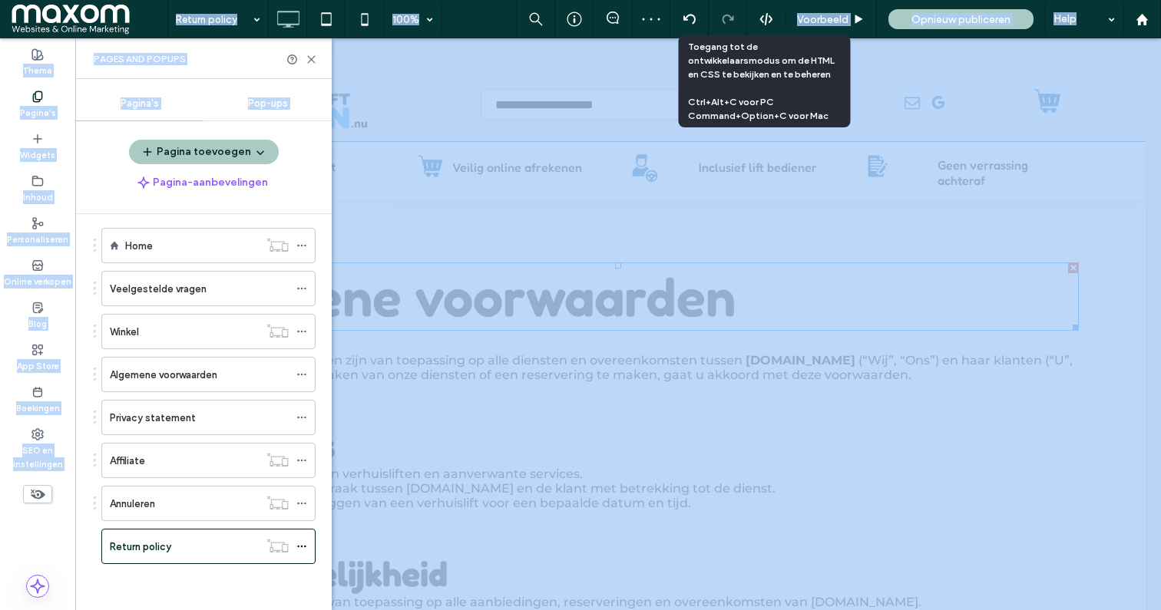
click at [527, 290] on span "Algemene voorwaarden" at bounding box center [446, 296] width 578 height 65
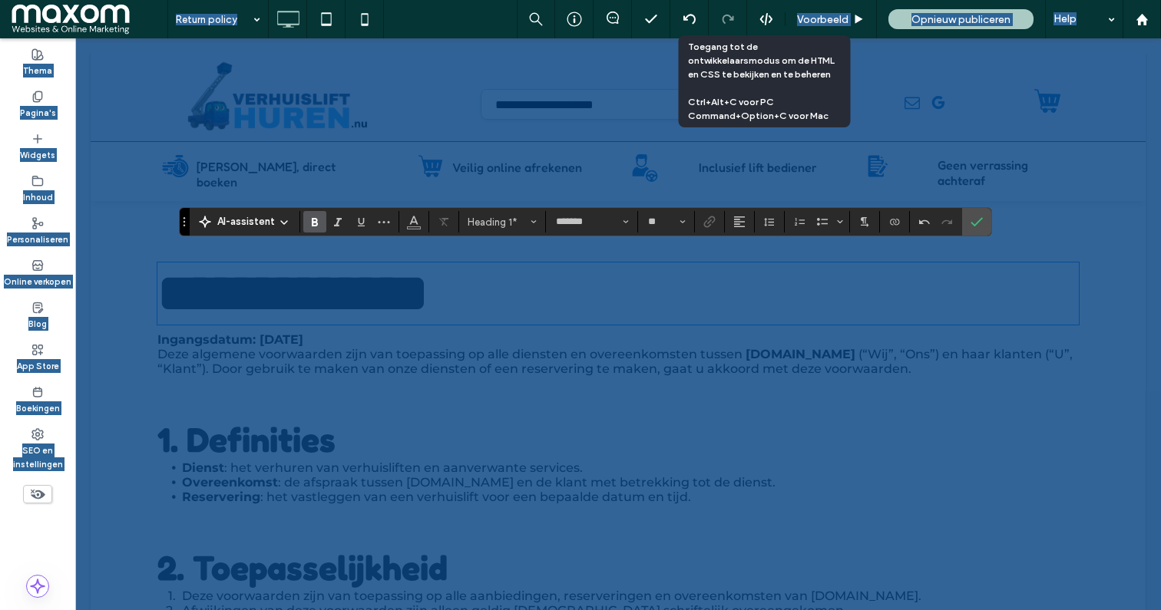
click at [407, 378] on h2 at bounding box center [617, 397] width 921 height 42
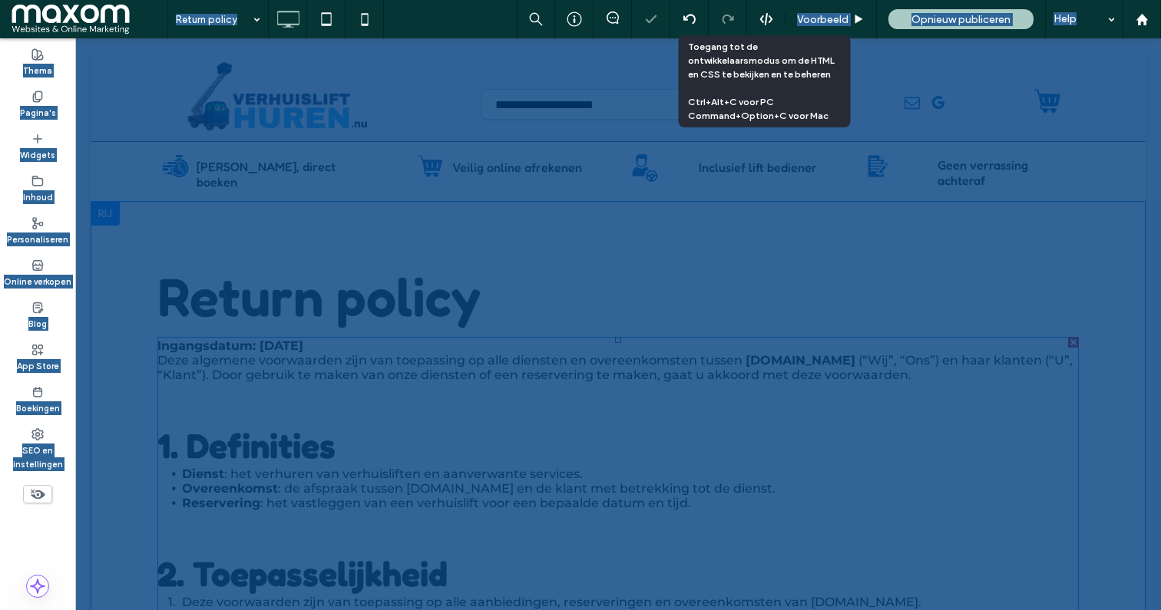
click at [407, 382] on h2 at bounding box center [617, 403] width 921 height 42
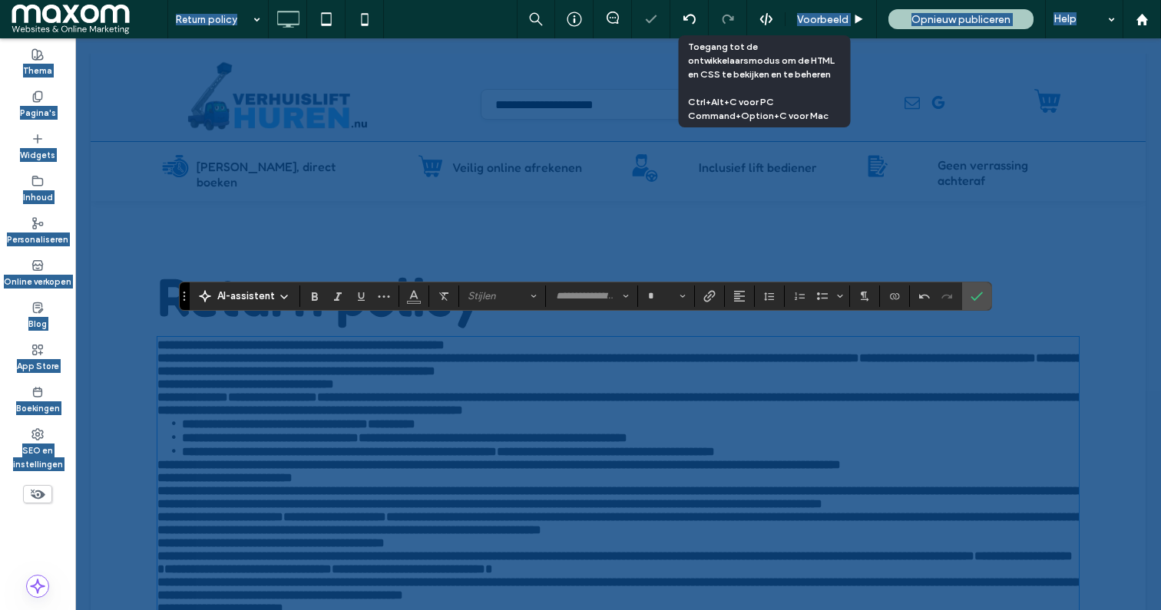
type input "**********"
type input "**"
click at [426, 378] on p "**********" at bounding box center [617, 384] width 921 height 13
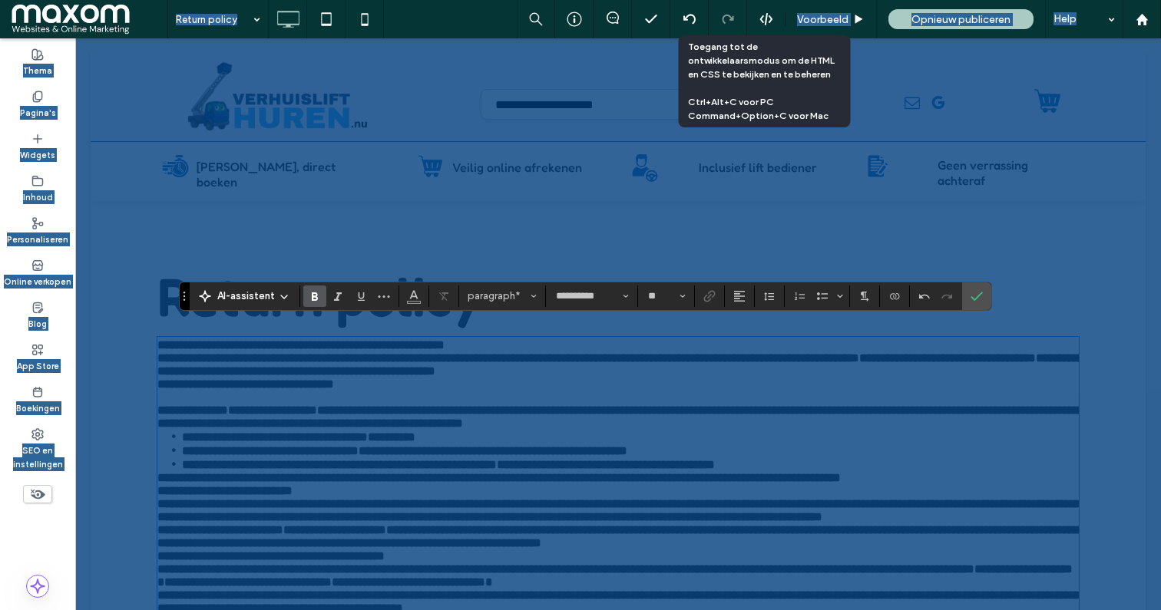
click at [1037, 422] on p "**********" at bounding box center [617, 417] width 921 height 26
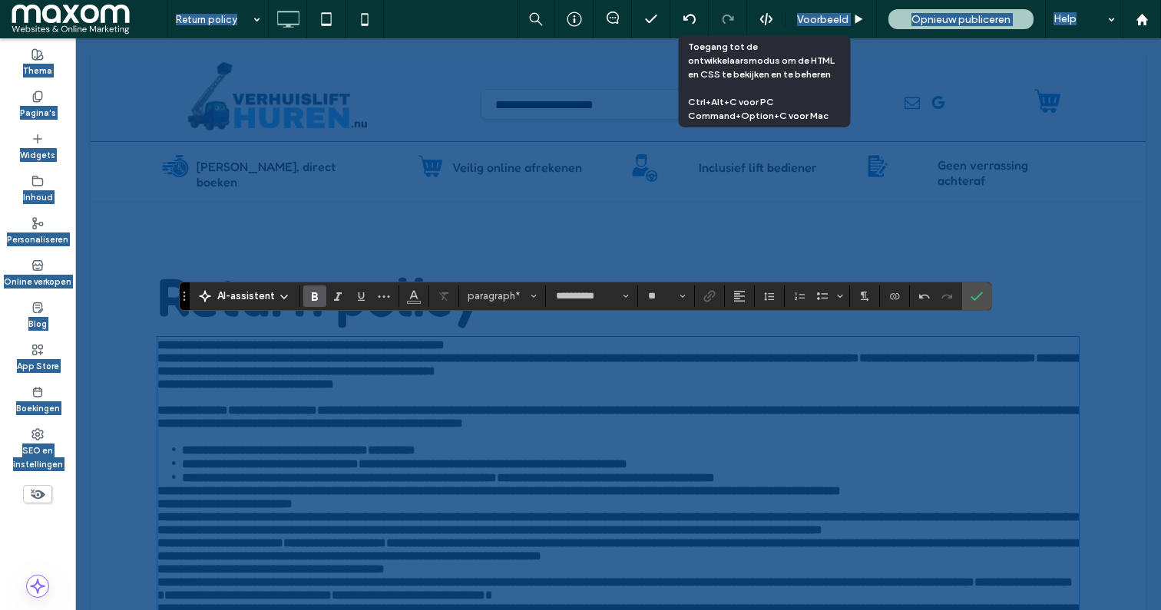
click at [158, 495] on strong "**********" at bounding box center [498, 491] width 683 height 12
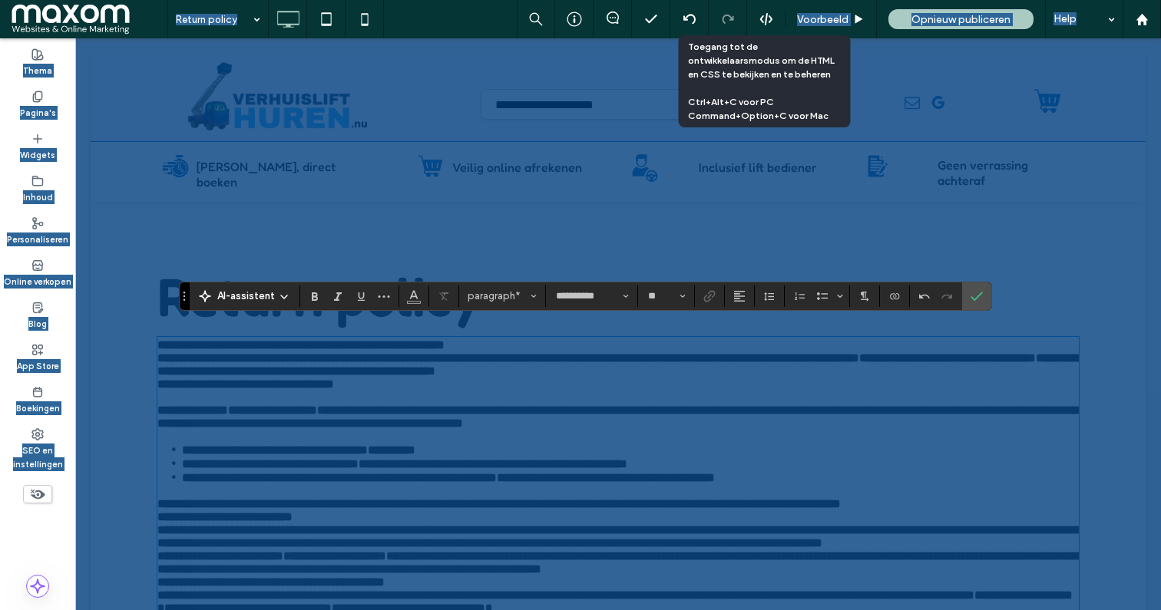
click at [260, 511] on p "**********" at bounding box center [617, 504] width 921 height 13
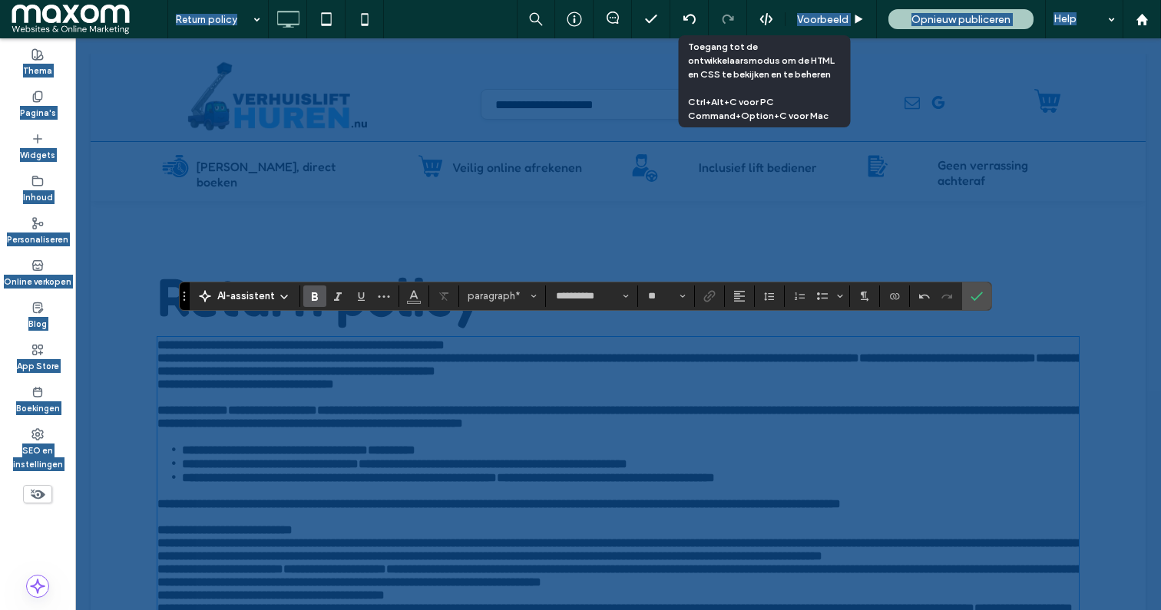
click at [363, 537] on p "**********" at bounding box center [617, 530] width 921 height 13
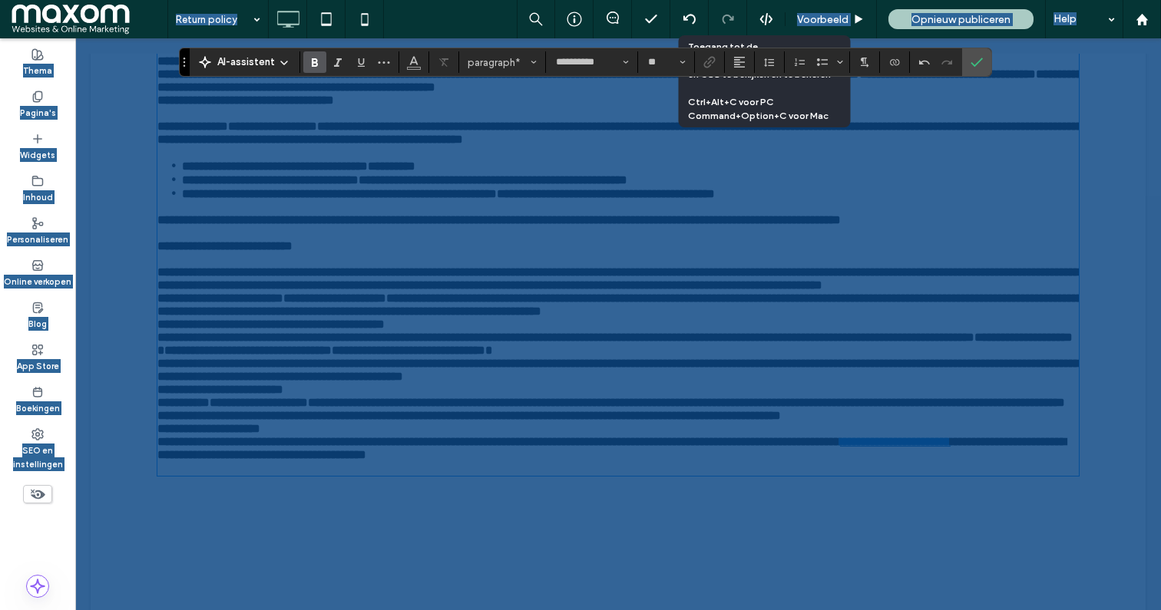
scroll to position [300, 0]
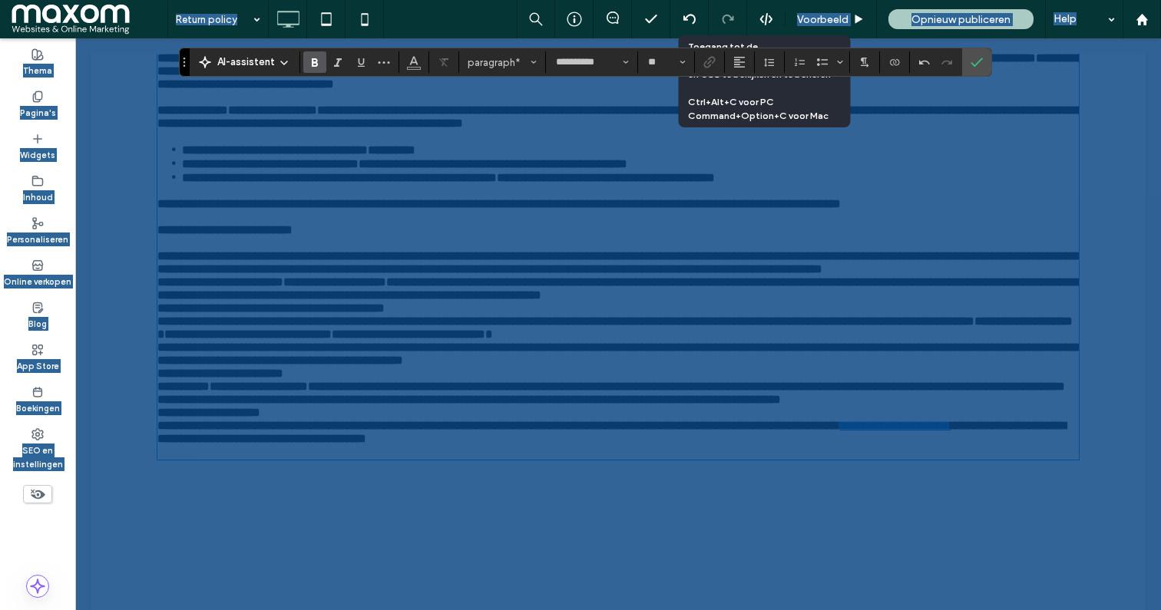
click at [234, 302] on p "**********" at bounding box center [617, 289] width 921 height 26
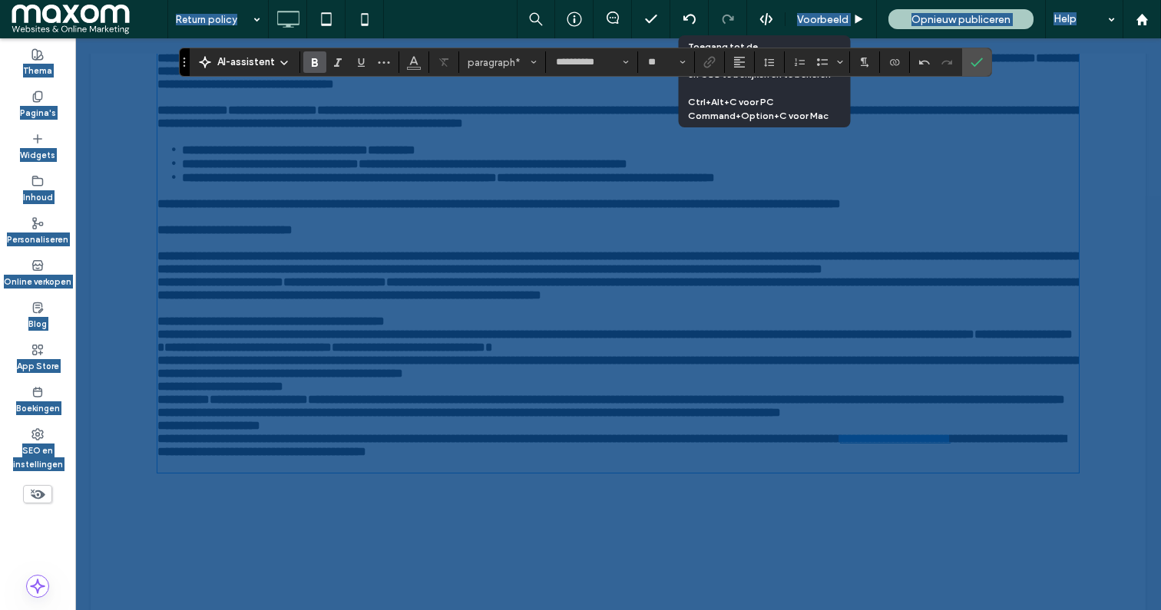
click at [322, 432] on p "**********" at bounding box center [617, 425] width 921 height 13
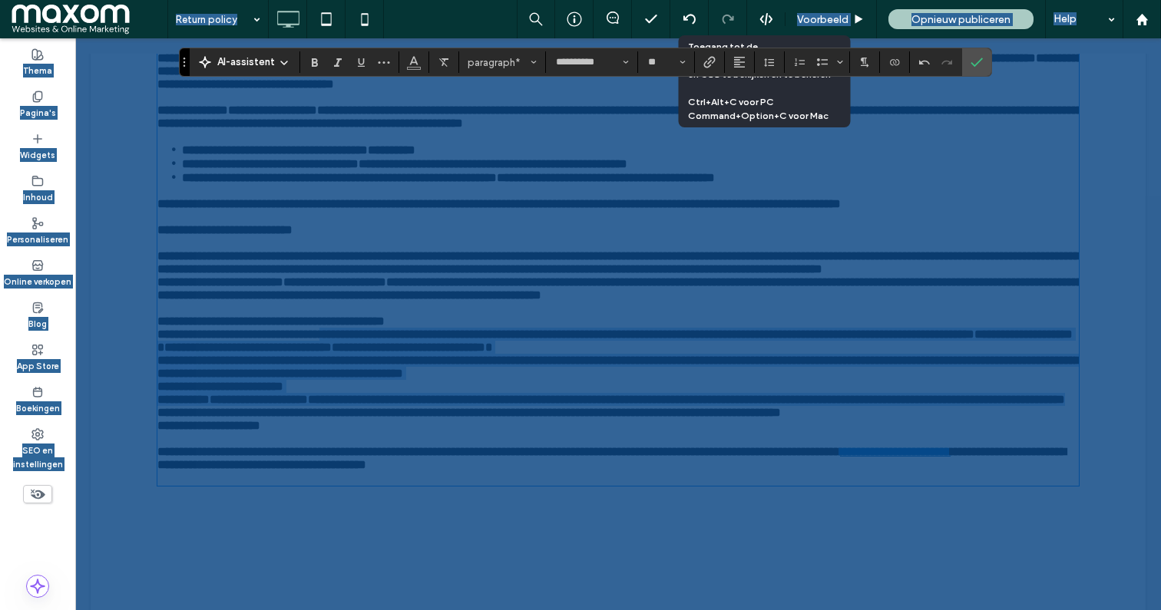
drag, startPoint x: 848, startPoint y: 572, endPoint x: 392, endPoint y: 409, distance: 483.5
click at [392, 409] on div "**********" at bounding box center [617, 261] width 921 height 446
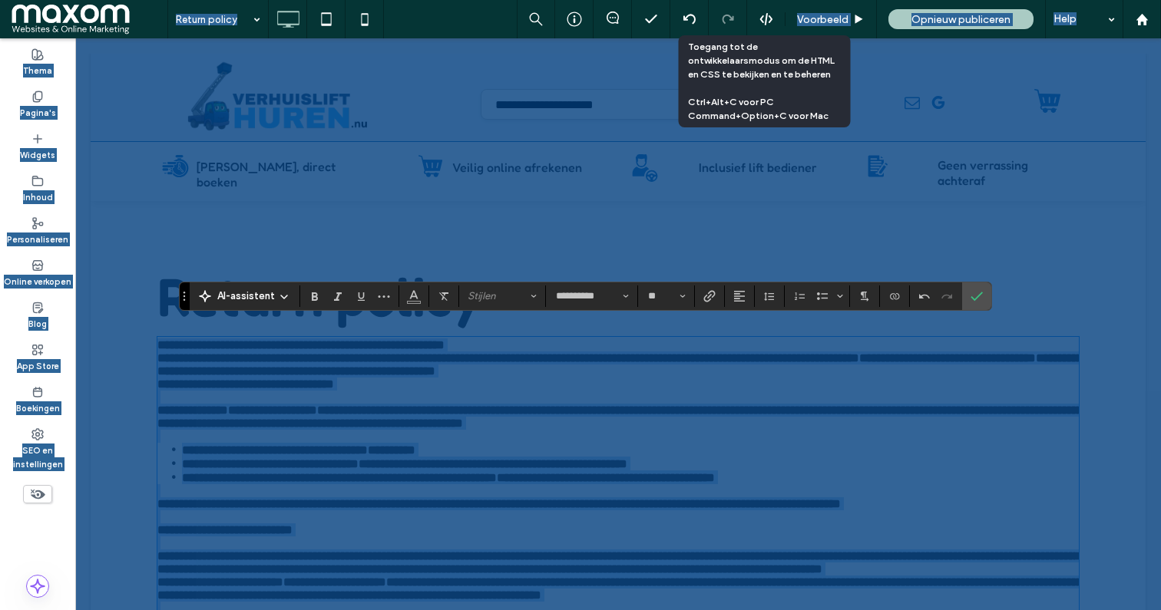
scroll to position [1037, 0]
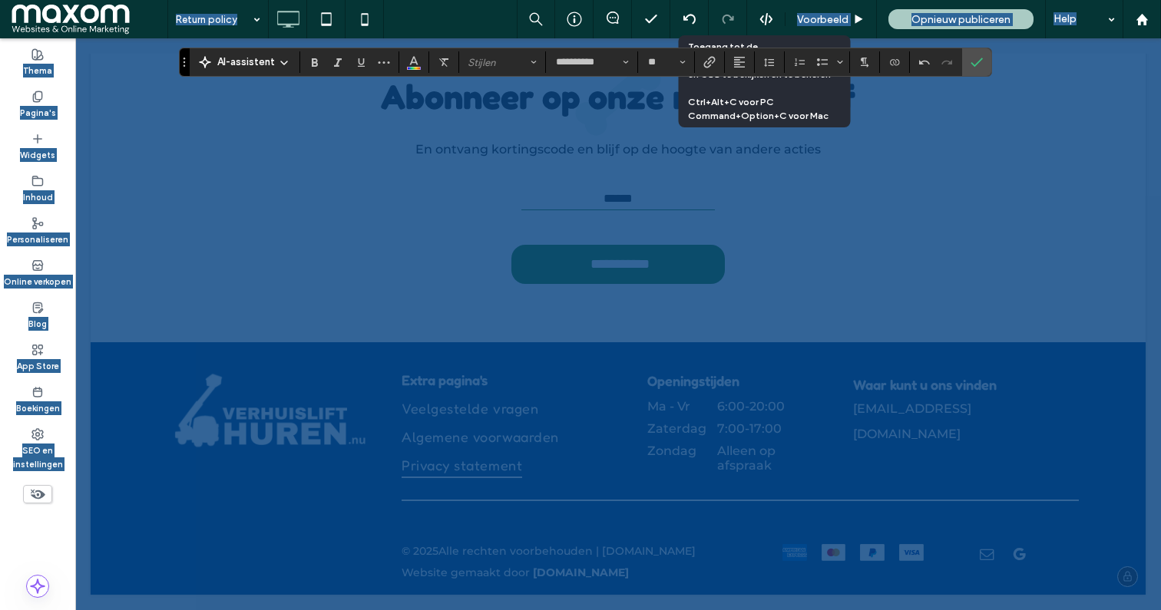
drag, startPoint x: 161, startPoint y: 335, endPoint x: 408, endPoint y: 471, distance: 281.8
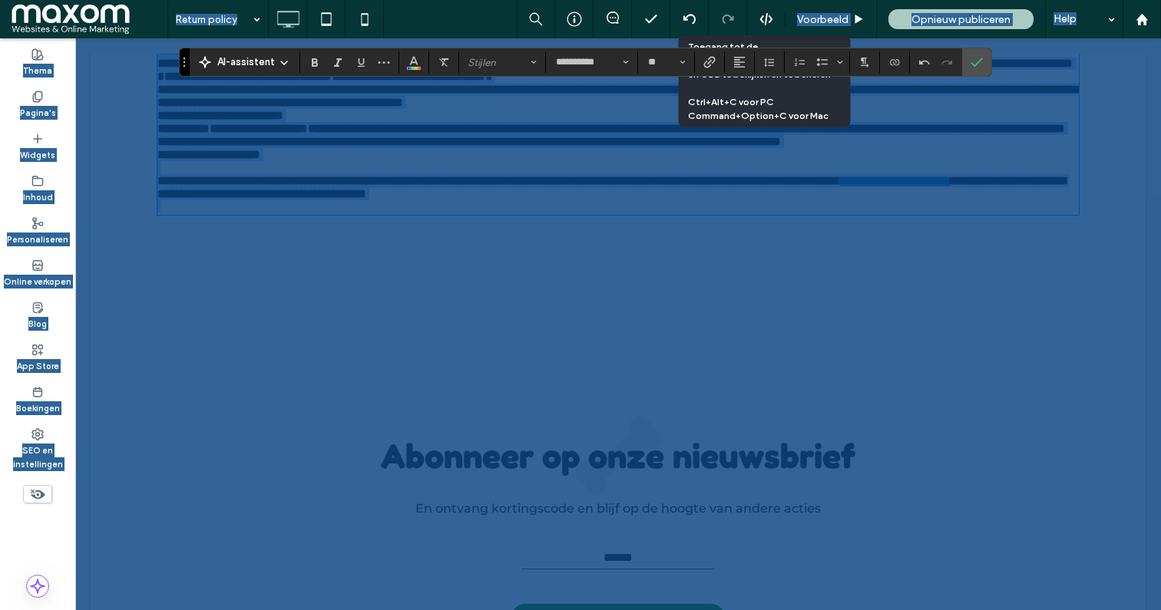
scroll to position [559, 0]
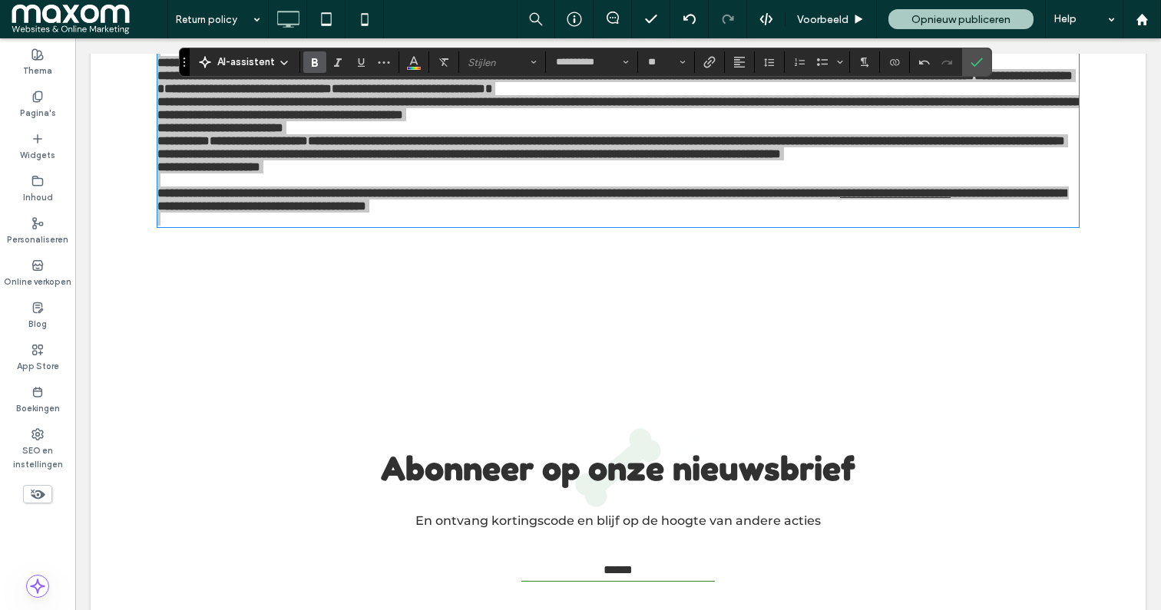
click at [313, 67] on icon "Vet" at bounding box center [315, 62] width 12 height 12
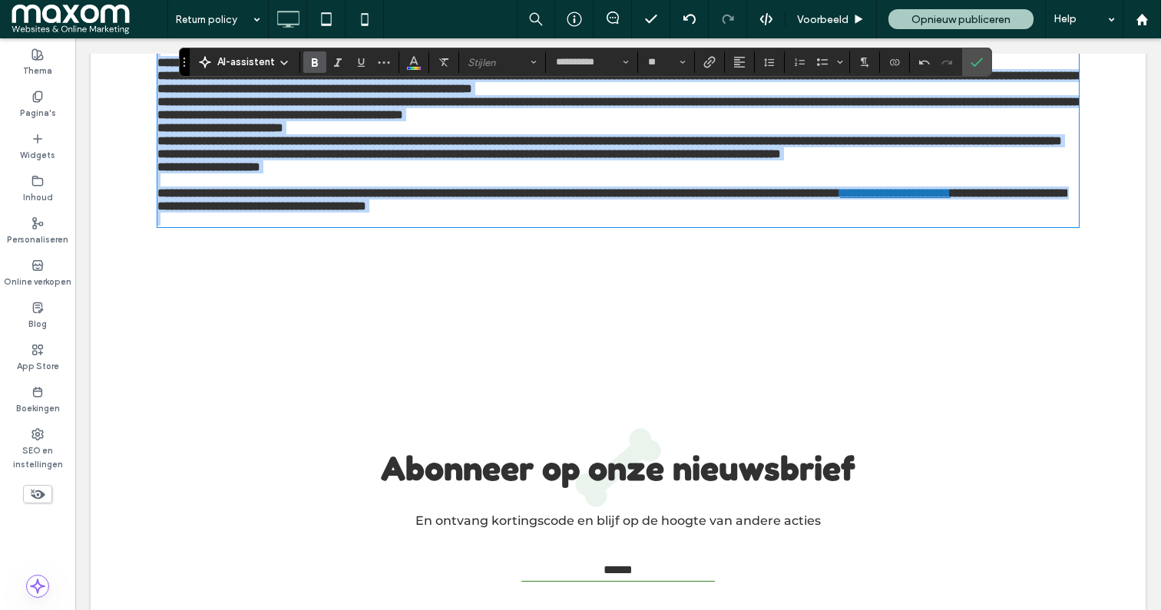
scroll to position [286, 0]
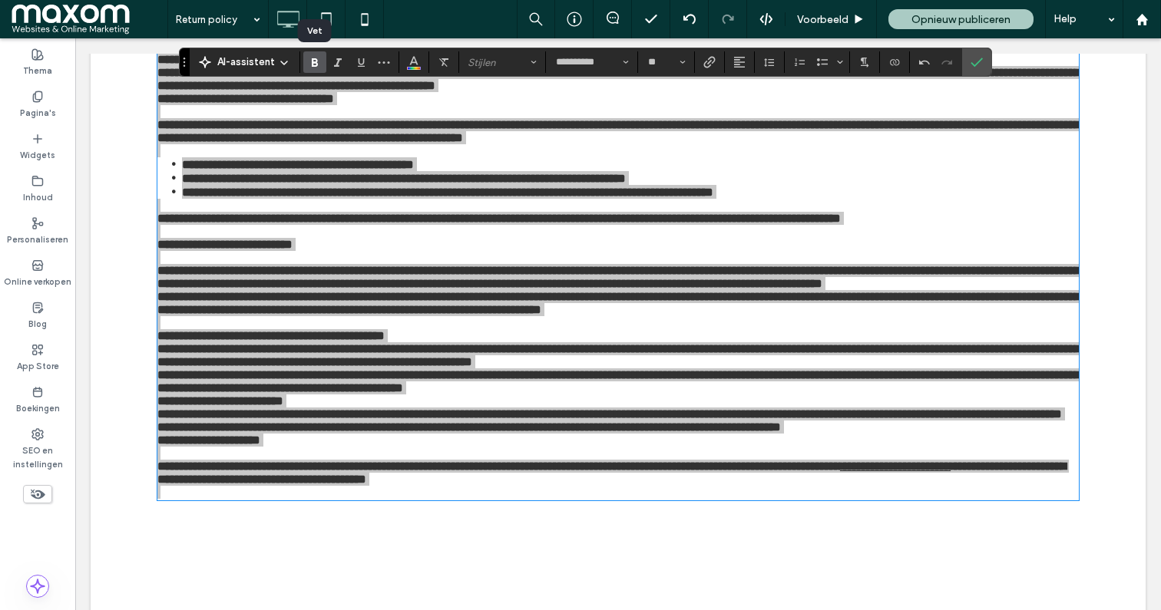
click at [313, 67] on icon "Vet" at bounding box center [315, 62] width 12 height 12
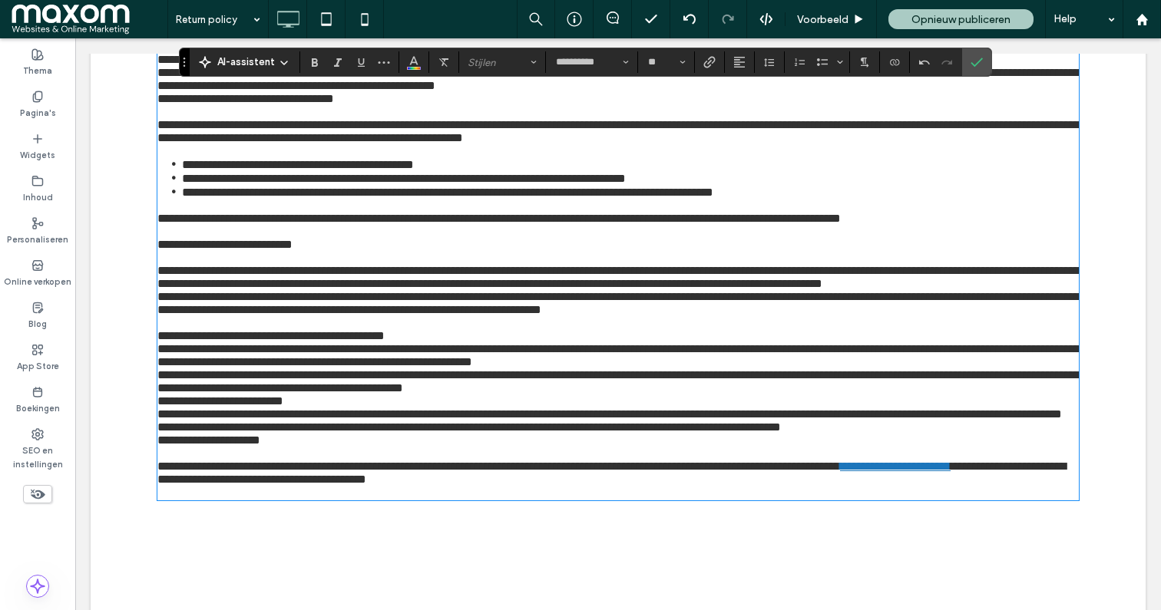
click at [1113, 170] on div "**********" at bounding box center [618, 288] width 1055 height 745
click at [974, 67] on icon "Bevestigen" at bounding box center [976, 62] width 12 height 12
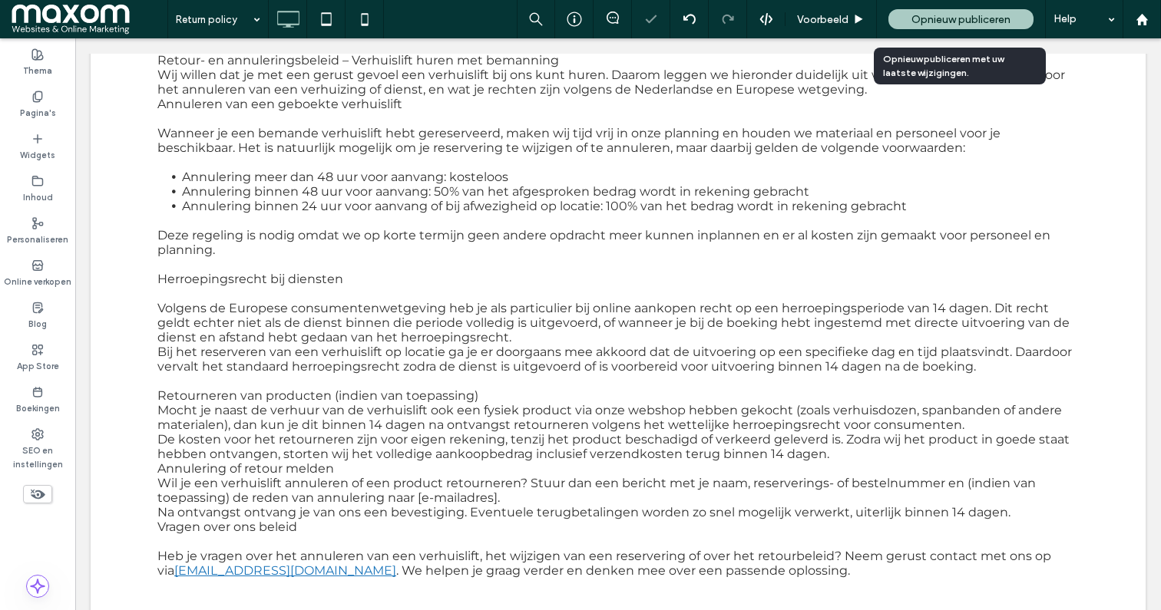
click at [955, 20] on span "Opnieuw publiceren" at bounding box center [960, 19] width 99 height 13
